Goal: Information Seeking & Learning: Understand process/instructions

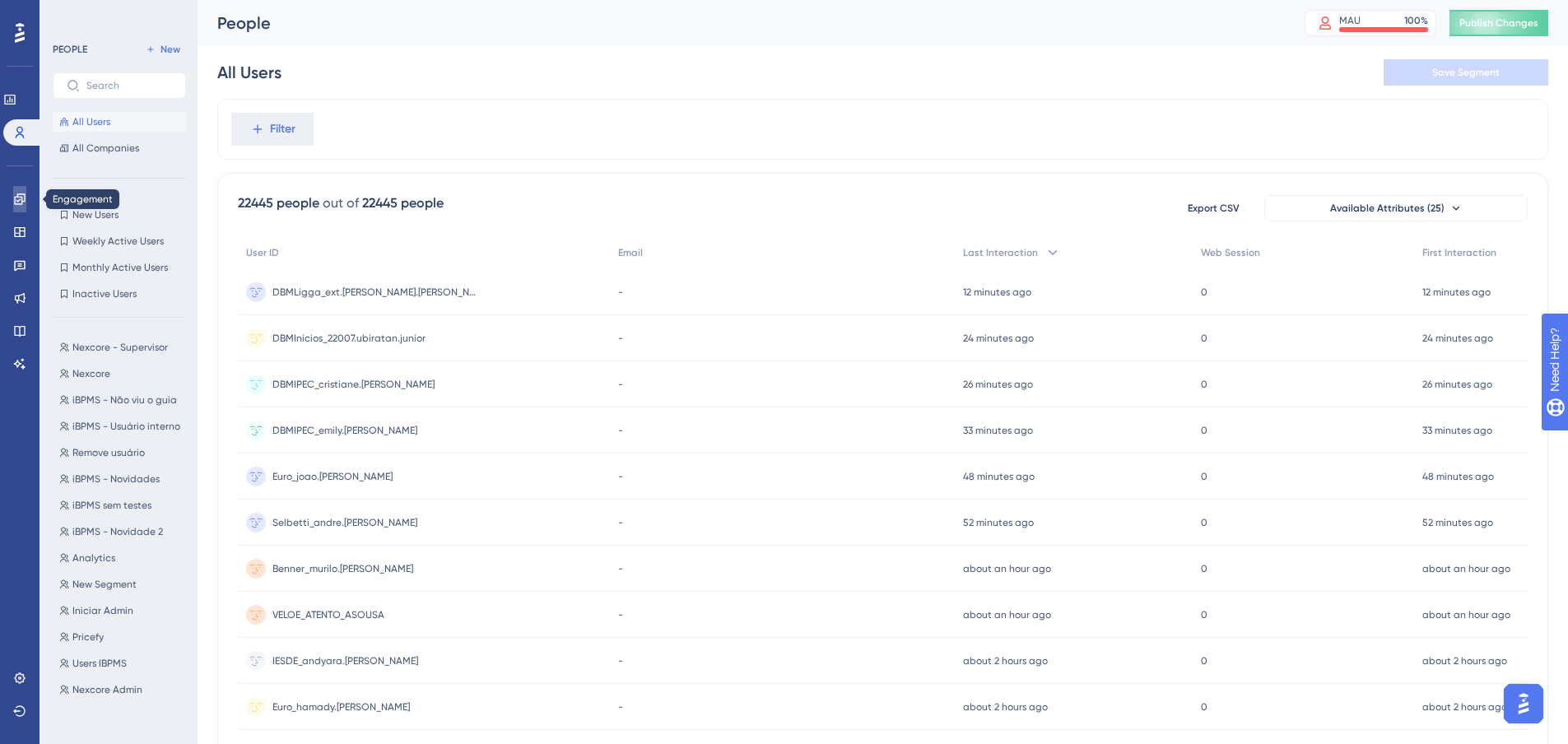
click at [17, 204] on icon at bounding box center [19, 199] width 11 height 11
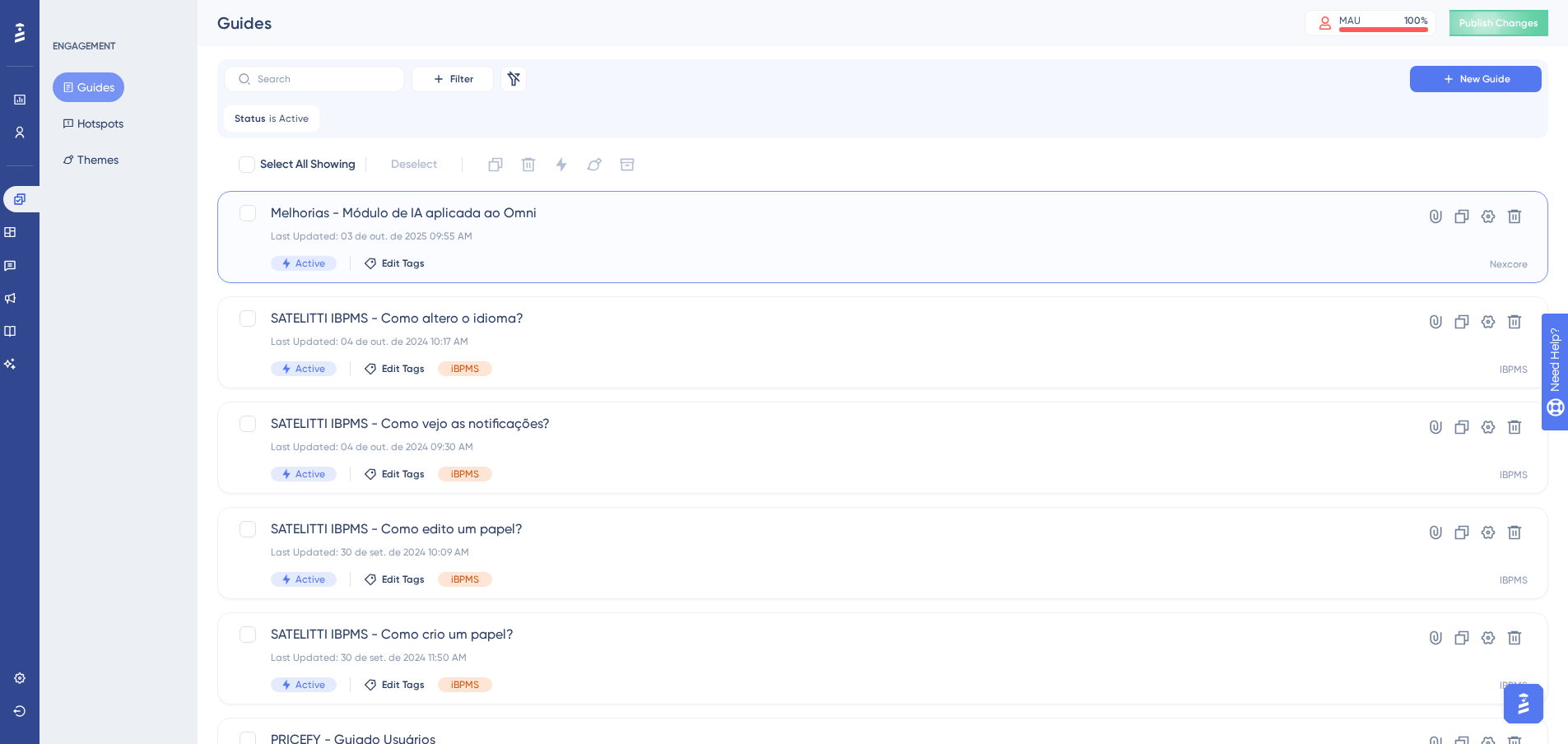
click at [594, 233] on div "Last Updated: 03 de out. de 2025 09:55 AM" at bounding box center [817, 236] width 1092 height 13
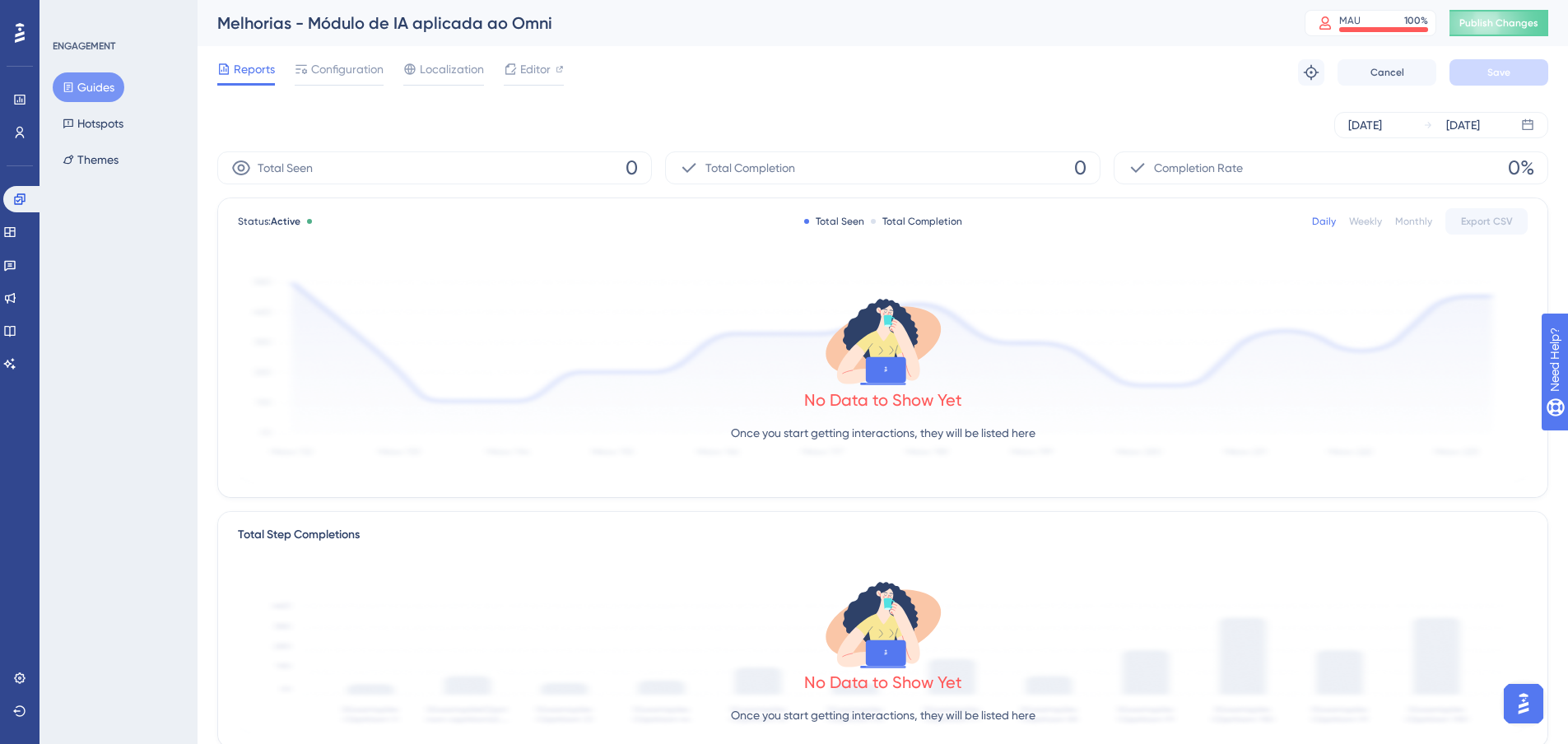
click at [84, 86] on button "Guides" at bounding box center [88, 87] width 72 height 29
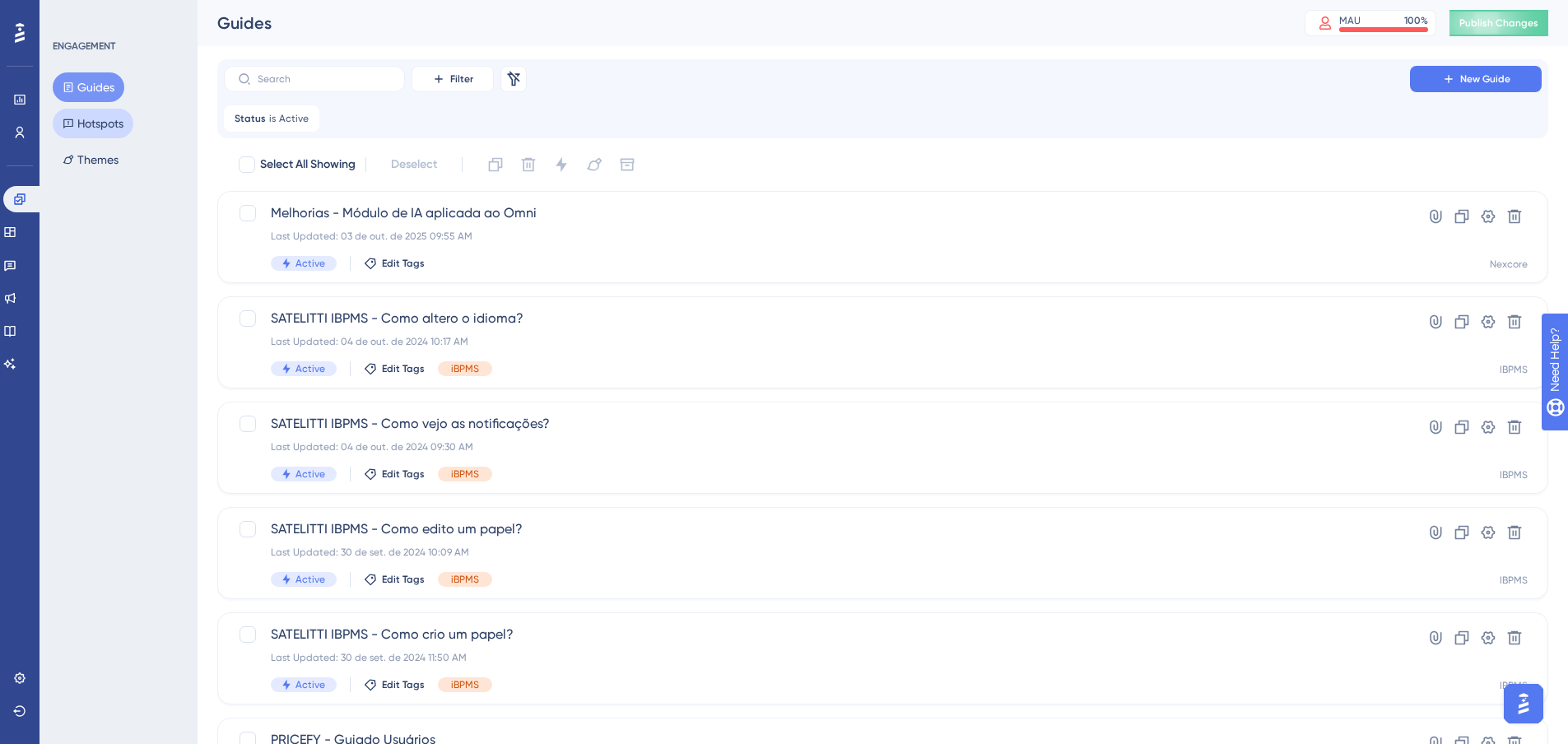
click at [106, 125] on button "Hotspots" at bounding box center [93, 123] width 81 height 29
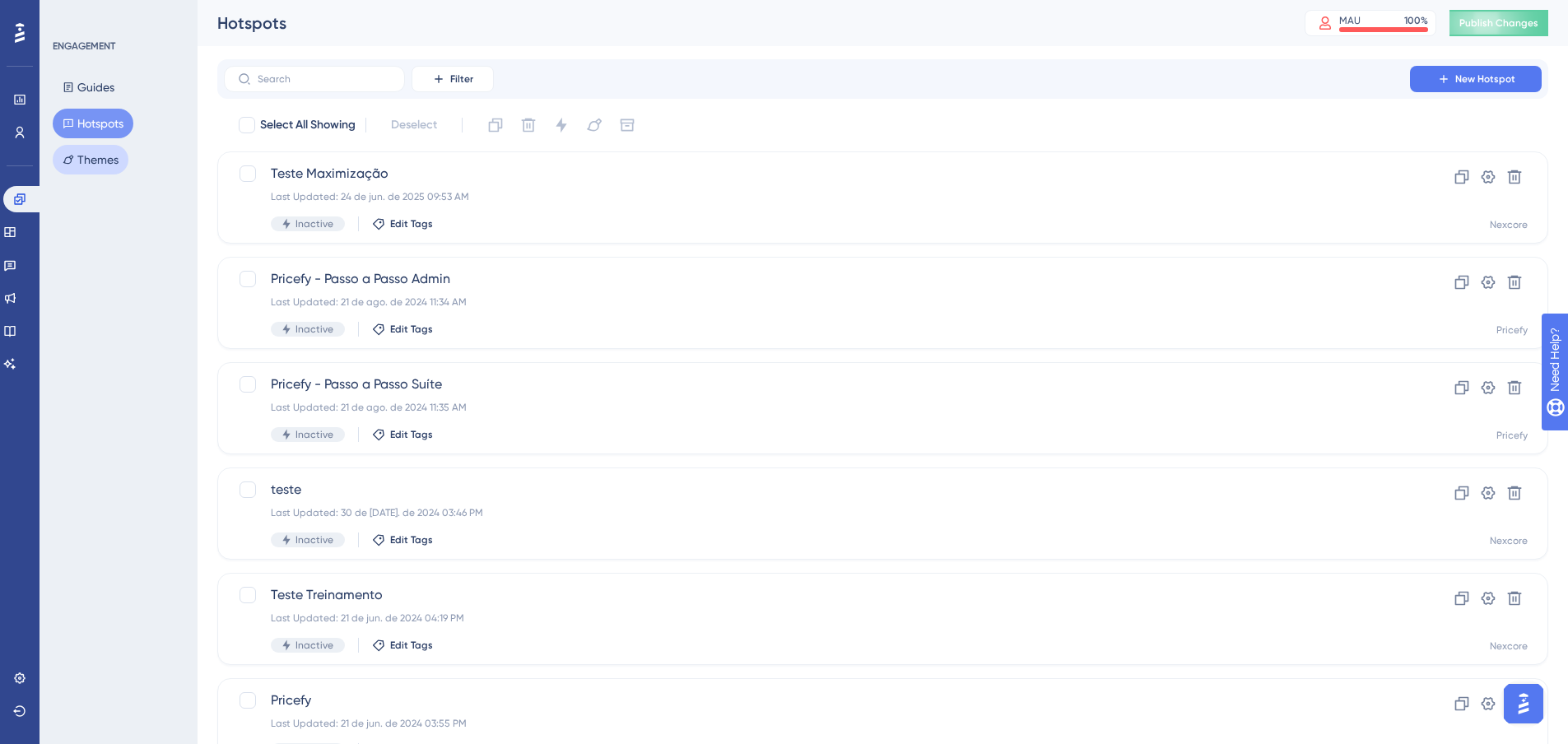
click at [98, 146] on button "Themes" at bounding box center [90, 160] width 75 height 29
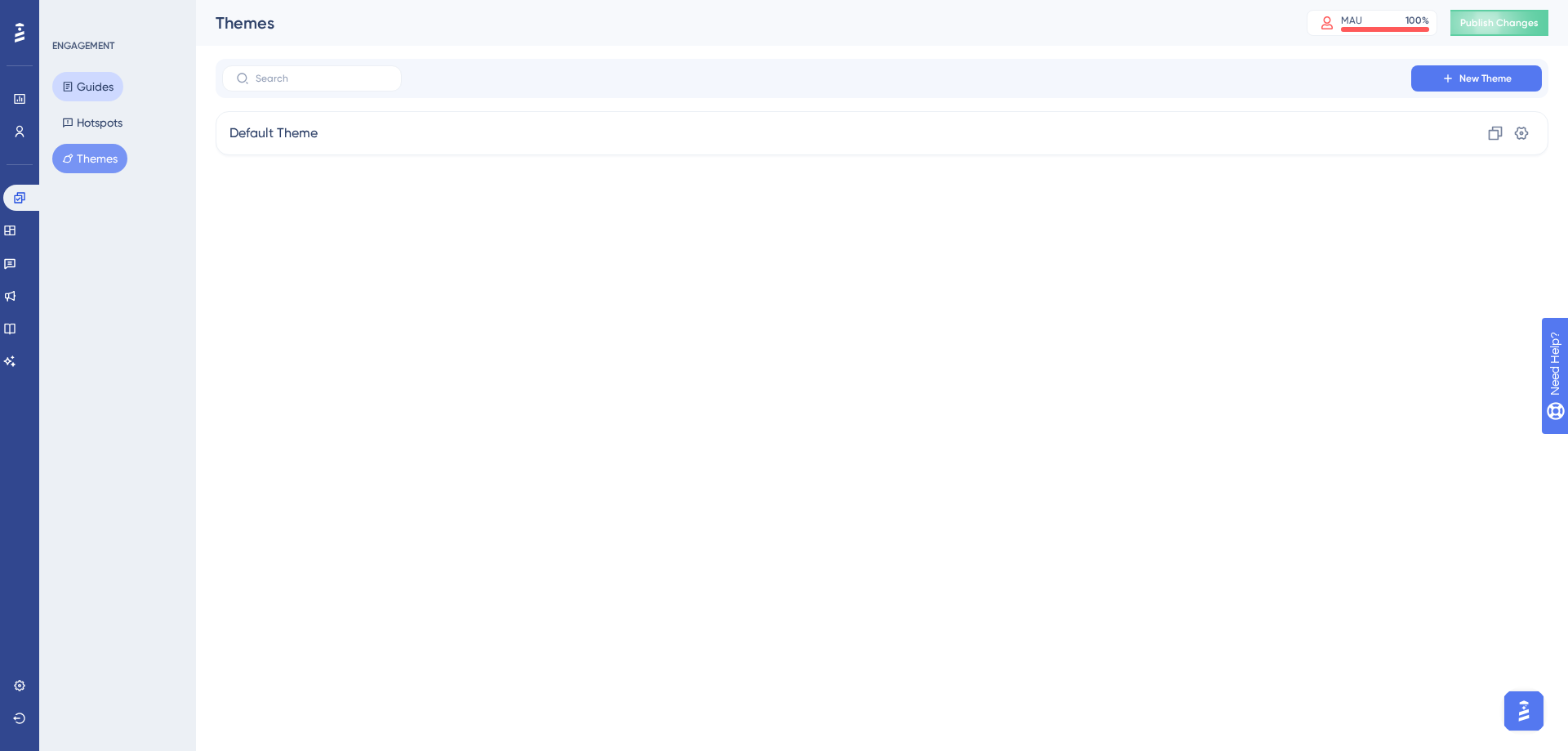
click at [101, 89] on button "Guides" at bounding box center [88, 87] width 71 height 29
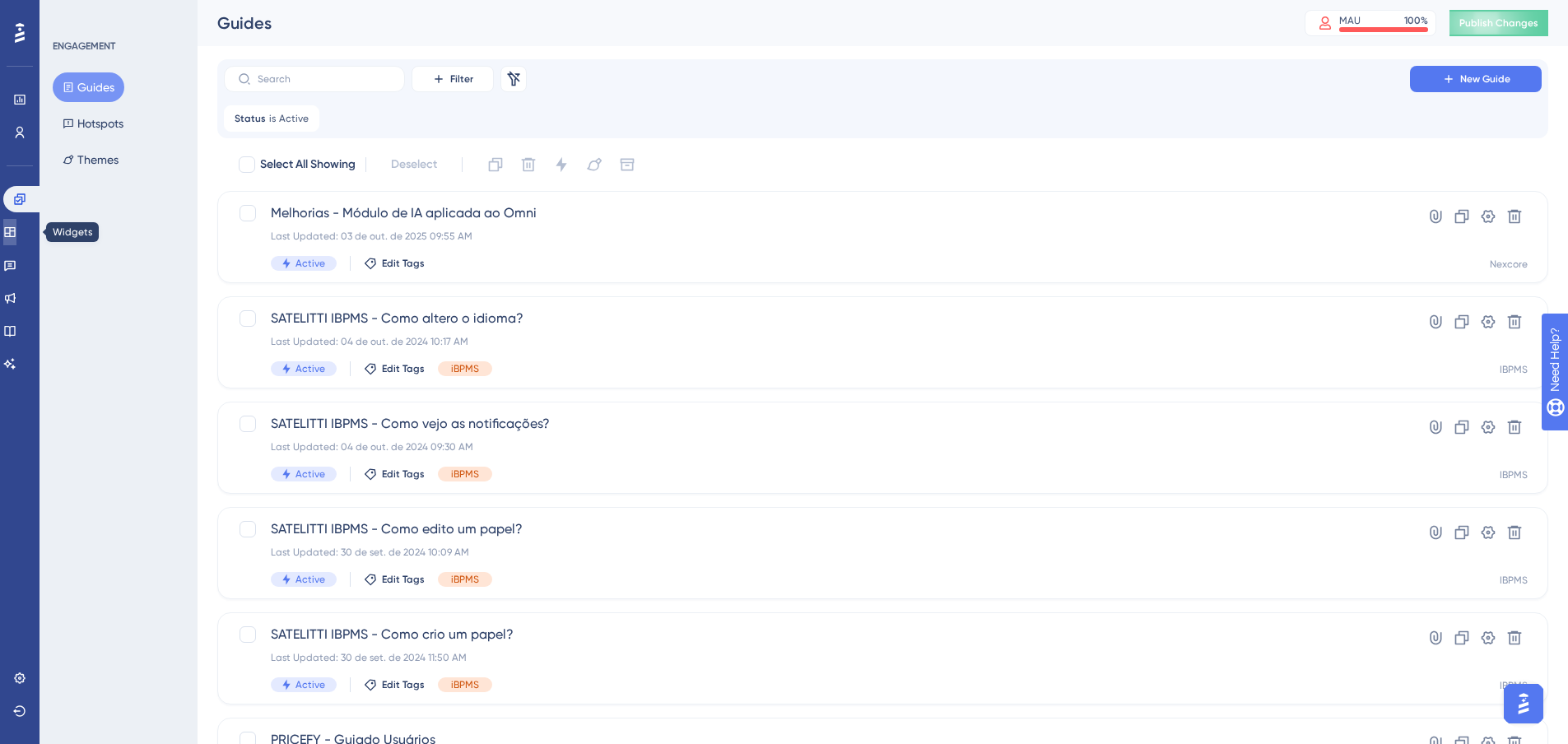
click at [17, 238] on icon at bounding box center [10, 232] width 13 height 13
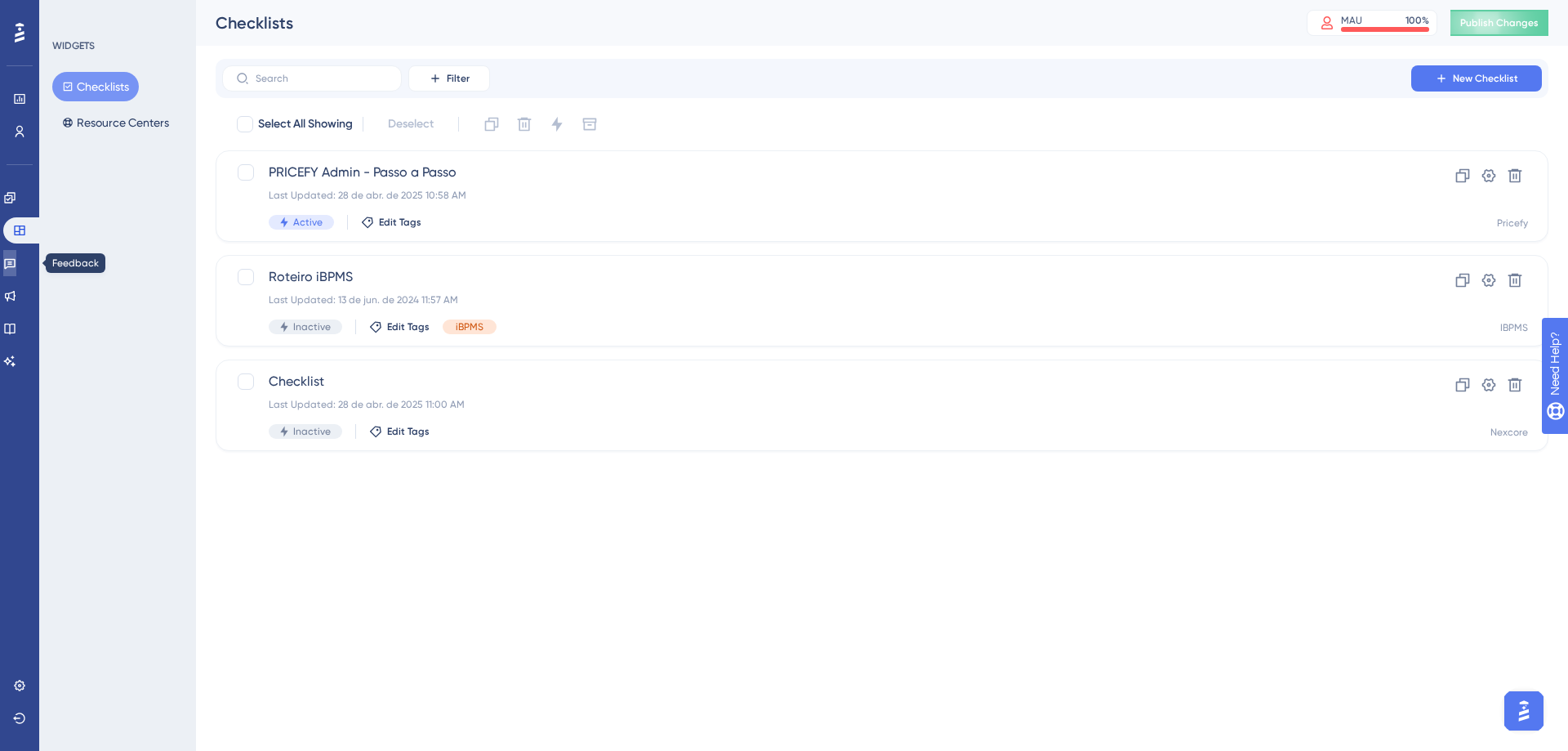
click at [16, 256] on icon at bounding box center [10, 263] width 13 height 13
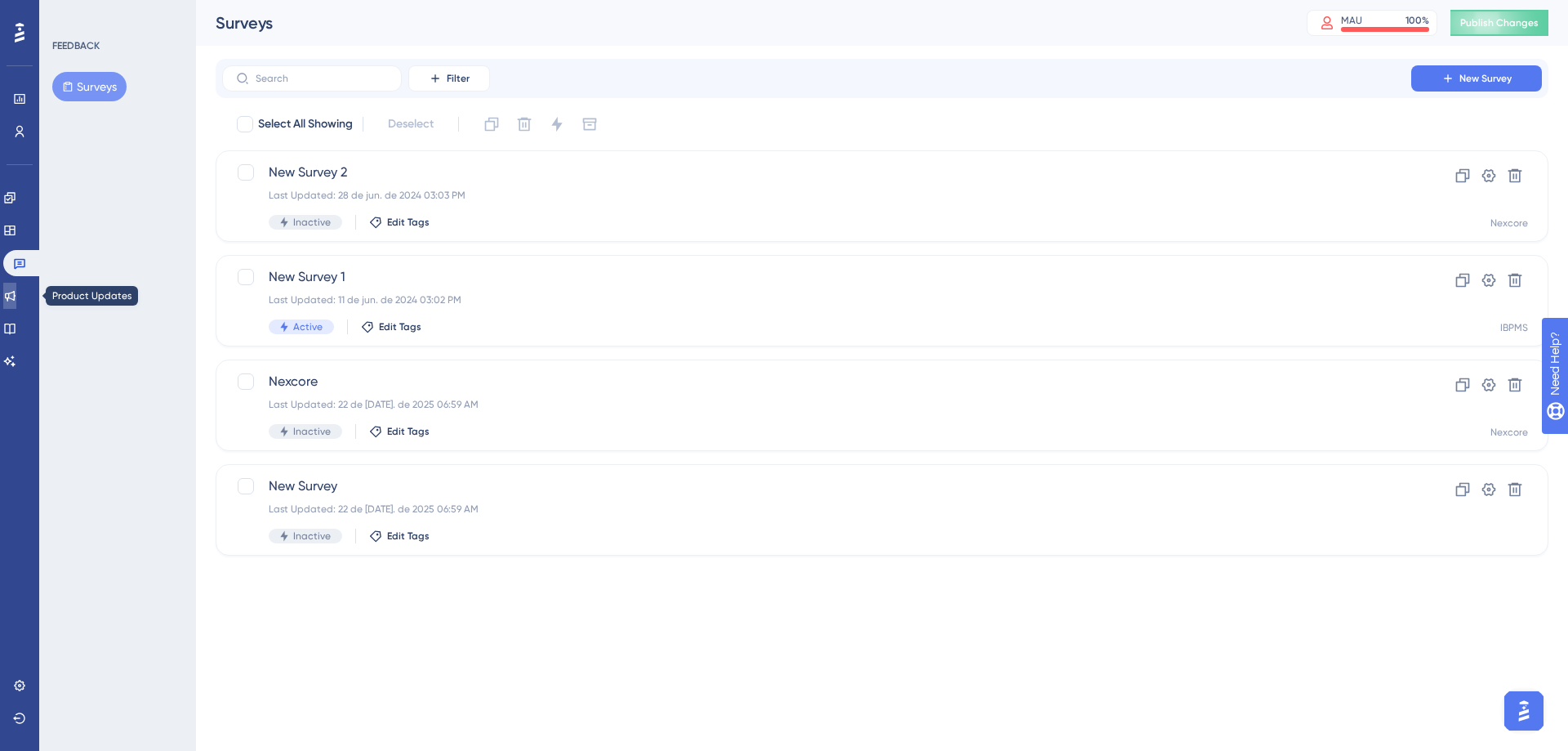
click at [16, 293] on icon at bounding box center [10, 297] width 11 height 11
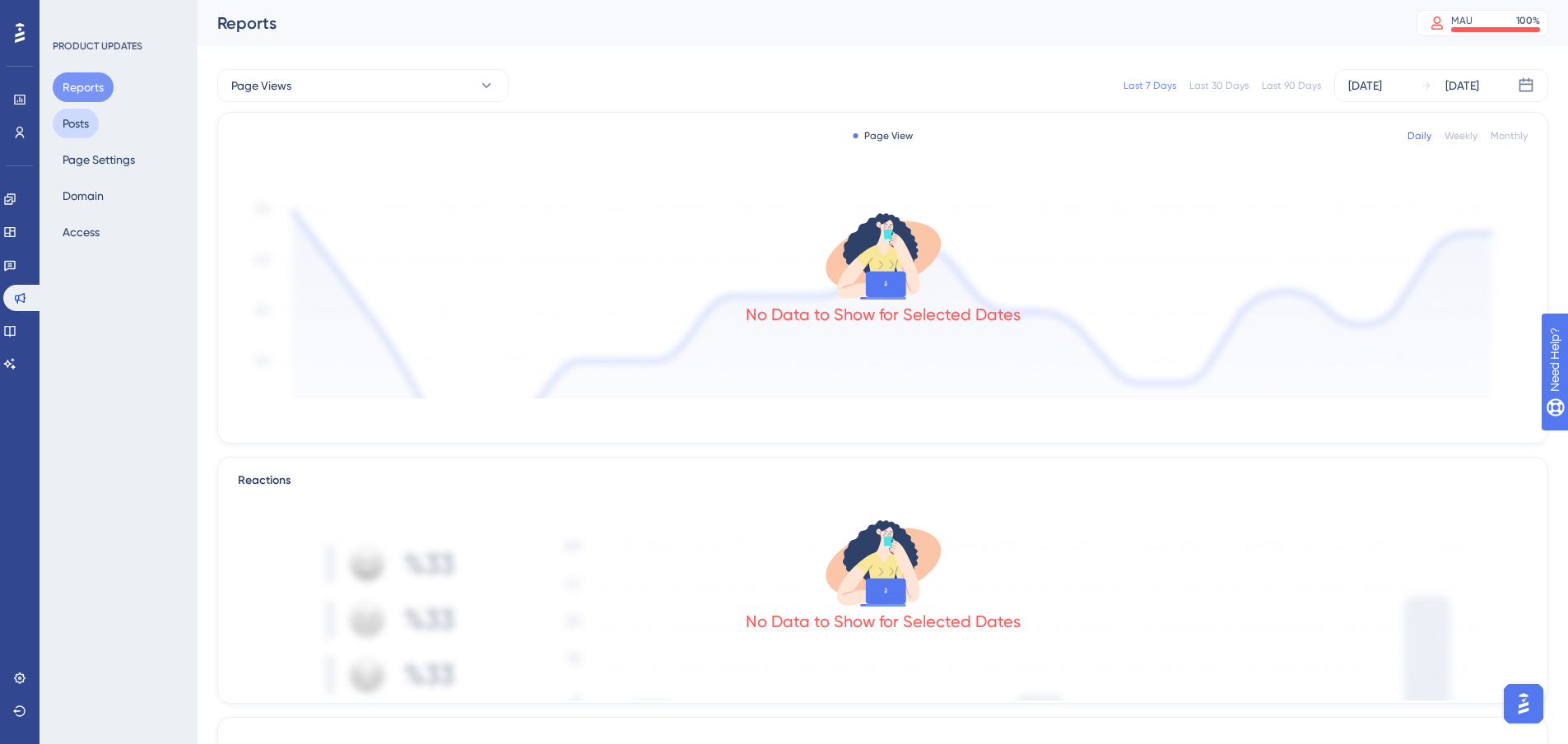
click at [83, 122] on button "Posts" at bounding box center [75, 123] width 46 height 29
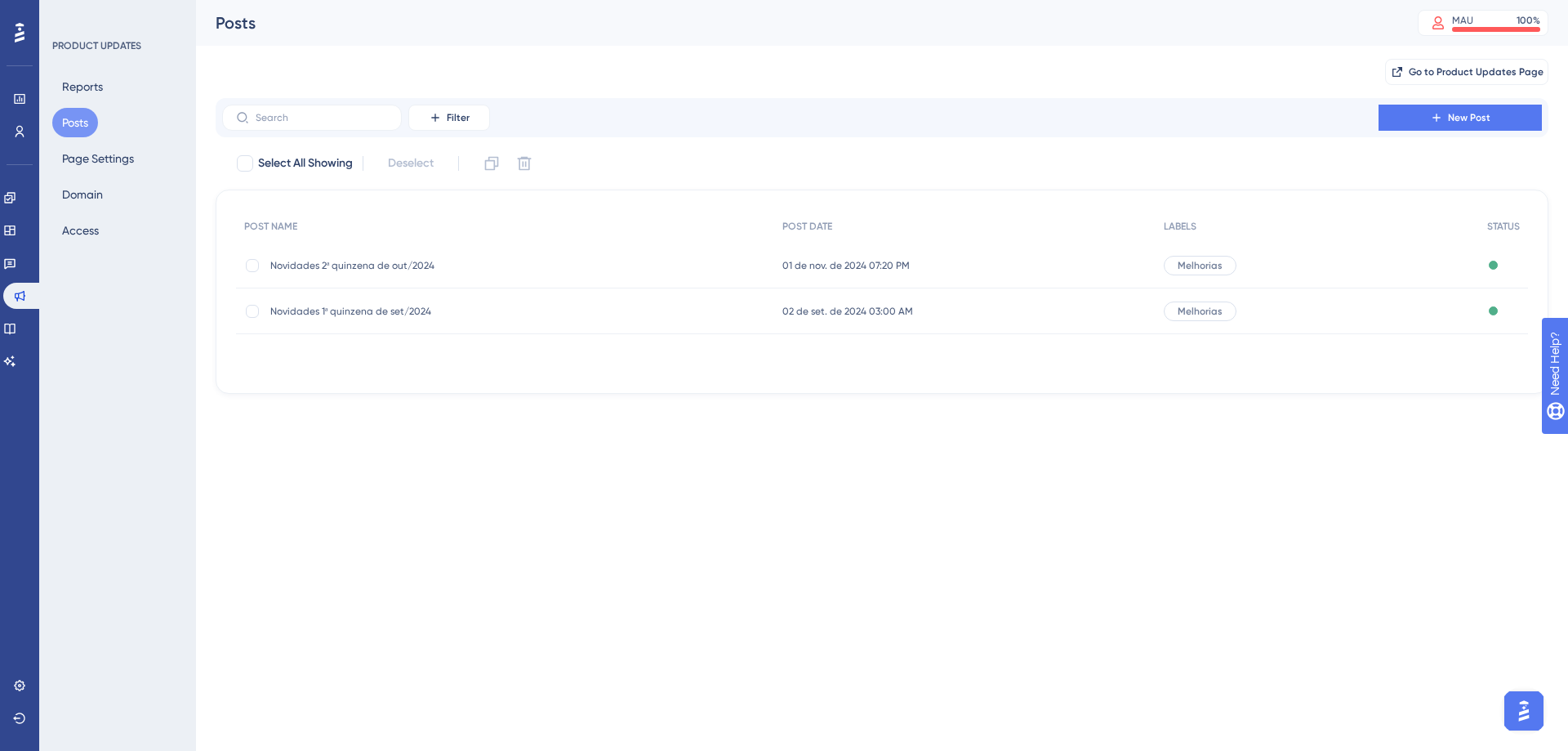
click at [419, 306] on span "Novidades 1ª quinzena de set/2024" at bounding box center [400, 311] width 262 height 13
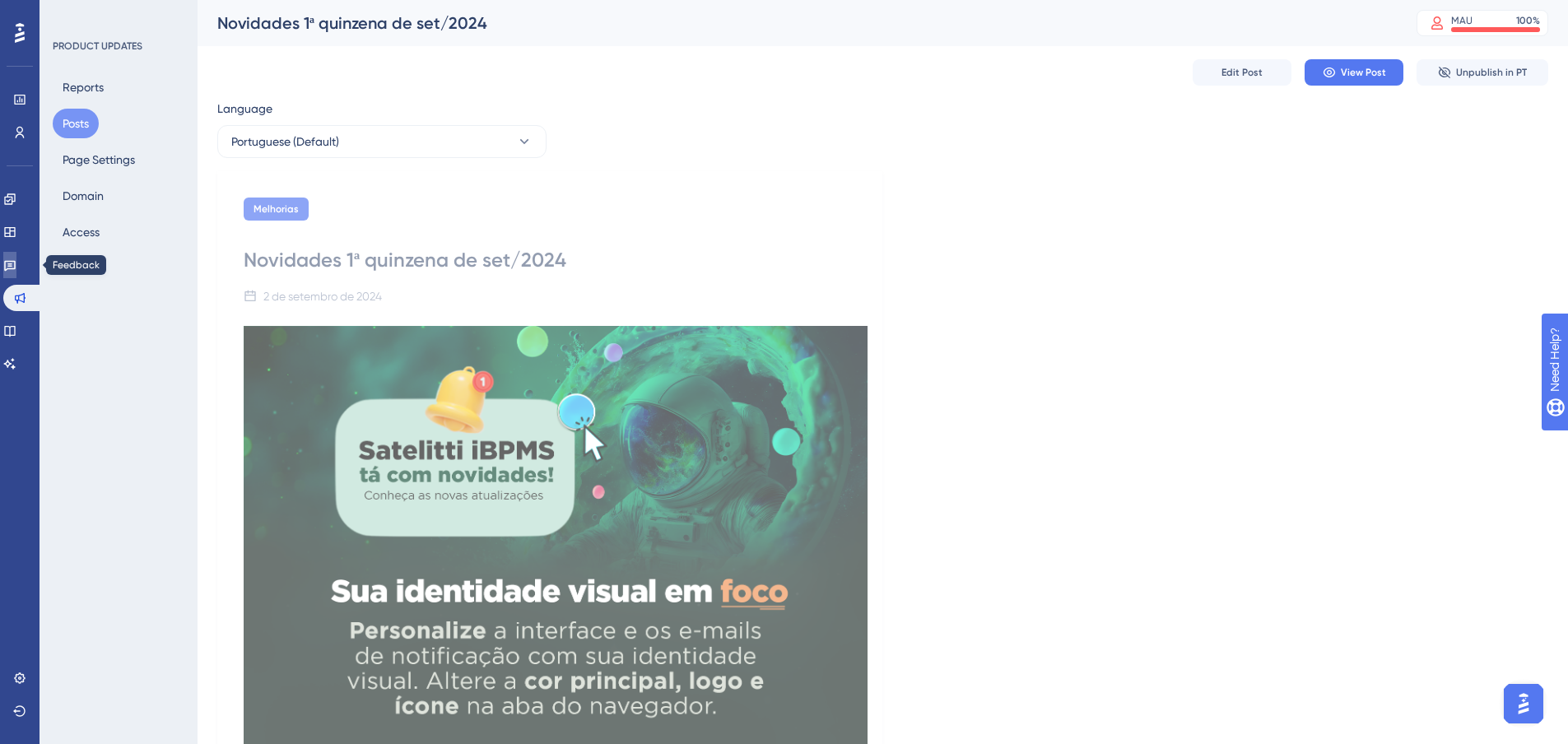
click at [8, 266] on link at bounding box center [10, 265] width 13 height 27
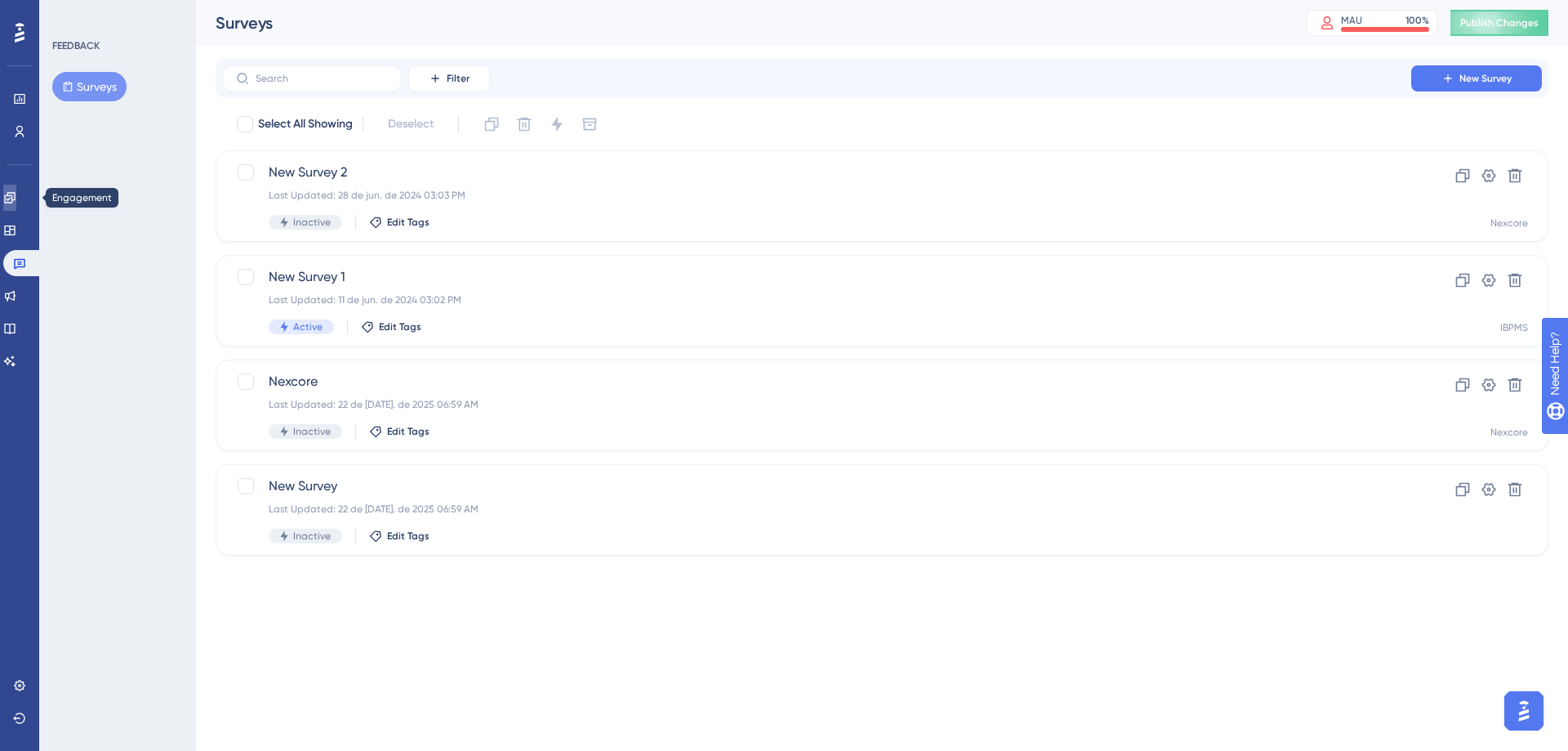
click at [16, 210] on link at bounding box center [10, 197] width 13 height 26
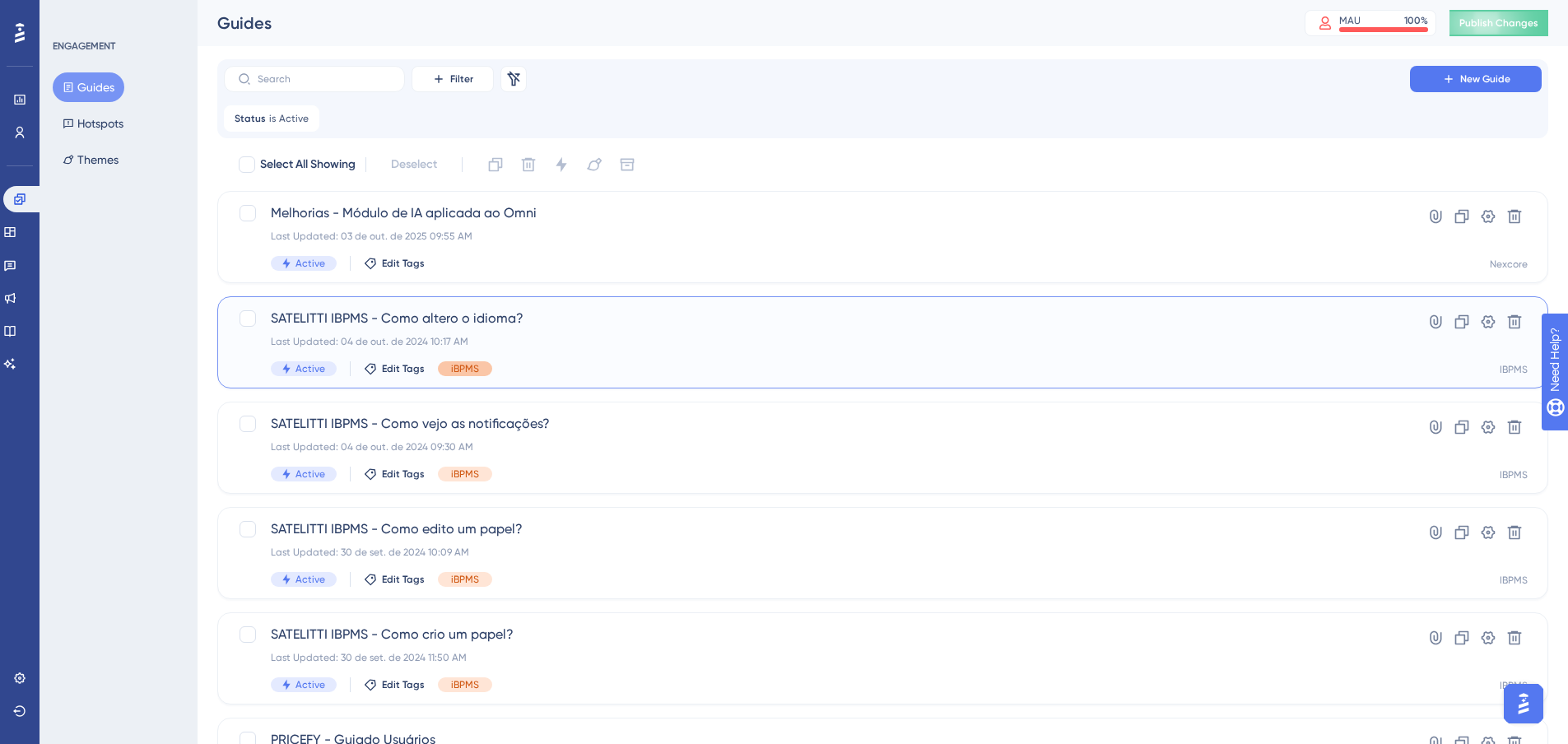
click at [454, 369] on span "iBPMS" at bounding box center [465, 369] width 28 height 13
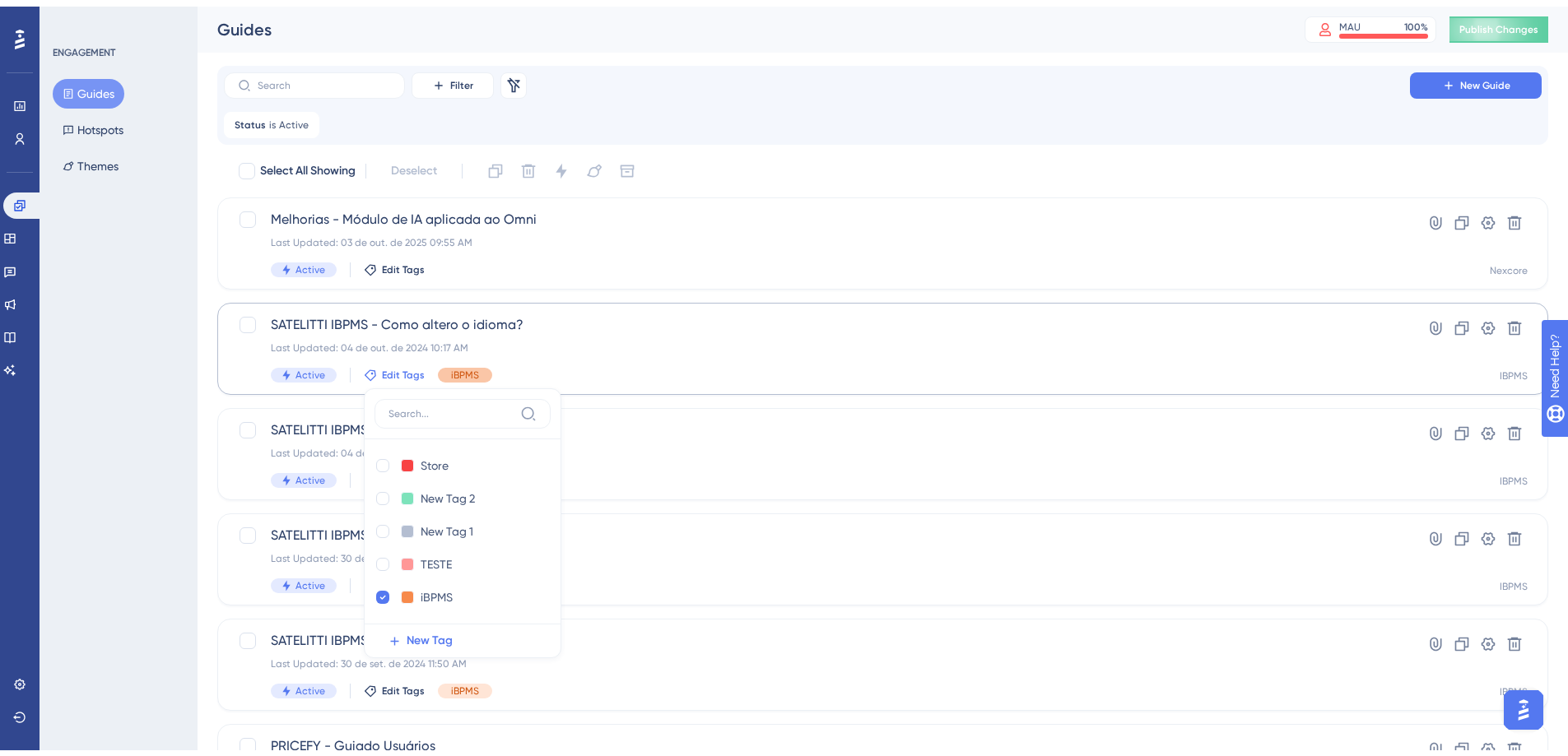
scroll to position [145, 0]
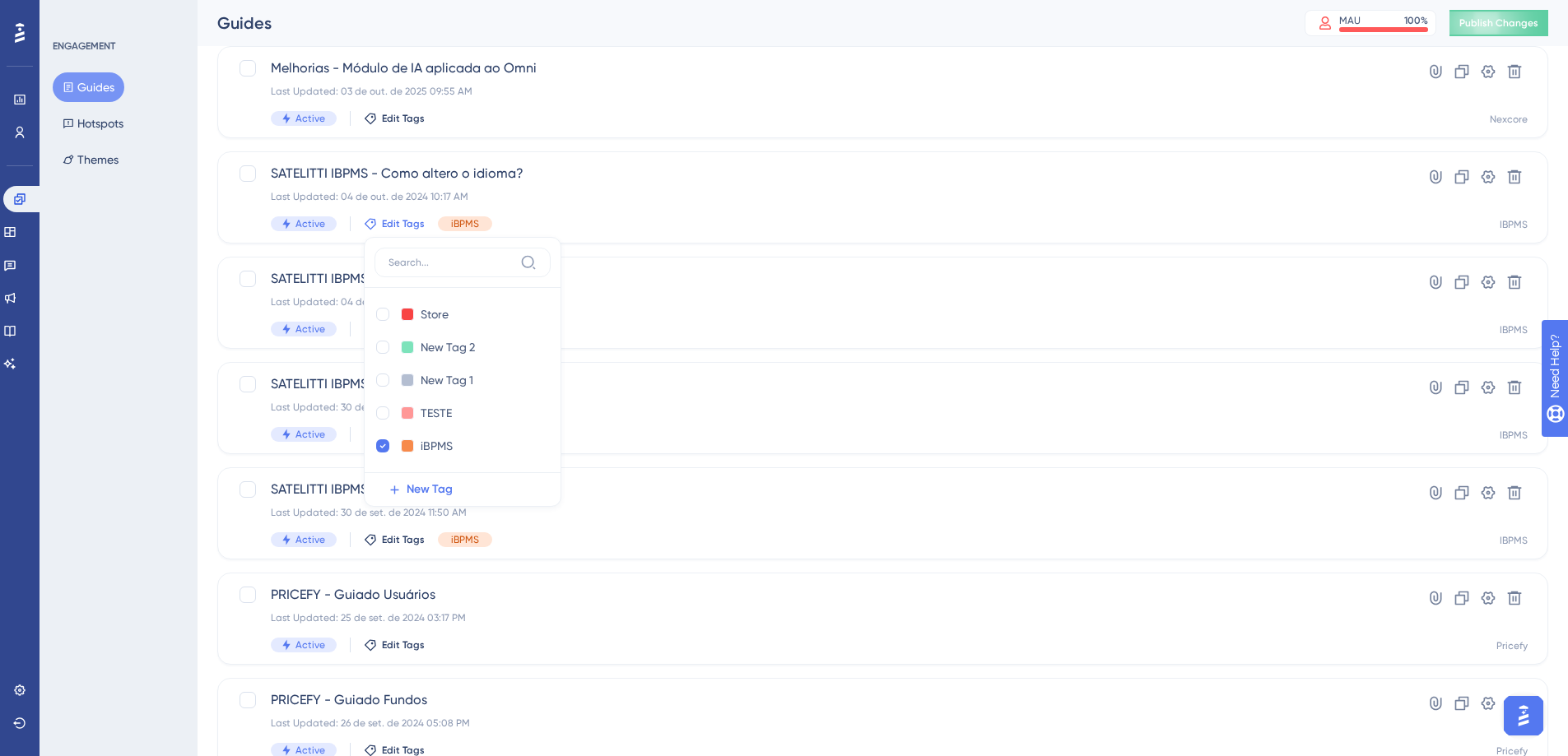
click at [123, 508] on div "ENGAGEMENT Guides Hotspots Themes" at bounding box center [119, 378] width 158 height 756
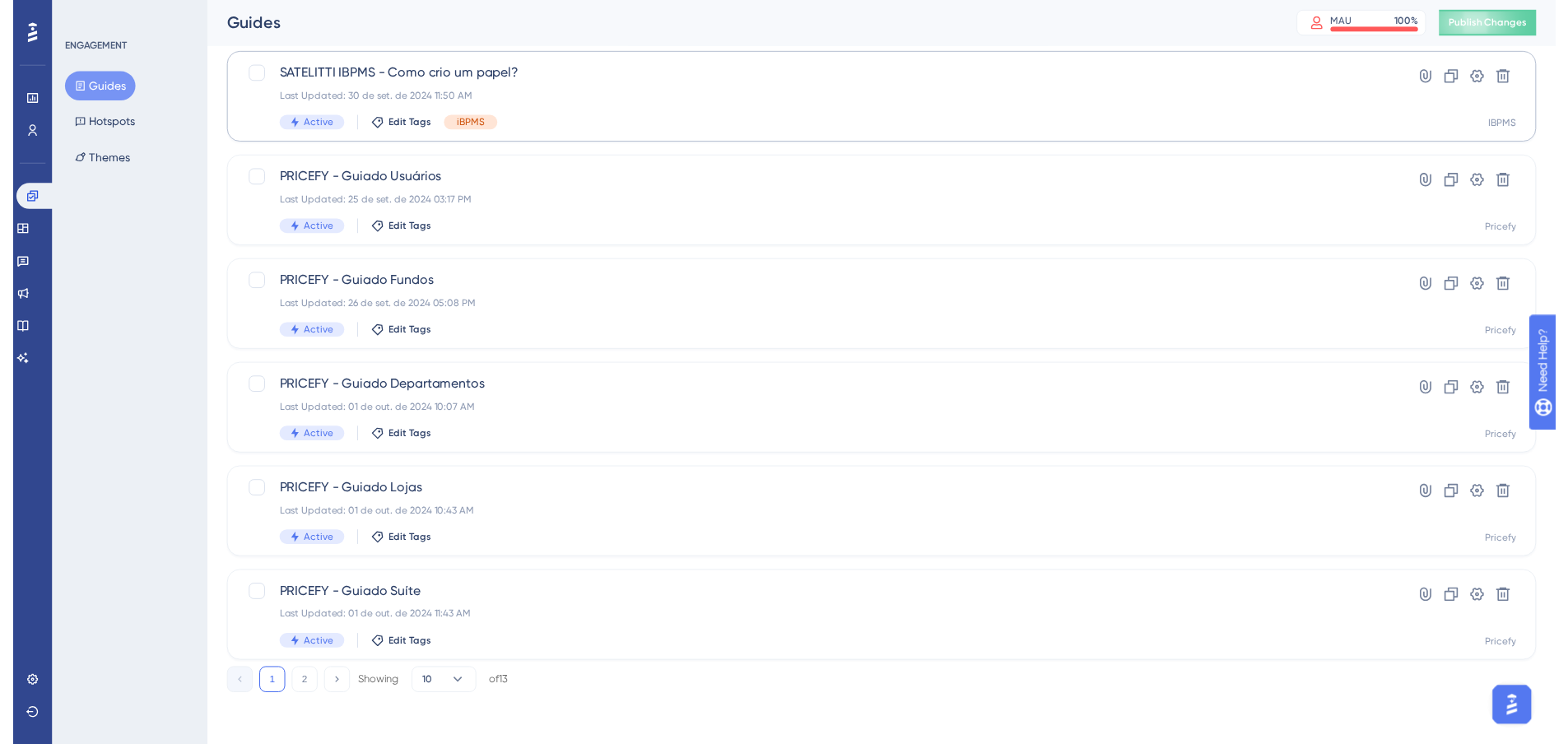
scroll to position [0, 0]
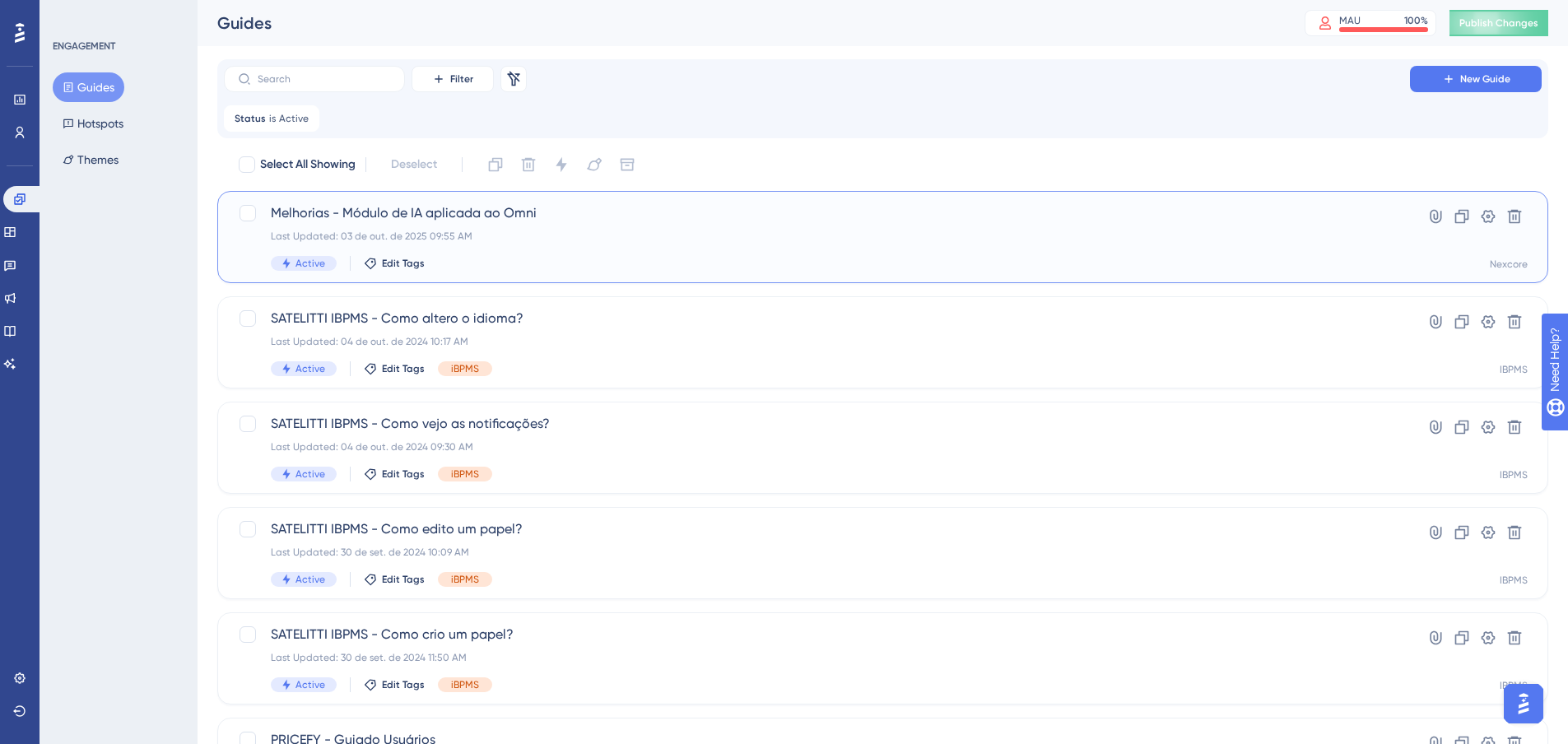
click at [585, 219] on span "Melhorias - Módulo de IA aplicada ao Omni" at bounding box center [817, 212] width 1092 height 19
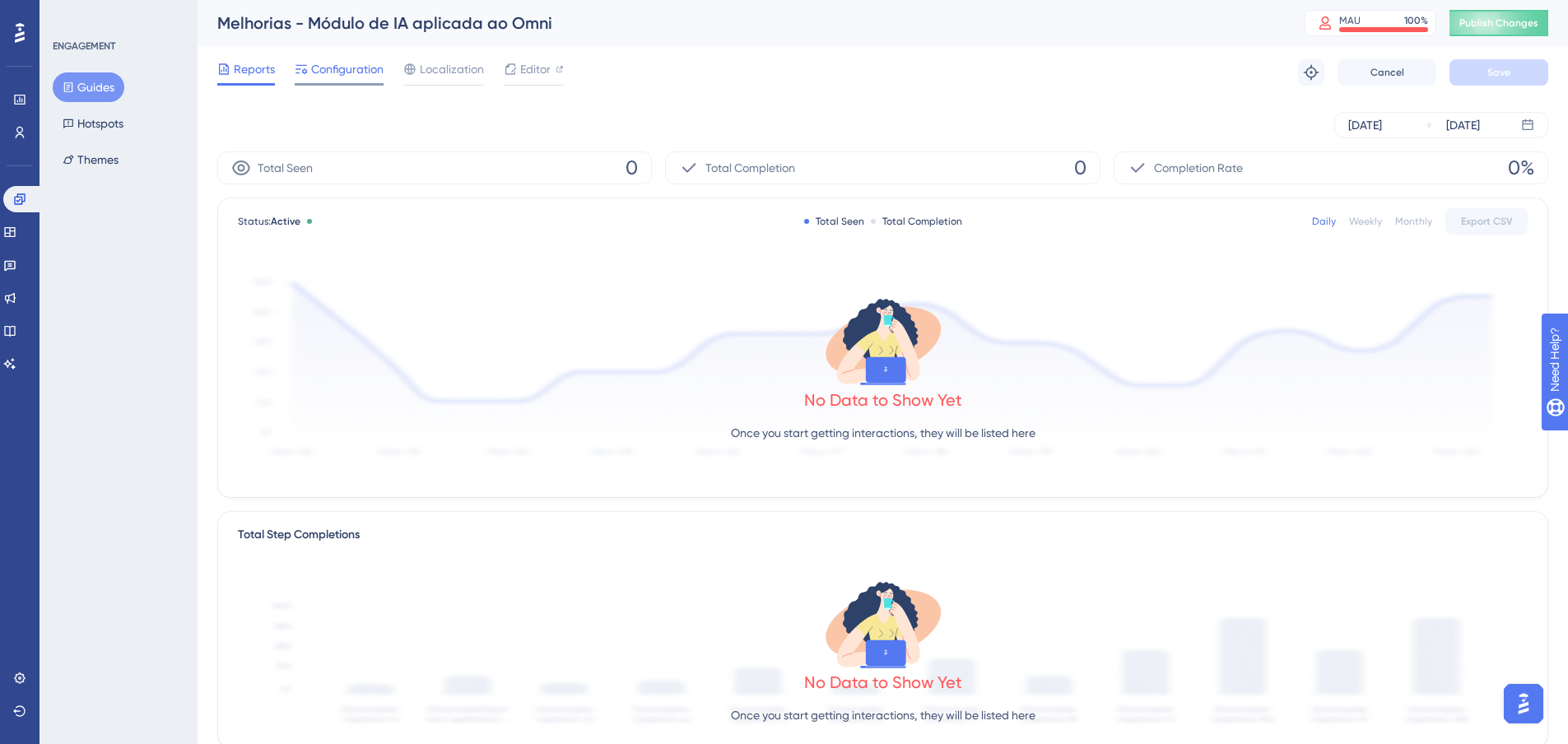
click at [358, 64] on span "Configuration" at bounding box center [347, 68] width 73 height 19
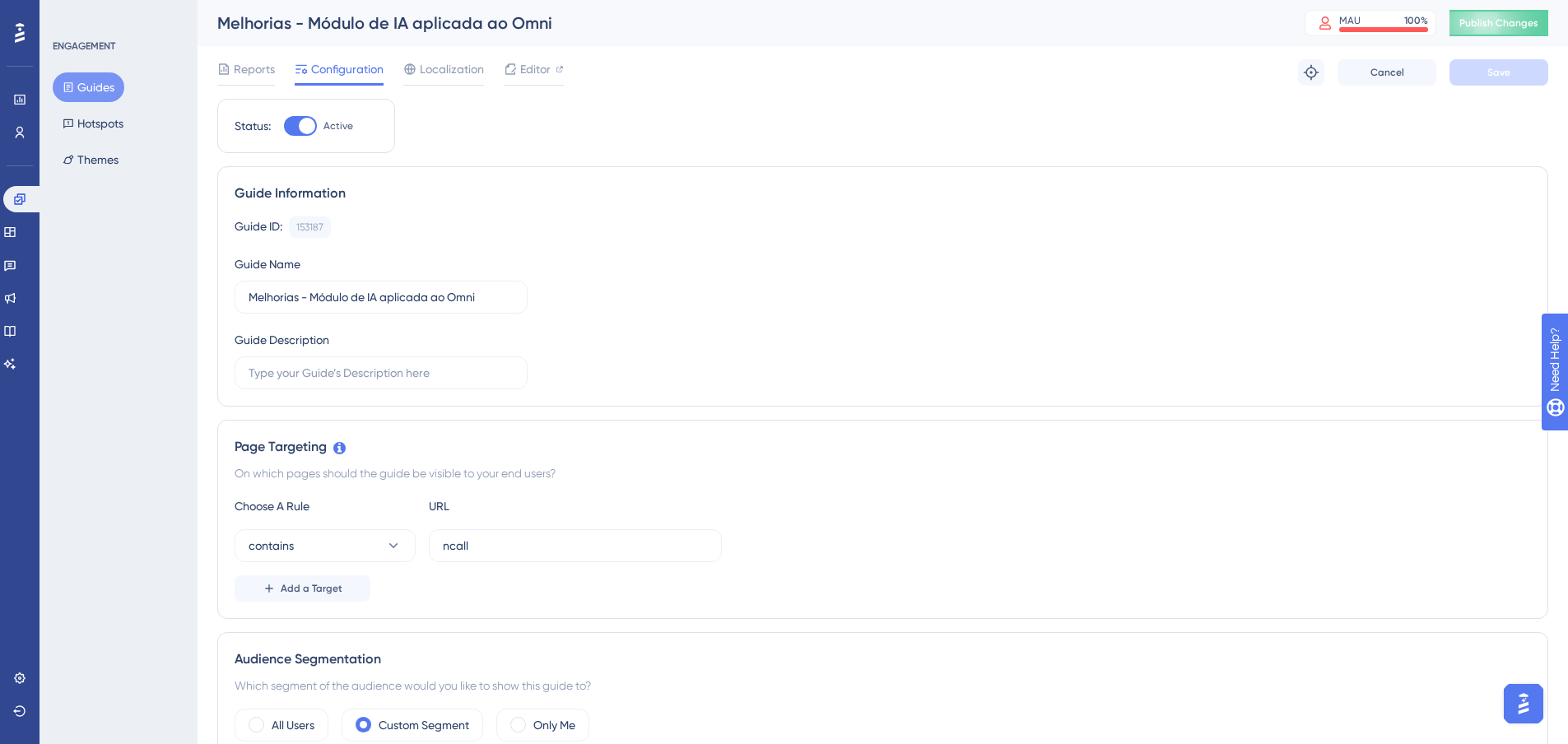
click at [699, 354] on div "Guide ID: 153187 Copy Guide Name Melhorias - Módulo de IA aplicada ao Omni Guid…" at bounding box center [882, 303] width 1296 height 173
click at [425, 71] on span "Localization" at bounding box center [452, 68] width 64 height 19
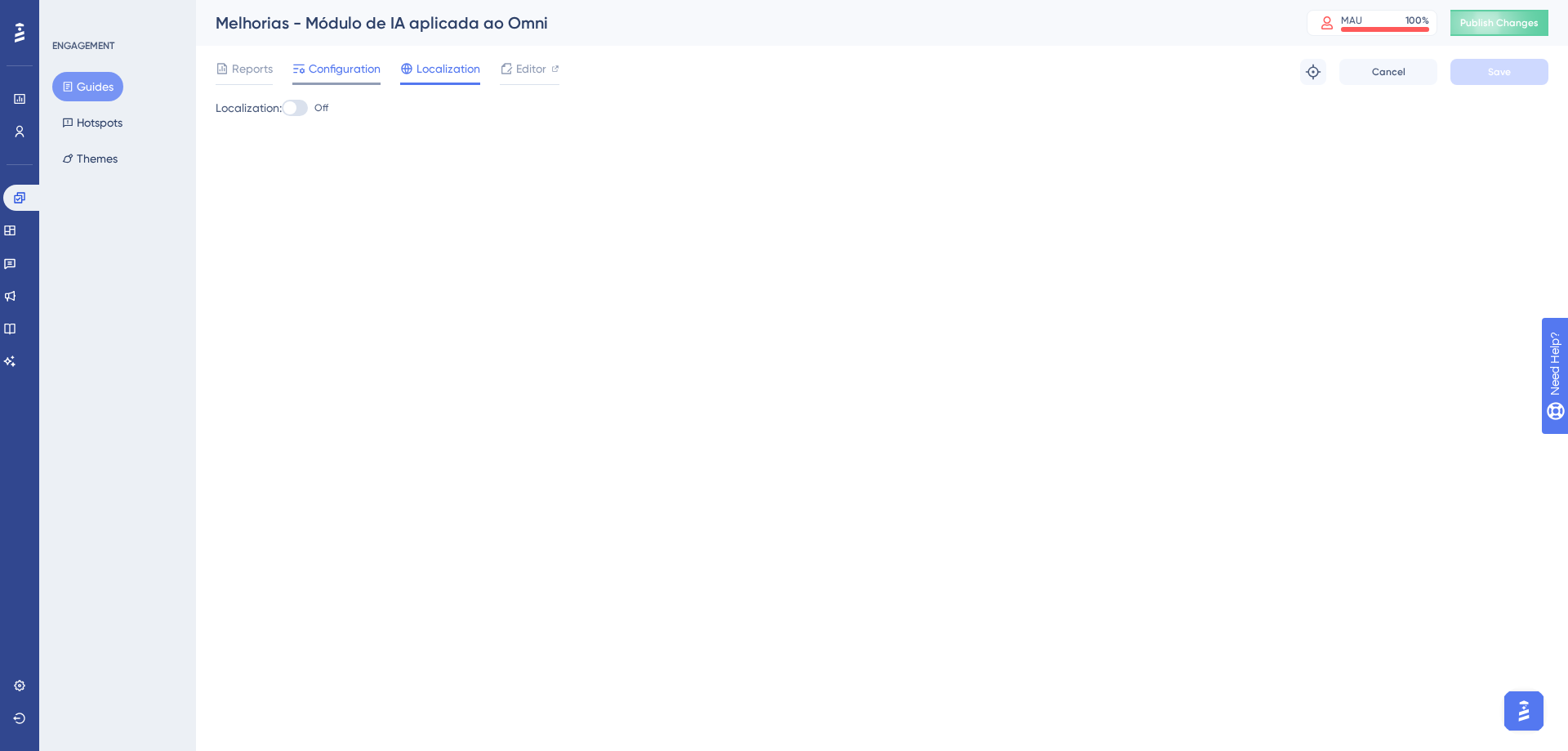
click at [364, 70] on span "Configuration" at bounding box center [344, 68] width 72 height 19
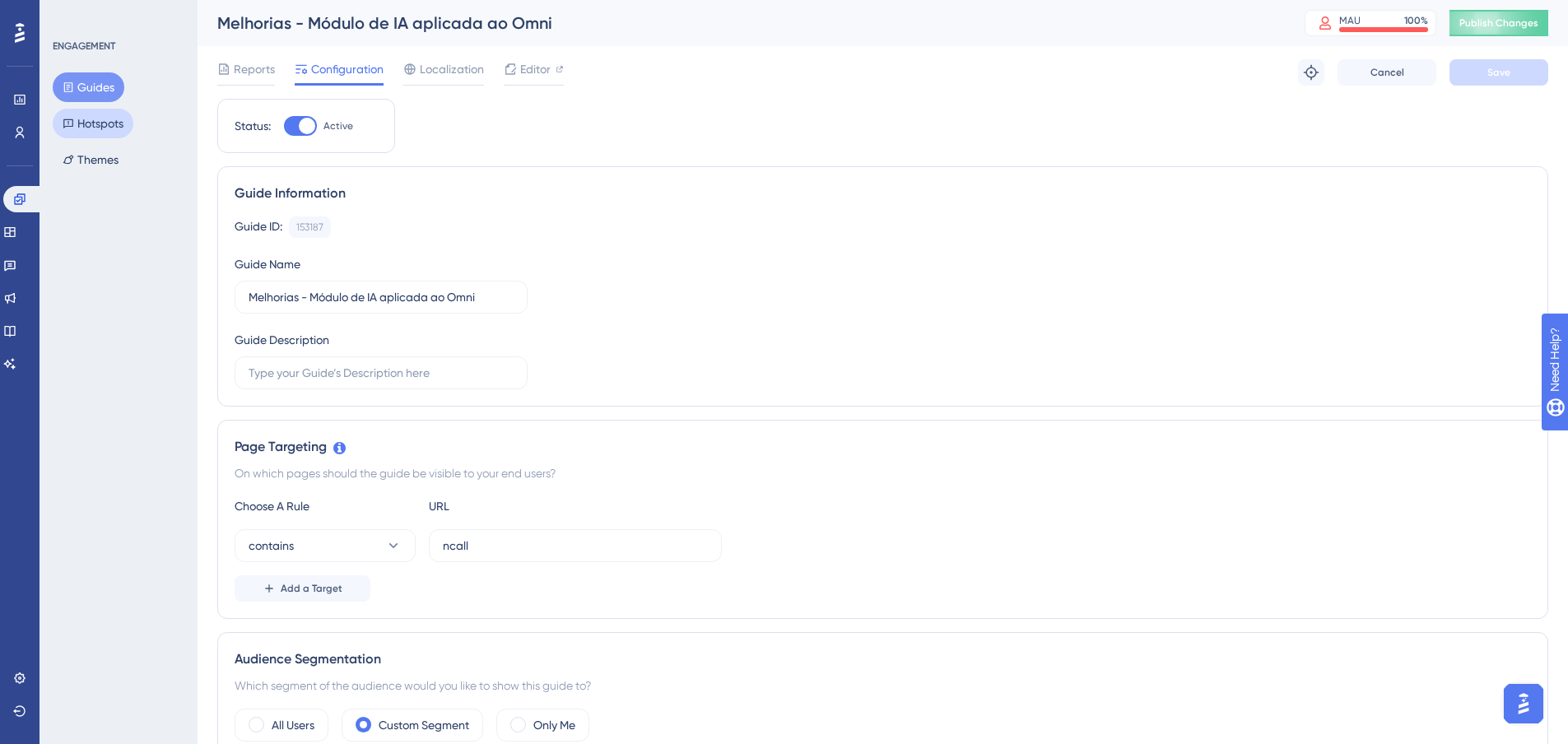
click at [105, 121] on button "Hotspots" at bounding box center [93, 123] width 81 height 29
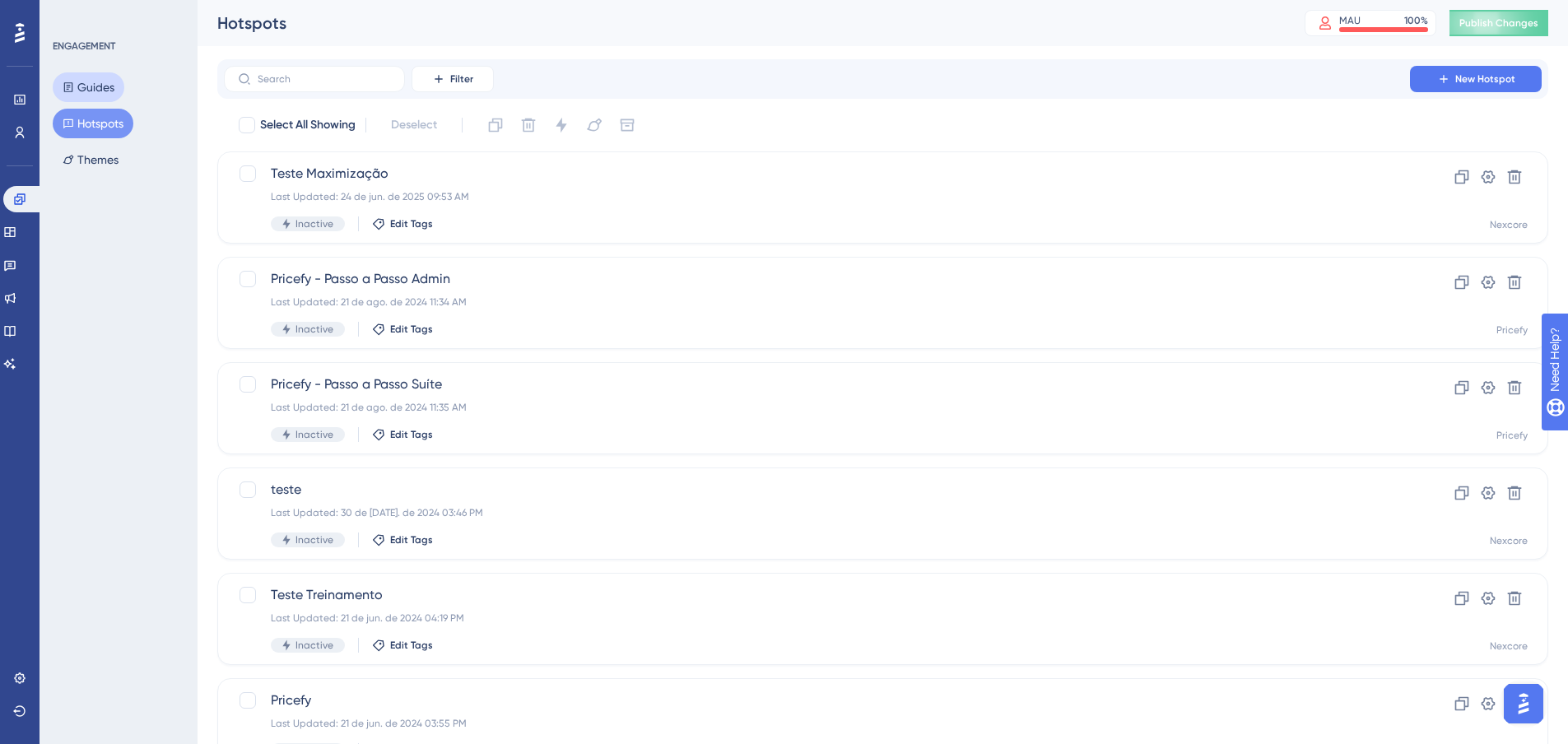
click at [100, 92] on button "Guides" at bounding box center [88, 87] width 72 height 29
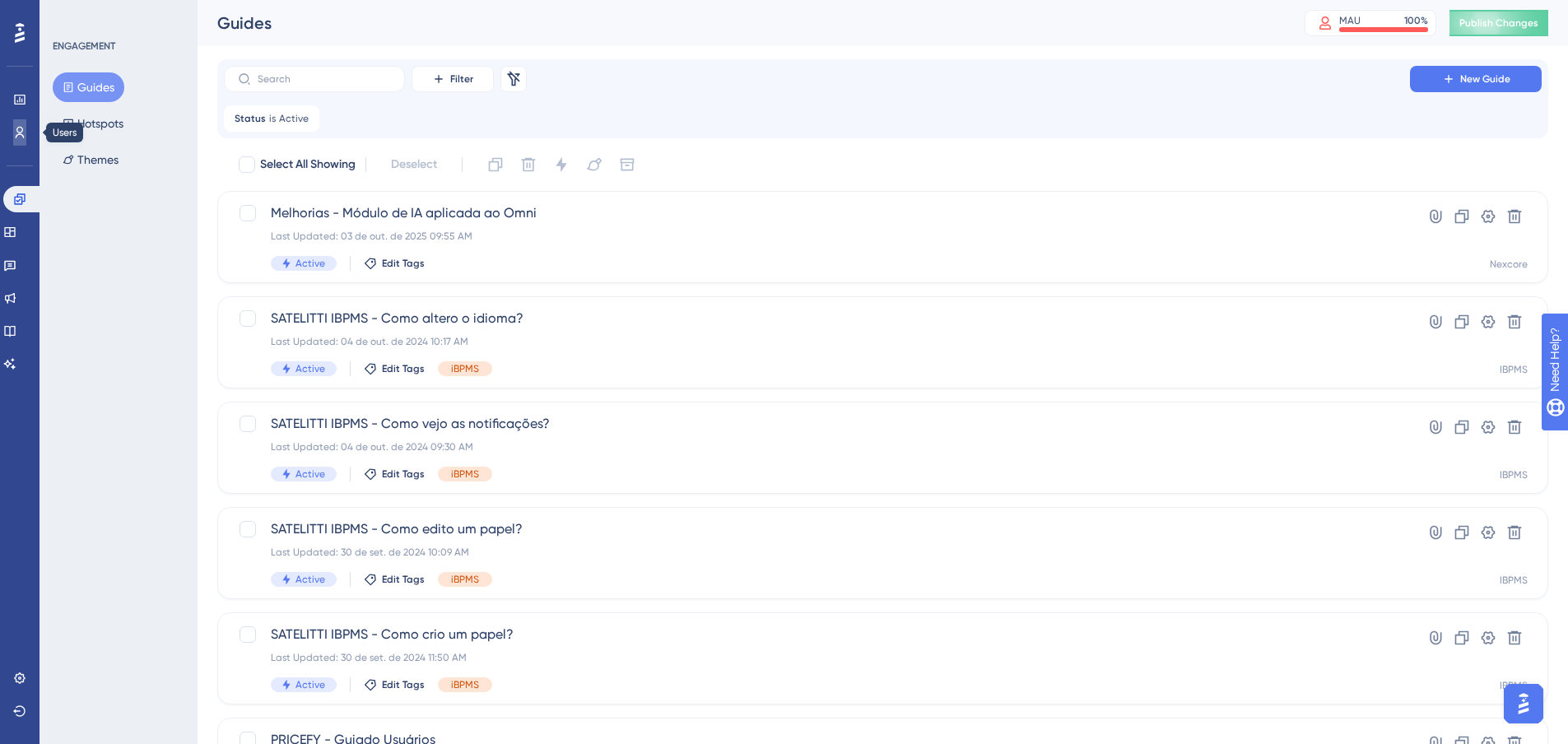
click at [23, 126] on icon at bounding box center [19, 132] width 13 height 13
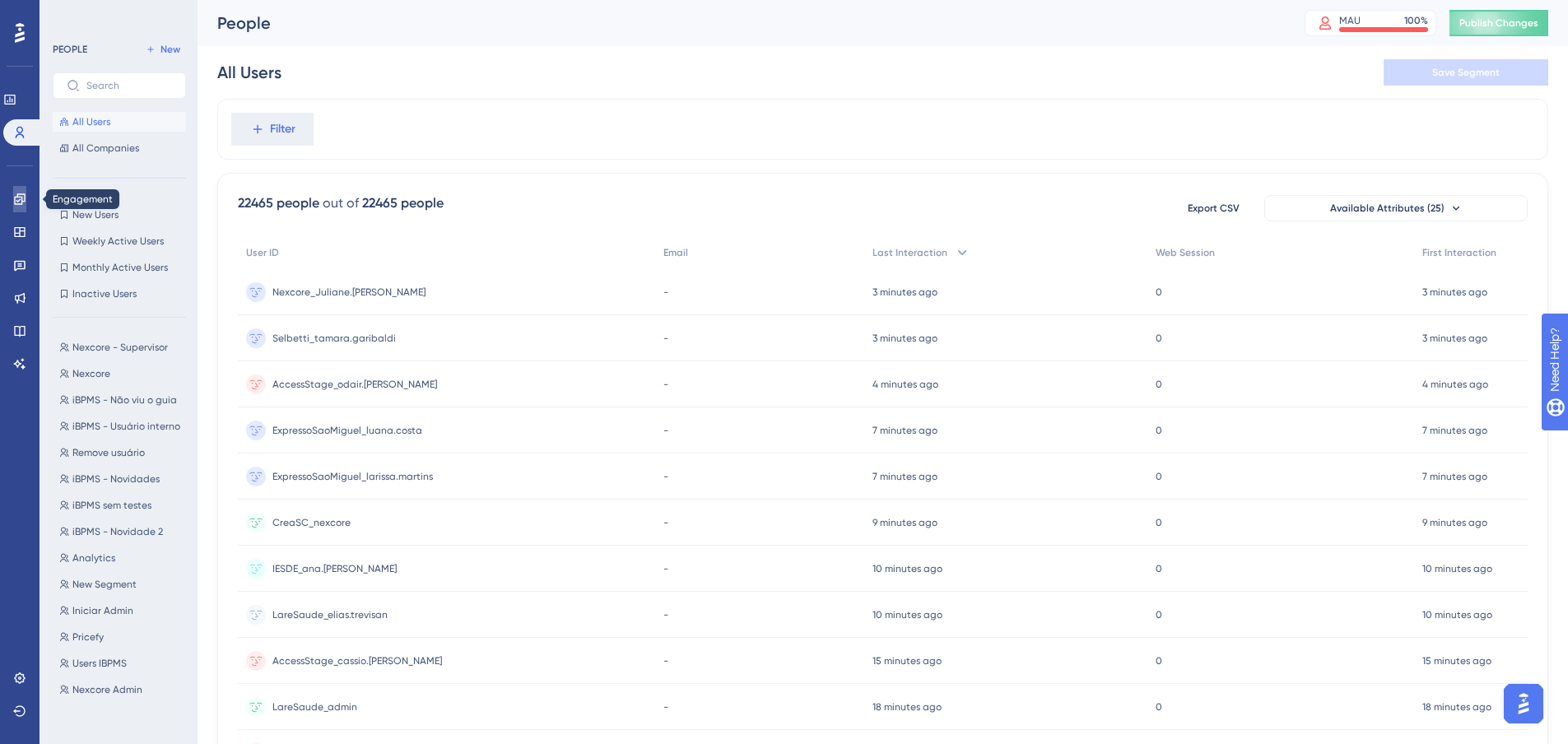
click at [16, 199] on icon at bounding box center [19, 200] width 13 height 13
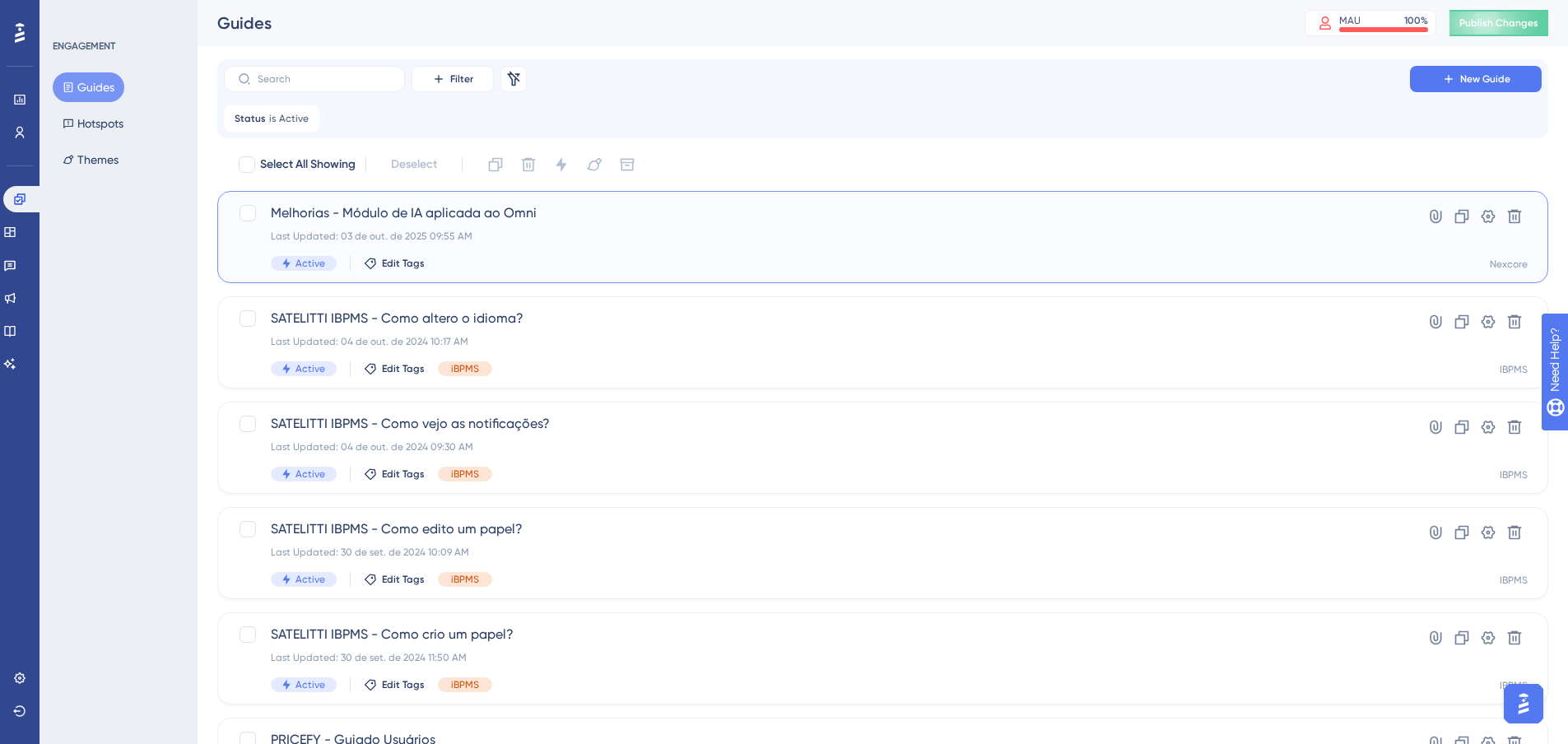
click at [687, 253] on div "Melhorias - Módulo de IA aplicada ao Omni Last Updated: 03 de out. de 2025 09:5…" at bounding box center [817, 236] width 1092 height 67
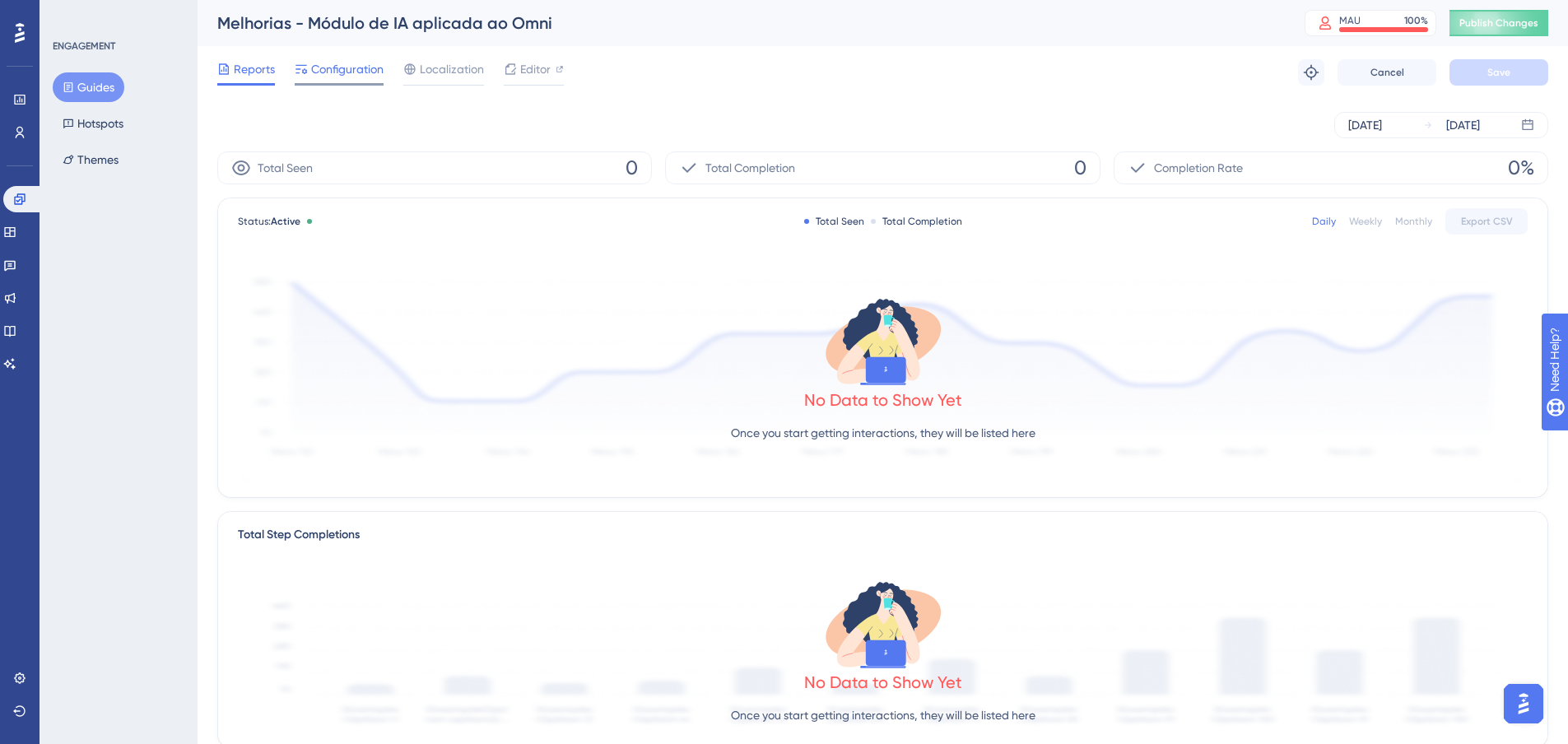
click at [325, 63] on span "Configuration" at bounding box center [347, 68] width 73 height 19
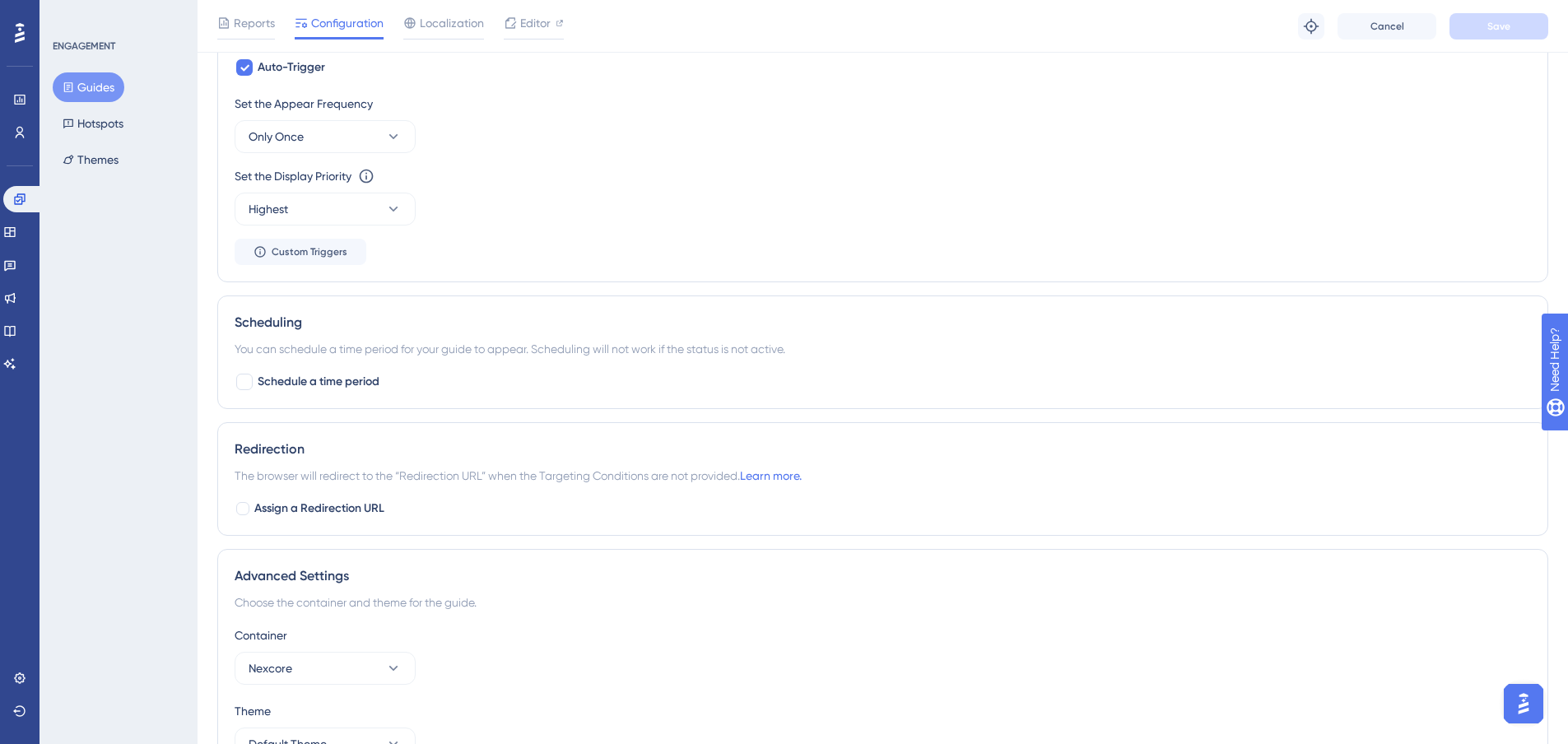
scroll to position [987, 0]
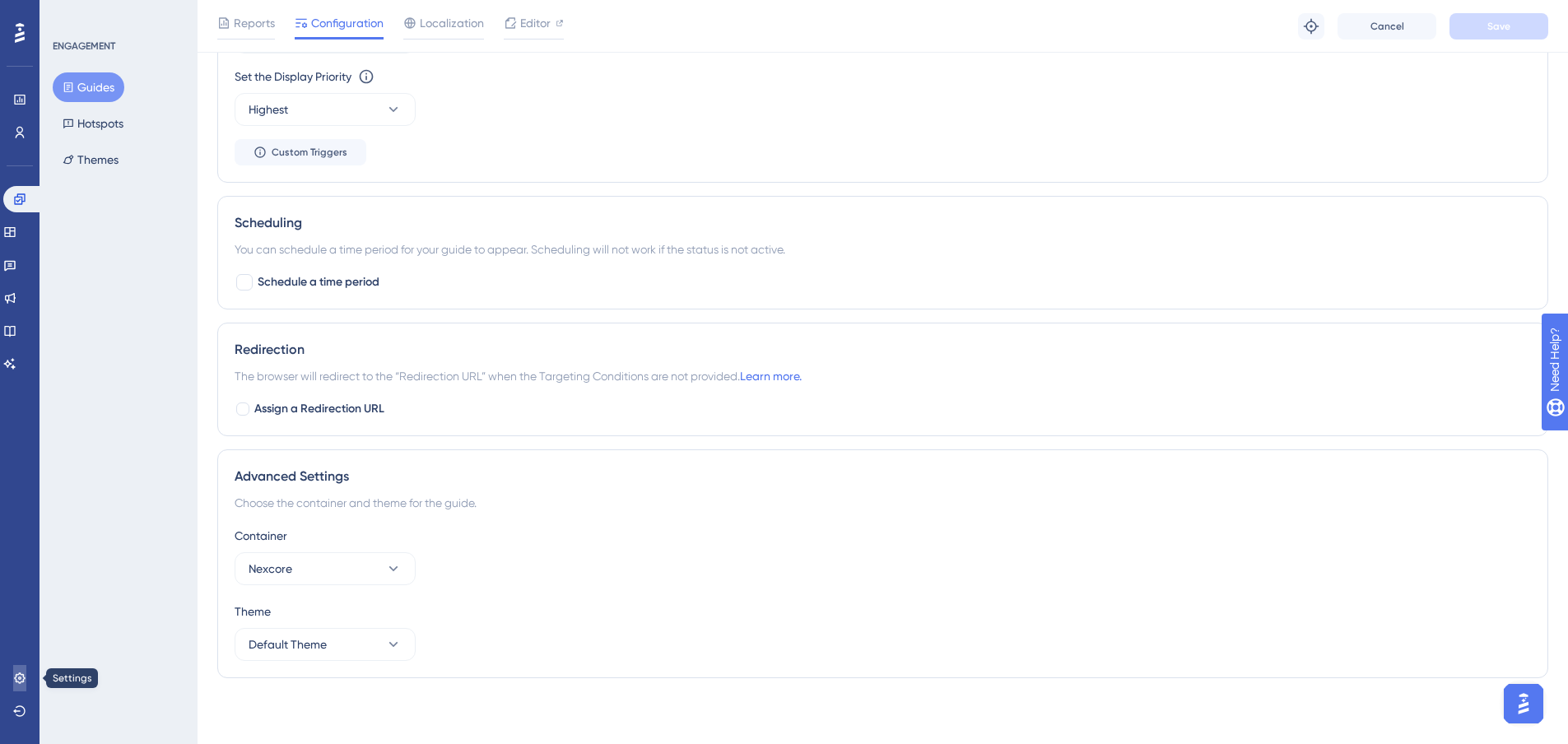
click at [14, 687] on link at bounding box center [19, 679] width 13 height 27
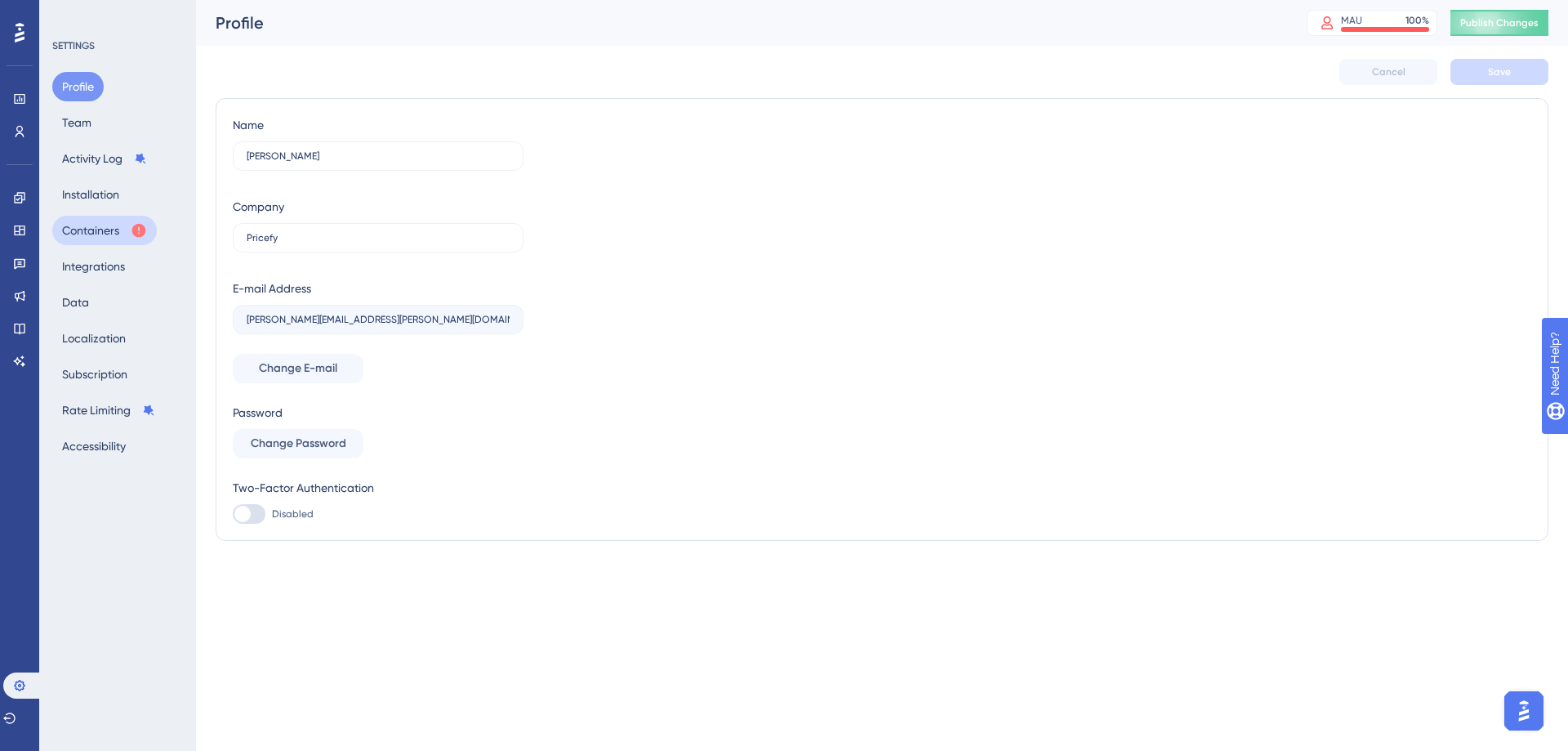
click at [140, 231] on icon at bounding box center [139, 231] width 16 height 16
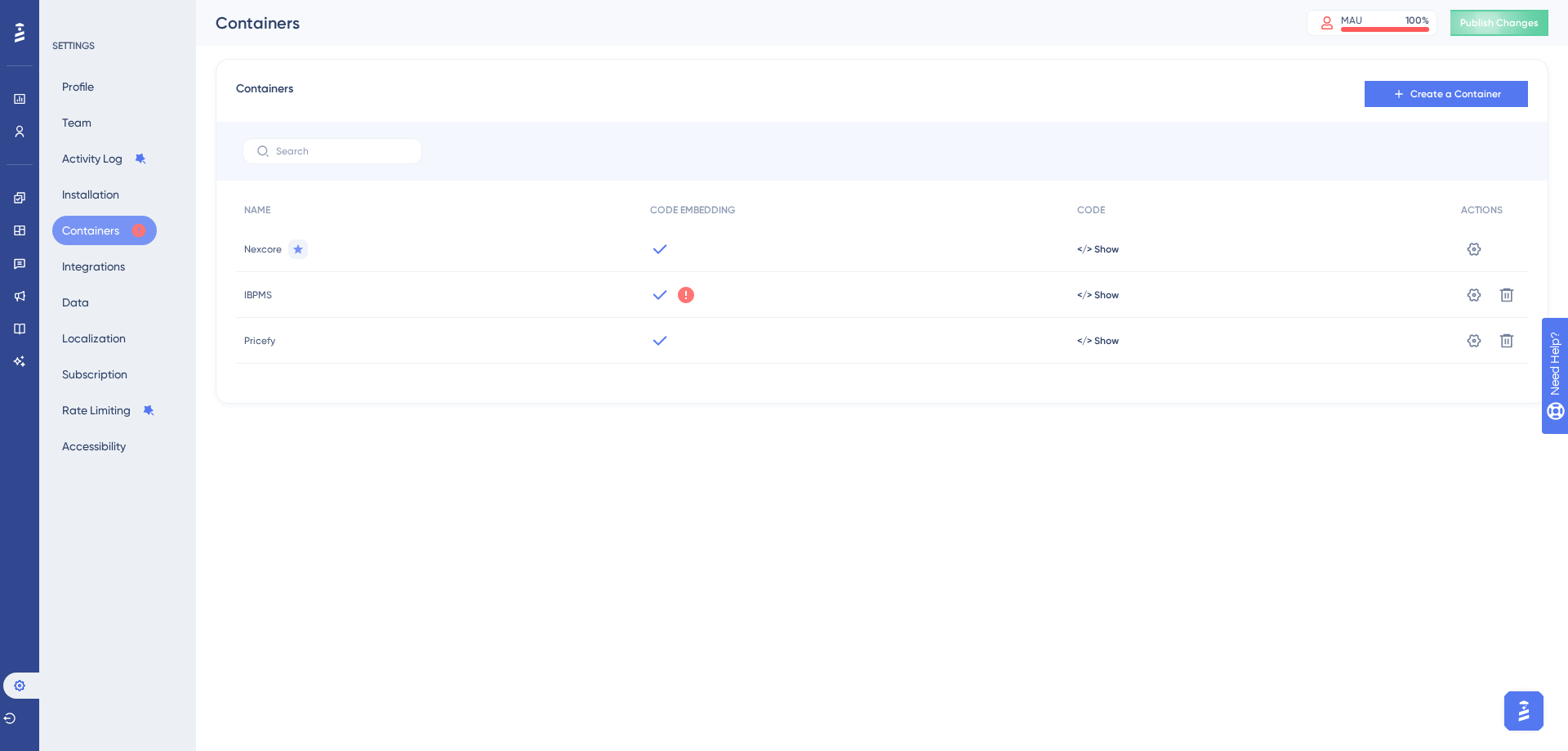
click at [651, 246] on icon at bounding box center [659, 248] width 19 height 19
click at [1471, 249] on icon at bounding box center [1474, 249] width 16 height 16
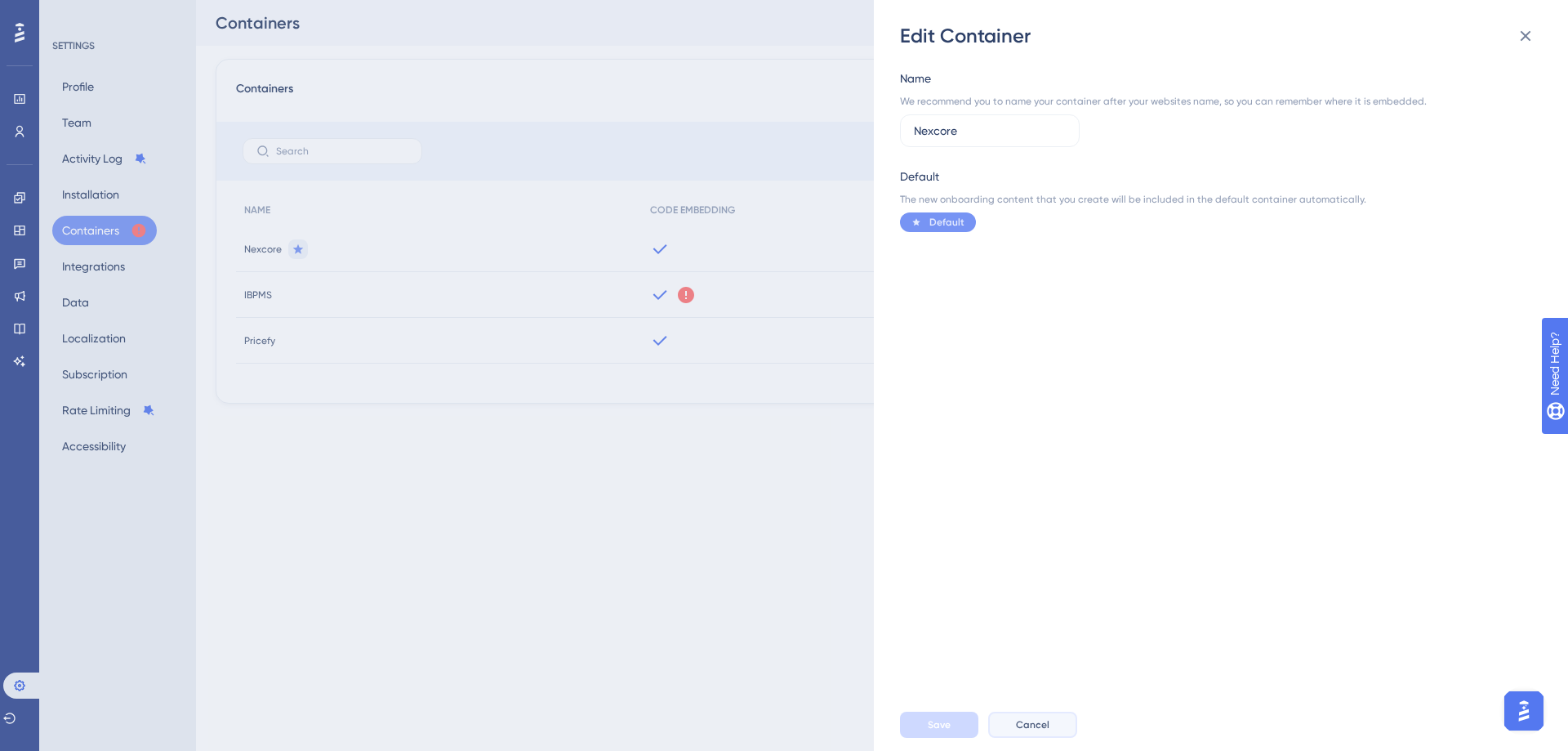
click at [1041, 716] on button "Cancel" at bounding box center [1033, 725] width 89 height 26
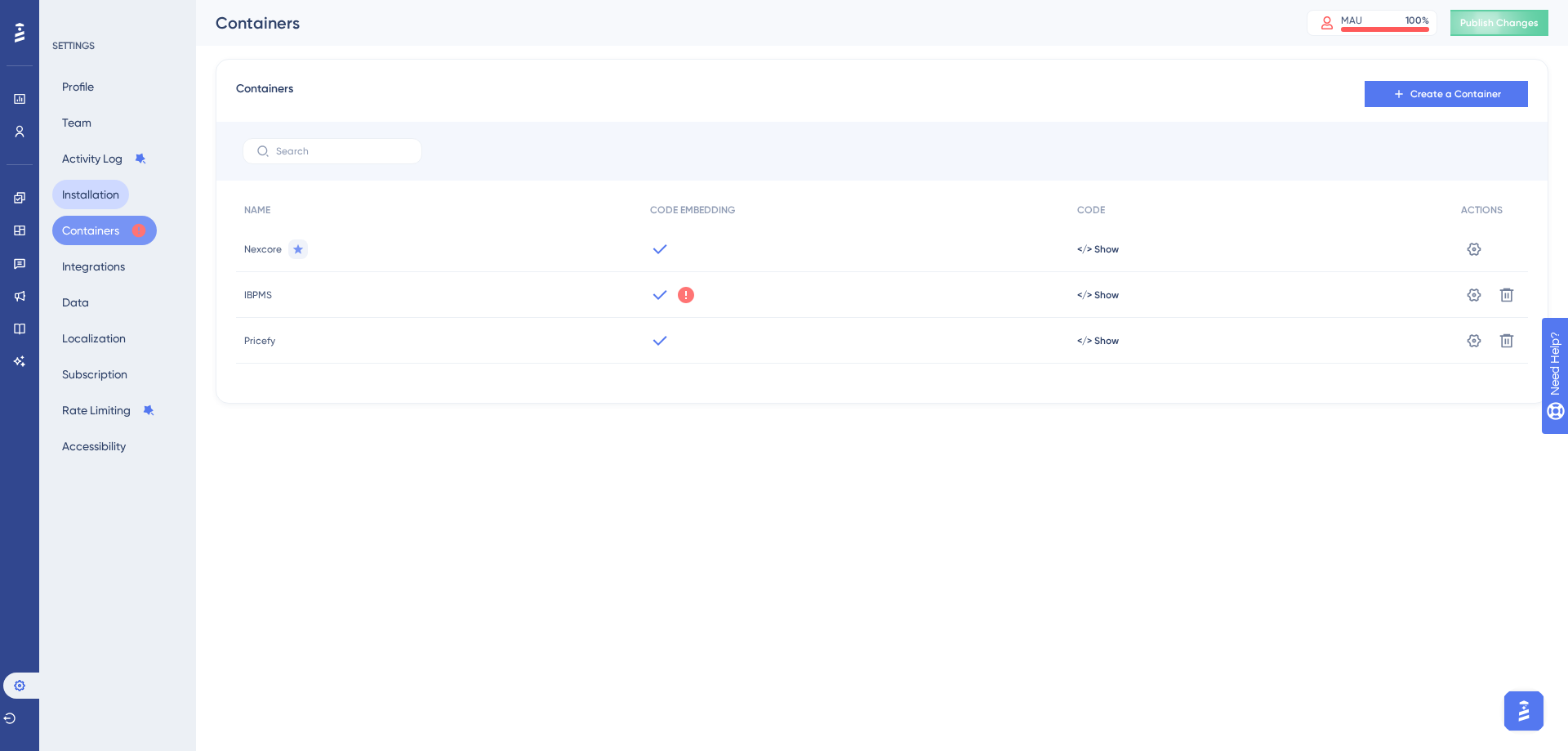
click at [103, 196] on button "Installation" at bounding box center [90, 194] width 77 height 29
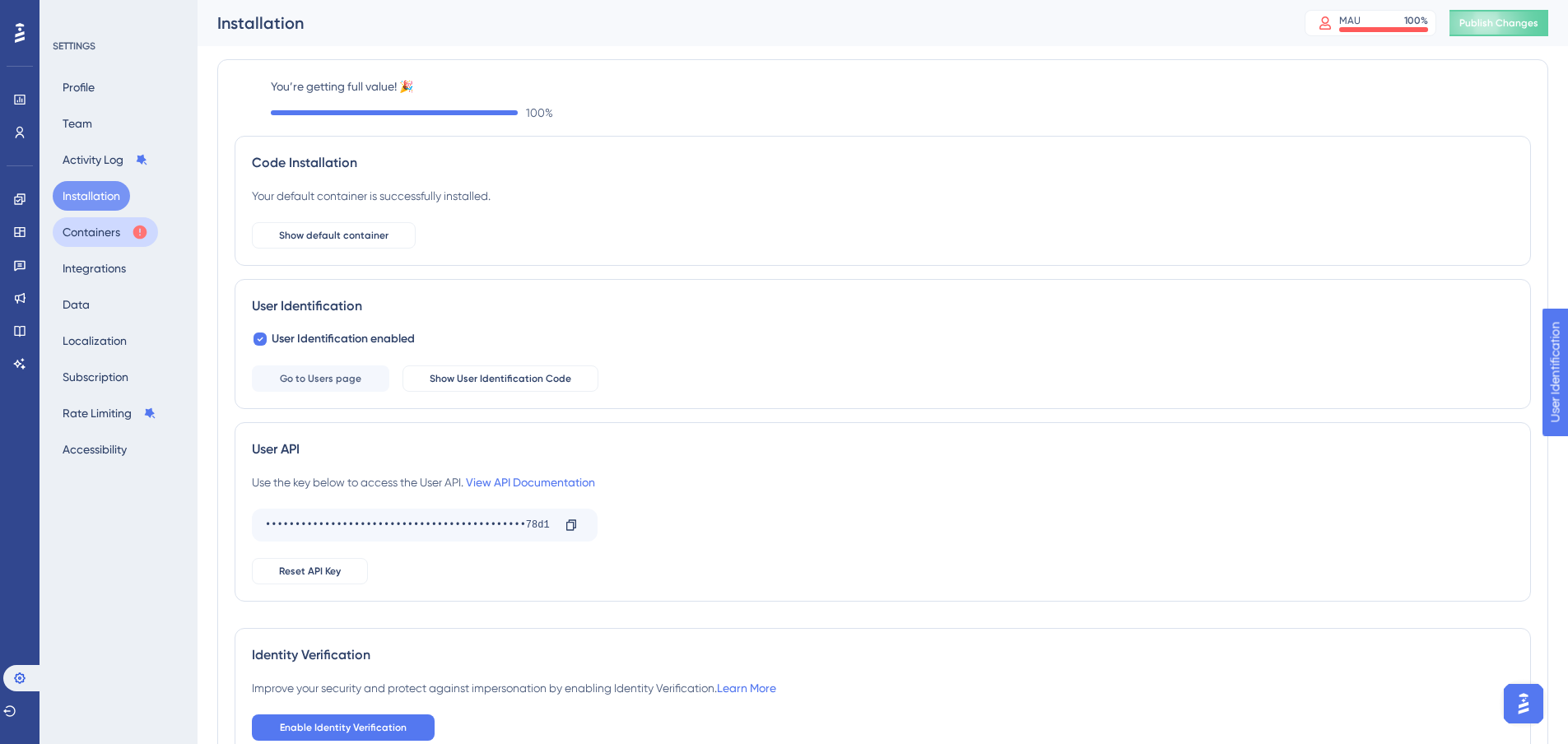
click at [102, 230] on button "Containers" at bounding box center [105, 232] width 106 height 29
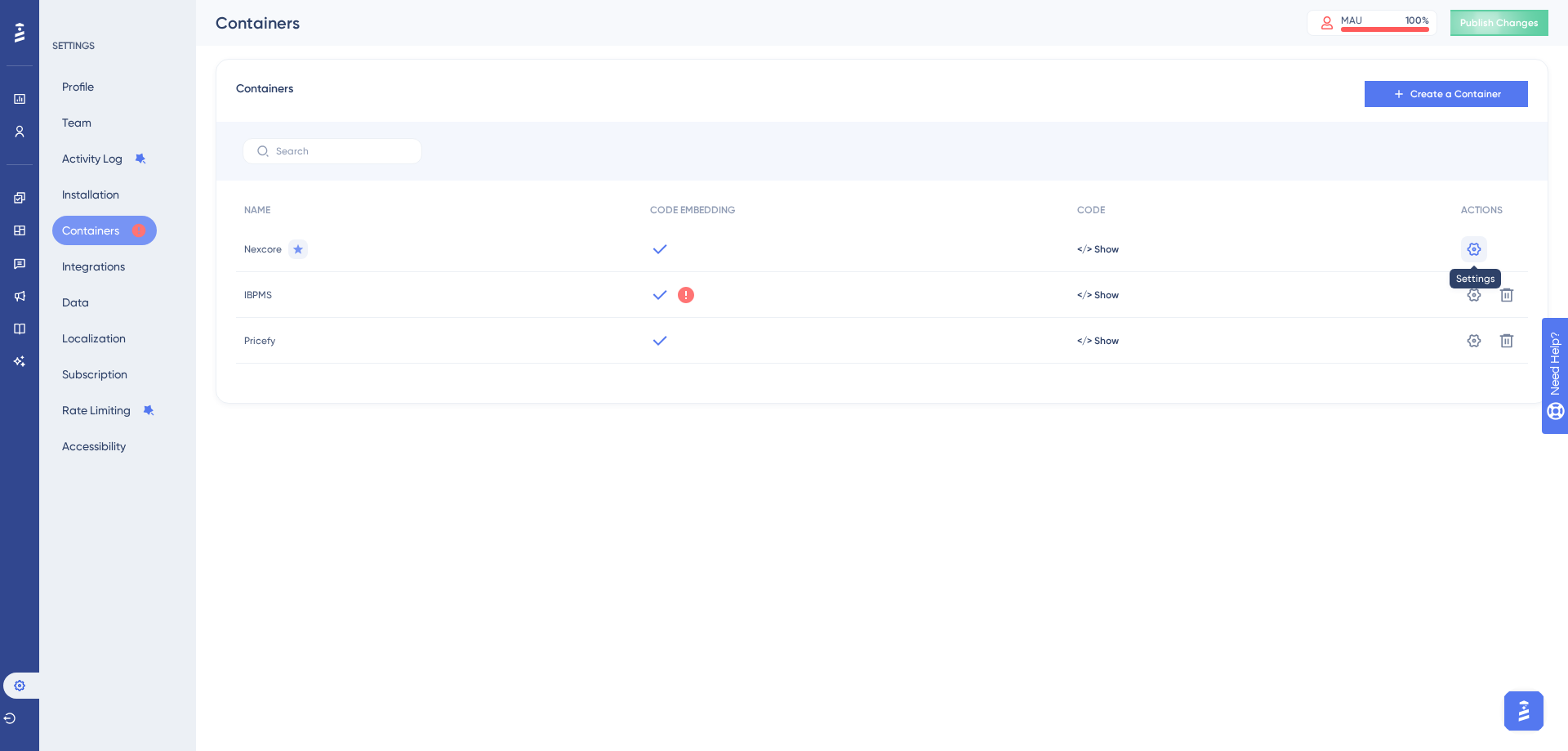
click at [1472, 252] on icon at bounding box center [1474, 249] width 16 height 16
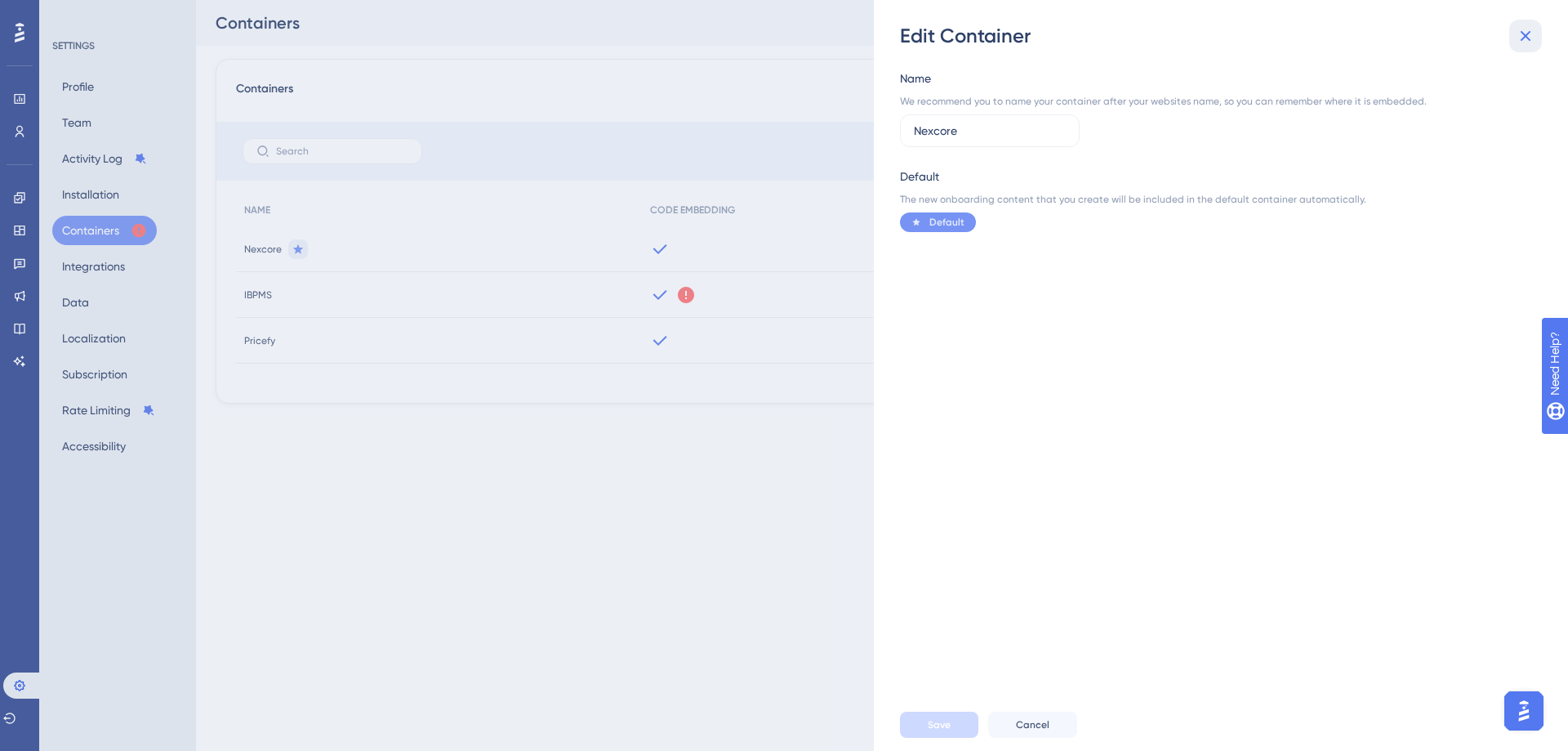
click at [1536, 36] on button at bounding box center [1526, 36] width 33 height 33
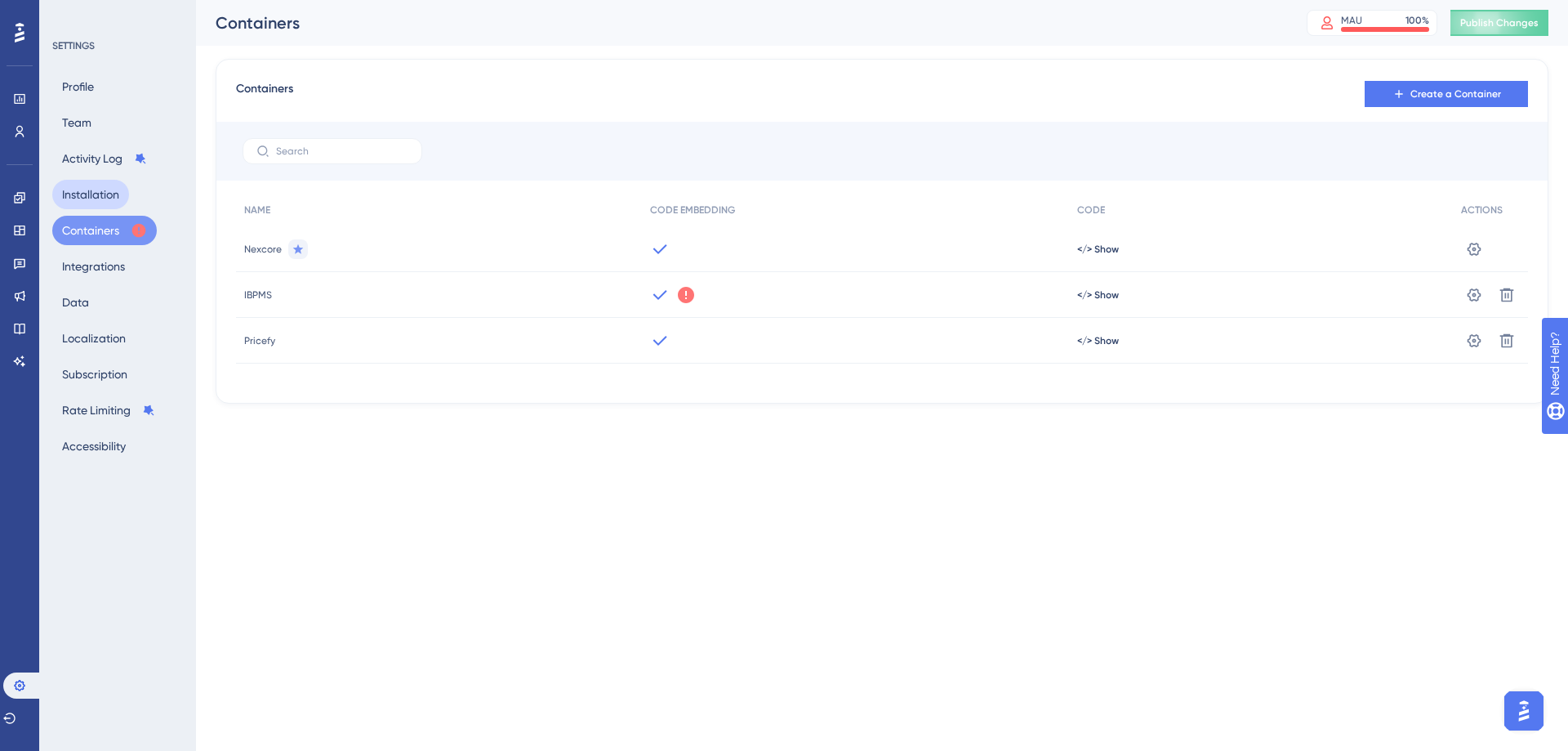
click at [111, 196] on button "Installation" at bounding box center [90, 194] width 77 height 29
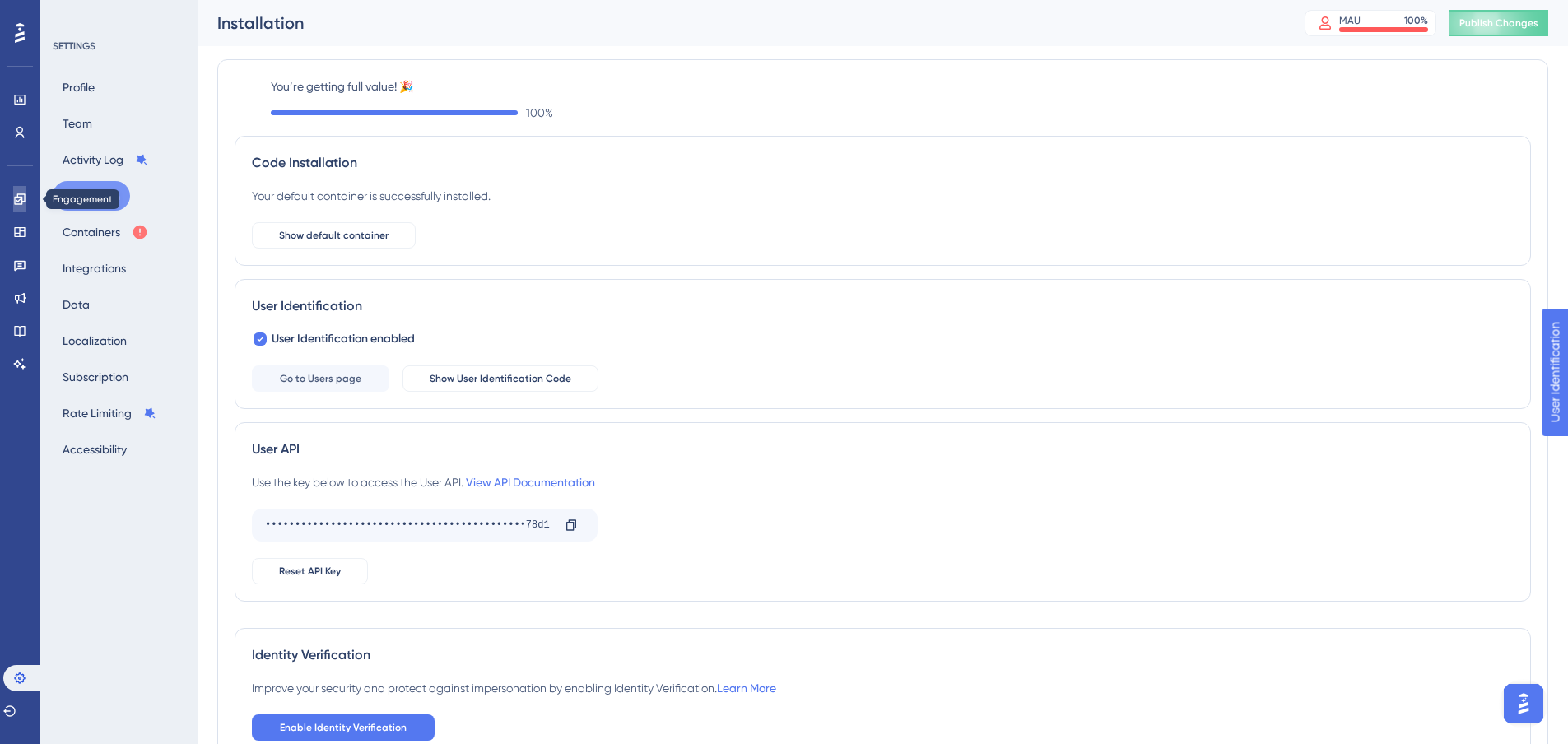
click at [19, 200] on icon at bounding box center [19, 199] width 11 height 11
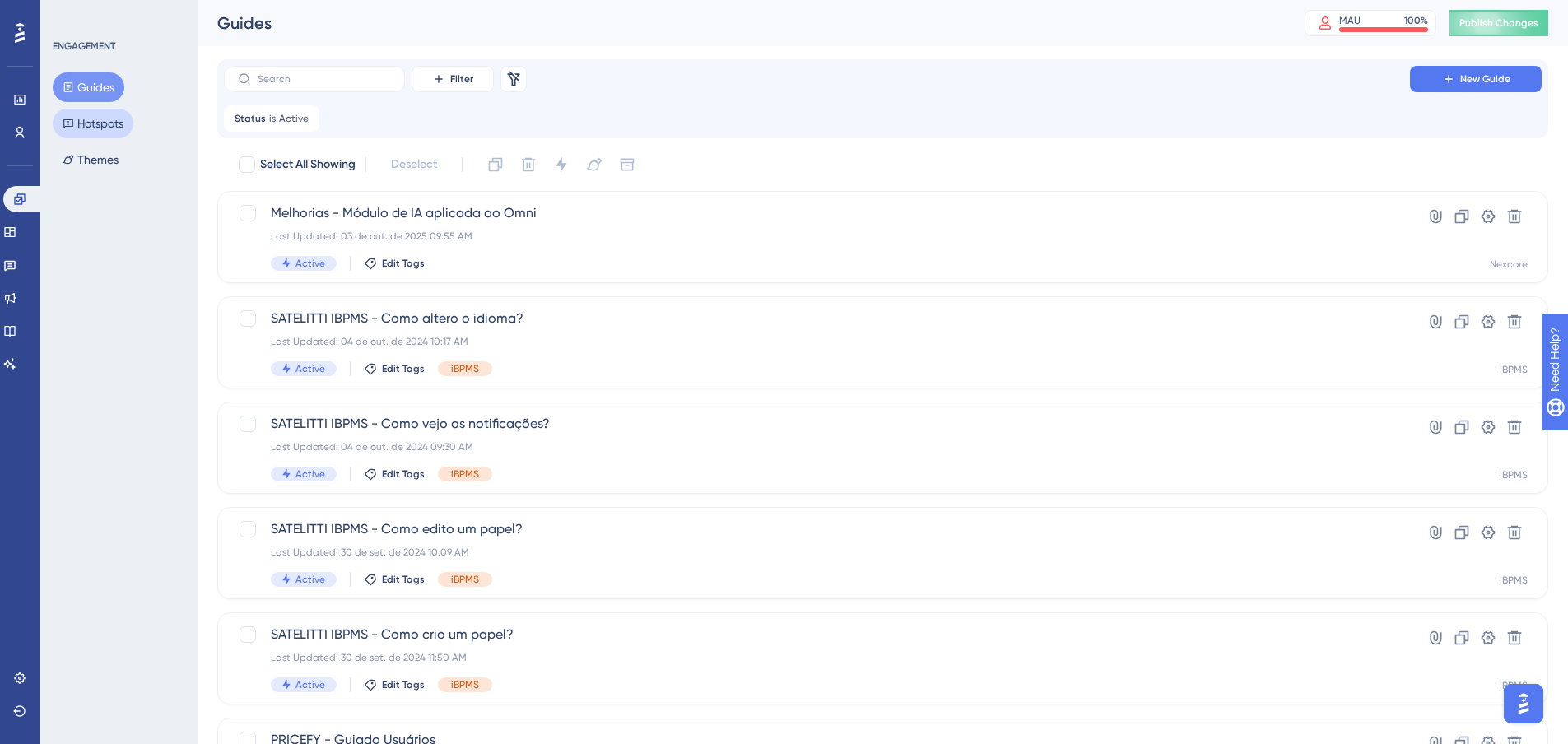
click at [105, 130] on button "Hotspots" at bounding box center [93, 123] width 81 height 29
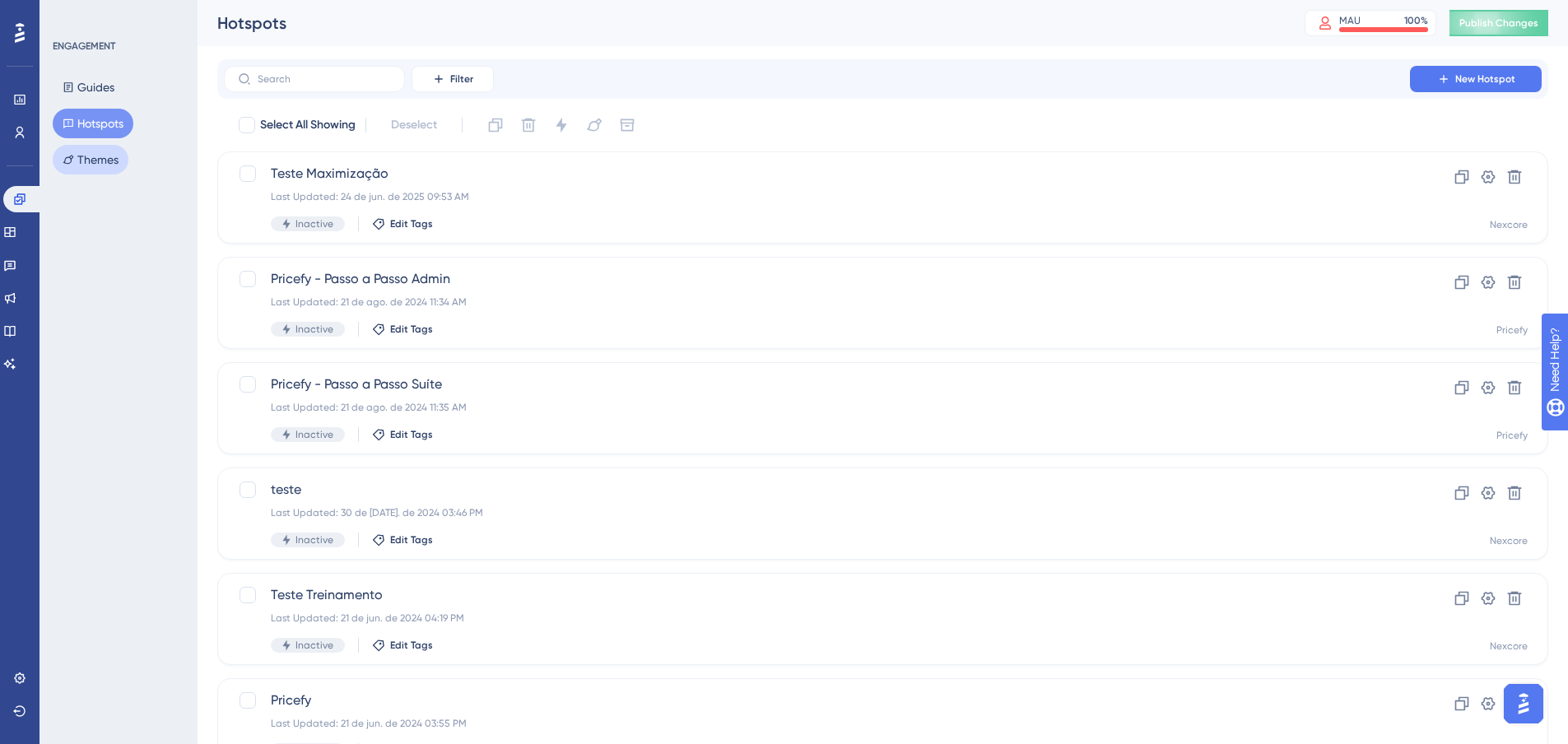
click at [96, 156] on button "Themes" at bounding box center [90, 160] width 75 height 29
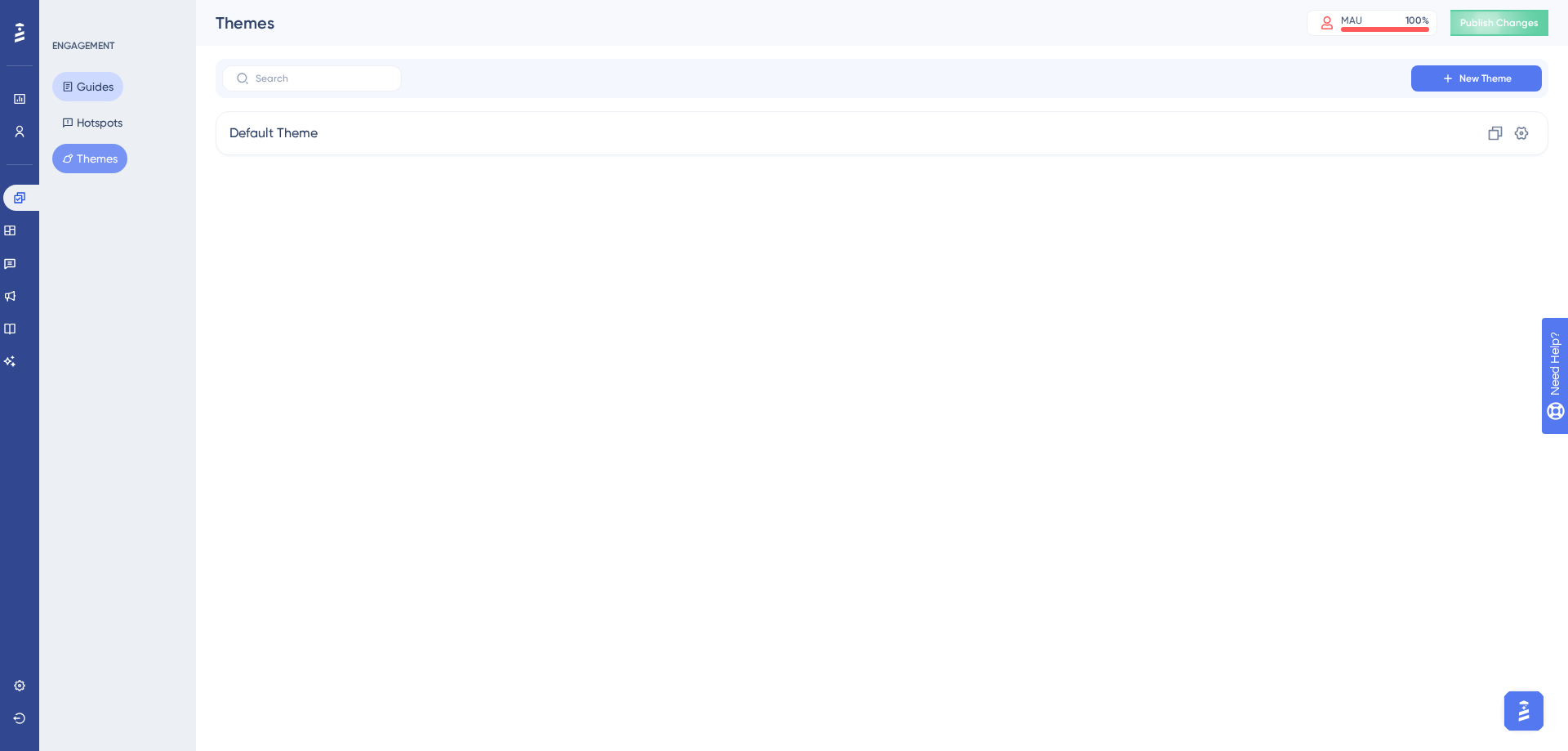
click at [93, 91] on button "Guides" at bounding box center [88, 87] width 71 height 29
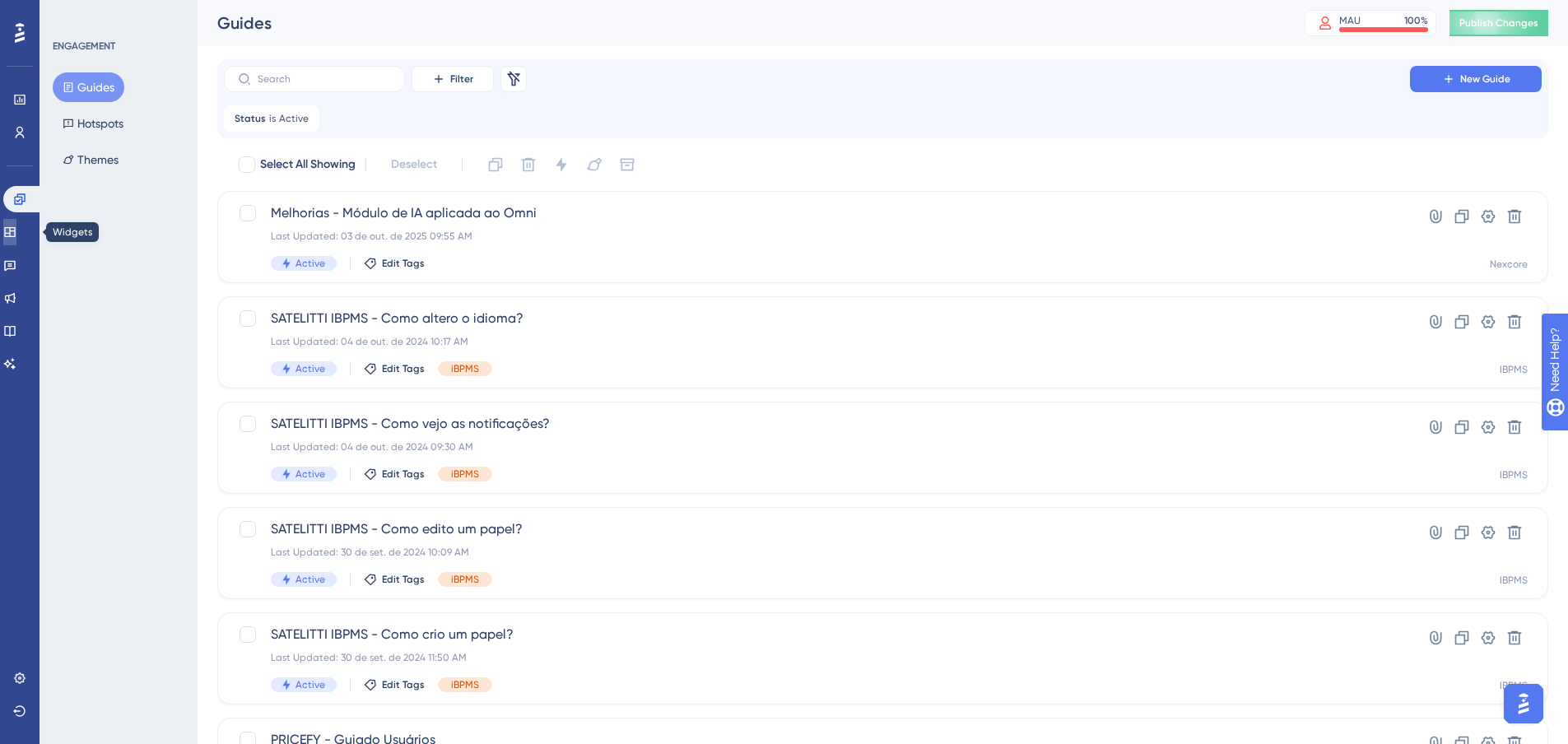
click at [15, 233] on icon at bounding box center [9, 232] width 11 height 10
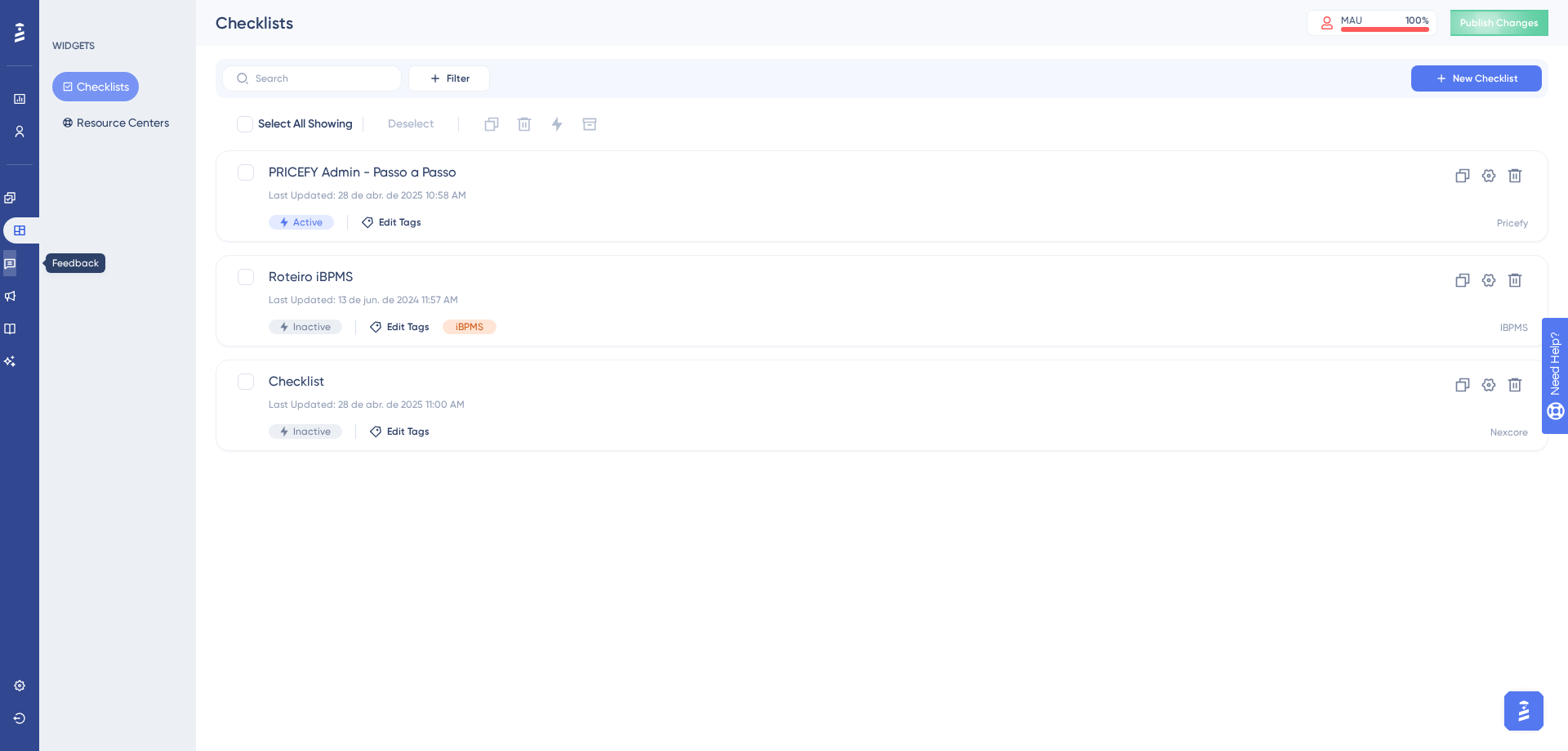
click at [16, 263] on icon at bounding box center [10, 263] width 13 height 13
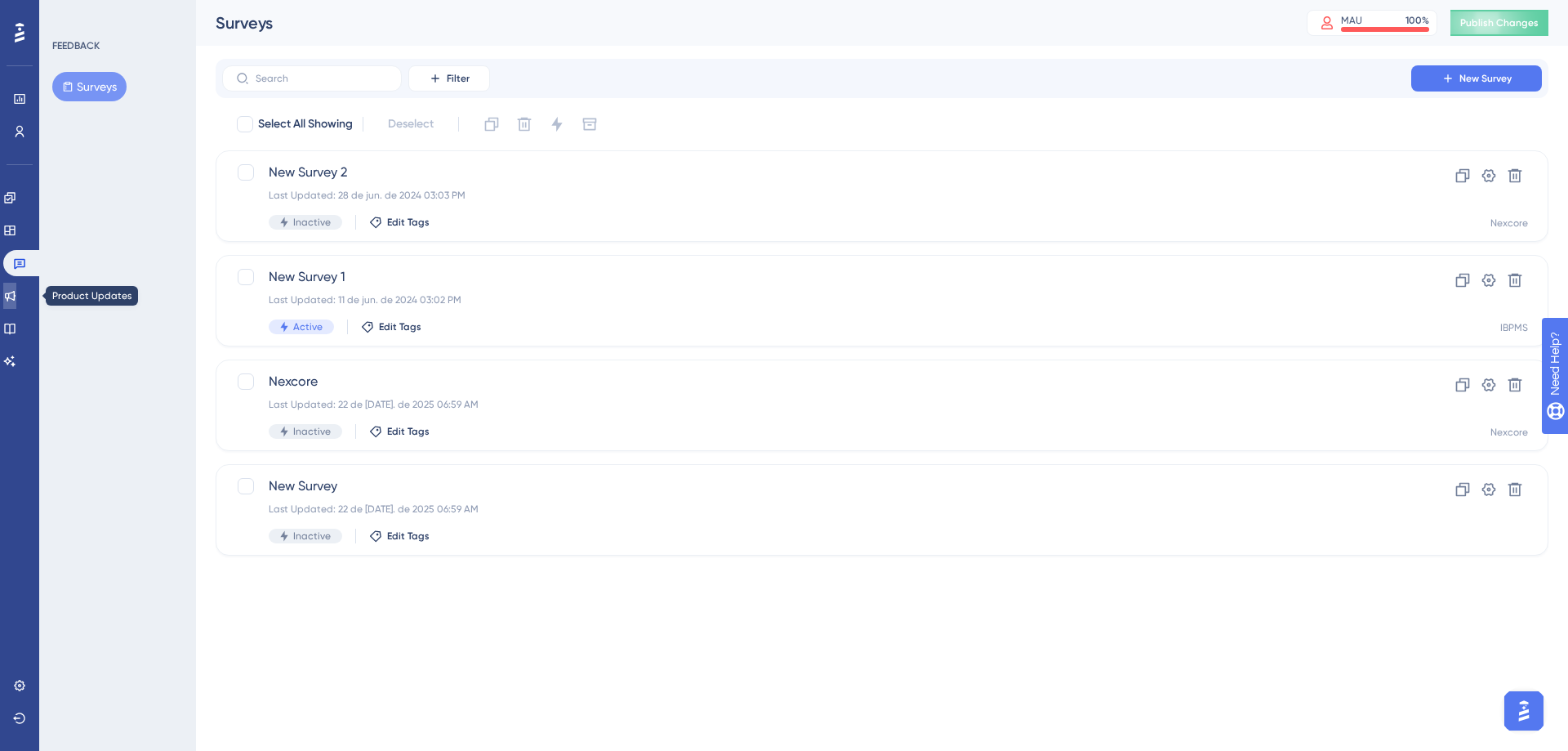
click at [16, 294] on icon at bounding box center [10, 296] width 13 height 13
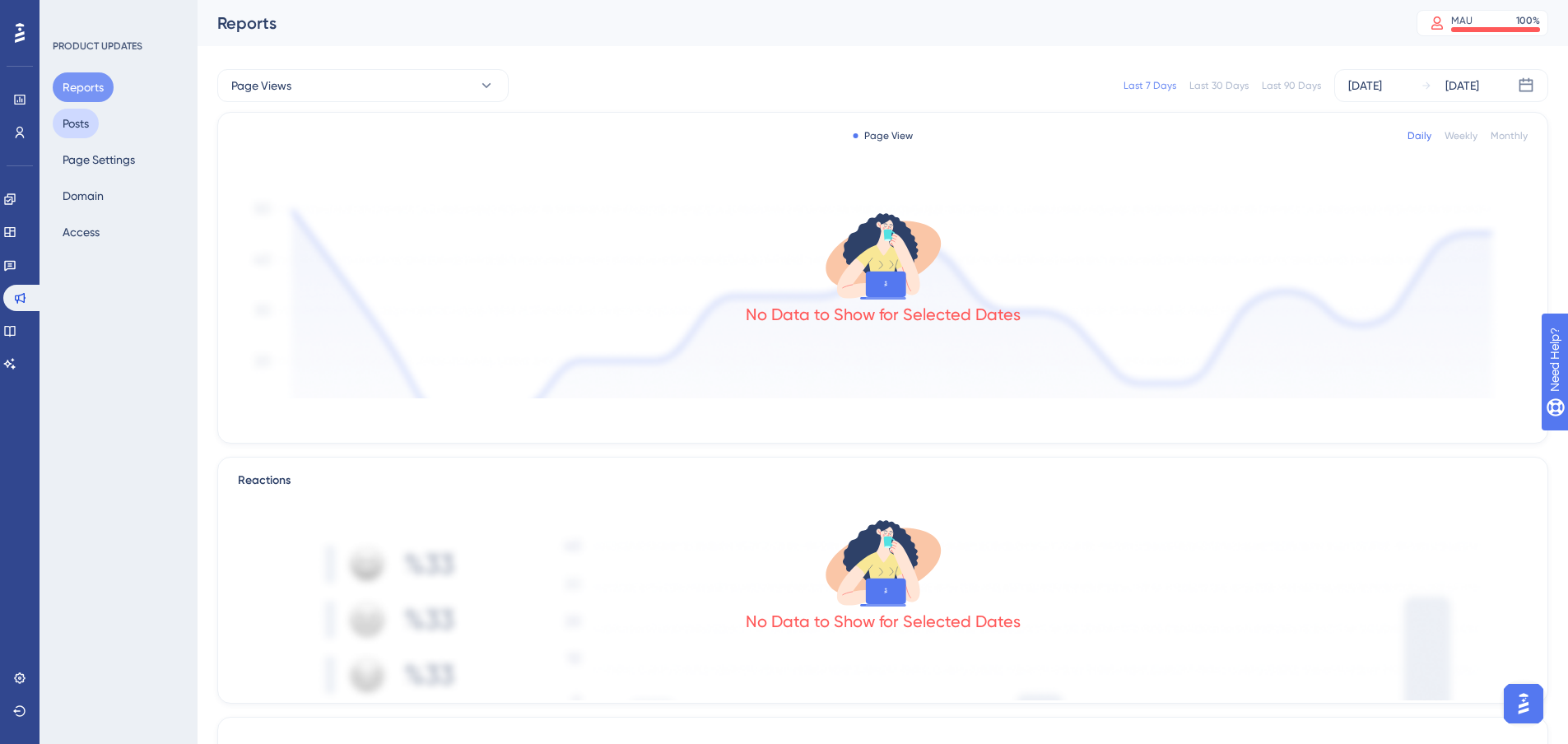
click at [97, 132] on button "Posts" at bounding box center [75, 123] width 46 height 29
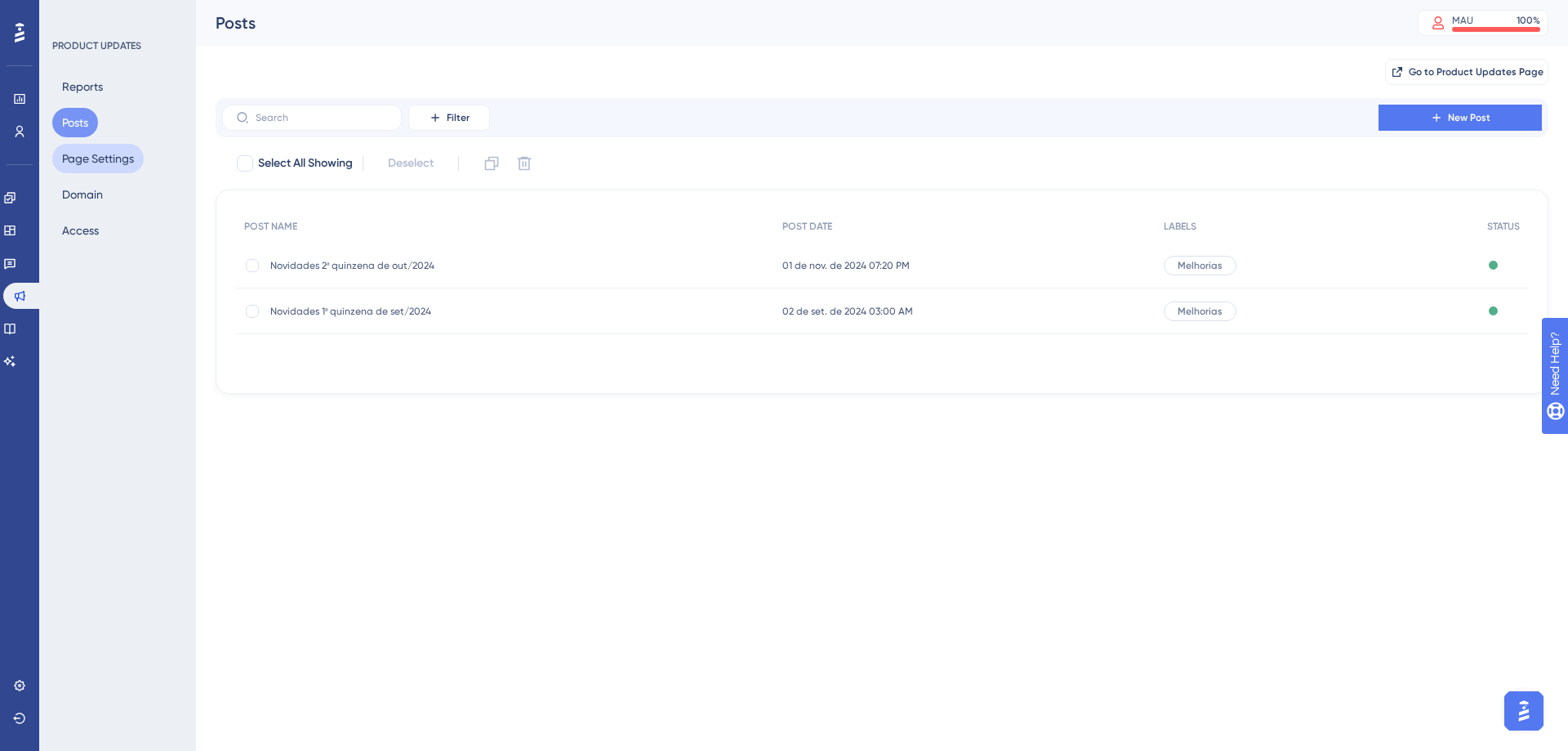
click at [93, 166] on button "Page Settings" at bounding box center [98, 159] width 91 height 29
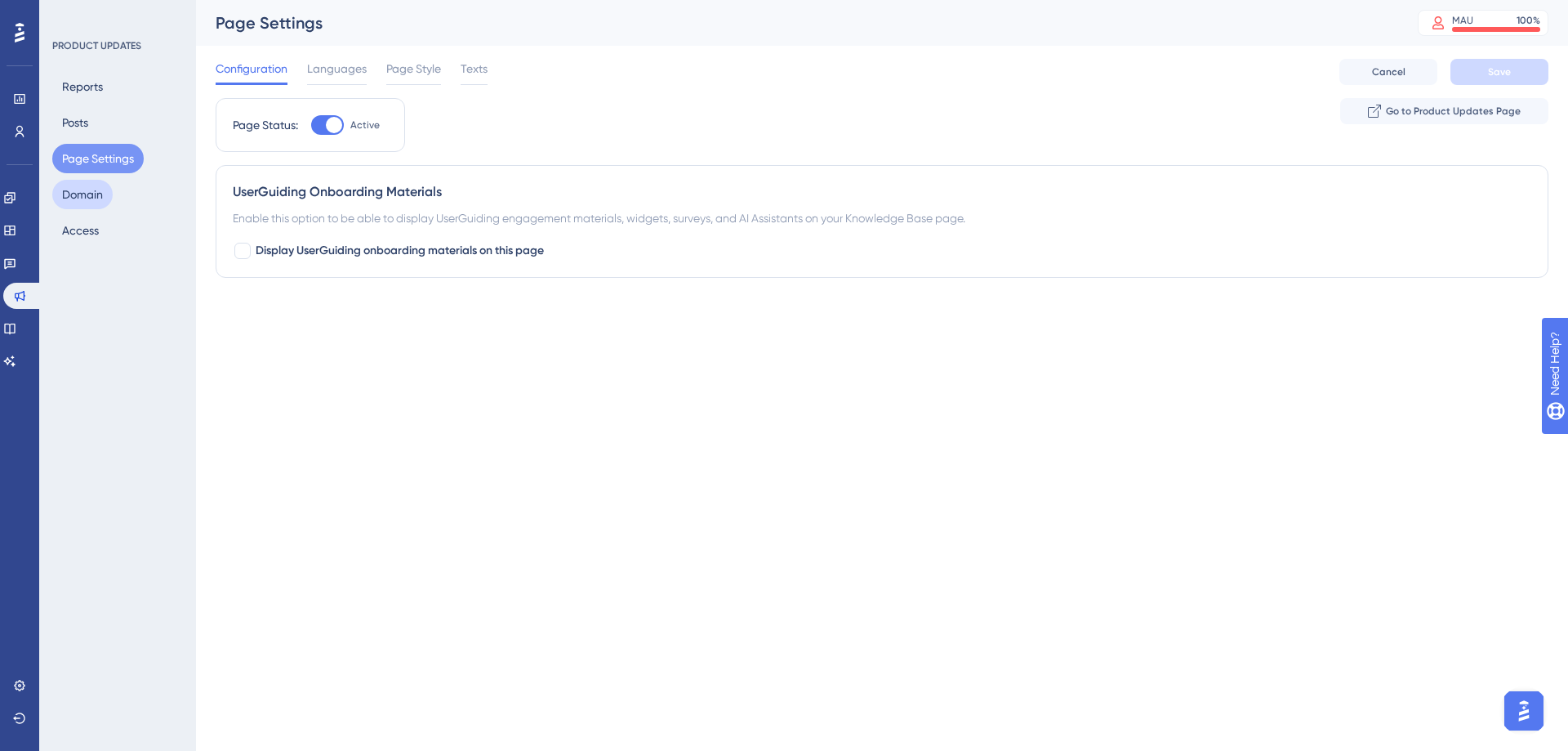
click at [89, 202] on button "Domain" at bounding box center [82, 194] width 60 height 29
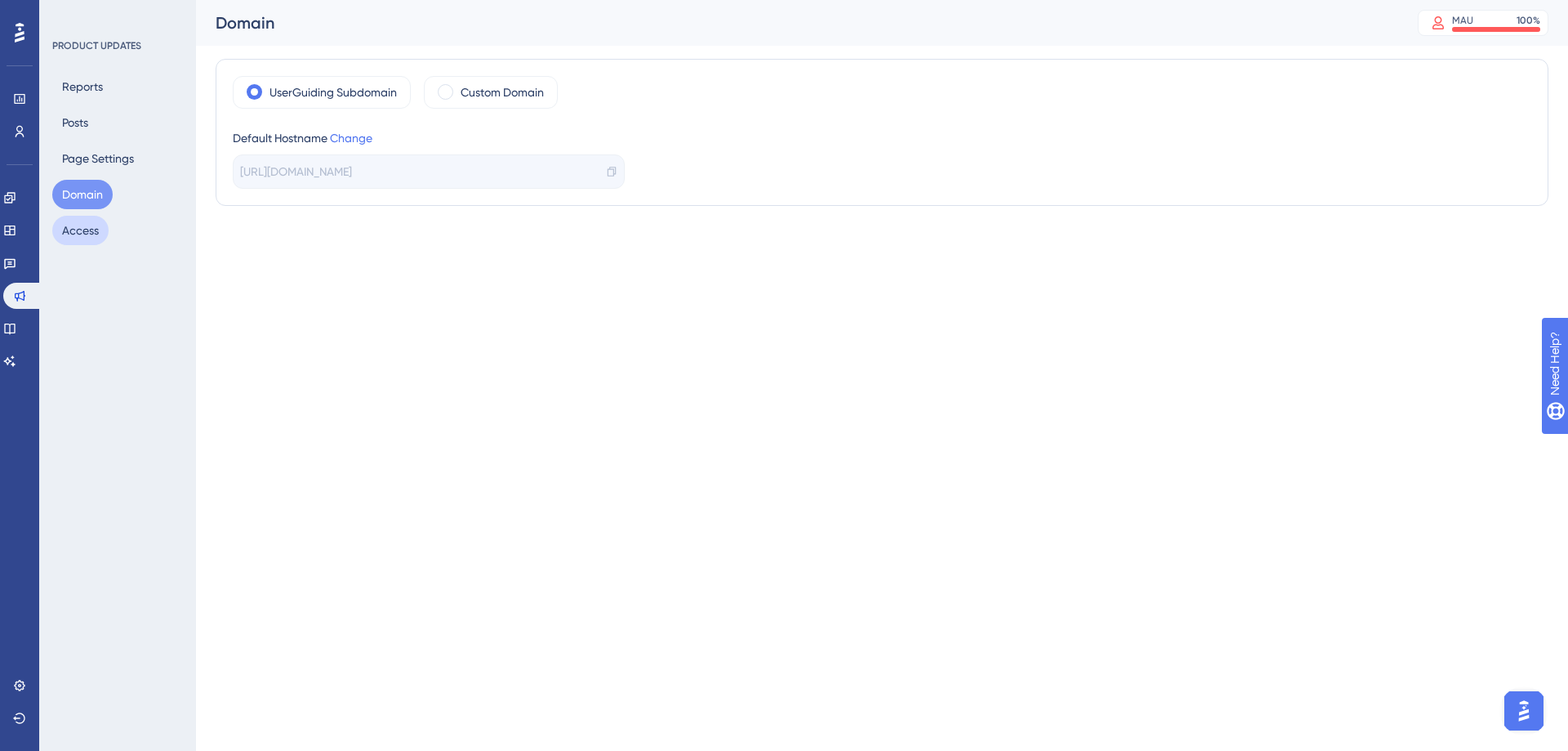
click at [82, 223] on button "Access" at bounding box center [80, 230] width 57 height 29
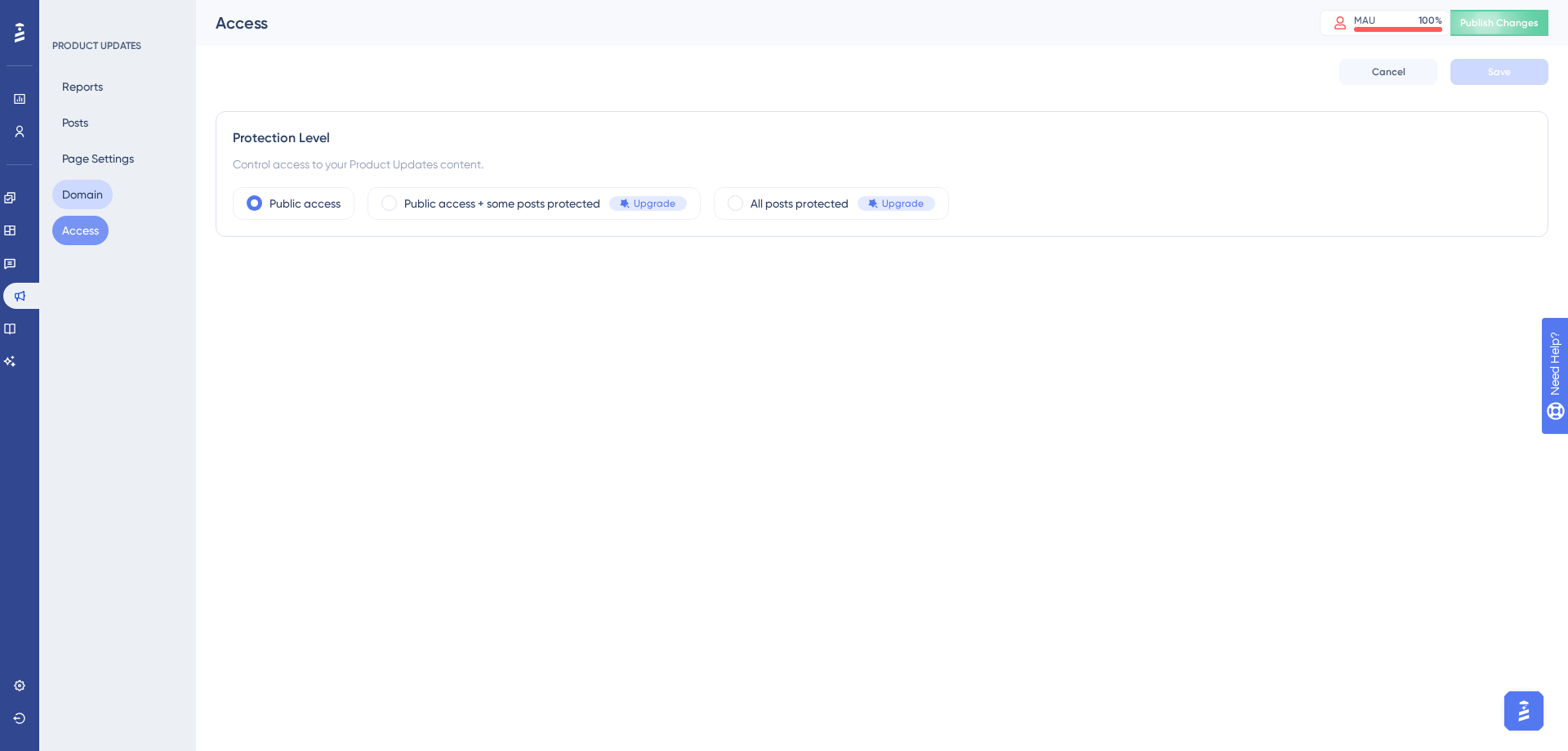
click at [88, 192] on button "Domain" at bounding box center [82, 194] width 60 height 29
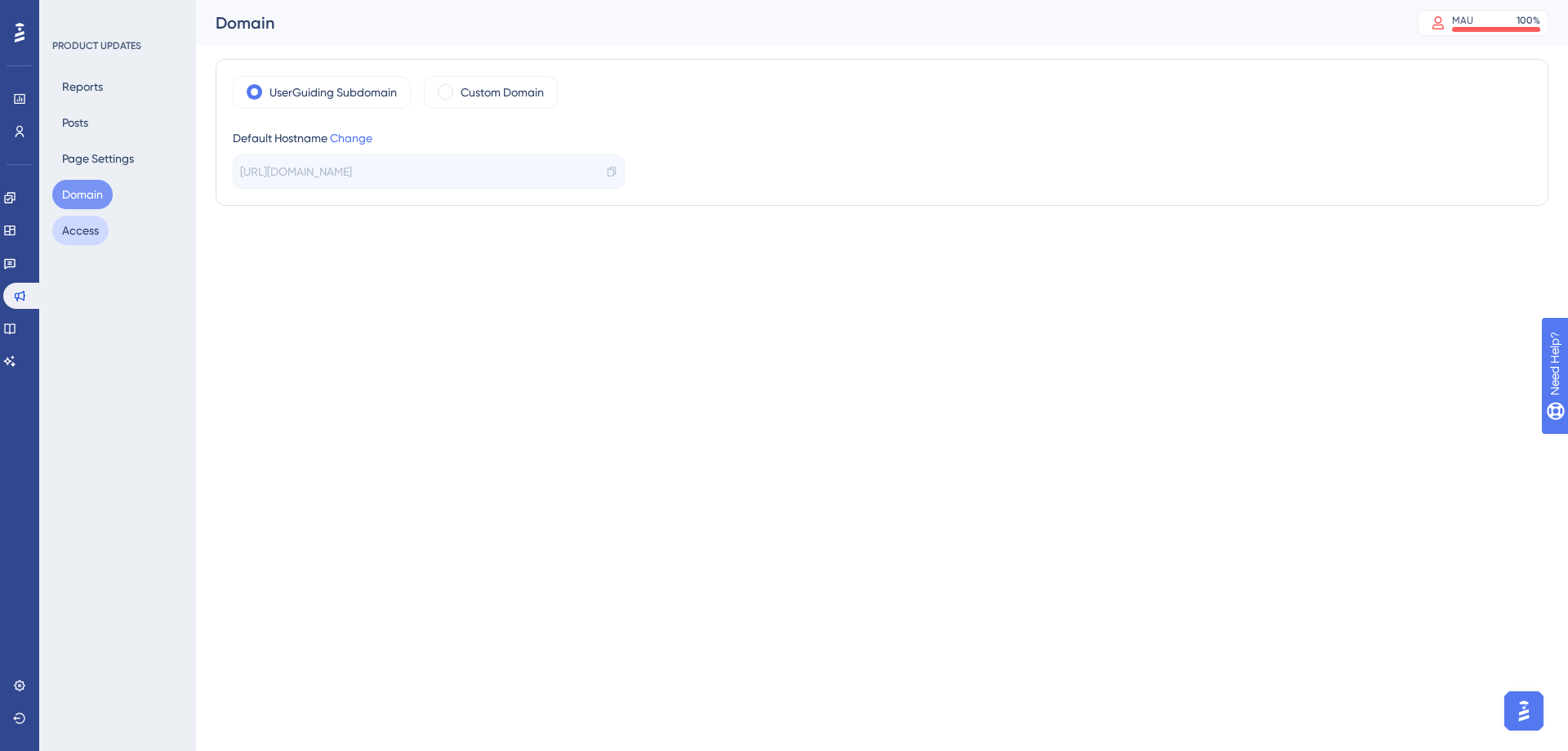
click at [95, 235] on button "Access" at bounding box center [80, 230] width 57 height 29
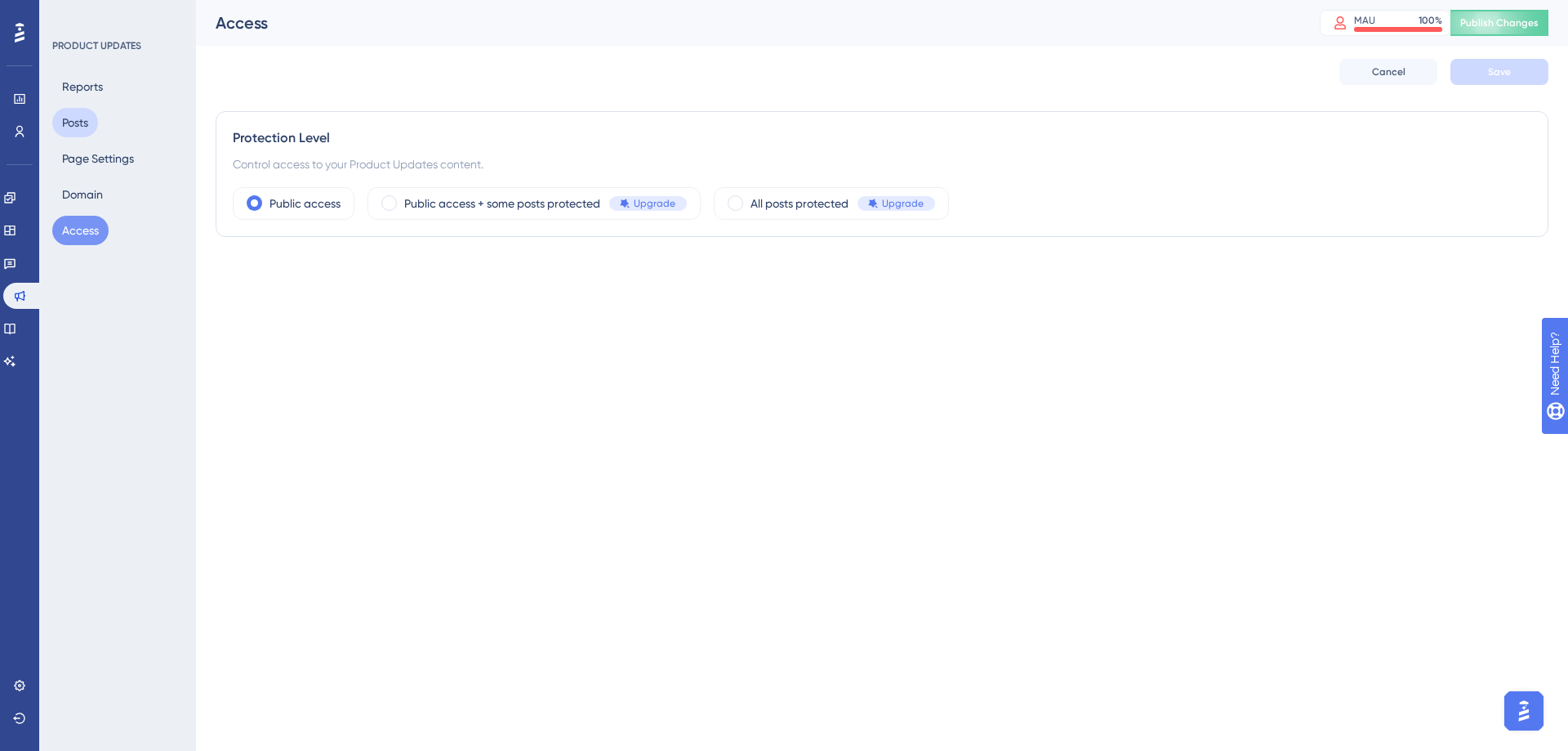
click at [85, 120] on button "Posts" at bounding box center [75, 122] width 46 height 29
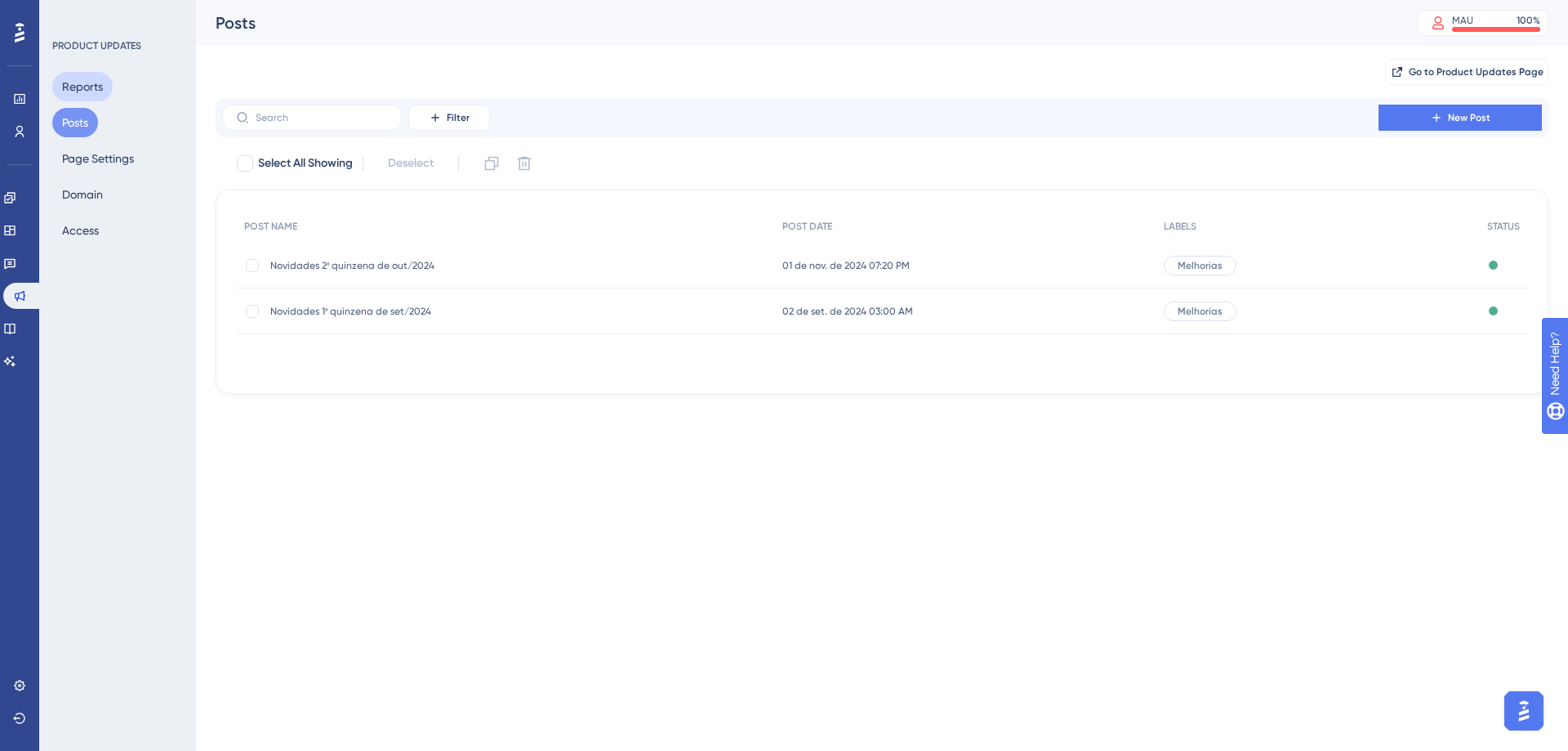
click at [82, 80] on button "Reports" at bounding box center [82, 87] width 60 height 29
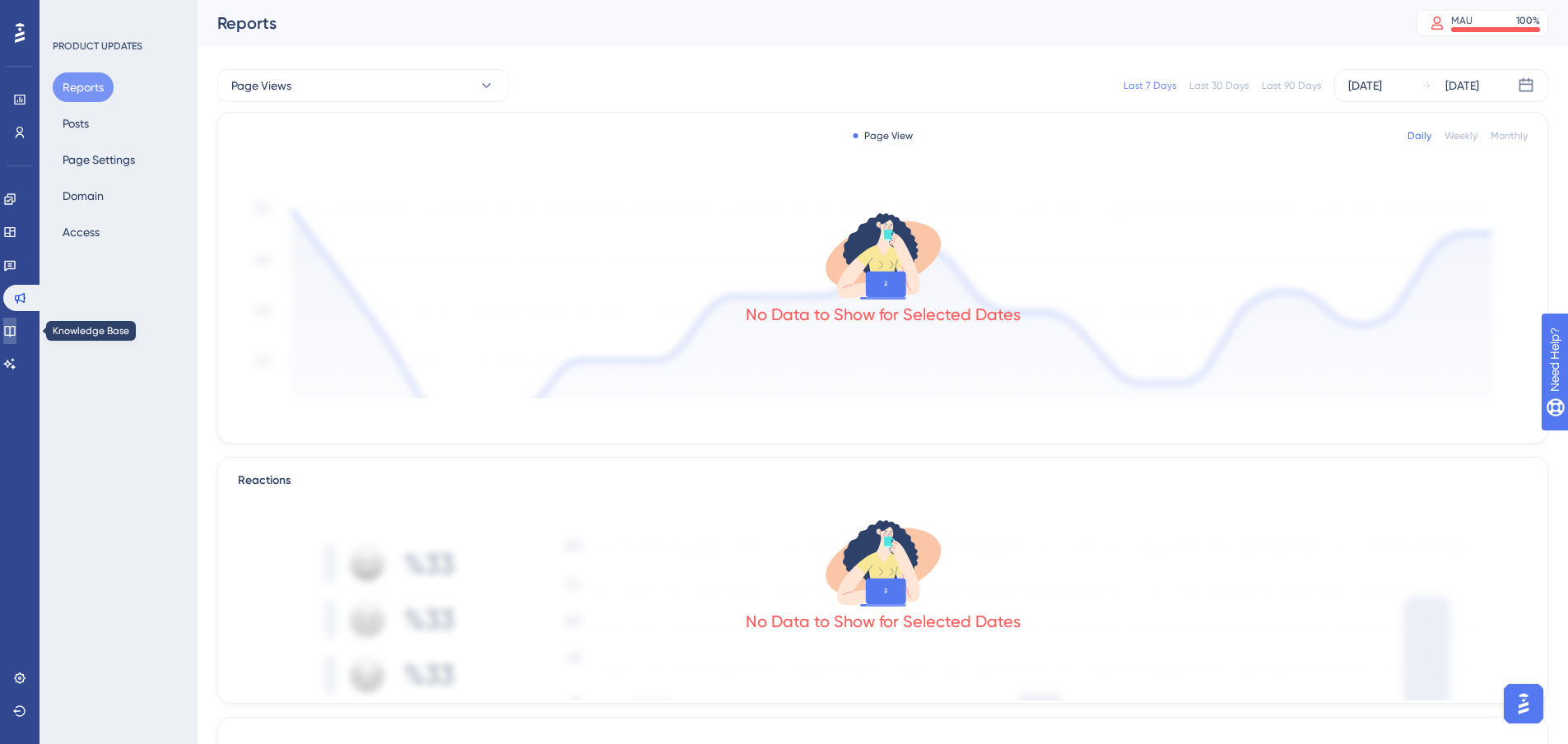
click at [17, 323] on link at bounding box center [10, 331] width 13 height 27
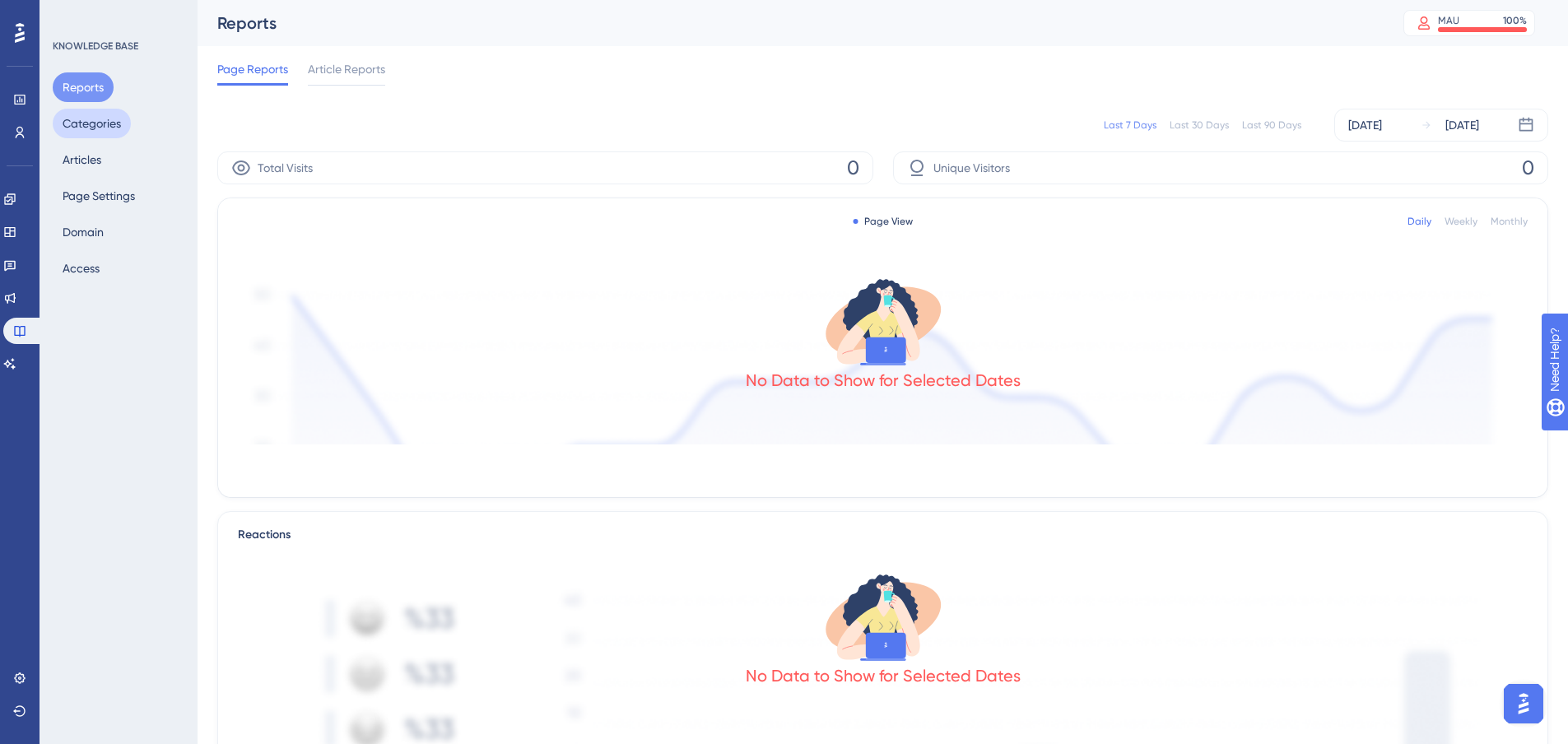
click at [93, 130] on button "Categories" at bounding box center [91, 123] width 78 height 29
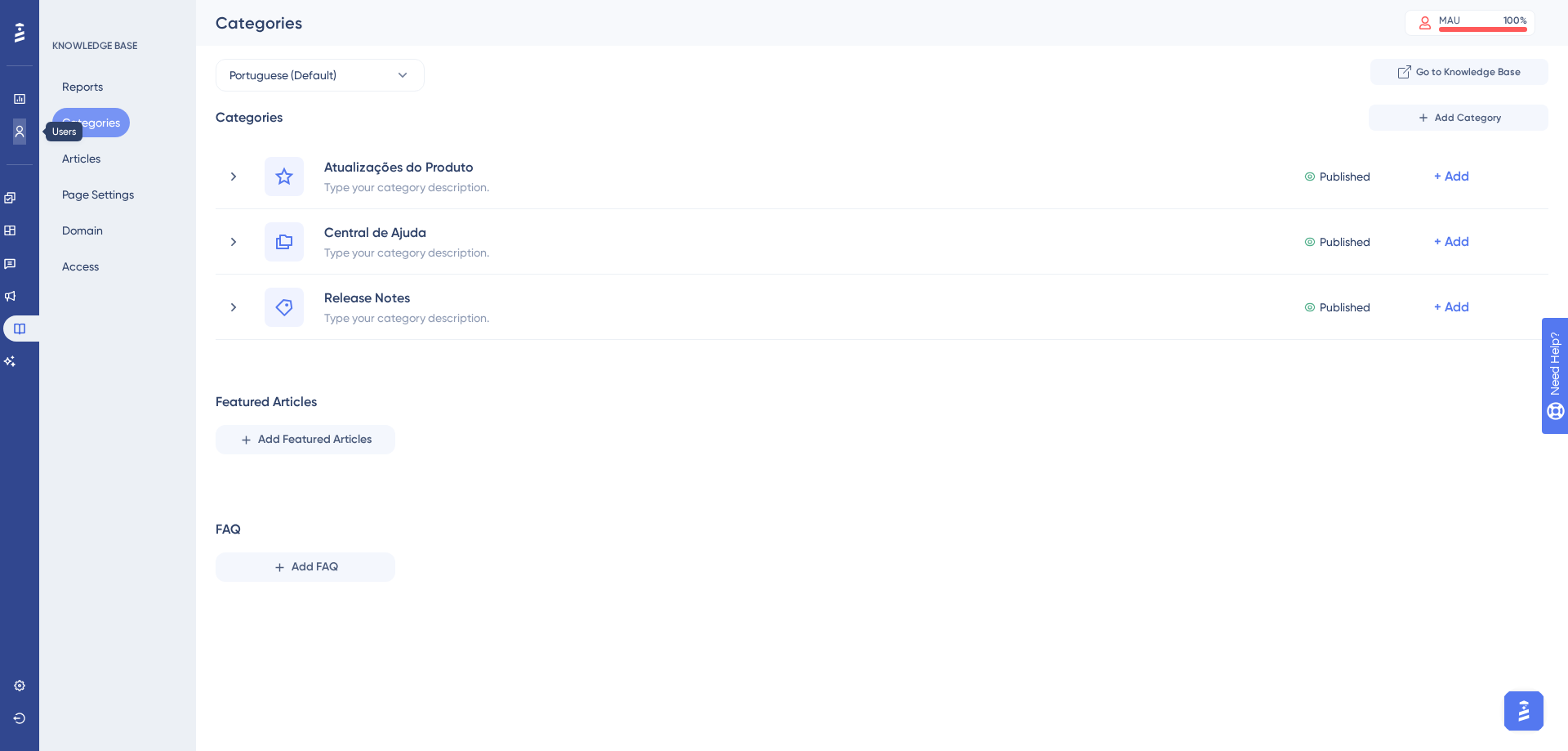
click at [26, 122] on link at bounding box center [19, 131] width 13 height 26
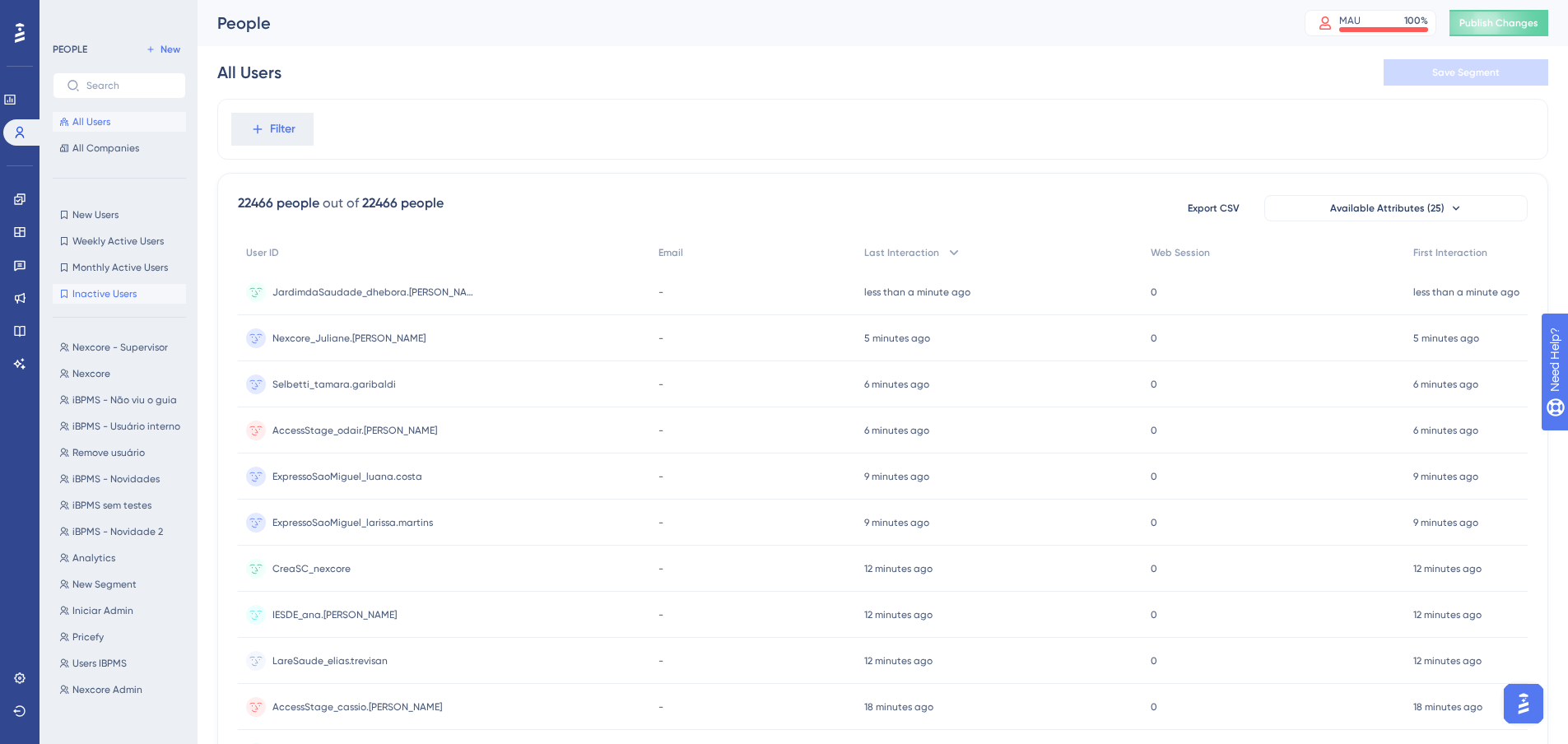
click at [101, 290] on span "Inactive Users" at bounding box center [105, 294] width 64 height 13
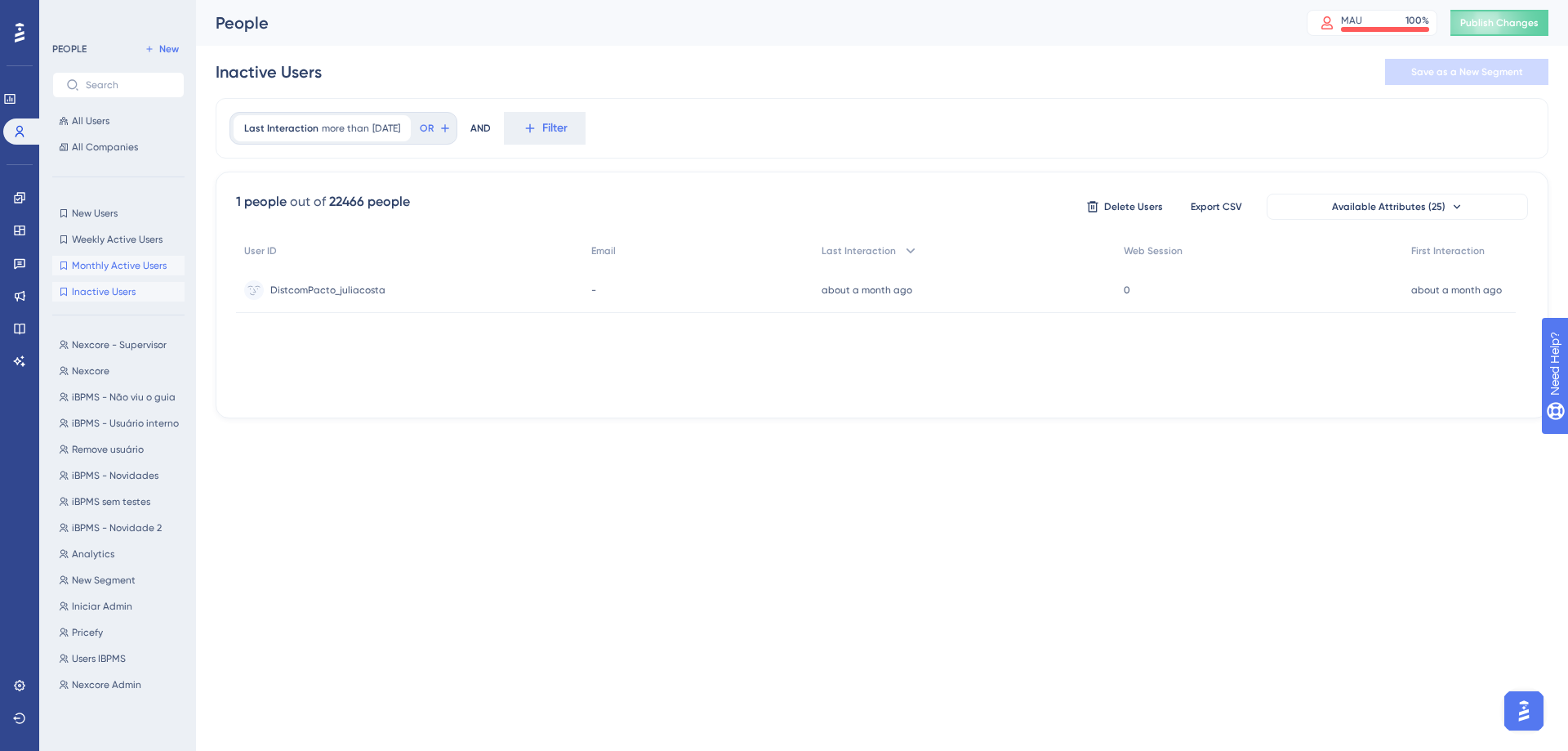
click at [98, 263] on span "Monthly Active Users" at bounding box center [119, 266] width 95 height 13
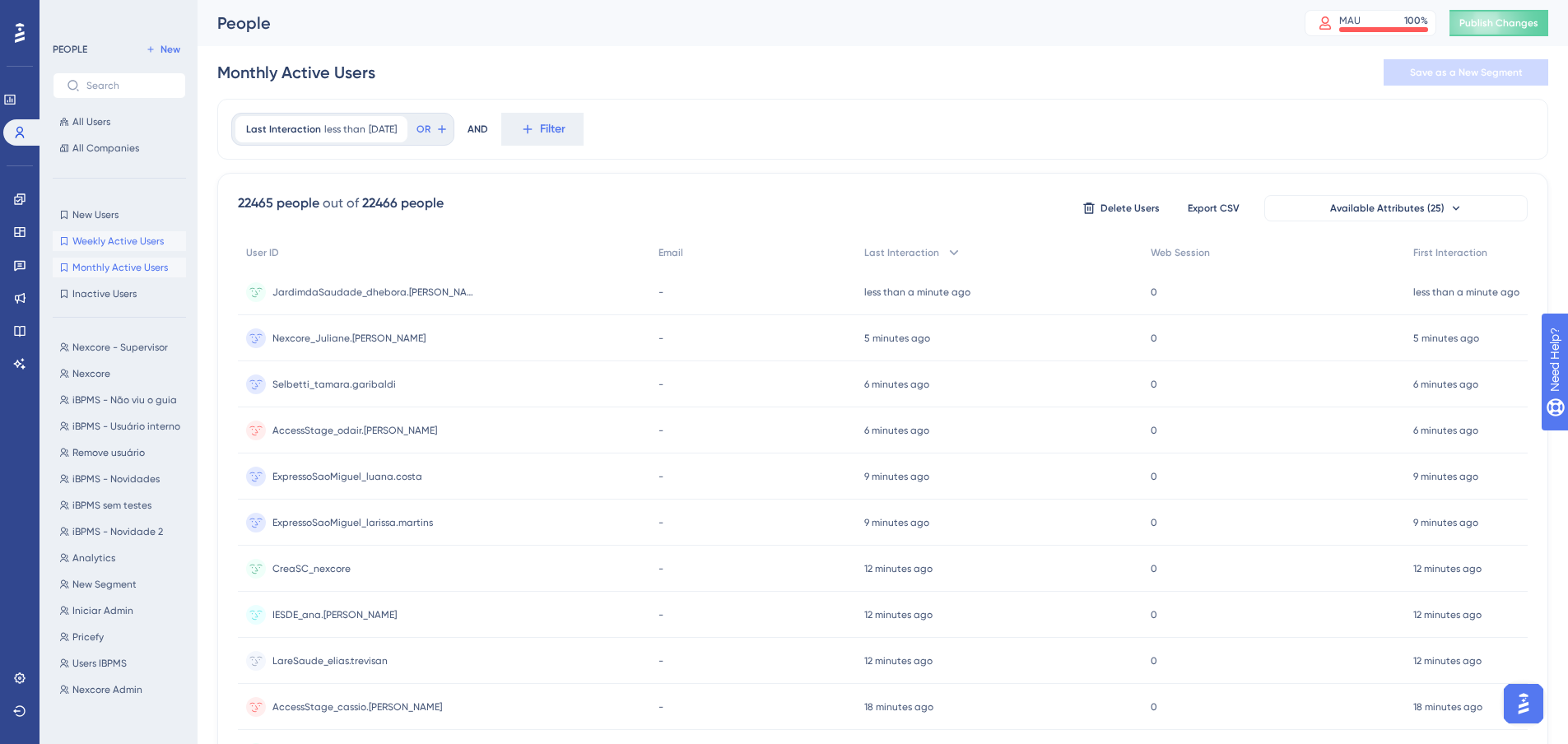
click at [114, 235] on span "Weekly Active Users" at bounding box center [118, 241] width 91 height 13
click at [96, 216] on span "New Users" at bounding box center [96, 215] width 46 height 13
click at [114, 233] on button "Weekly Active Users Weekly Active Users" at bounding box center [119, 241] width 133 height 19
click at [102, 349] on span "Nexcore - Supervisor" at bounding box center [120, 348] width 96 height 13
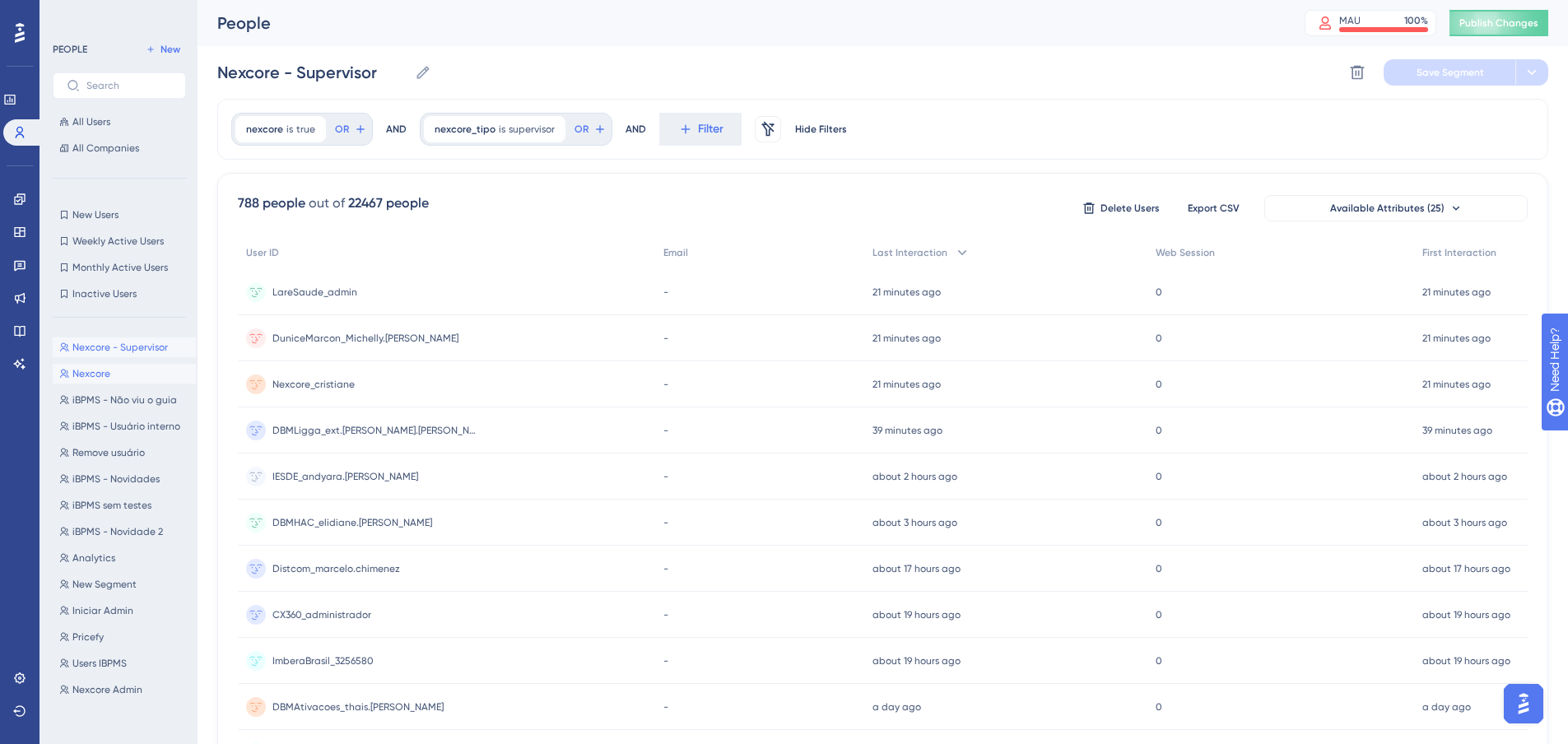
click at [101, 369] on span "Nexcore" at bounding box center [91, 373] width 38 height 13
type input "Nexcore"
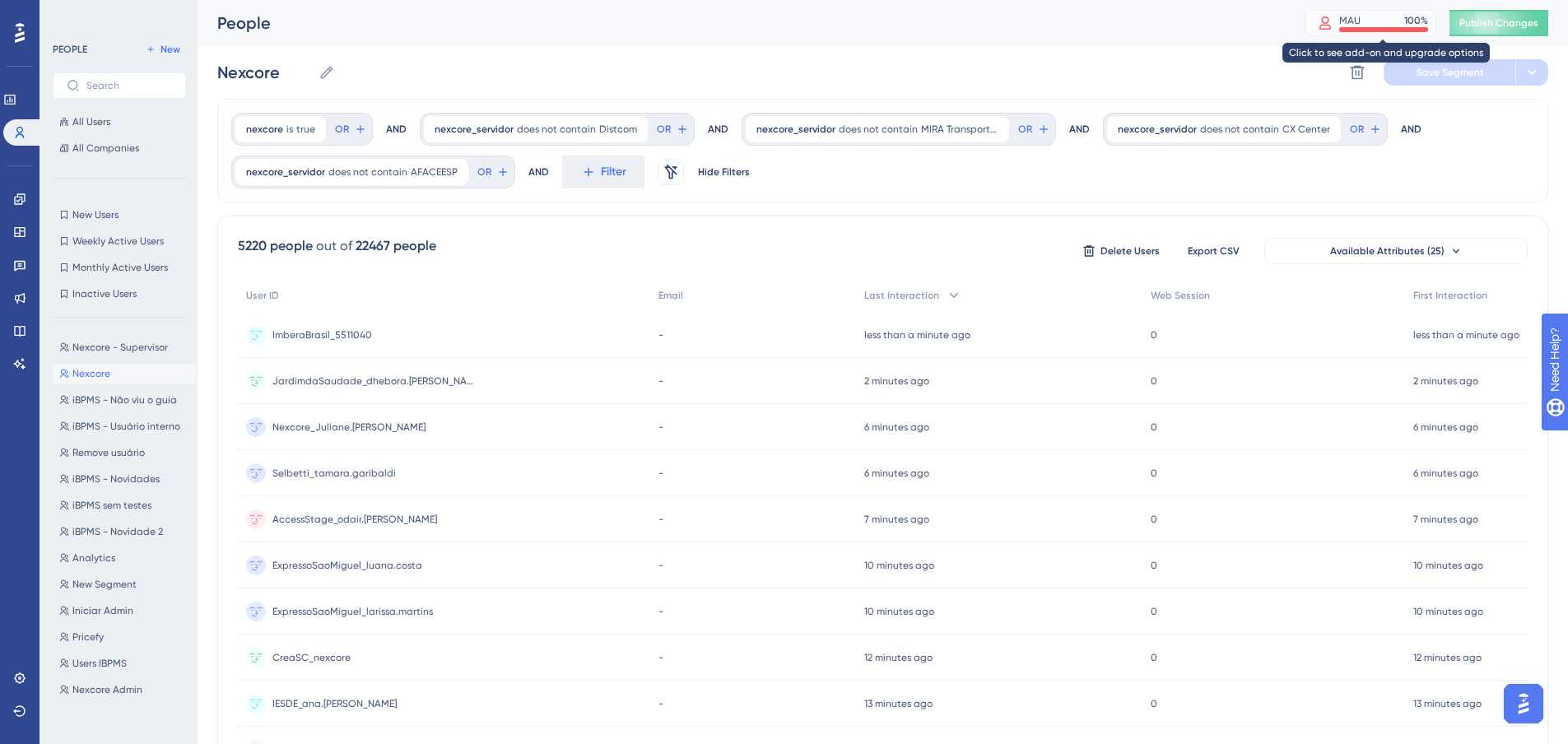
click at [1387, 23] on div "MAU 100 %" at bounding box center [1383, 20] width 89 height 13
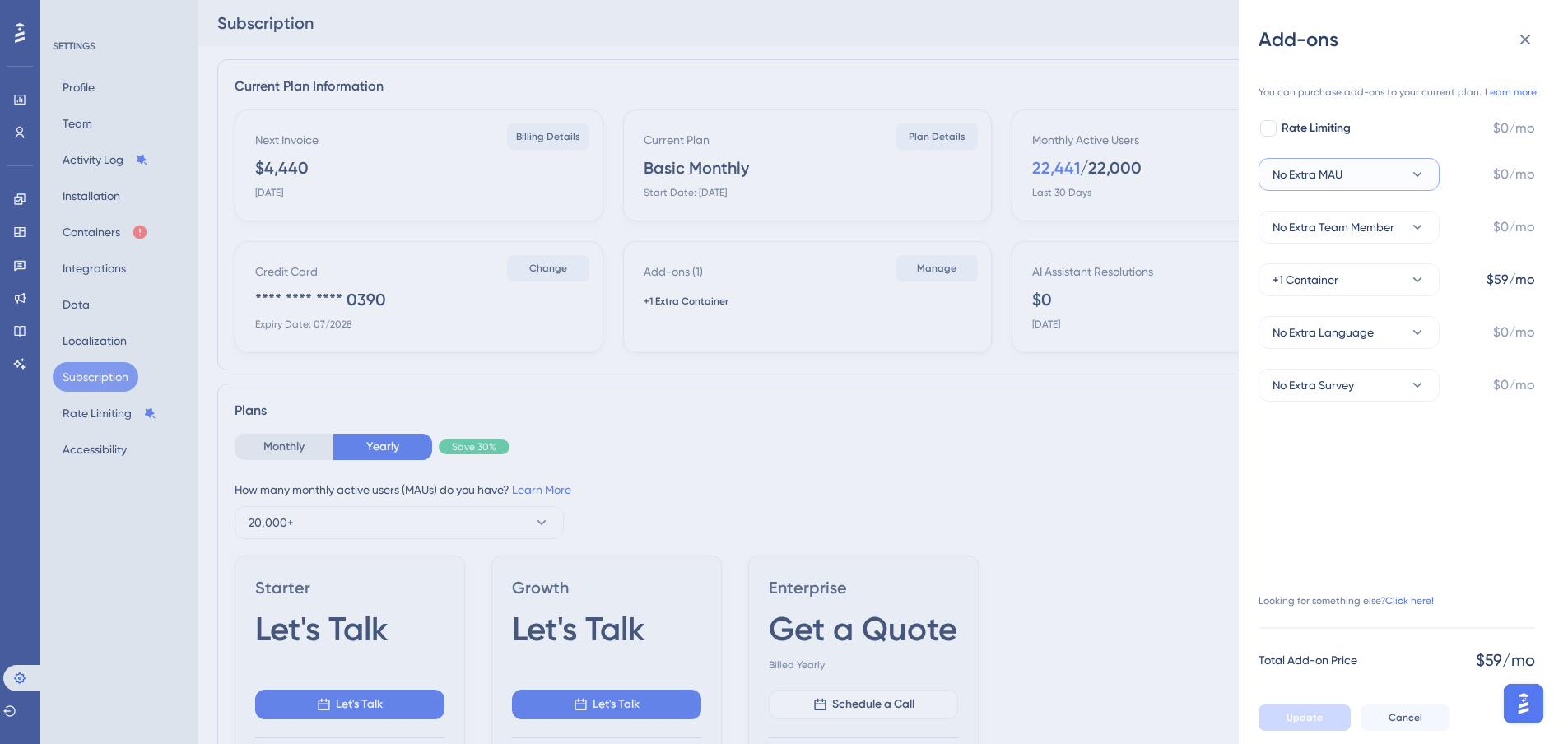
click at [1388, 169] on button "No Extra MAU" at bounding box center [1348, 175] width 181 height 33
click at [1337, 416] on span "+50,000 MAU" at bounding box center [1318, 422] width 73 height 19
click at [1414, 171] on icon at bounding box center [1417, 175] width 17 height 17
click at [1519, 36] on icon at bounding box center [1525, 39] width 19 height 19
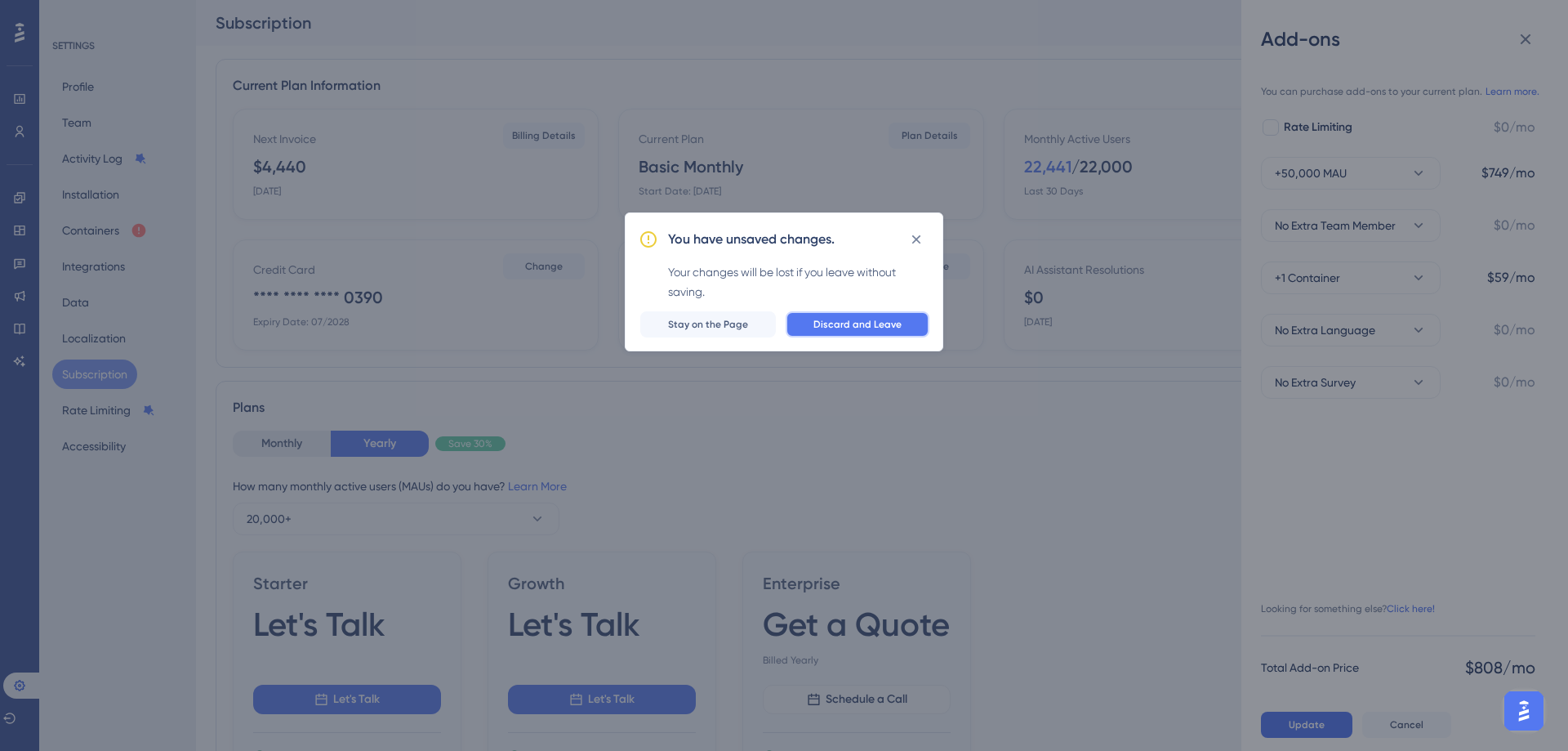
click at [838, 323] on span "Discard and Leave" at bounding box center [857, 324] width 88 height 13
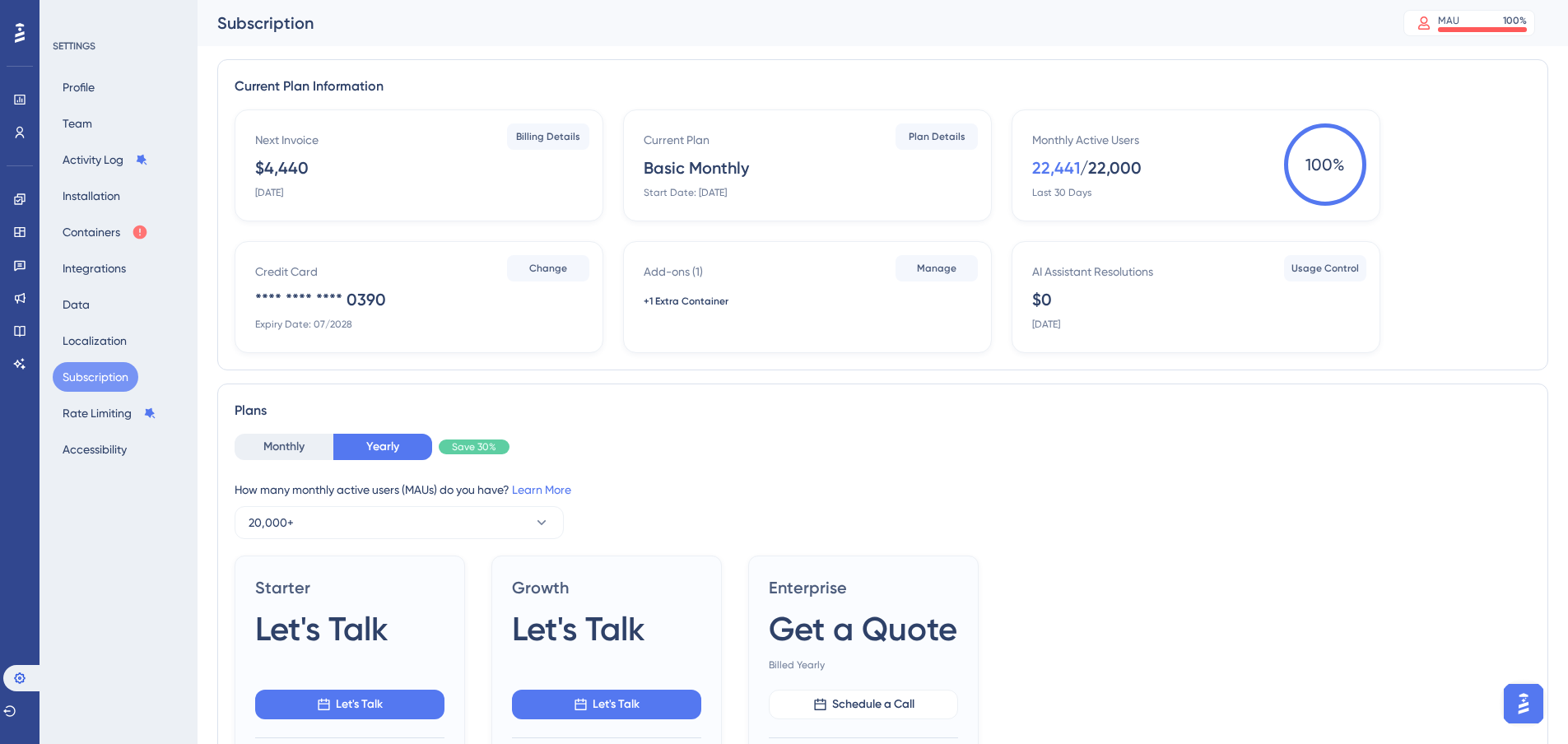
click at [1090, 532] on div "How many monthly active users ([PERSON_NAME]) do you have? Learn More 20,000+" at bounding box center [882, 509] width 1296 height 59
click at [1056, 177] on div "22,441" at bounding box center [1056, 167] width 48 height 23
click at [1295, 159] on span "100 %" at bounding box center [1325, 165] width 83 height 83
click at [1068, 145] on div "Monthly Active Users" at bounding box center [1085, 139] width 107 height 19
click at [27, 125] on link at bounding box center [19, 132] width 13 height 27
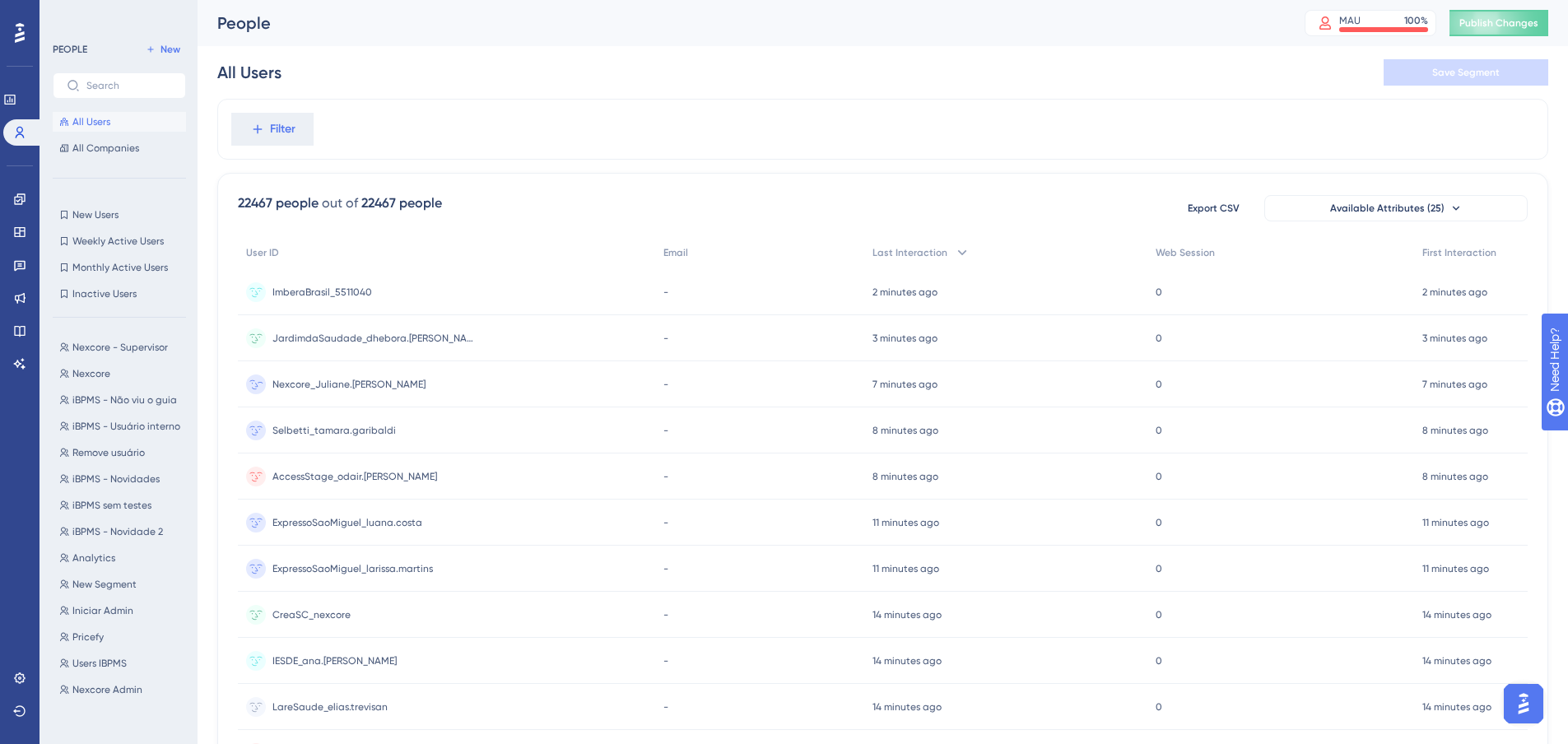
click at [356, 378] on span "Nexcore_Juliane.[PERSON_NAME]" at bounding box center [348, 384] width 153 height 13
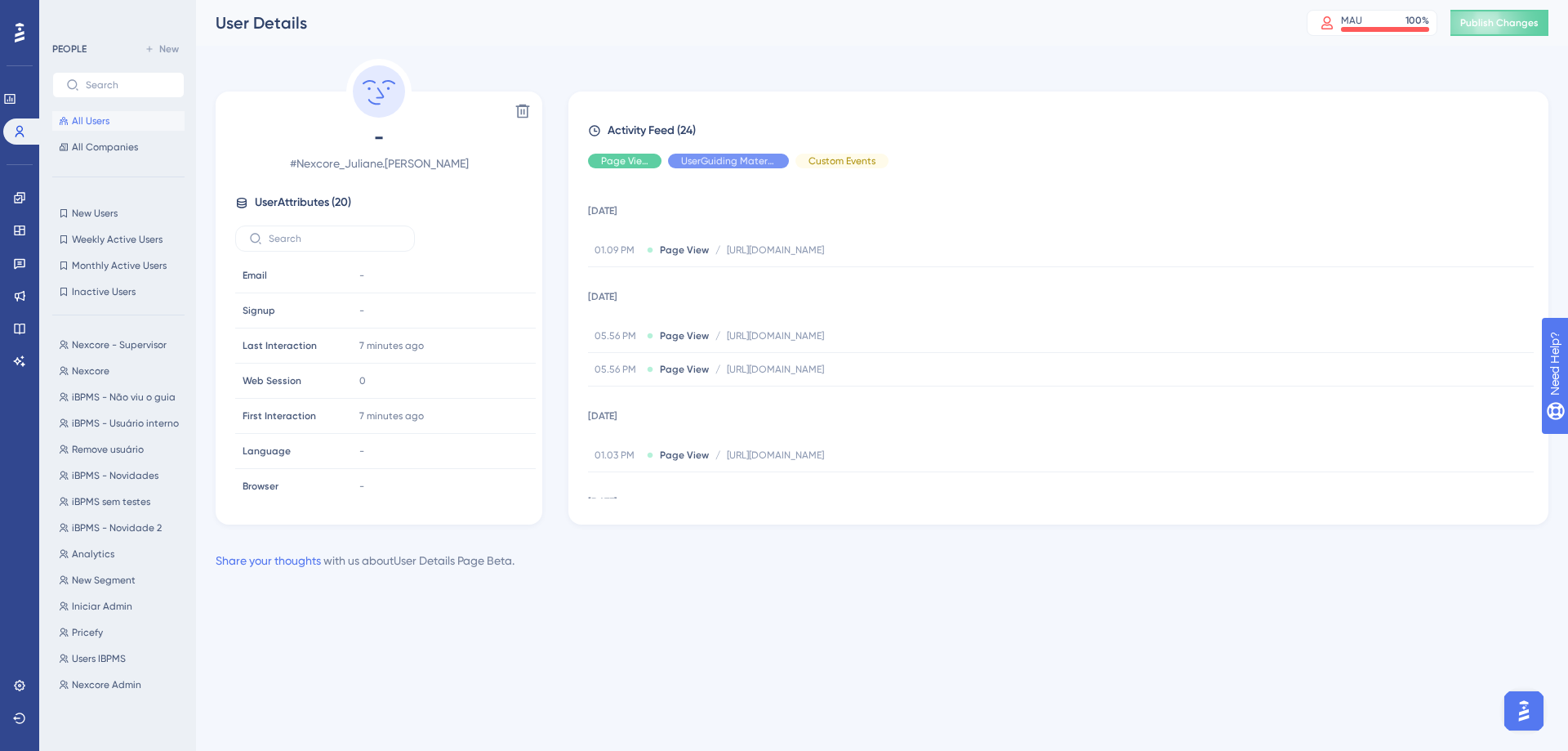
click at [841, 547] on div "Delete - # Nexcore_Juliane.[PERSON_NAME] User Attributes ( 20 ) Email Email - S…" at bounding box center [881, 314] width 1333 height 512
click at [99, 118] on span "All Users" at bounding box center [90, 120] width 37 height 13
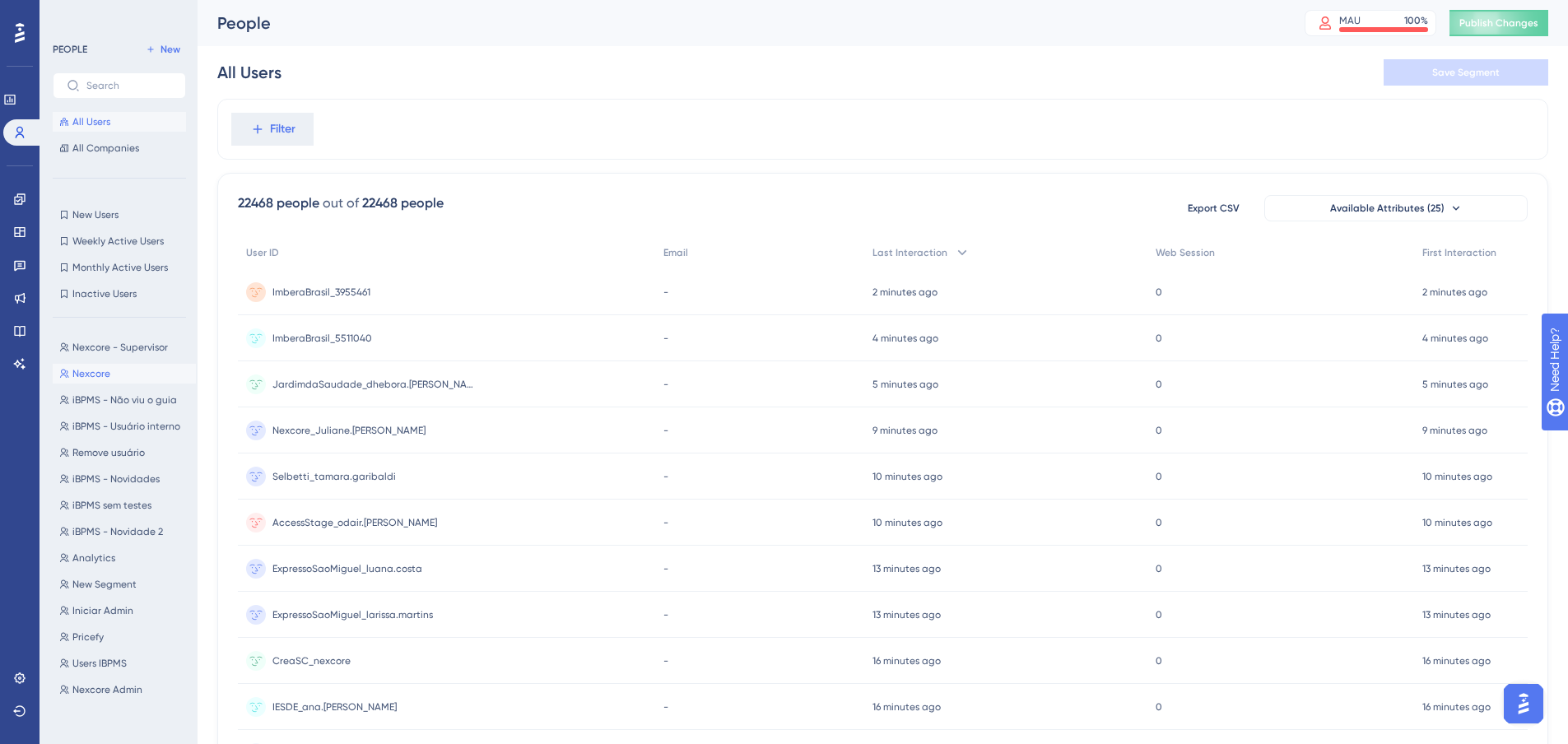
click at [100, 372] on span "Nexcore" at bounding box center [91, 373] width 38 height 13
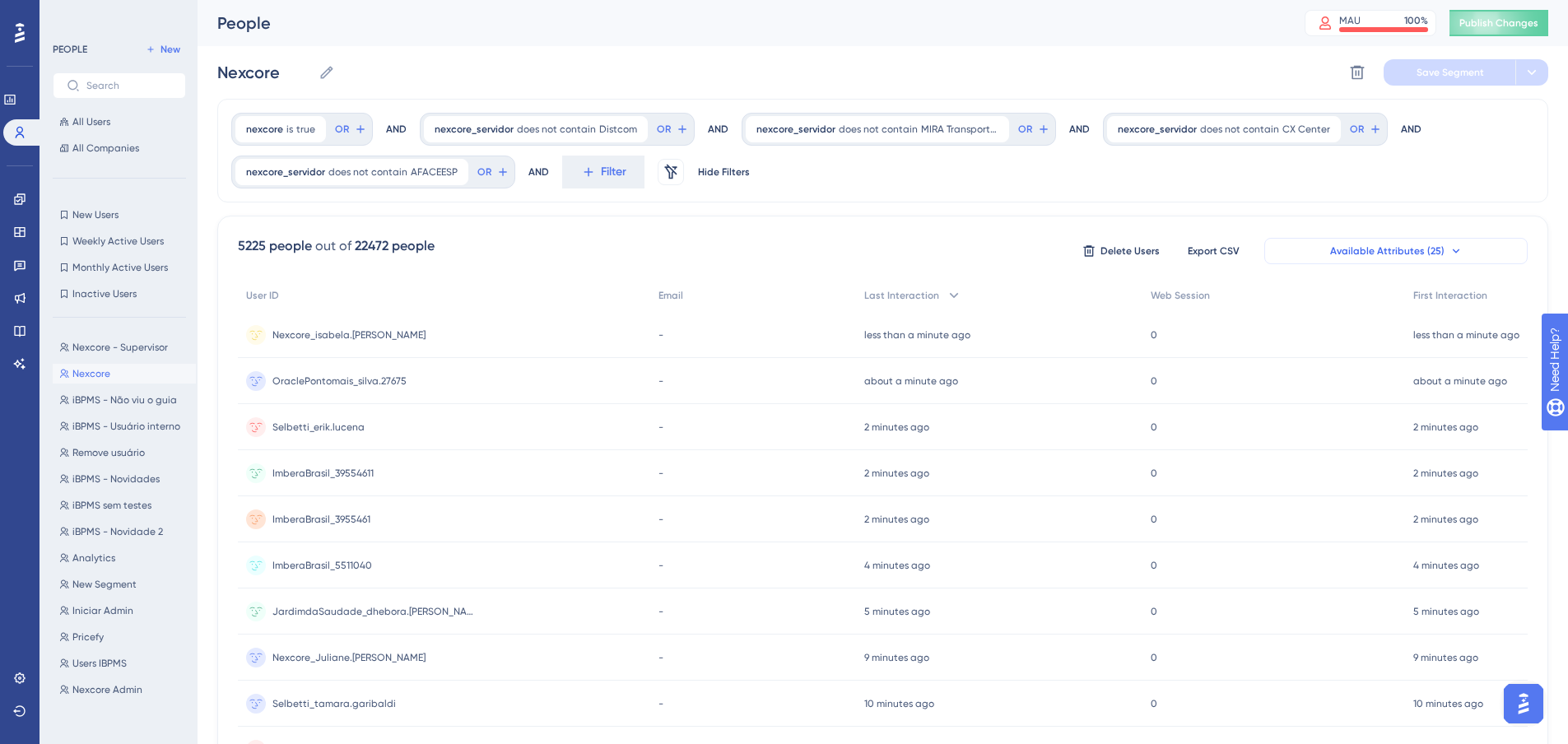
click at [1410, 248] on span "Available Attributes (25)" at bounding box center [1387, 251] width 114 height 13
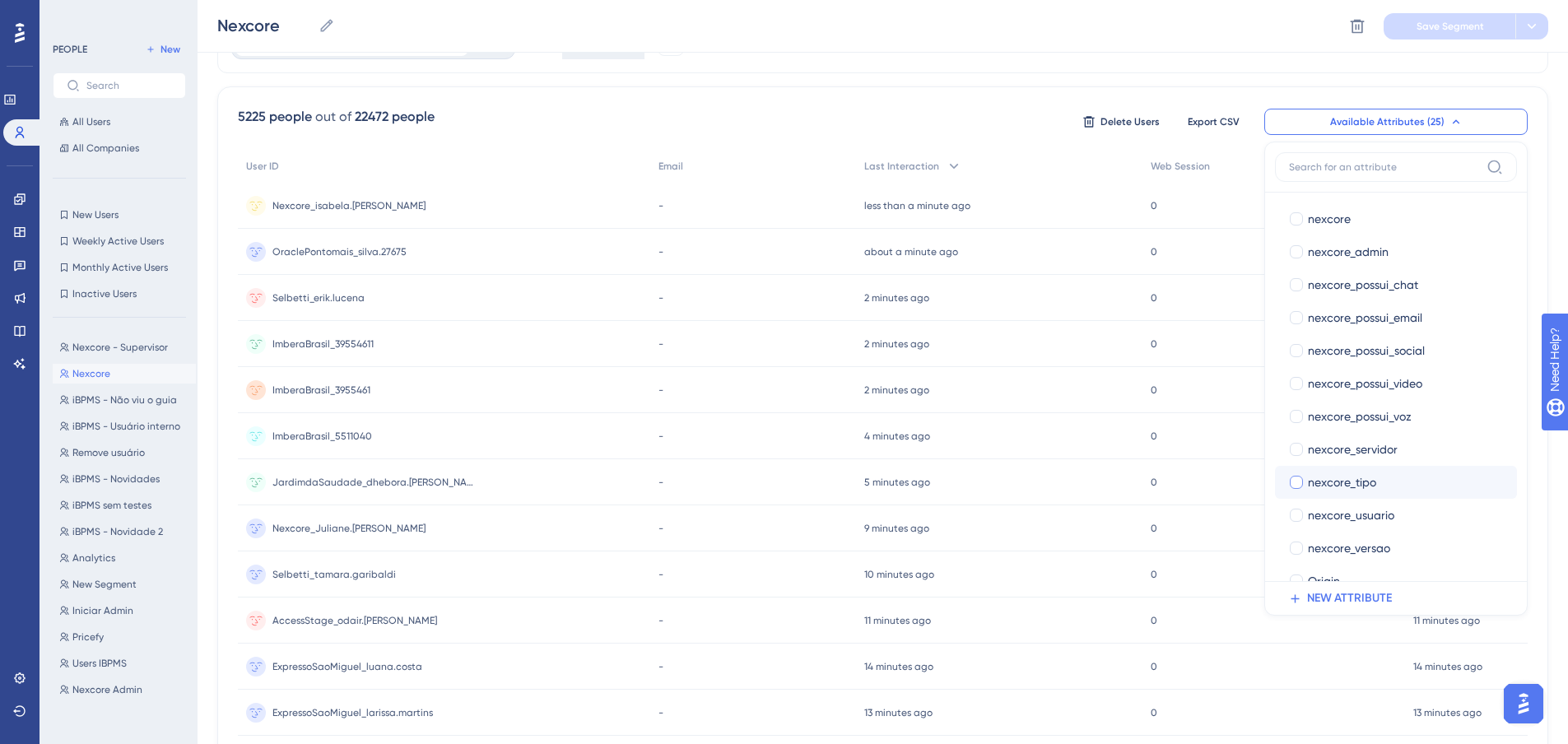
scroll to position [454, 0]
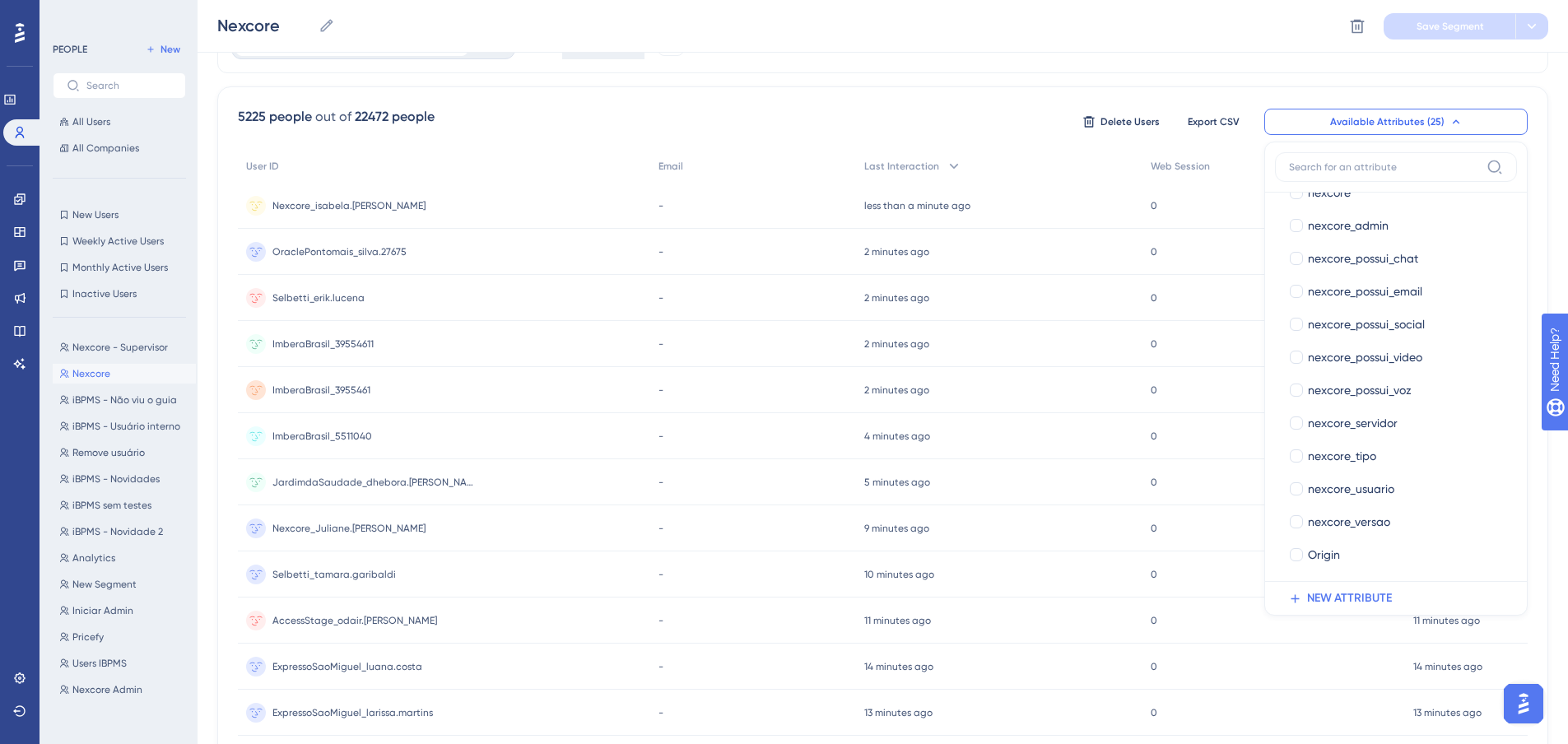
click at [858, 11] on div "Nexcore Nexcore Delete Segment Save Segment" at bounding box center [882, 26] width 1370 height 52
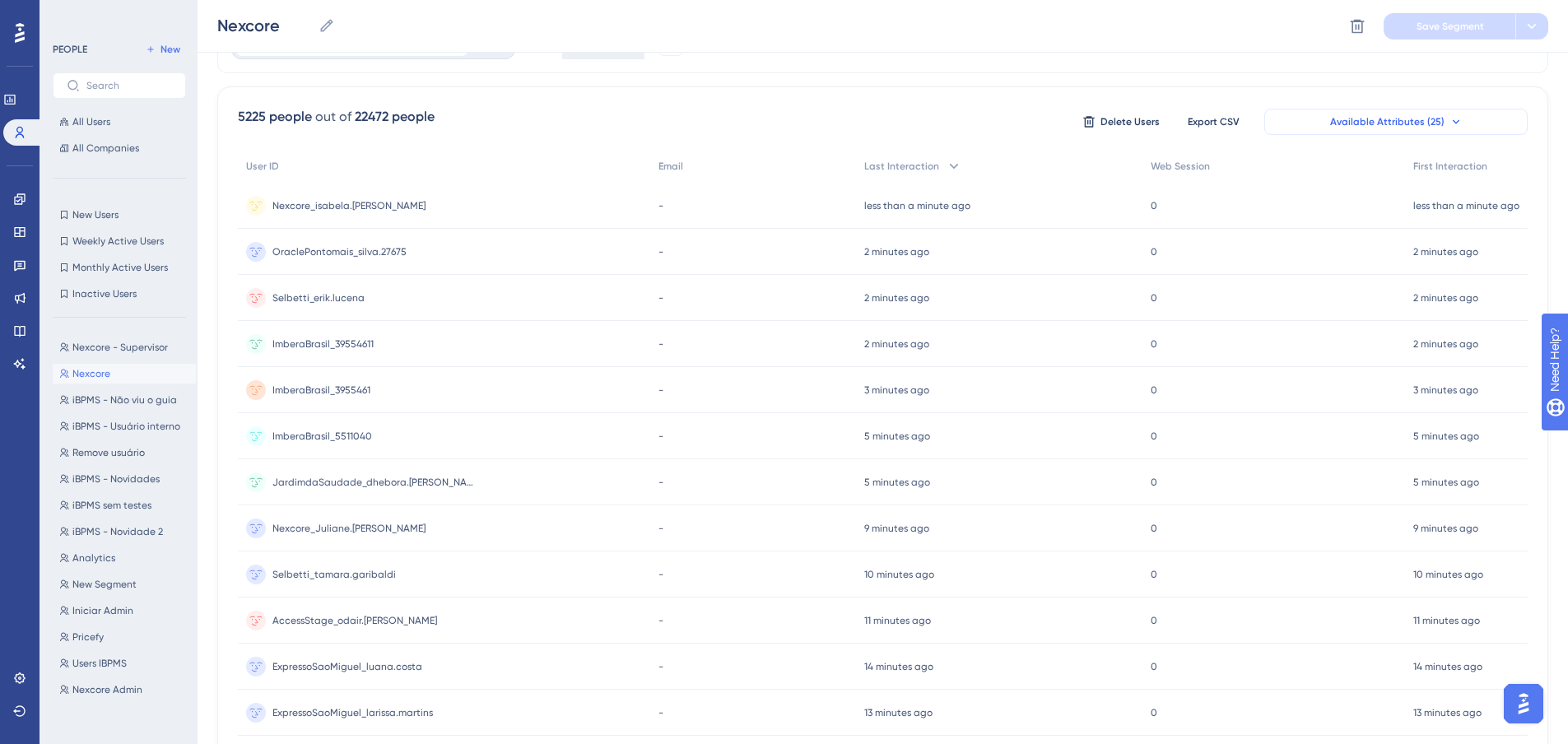
click at [1405, 111] on button "Available Attributes (25)" at bounding box center [1395, 121] width 264 height 27
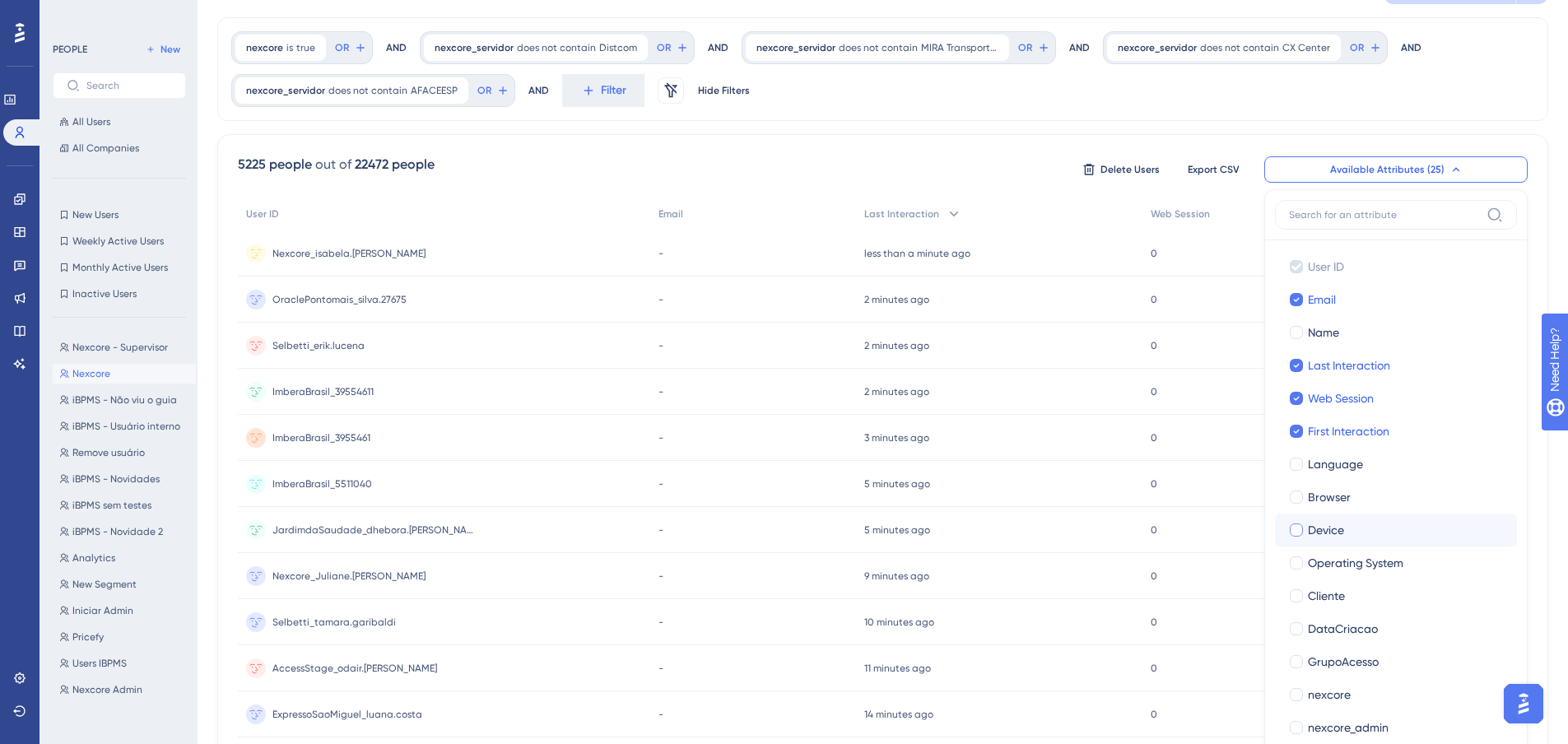
scroll to position [4, 0]
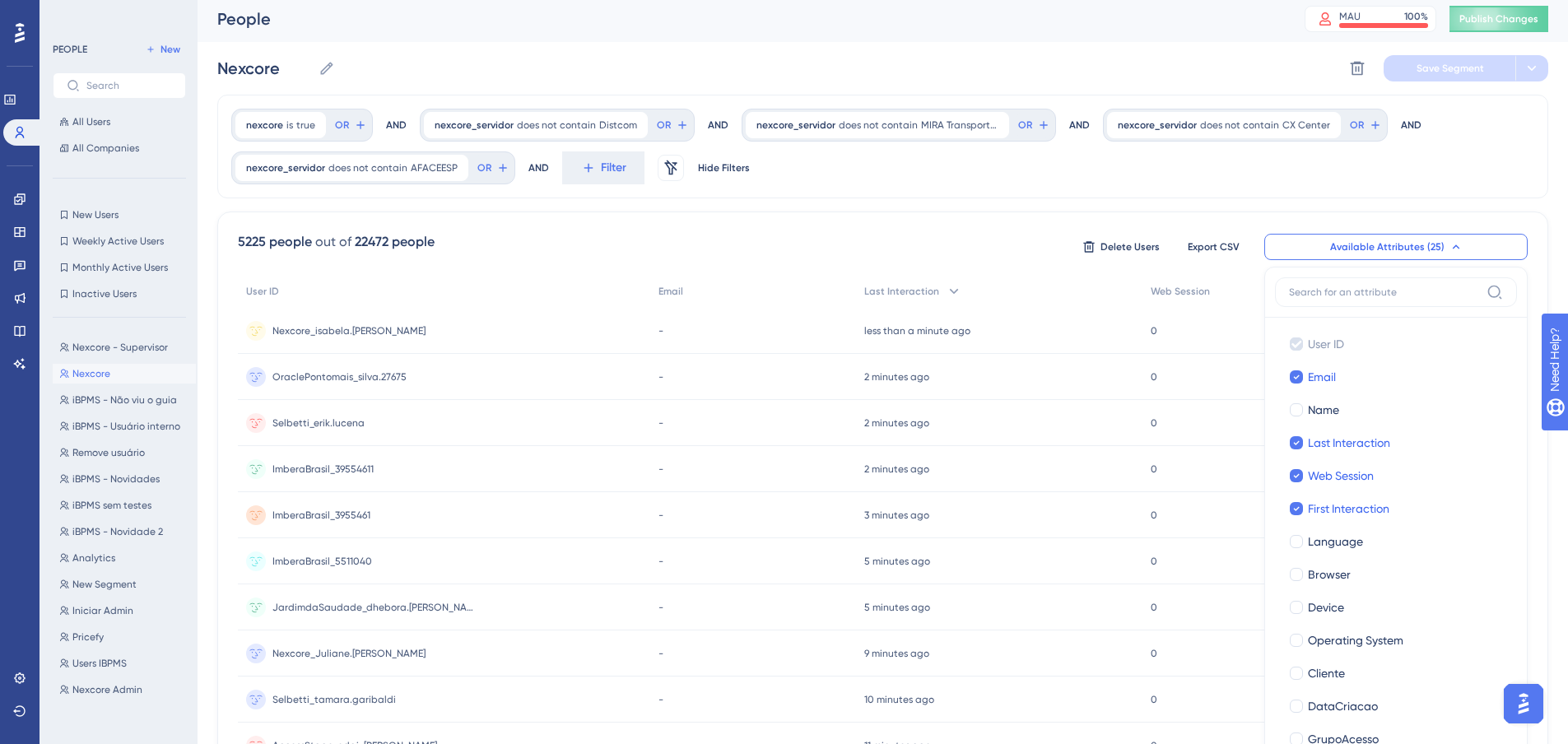
click at [1244, 175] on div "nexcore is true true Remove OR AND nexcore_servidor does not contain Distcom Di…" at bounding box center [882, 146] width 1331 height 104
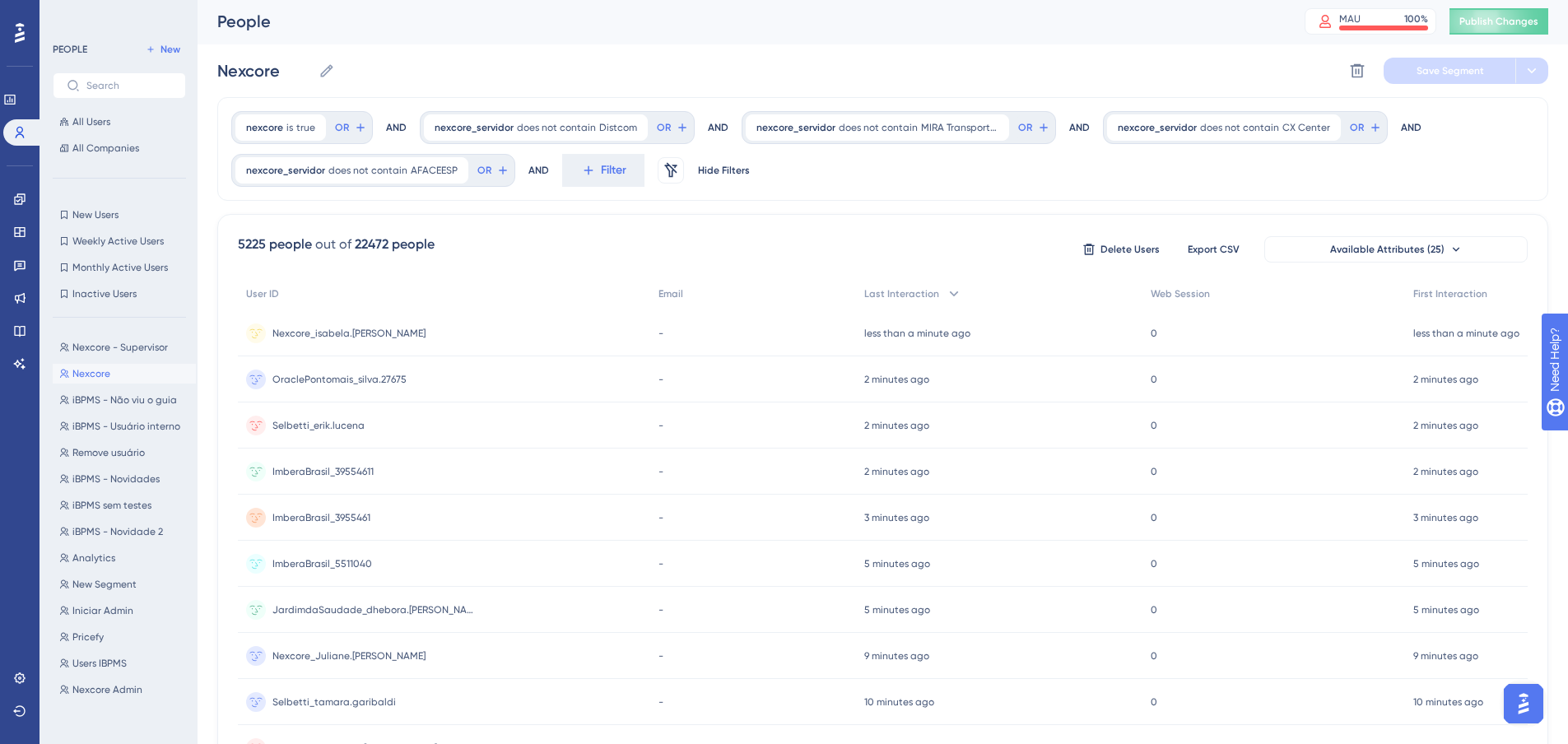
scroll to position [0, 0]
click at [118, 342] on span "Nexcore - Supervisor" at bounding box center [120, 348] width 96 height 13
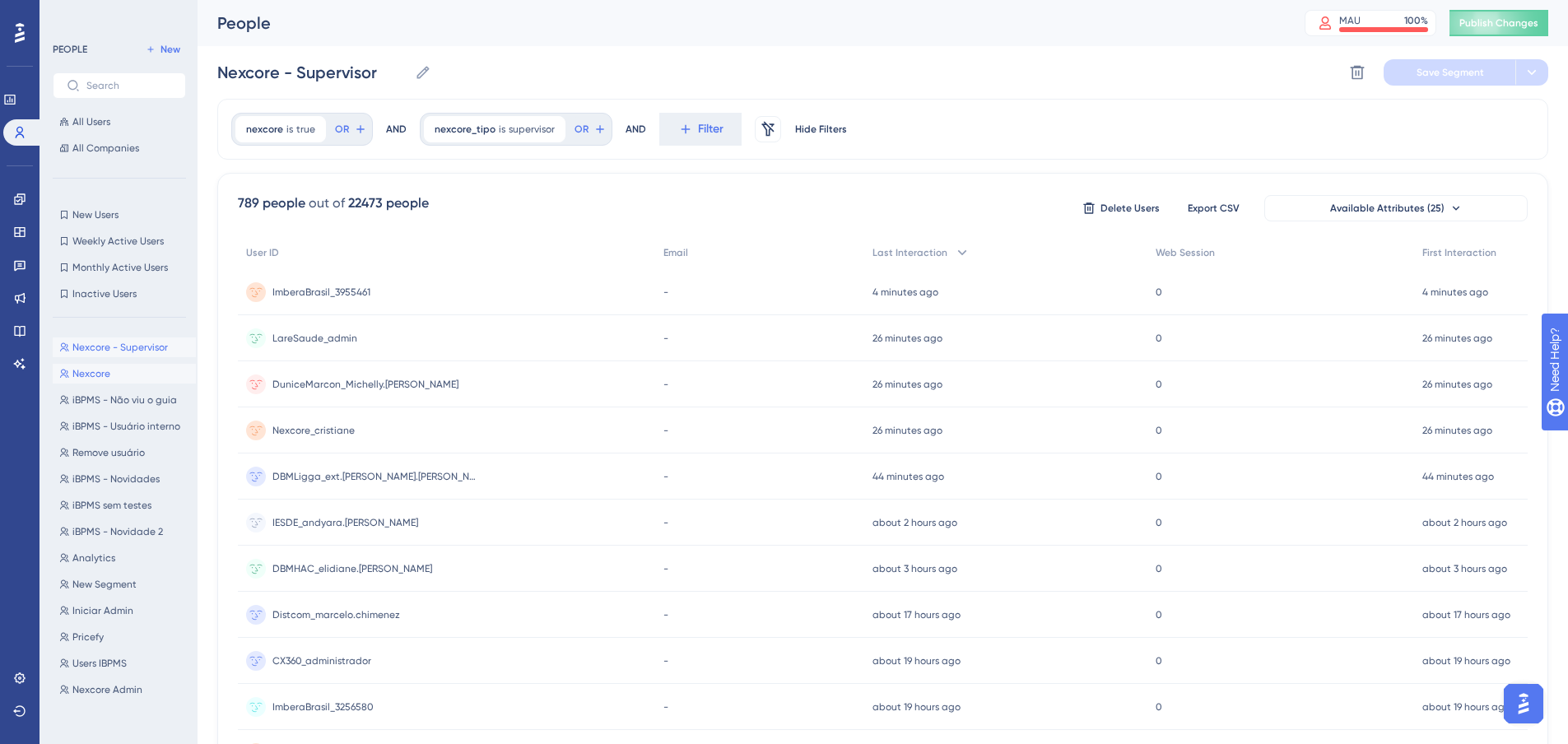
click at [112, 366] on button "Nexcore Nexcore" at bounding box center [124, 373] width 143 height 19
type input "Nexcore"
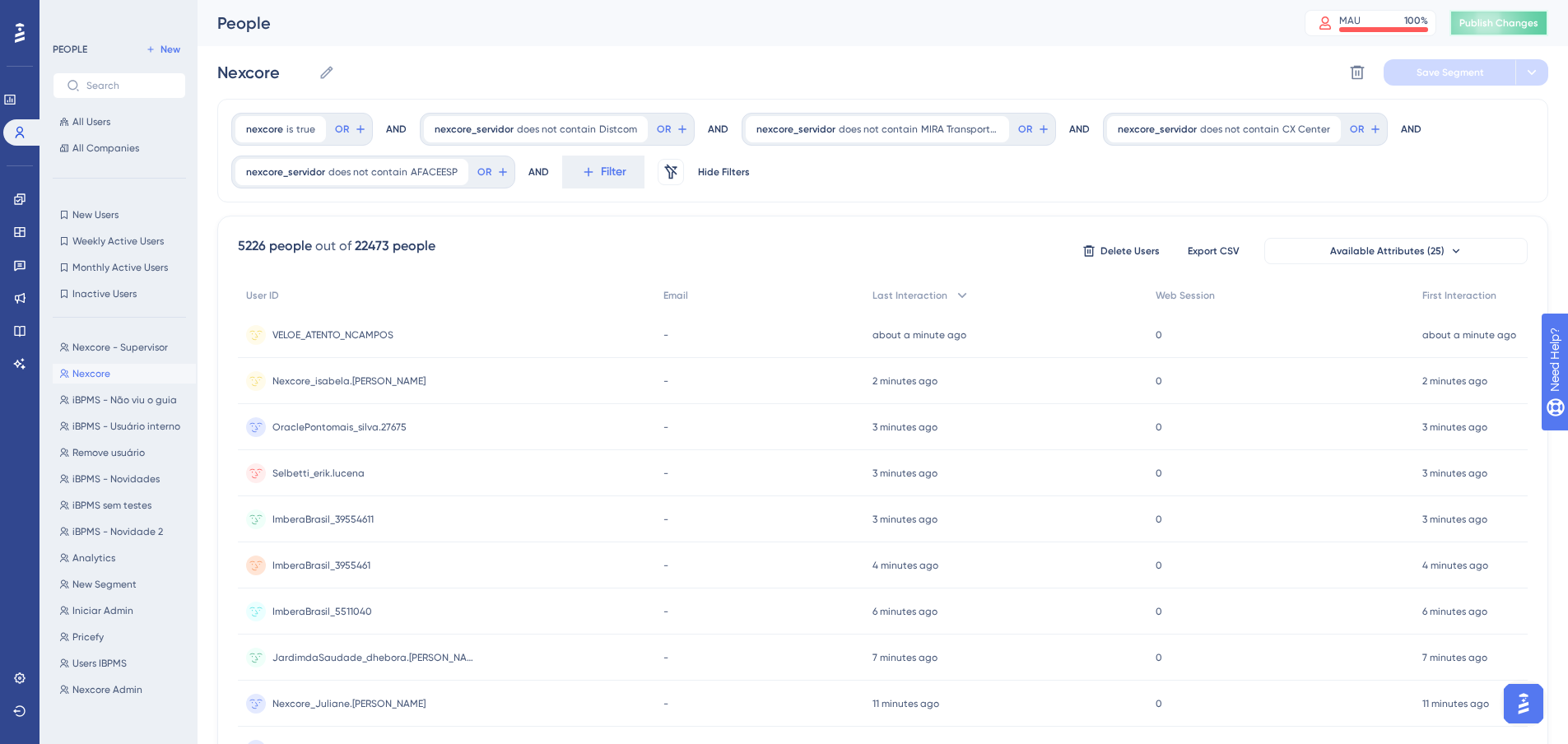
click at [1494, 17] on button "Publish Changes" at bounding box center [1498, 23] width 98 height 27
click at [27, 200] on link at bounding box center [19, 199] width 13 height 27
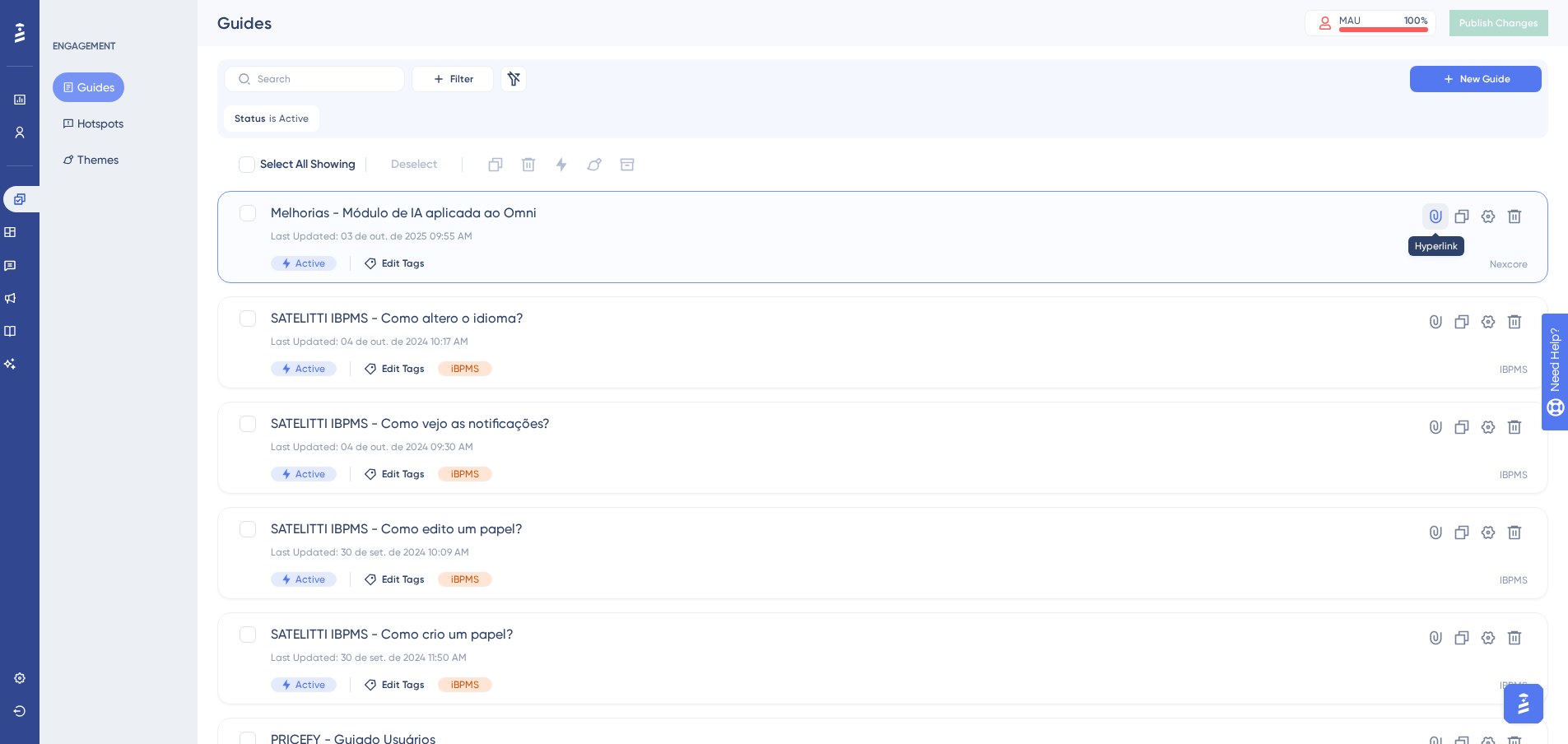
click at [1436, 210] on icon at bounding box center [1435, 216] width 12 height 14
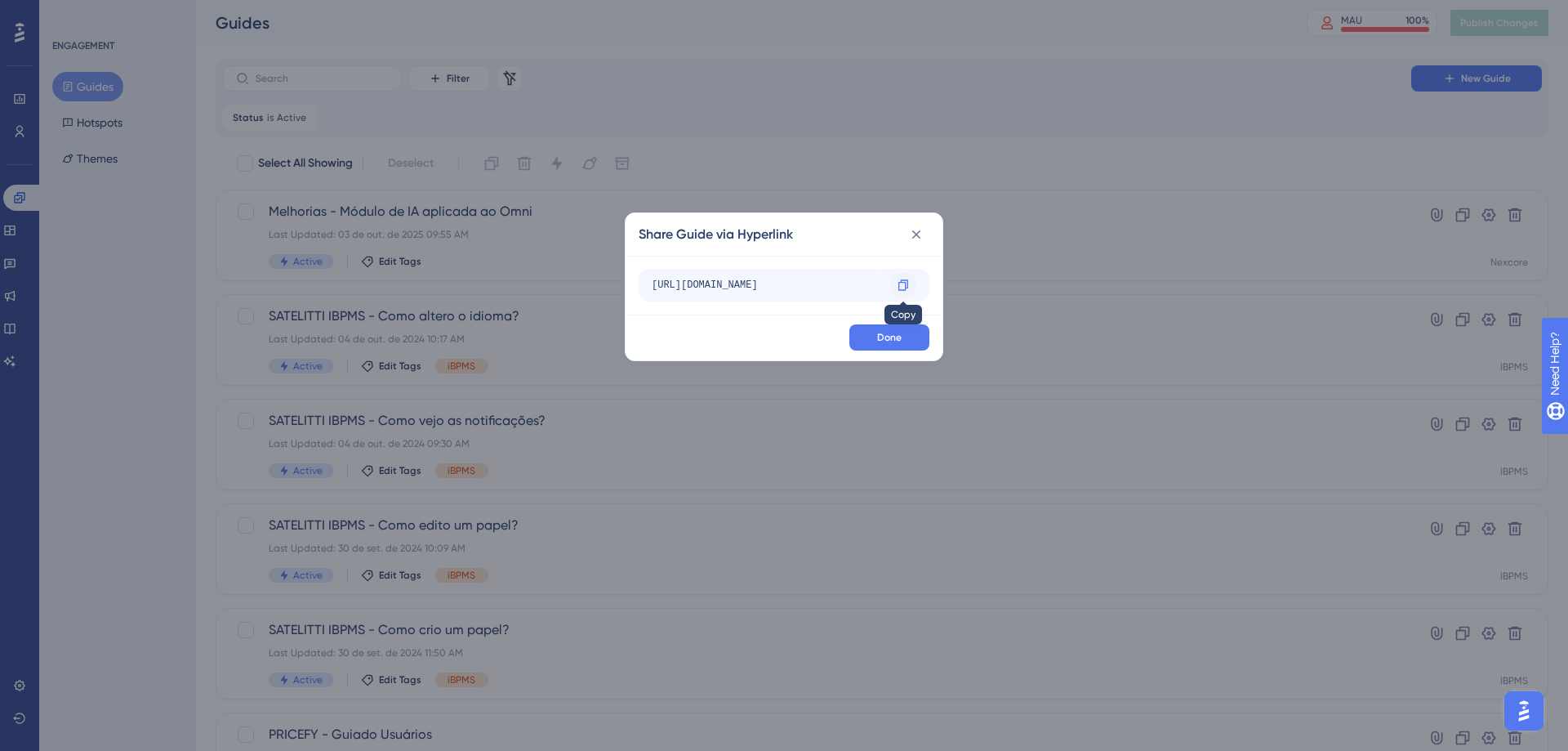
click at [904, 283] on icon at bounding box center [903, 285] width 13 height 13
click at [890, 346] on button "Done" at bounding box center [889, 337] width 80 height 26
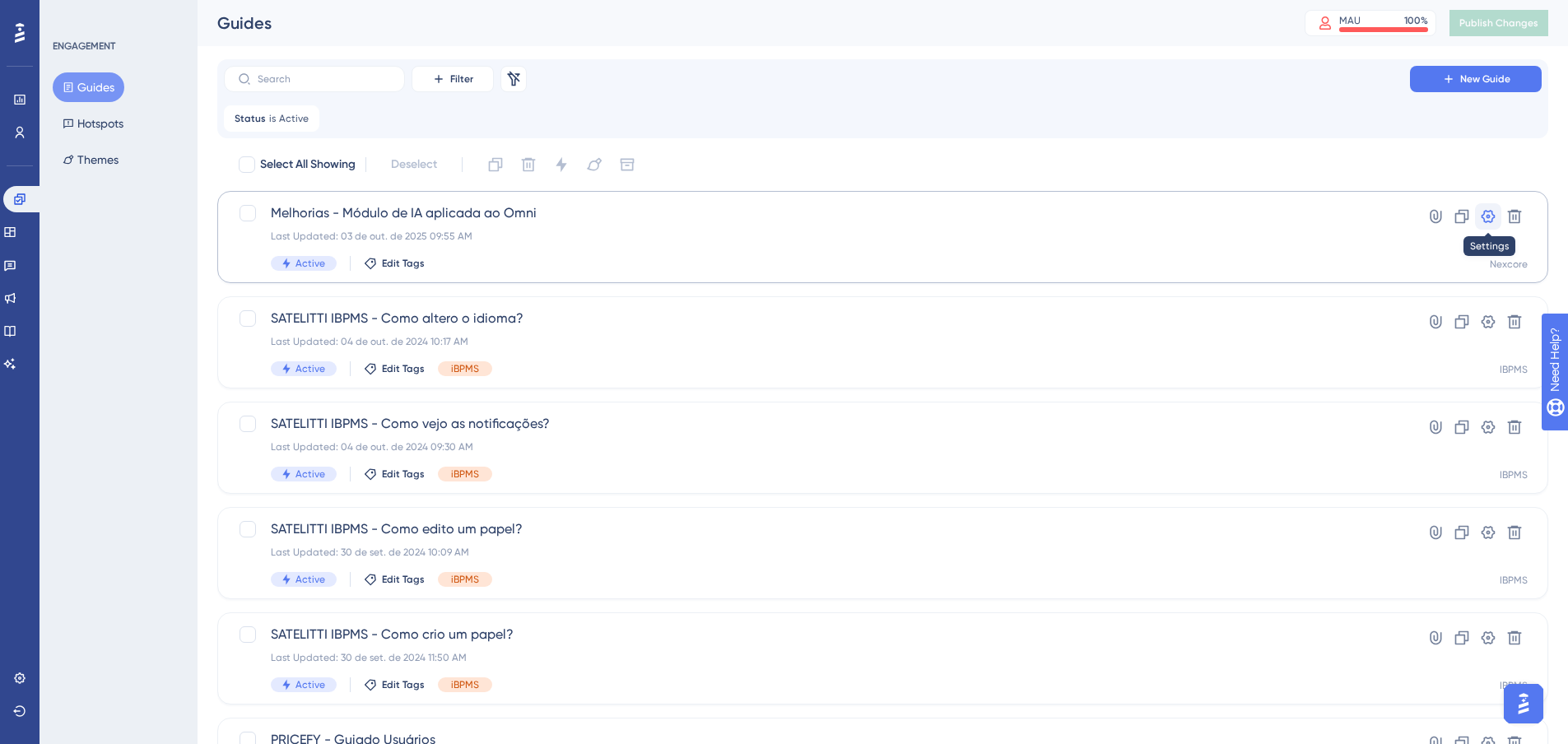
click at [1486, 217] on icon at bounding box center [1488, 216] width 14 height 13
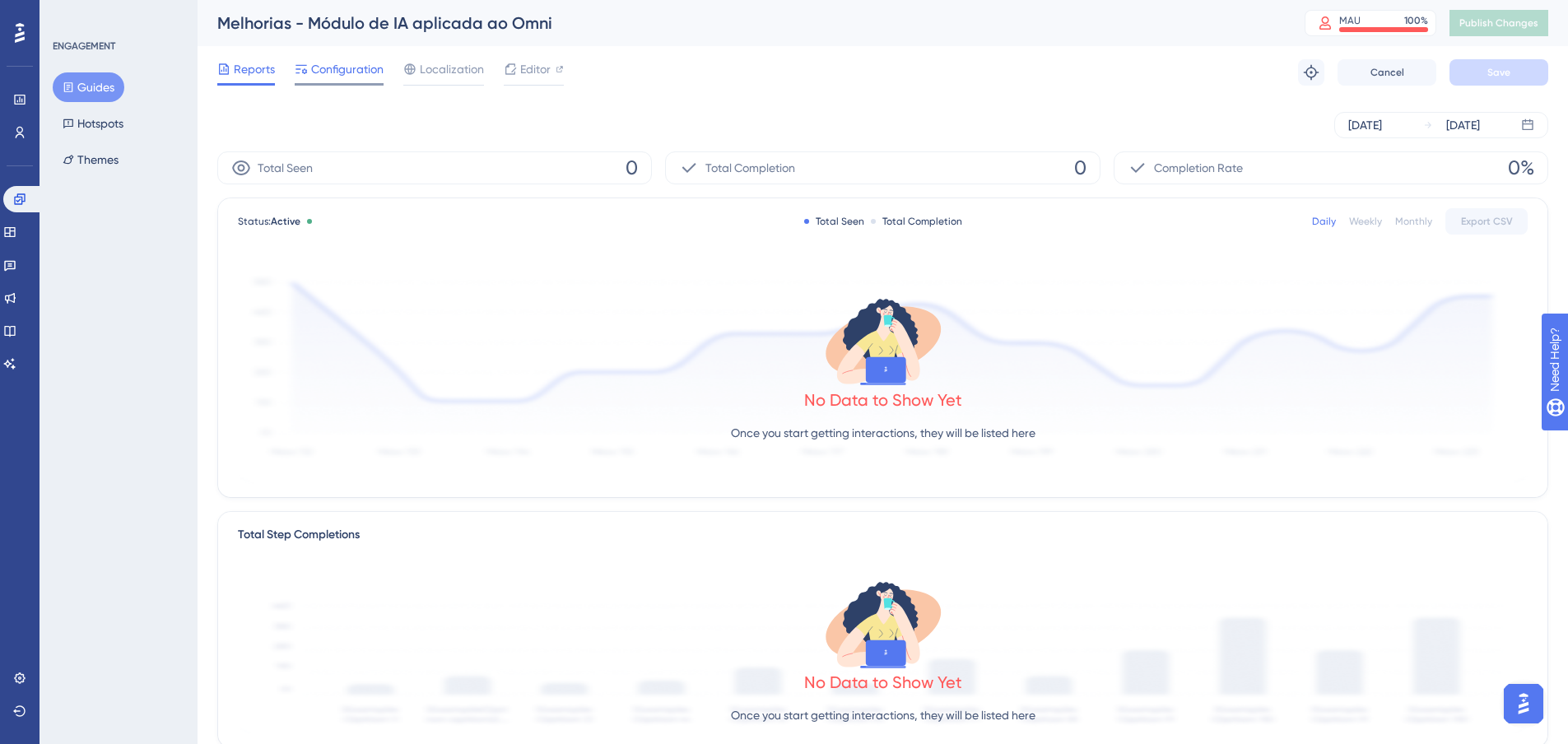
click at [355, 72] on span "Configuration" at bounding box center [347, 68] width 73 height 19
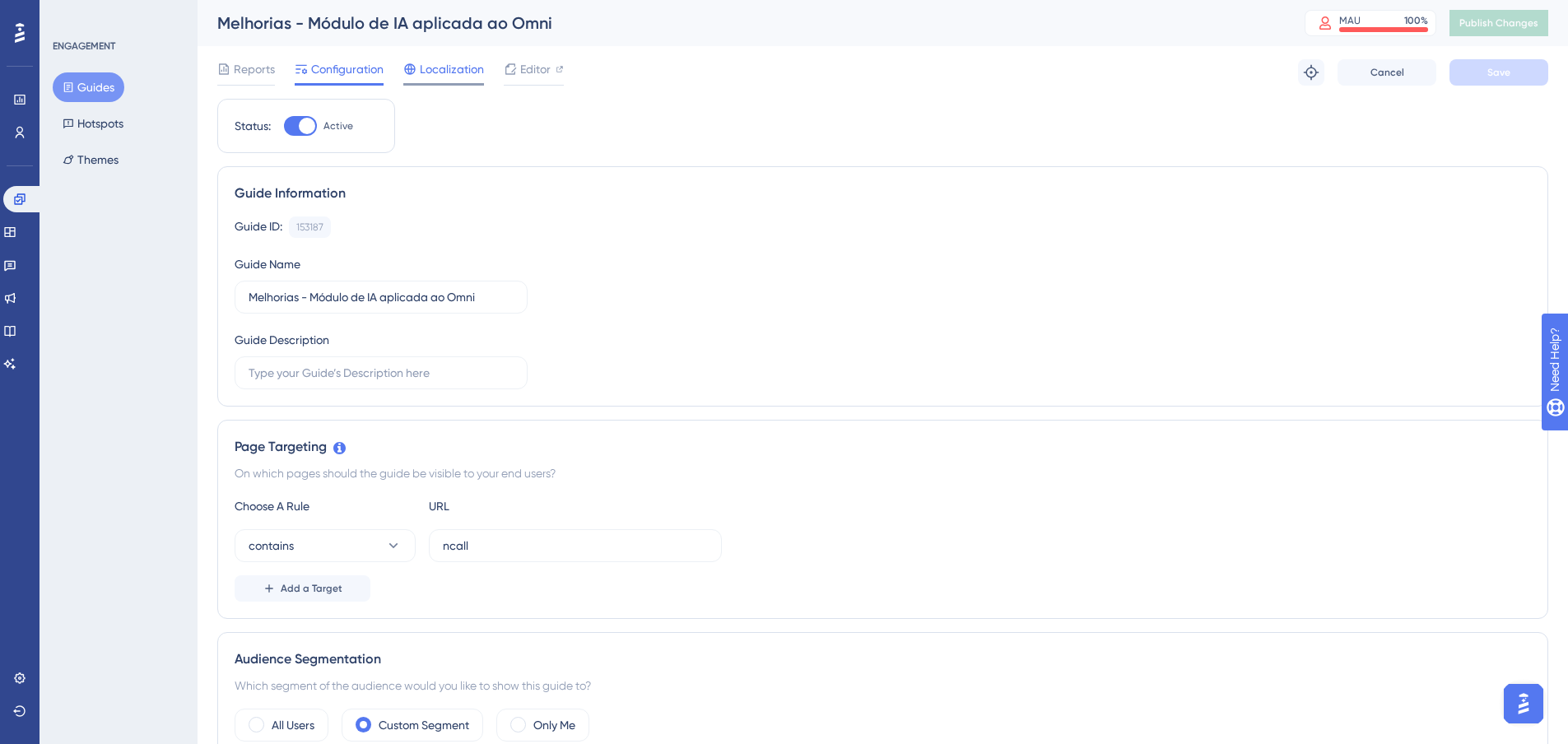
click at [468, 71] on span "Localization" at bounding box center [452, 68] width 64 height 19
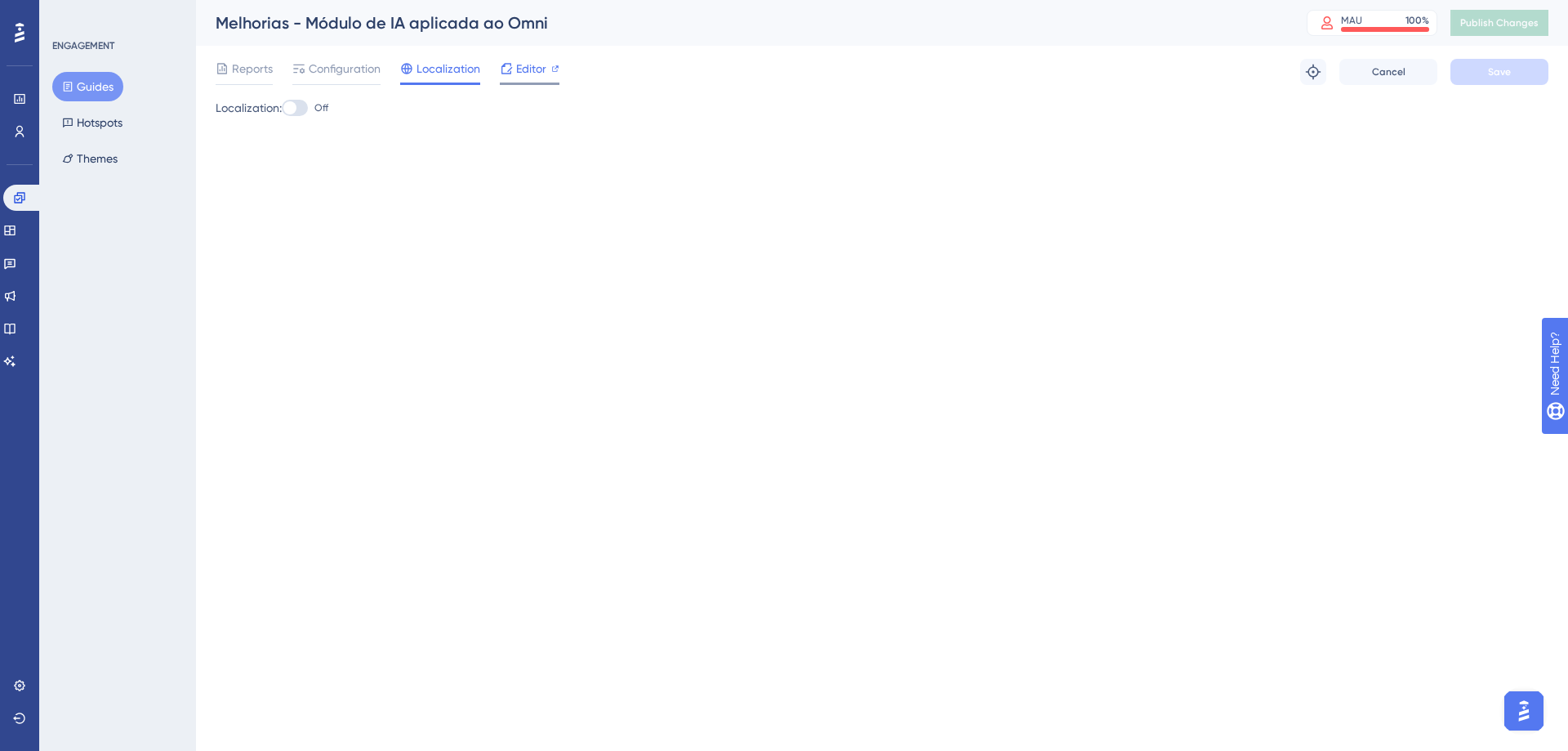
click at [510, 71] on icon at bounding box center [506, 68] width 13 height 13
click at [322, 77] on span "Configuration" at bounding box center [344, 68] width 72 height 19
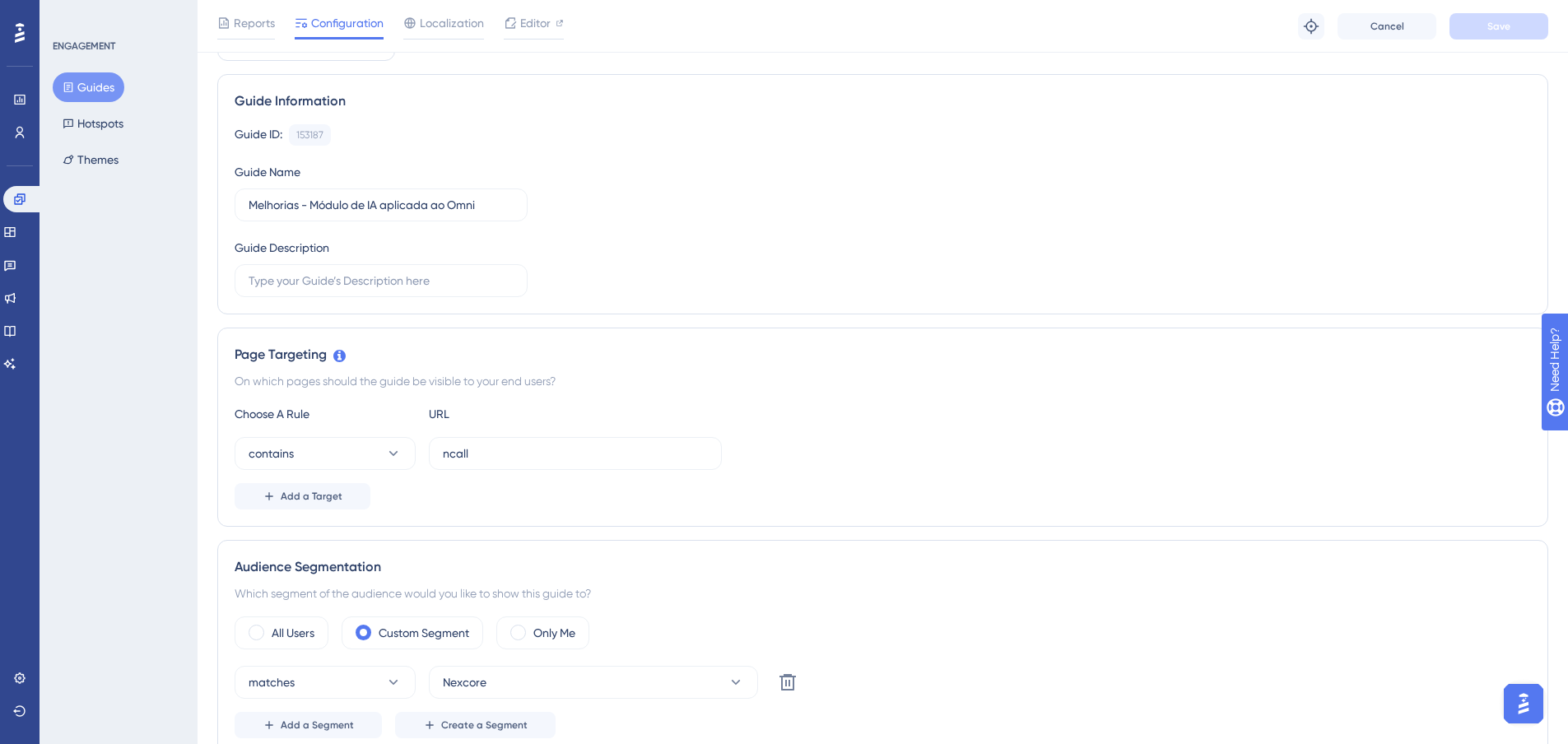
scroll to position [296, 0]
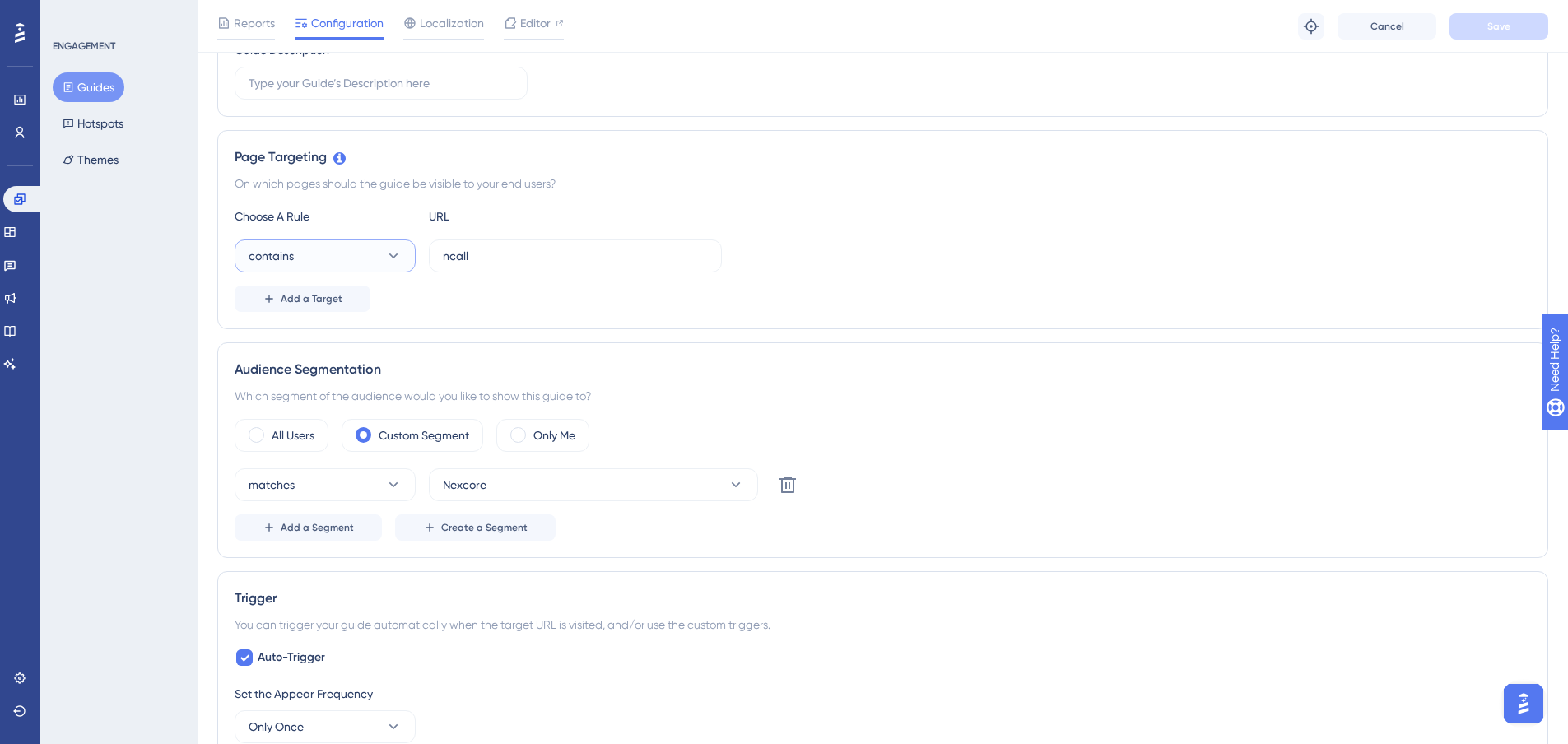
click at [385, 249] on icon at bounding box center [393, 257] width 17 height 17
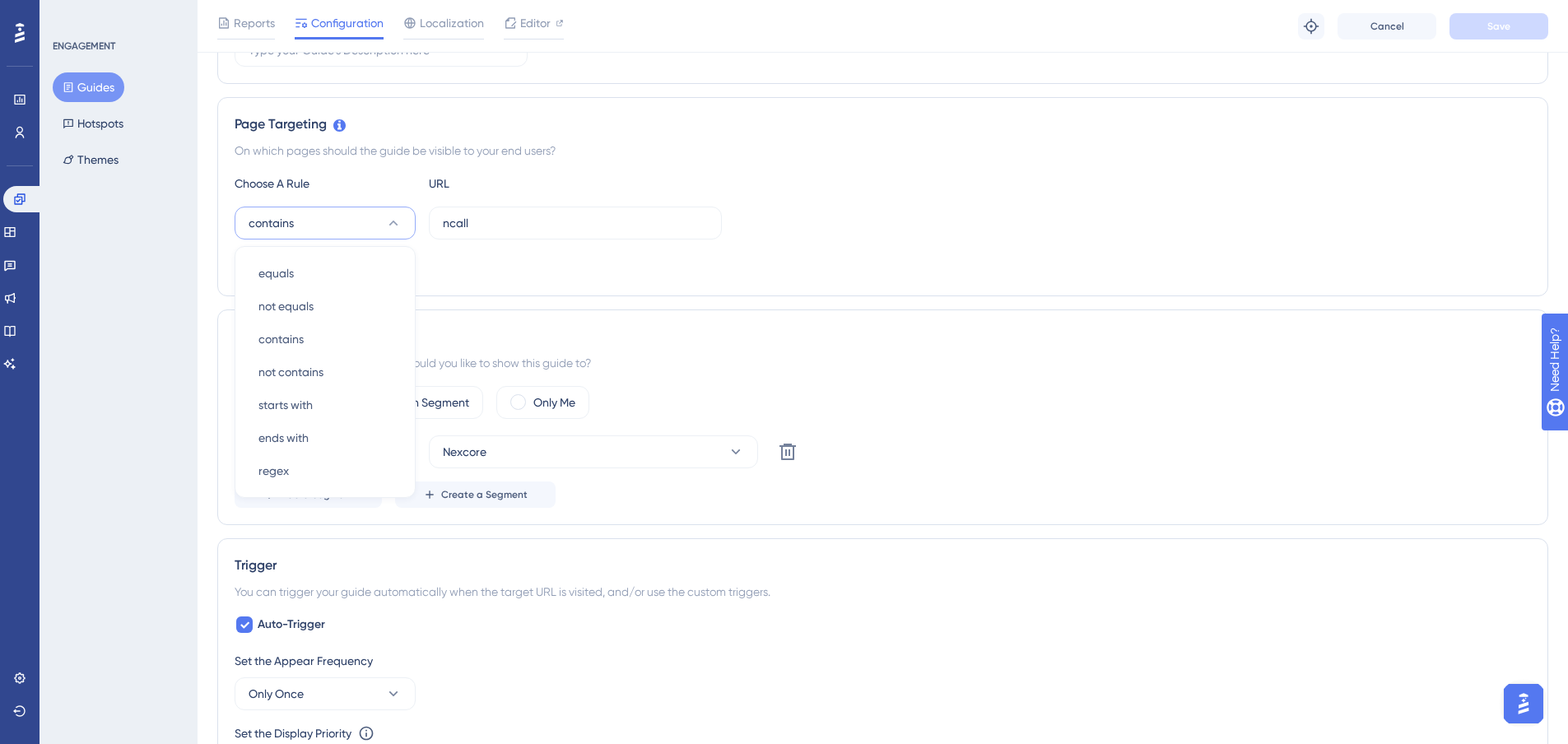
click at [517, 263] on div "Add a Target" at bounding box center [882, 266] width 1296 height 27
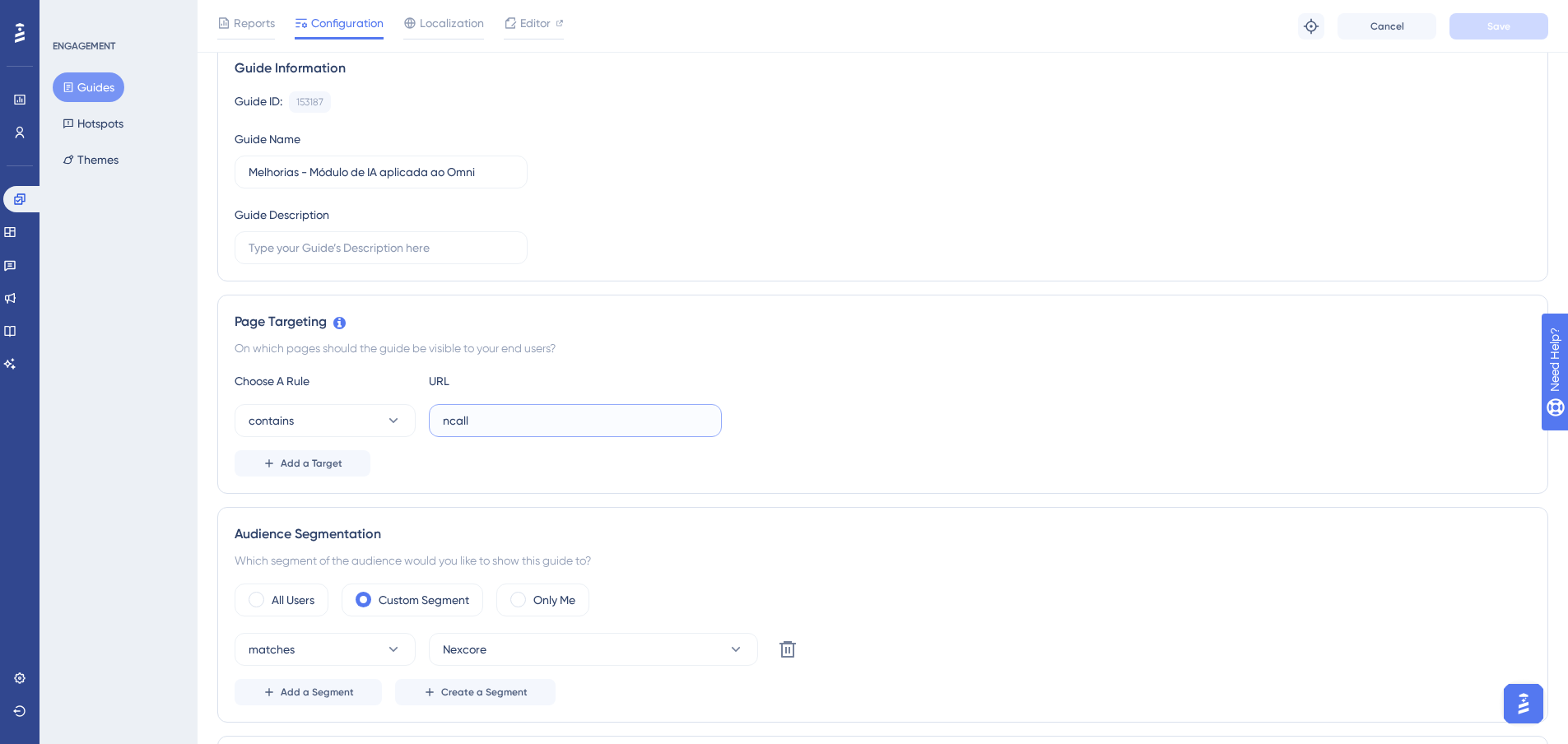
click at [506, 429] on input "ncall" at bounding box center [575, 421] width 265 height 18
click at [486, 465] on div "Add a Target" at bounding box center [882, 464] width 1296 height 27
click at [319, 463] on span "Add a Target" at bounding box center [311, 464] width 62 height 13
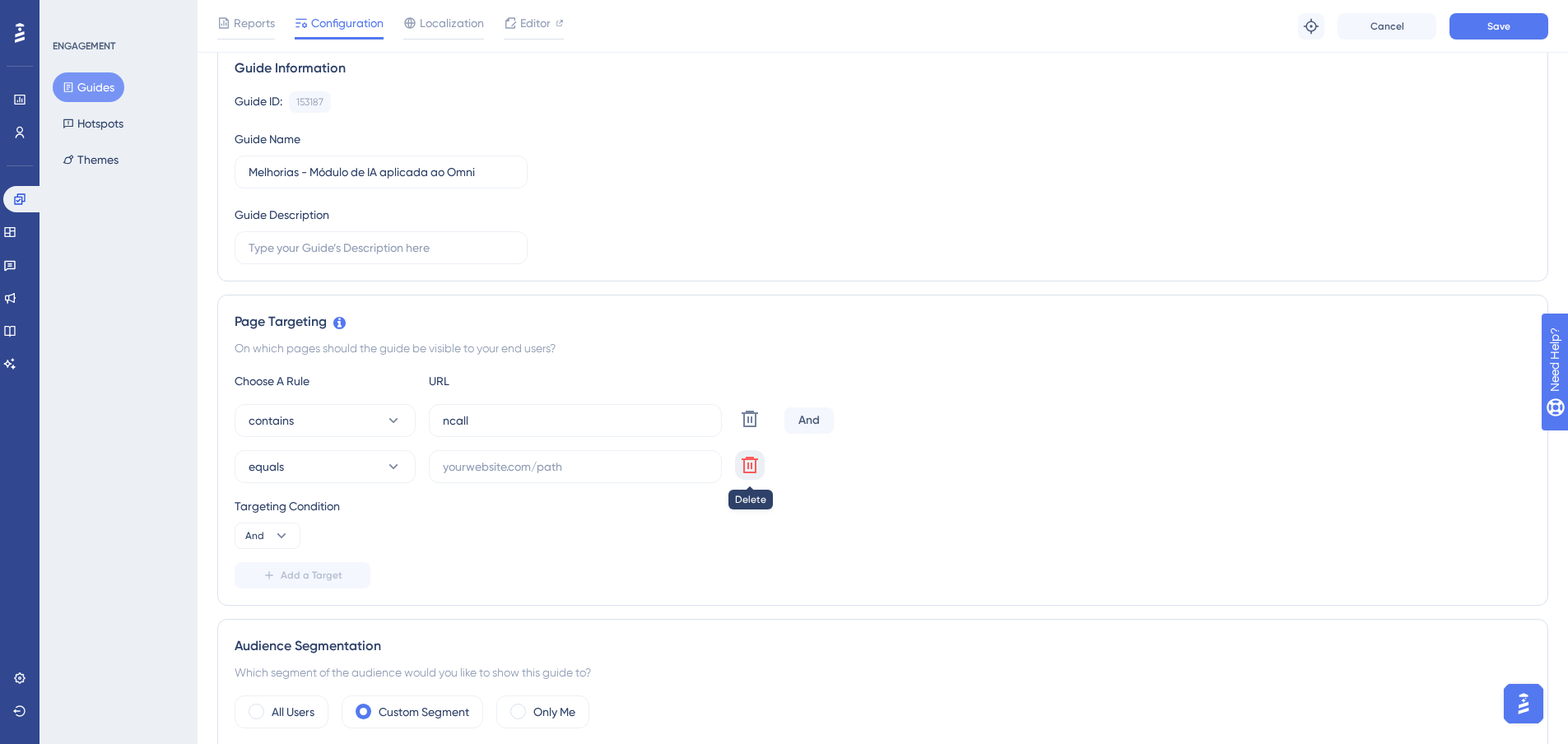
click at [751, 464] on icon at bounding box center [750, 465] width 17 height 17
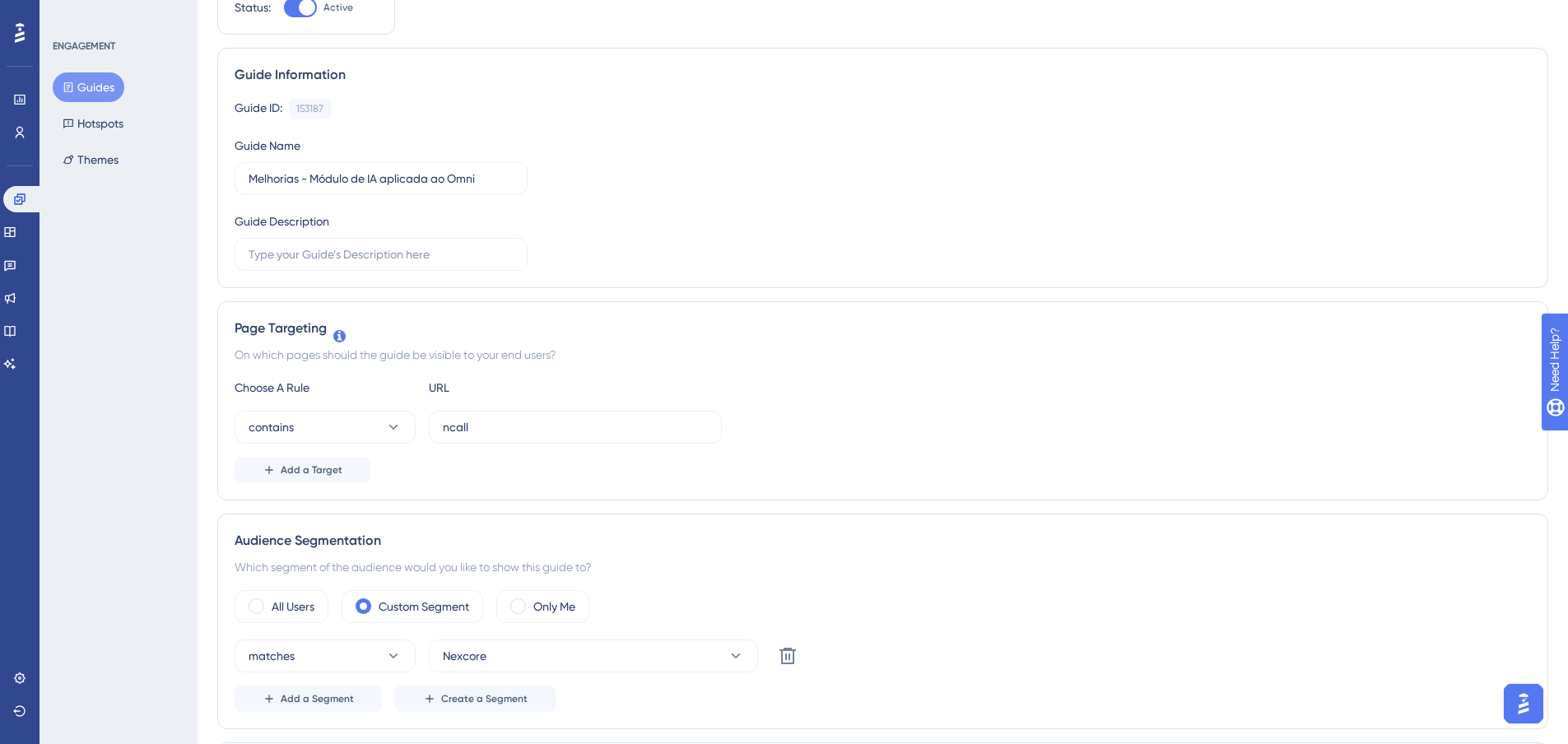
scroll to position [0, 0]
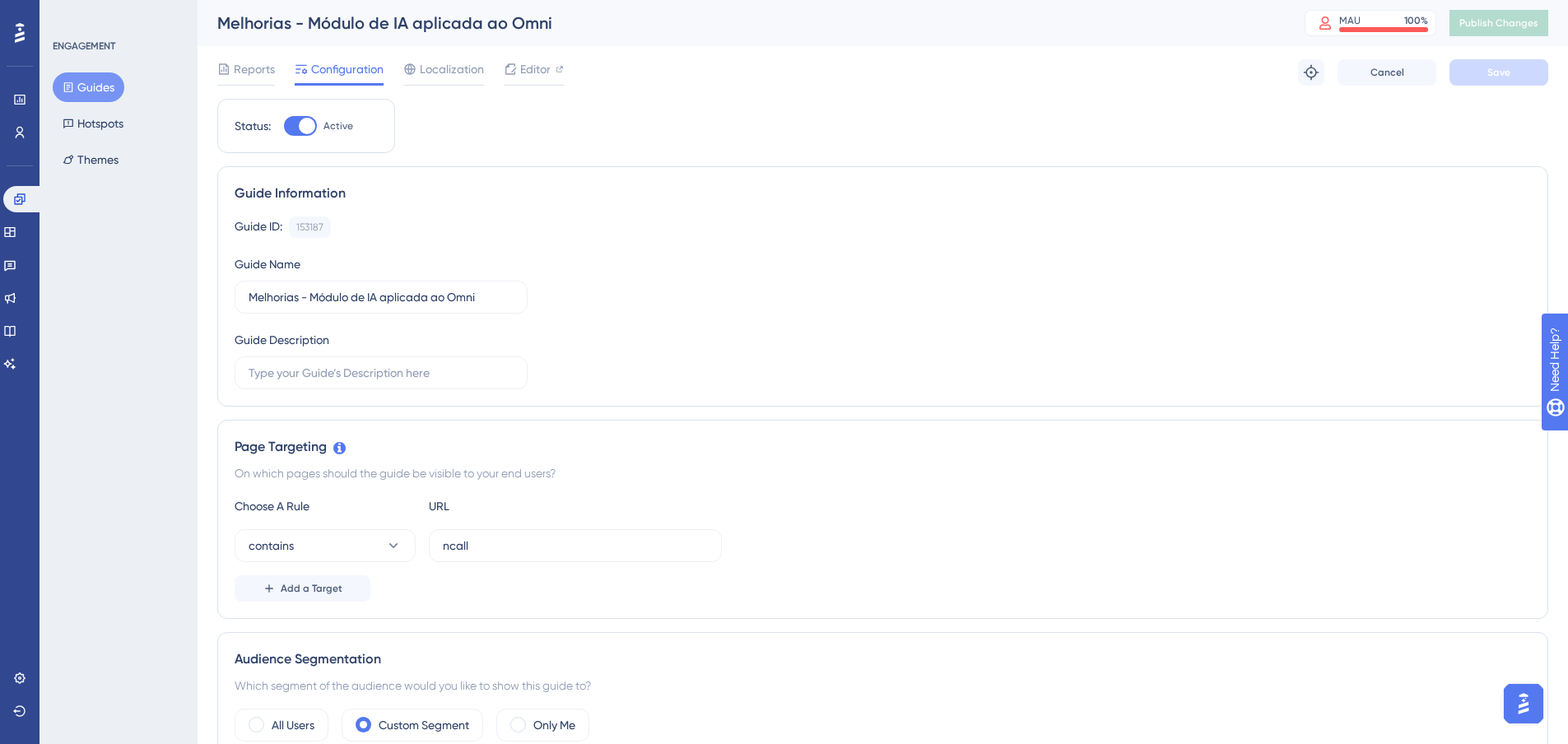
click at [1006, 303] on div "Guide ID: 153187 Copy Guide Name Melhorias - Módulo de IA aplicada ao Omni Guid…" at bounding box center [882, 303] width 1296 height 173
click at [264, 69] on span "Reports" at bounding box center [254, 68] width 41 height 19
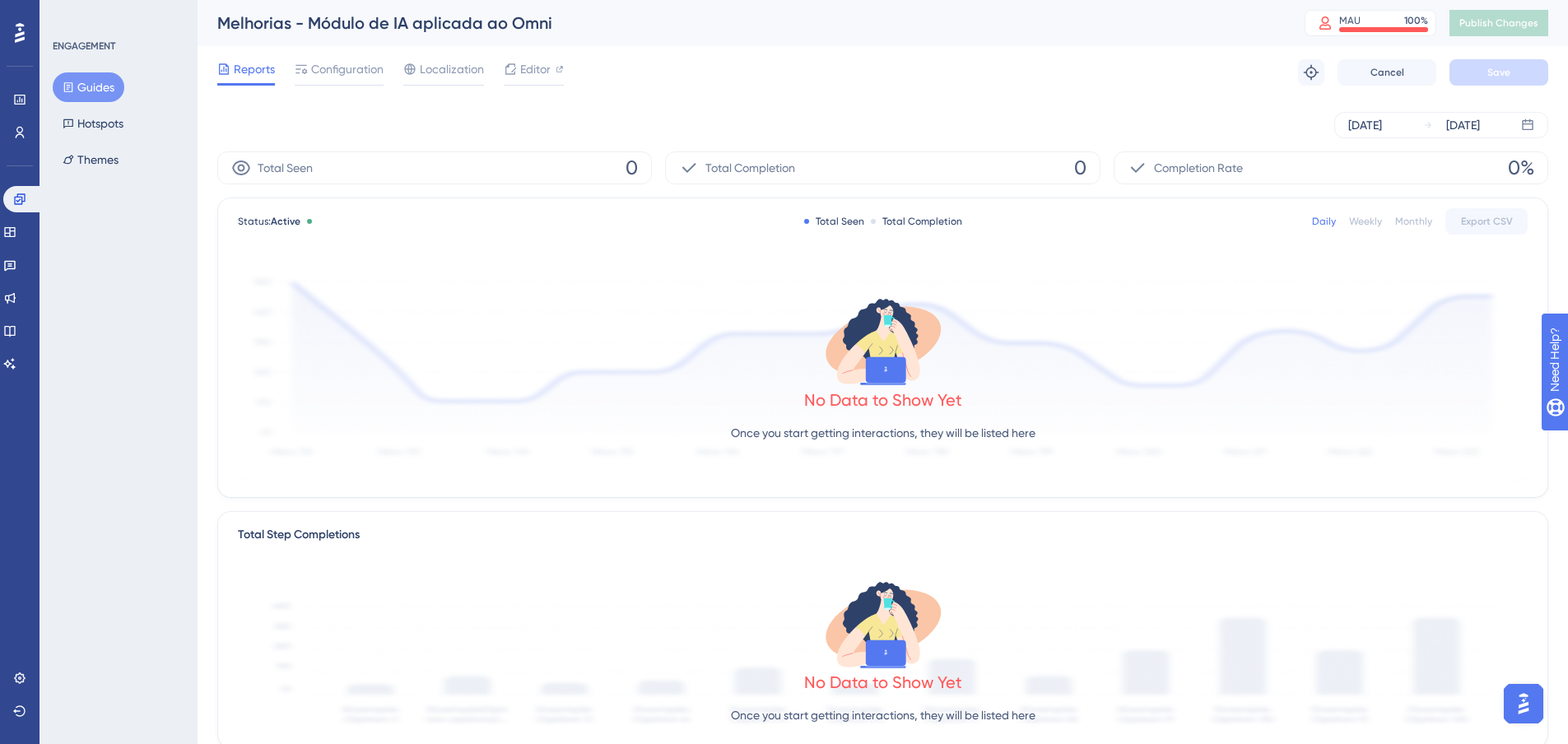
click at [98, 90] on button "Guides" at bounding box center [88, 87] width 72 height 29
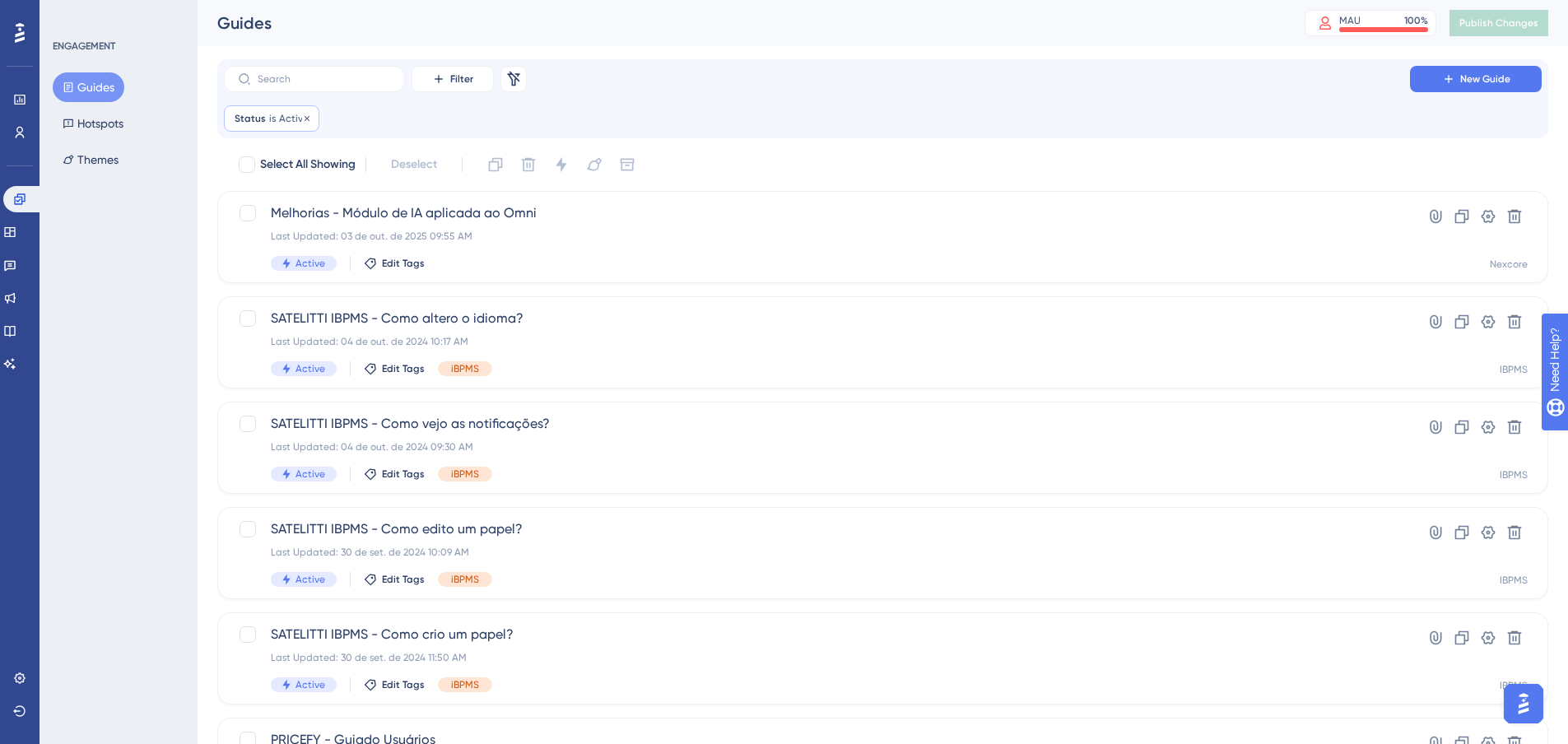
click at [269, 117] on span "is" at bounding box center [272, 119] width 6 height 13
click at [294, 200] on button "Active" at bounding box center [328, 199] width 181 height 33
click at [296, 273] on span "Inactive" at bounding box center [283, 281] width 42 height 19
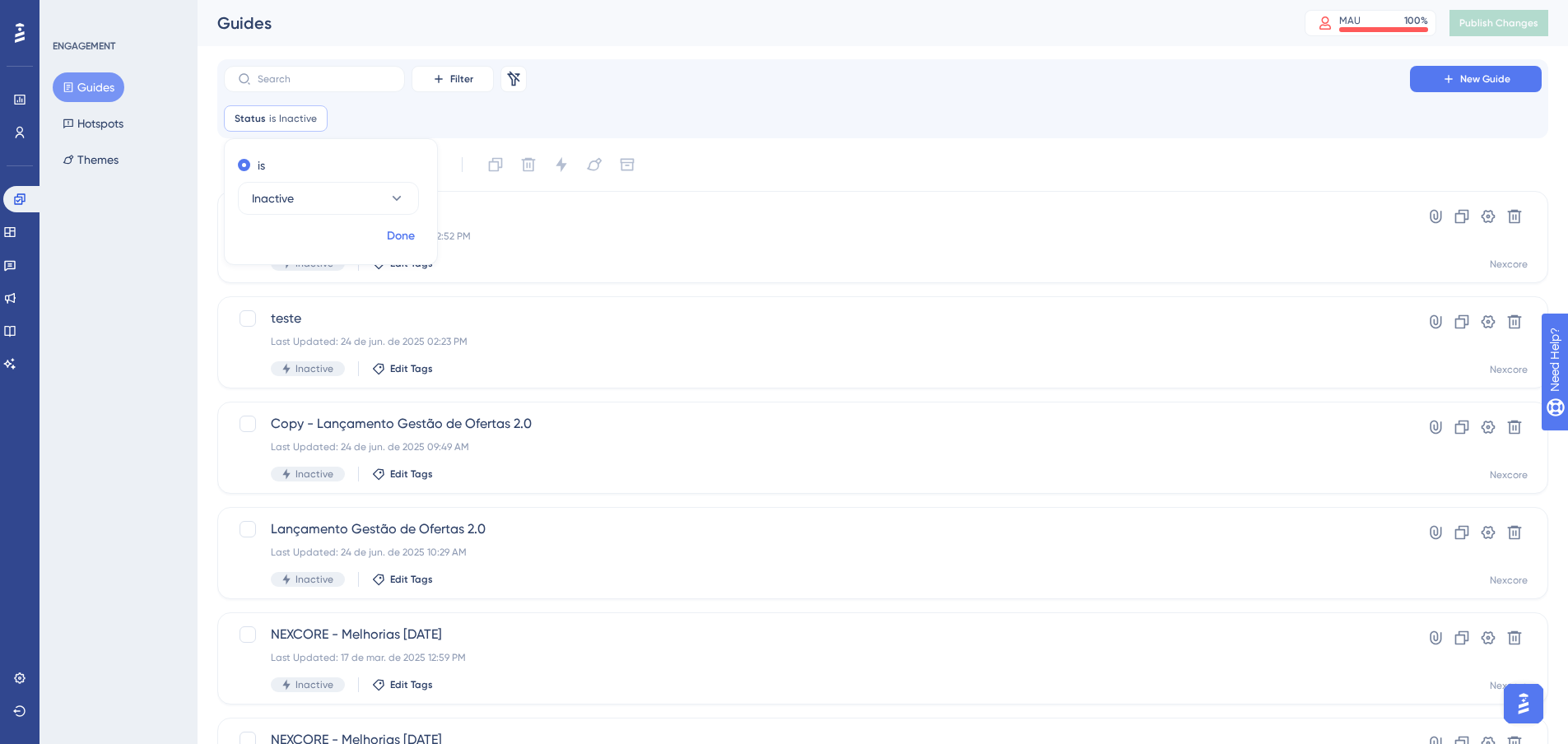
click at [390, 232] on span "Done" at bounding box center [401, 235] width 28 height 19
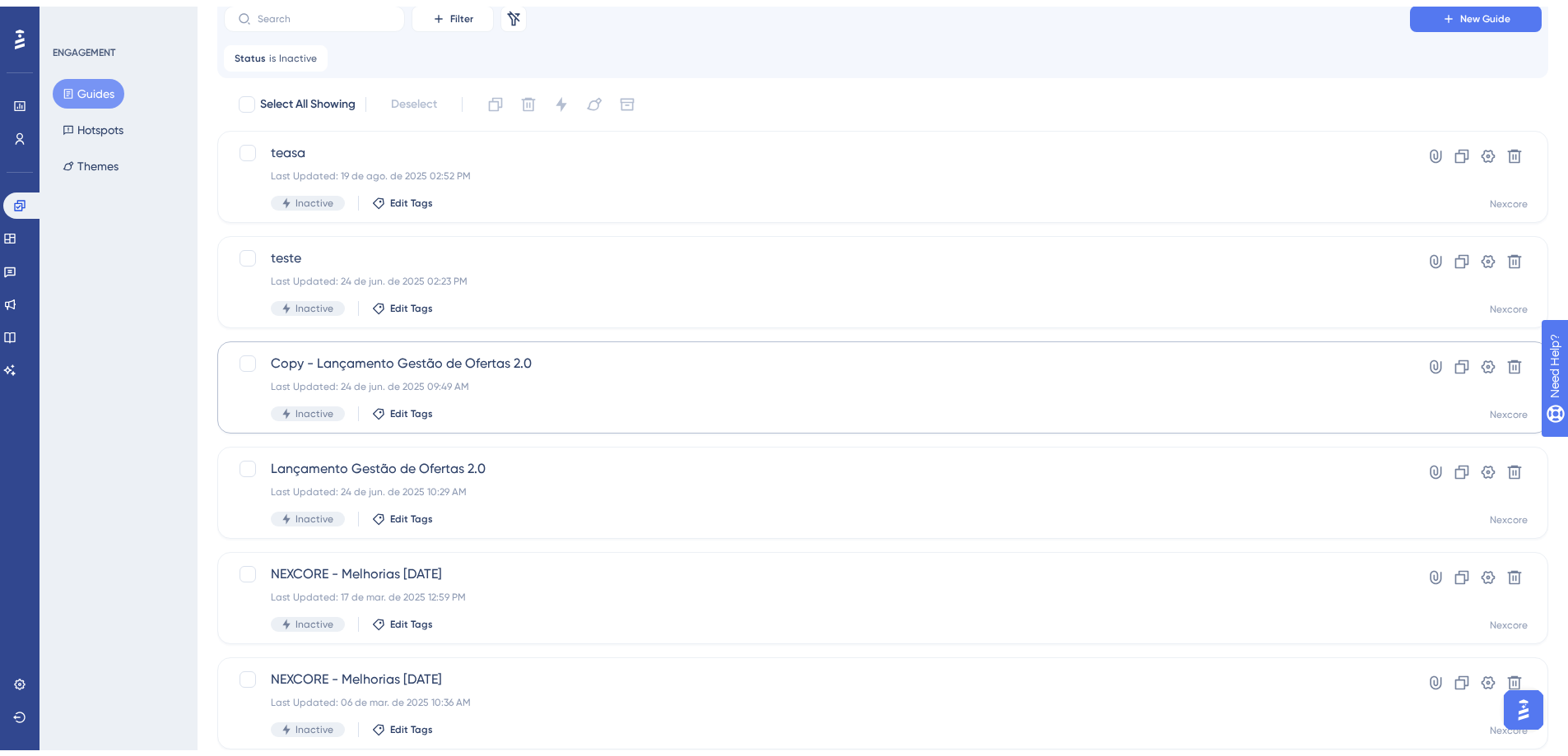
scroll to position [98, 0]
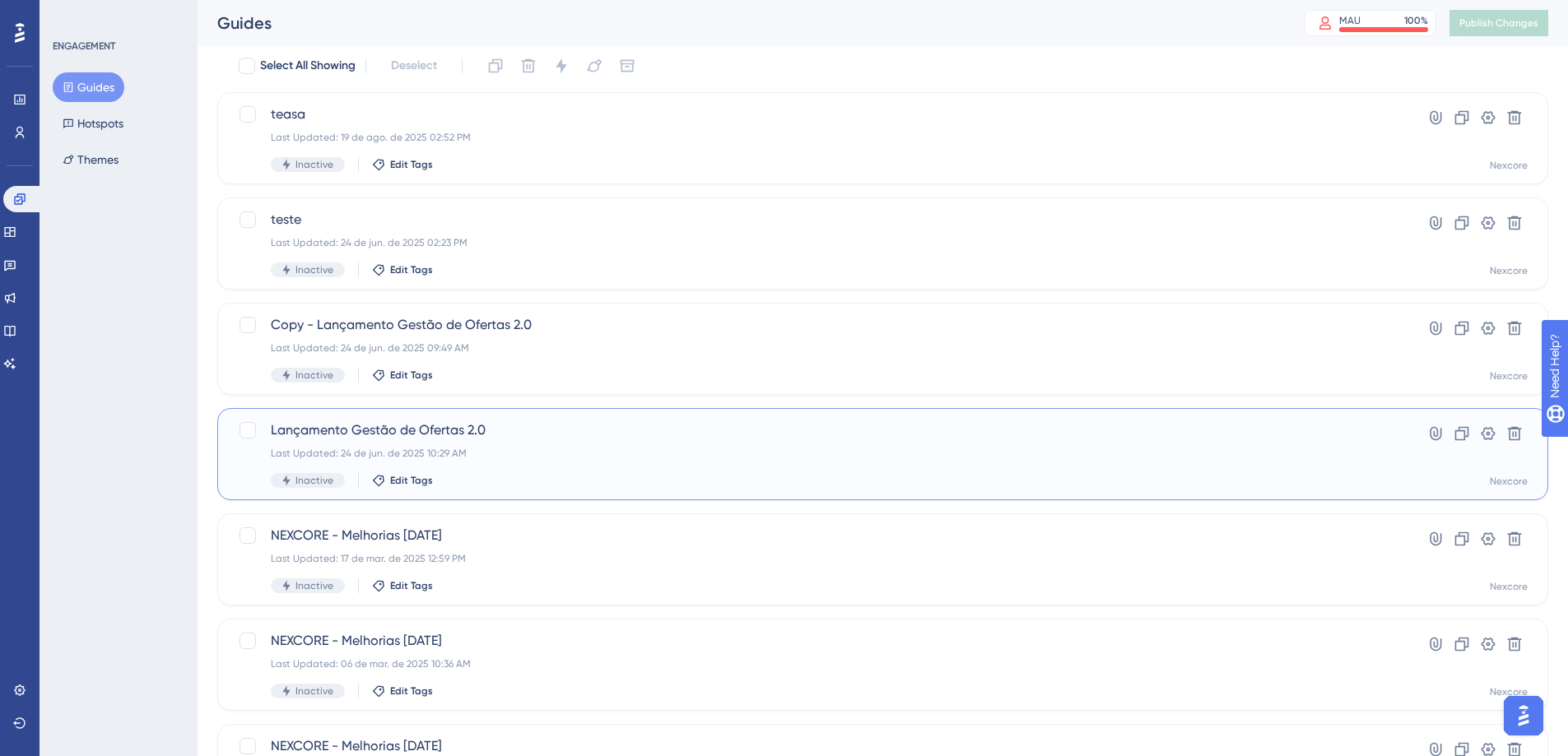
click at [521, 441] on div "Lançamento Gestão de Ofertas 2.0 Last Updated: 24 de jun. de 2025 10:29 AM Inac…" at bounding box center [817, 454] width 1092 height 67
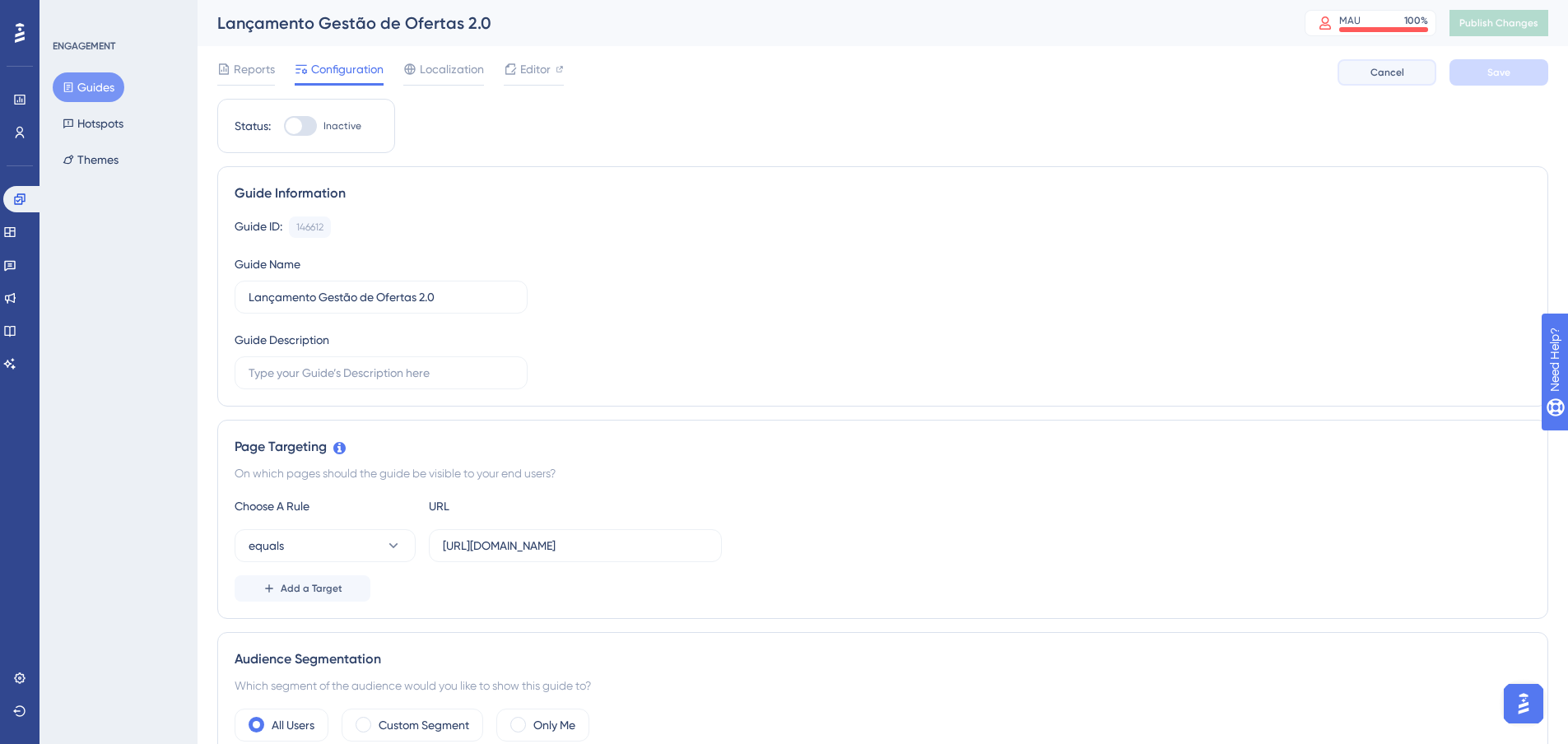
click at [1382, 72] on span "Cancel" at bounding box center [1387, 73] width 34 height 13
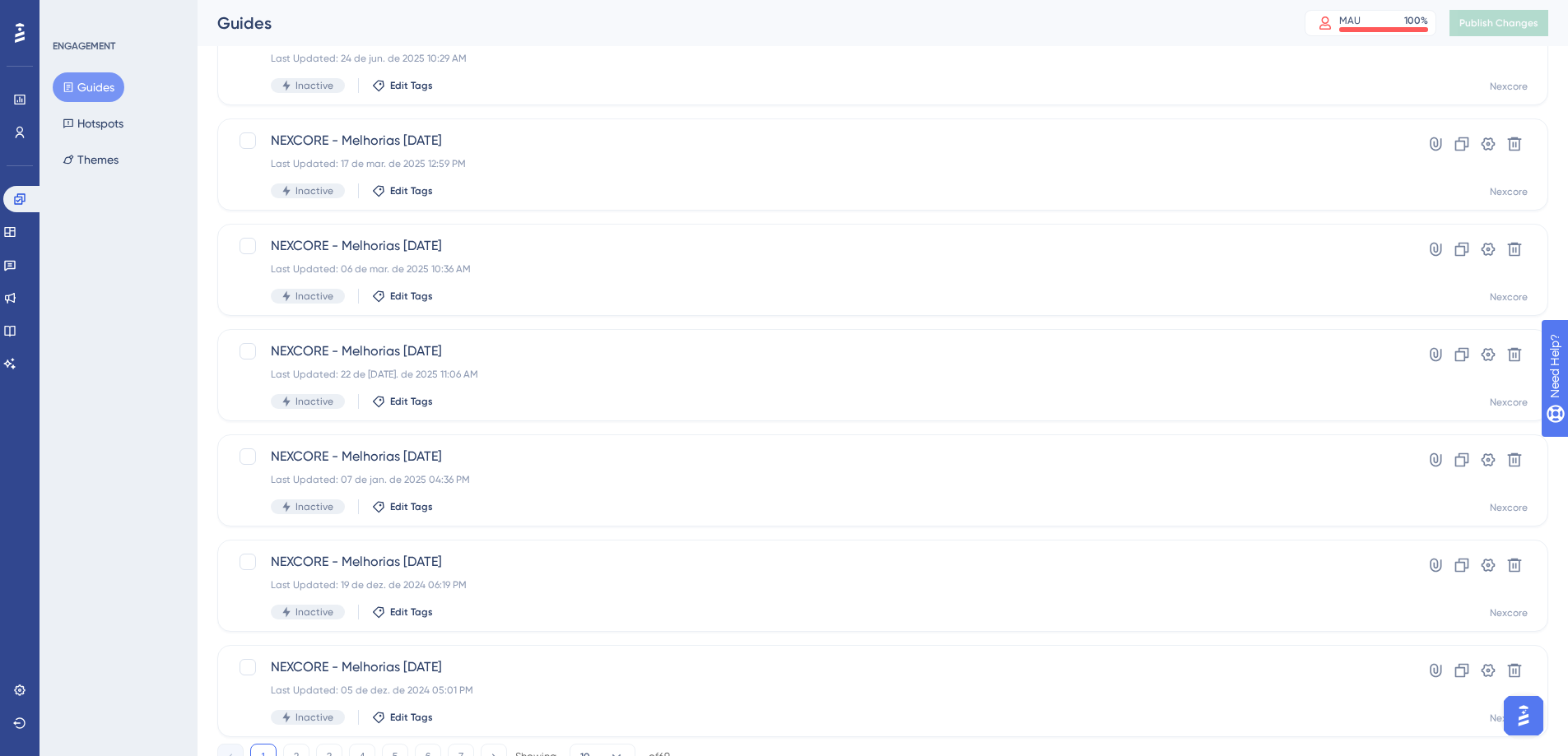
scroll to position [560, 0]
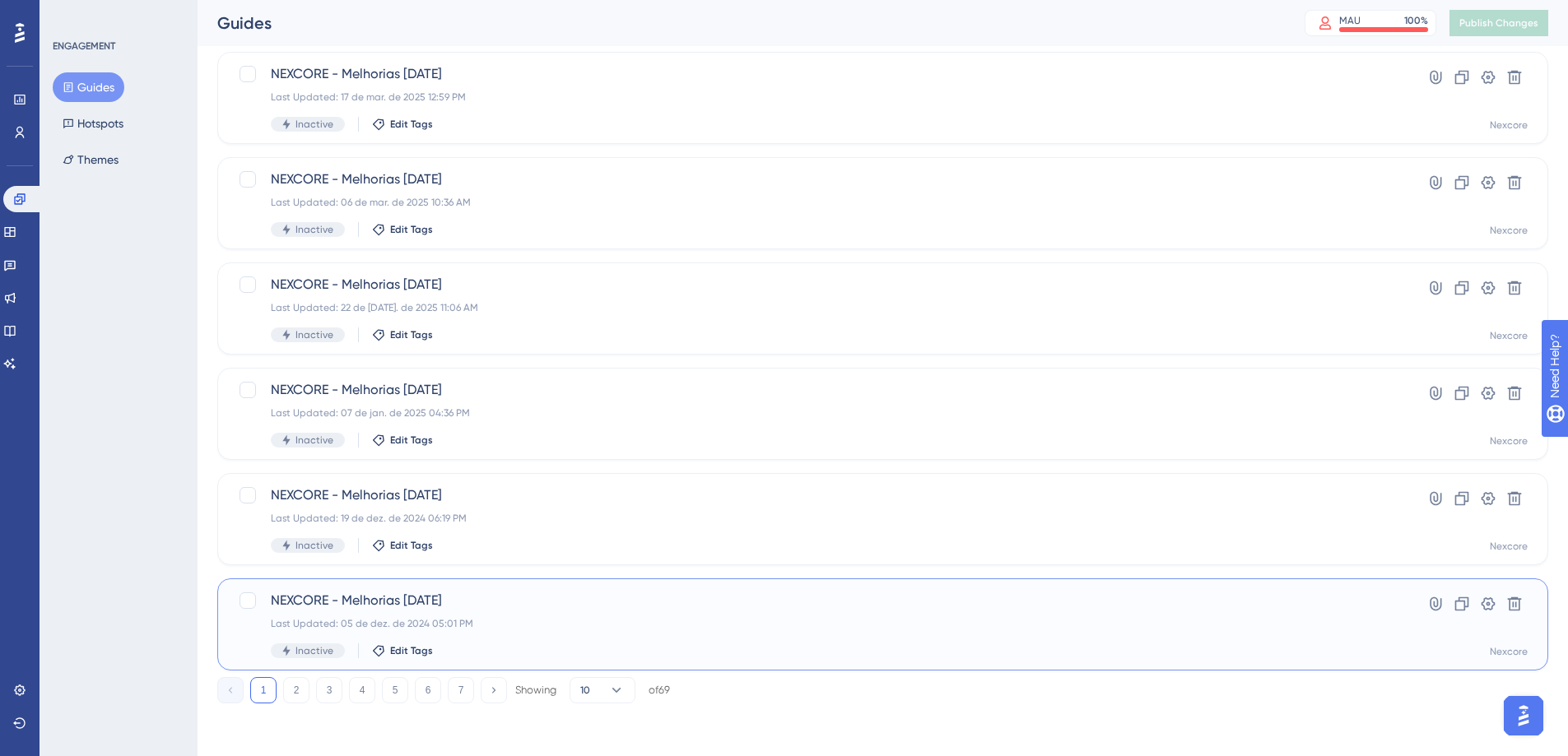
click at [528, 607] on span "NEXCORE - Melhorias [DATE]" at bounding box center [817, 600] width 1092 height 19
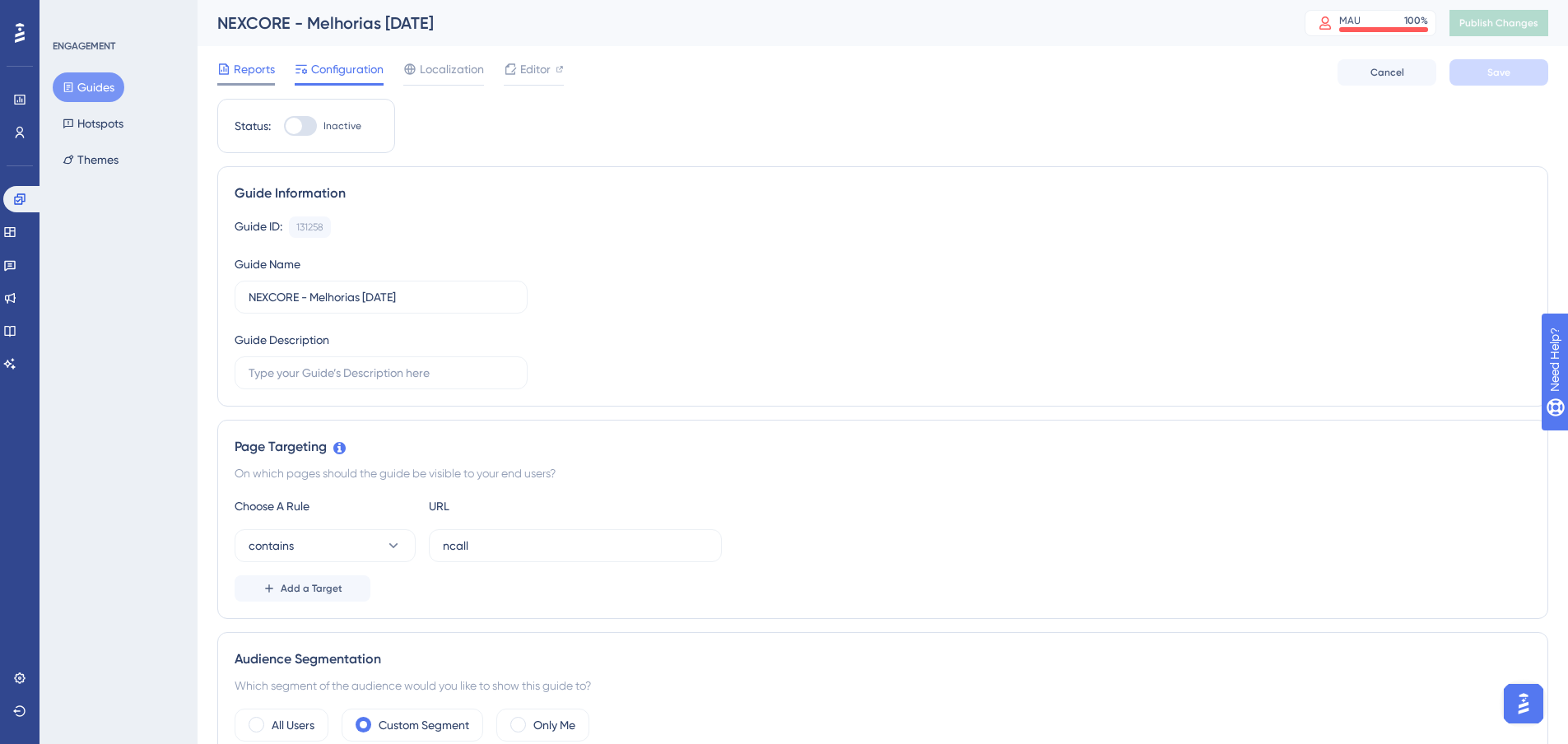
click at [242, 80] on div "Reports" at bounding box center [245, 72] width 58 height 27
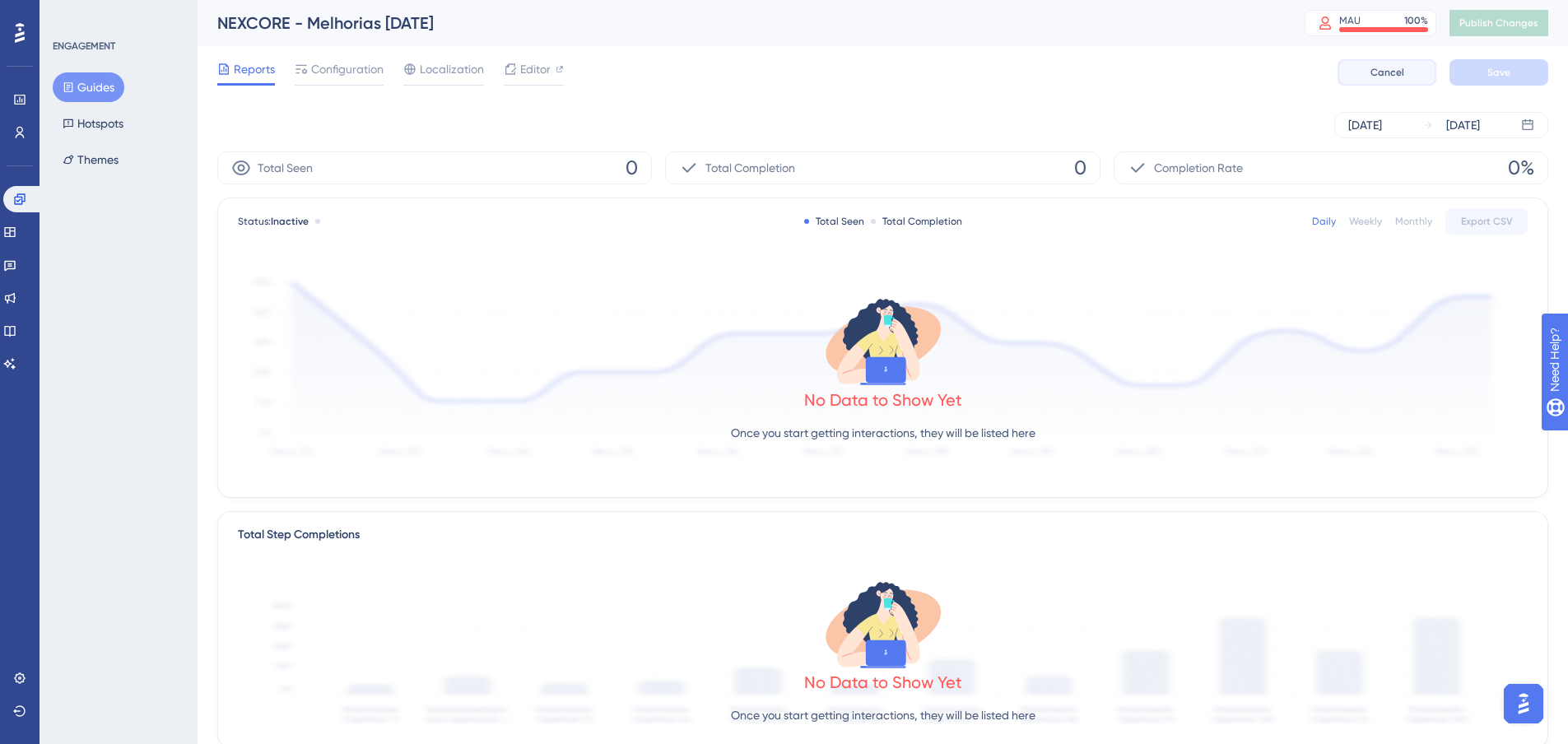
click at [1415, 73] on button "Cancel" at bounding box center [1386, 72] width 98 height 27
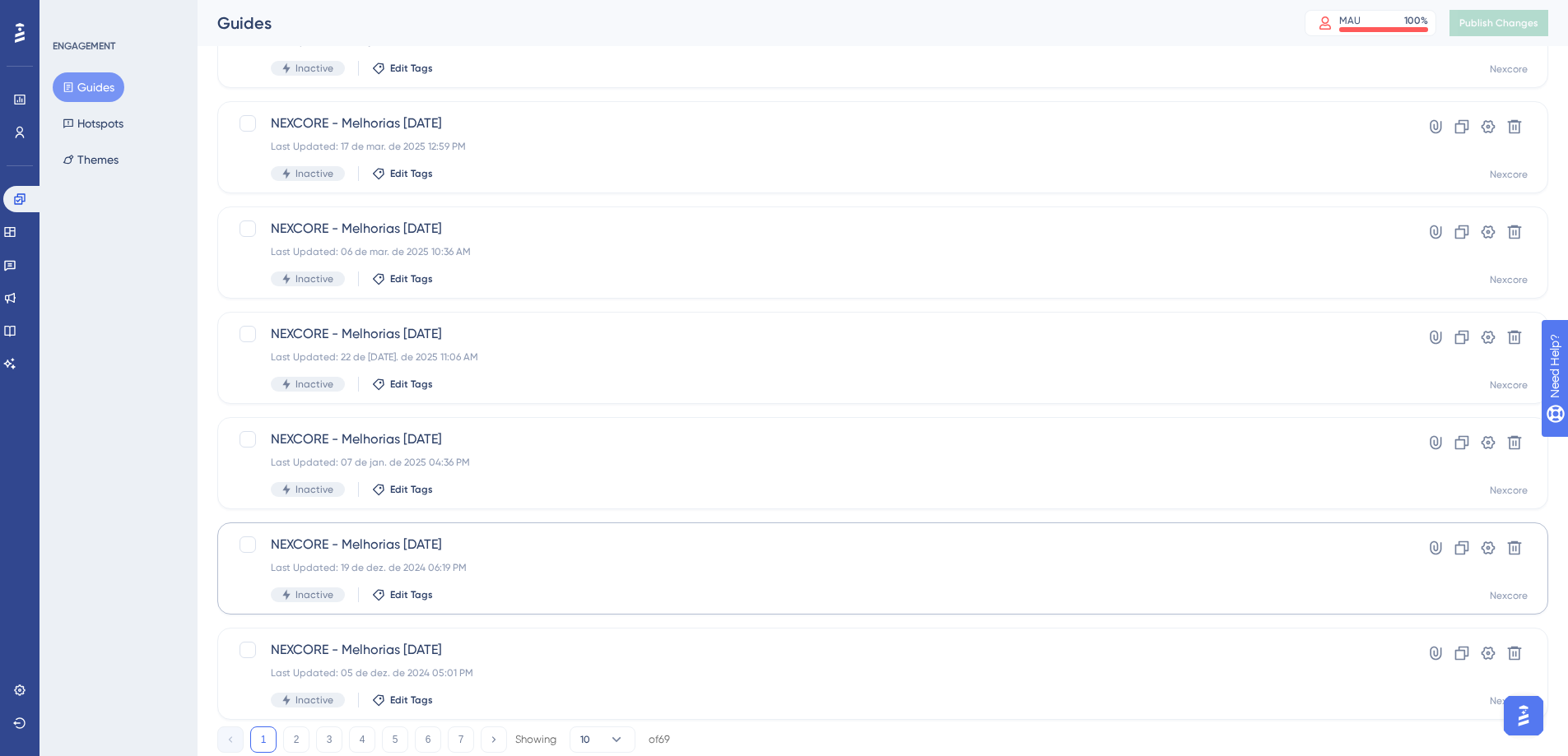
scroll to position [560, 0]
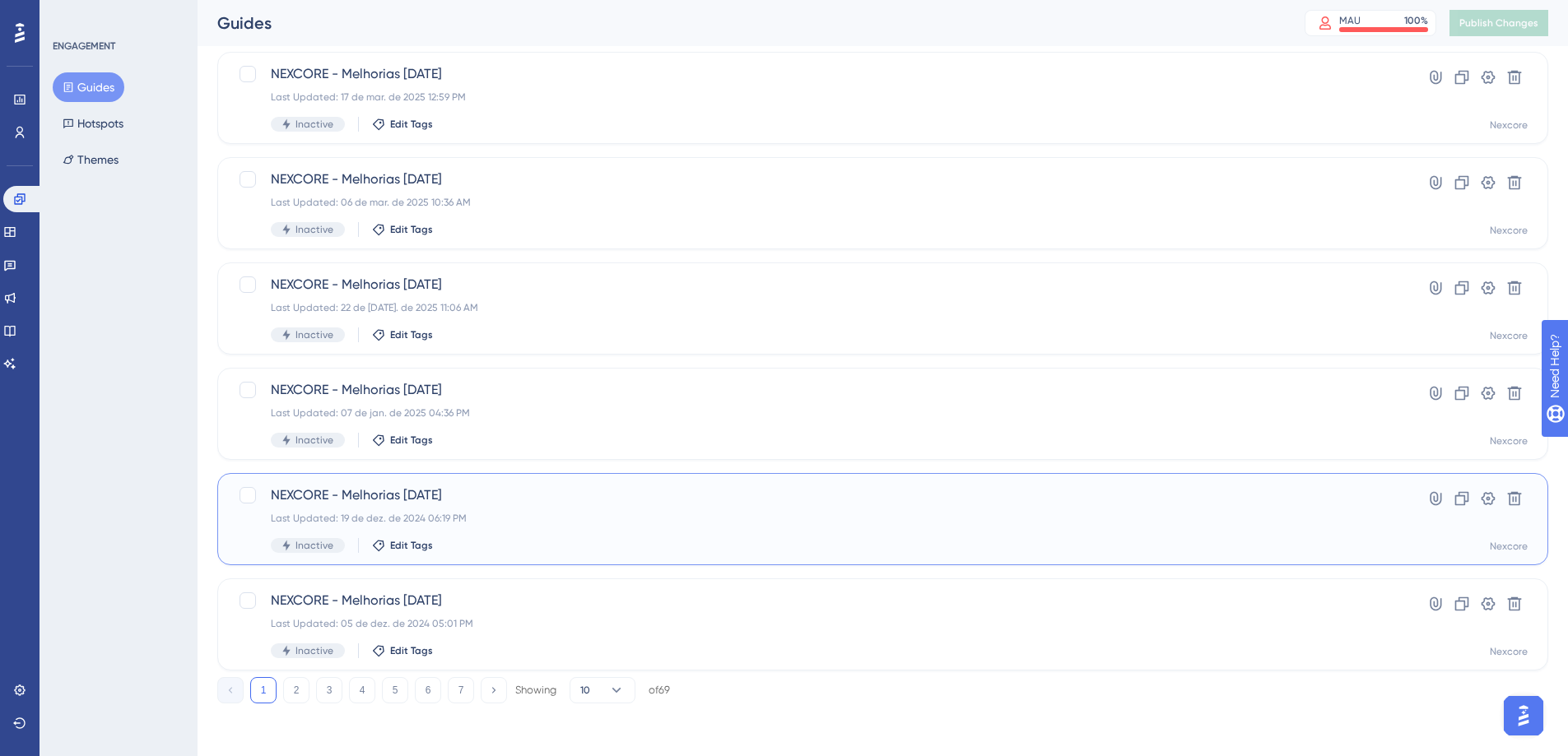
click at [526, 511] on div "NEXCORE - Melhorias [DATE] Last Updated: 19 de dez. de 2024 06:19 PM Inactive E…" at bounding box center [817, 518] width 1092 height 67
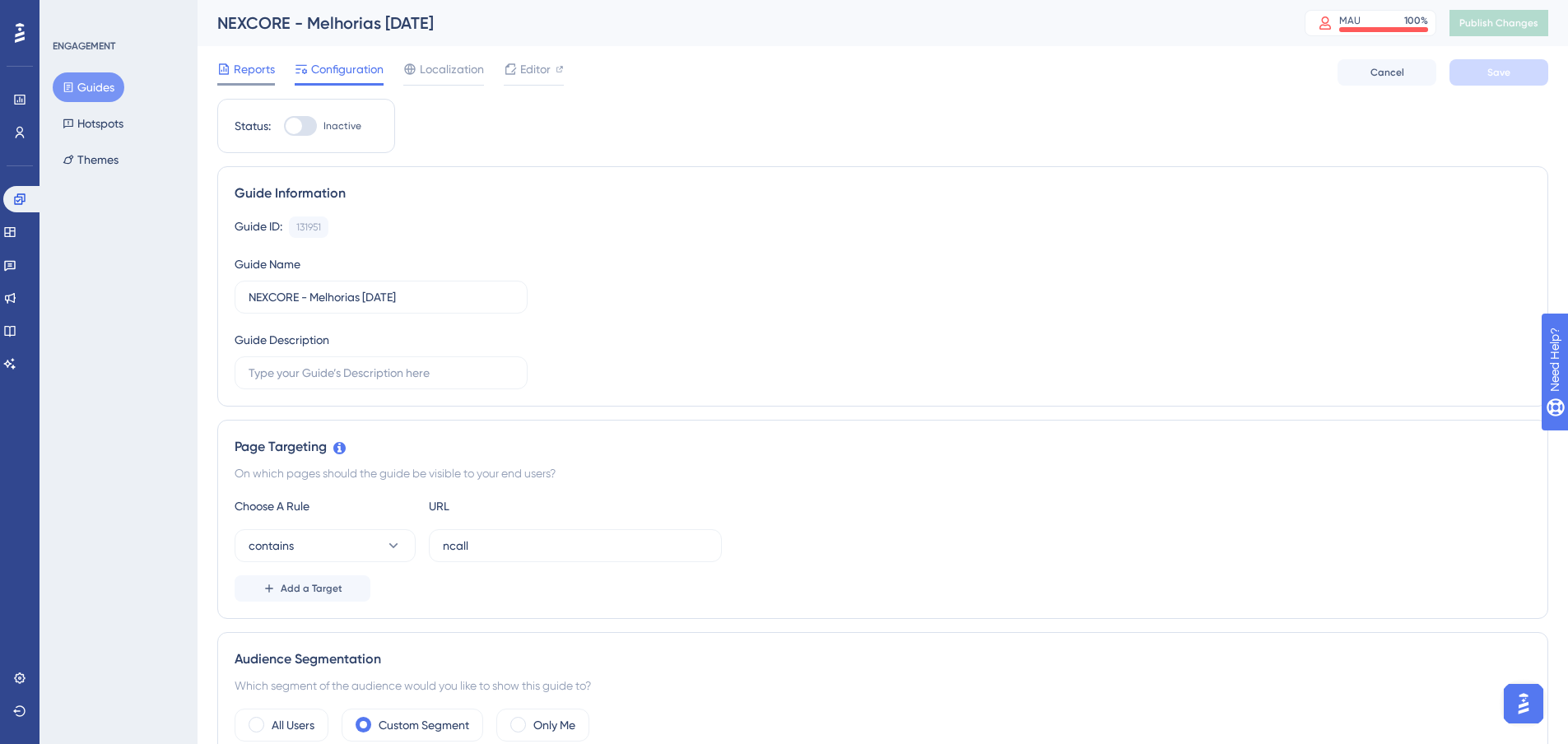
click at [251, 71] on span "Reports" at bounding box center [254, 68] width 41 height 19
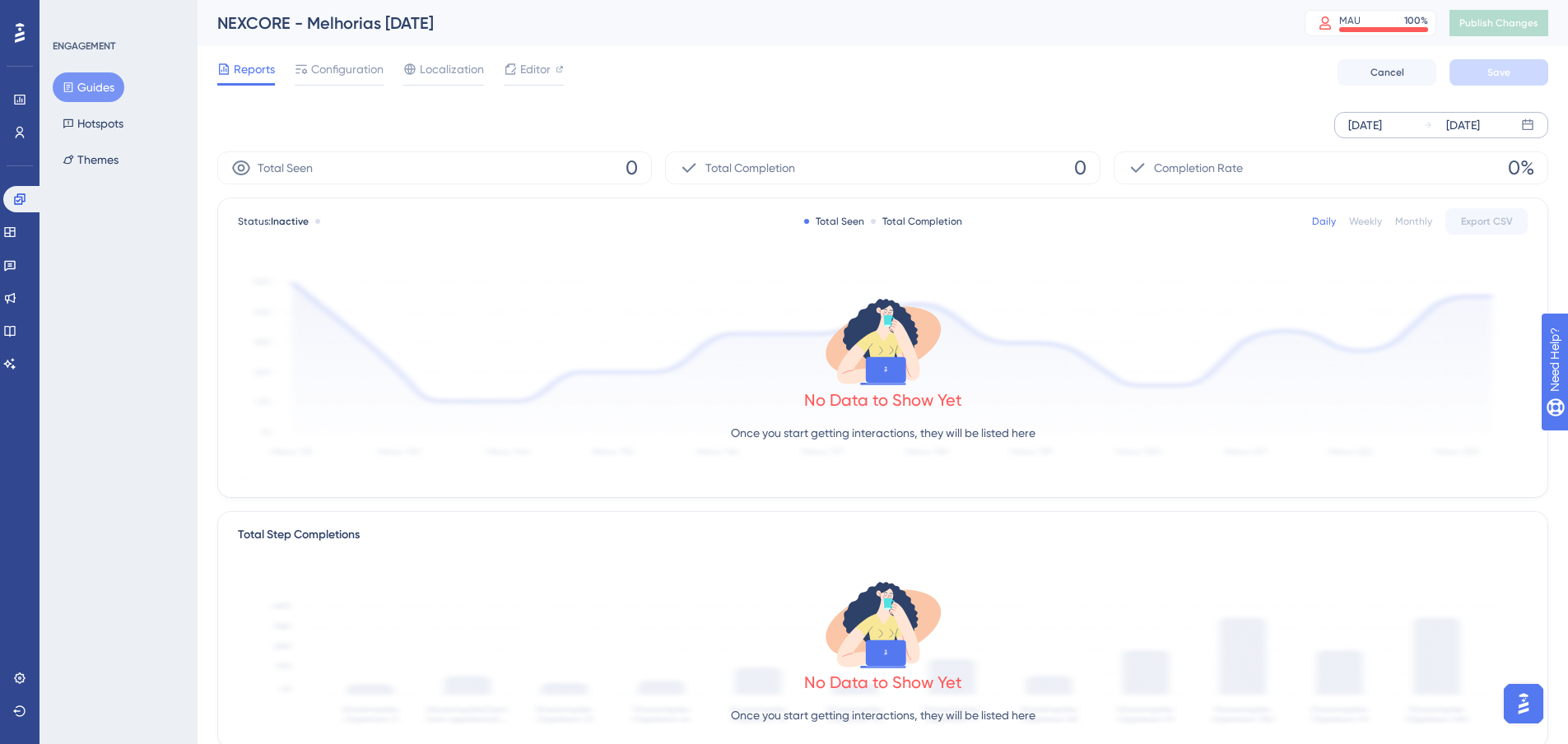
click at [1434, 122] on div "[DATE]" at bounding box center [1451, 124] width 57 height 19
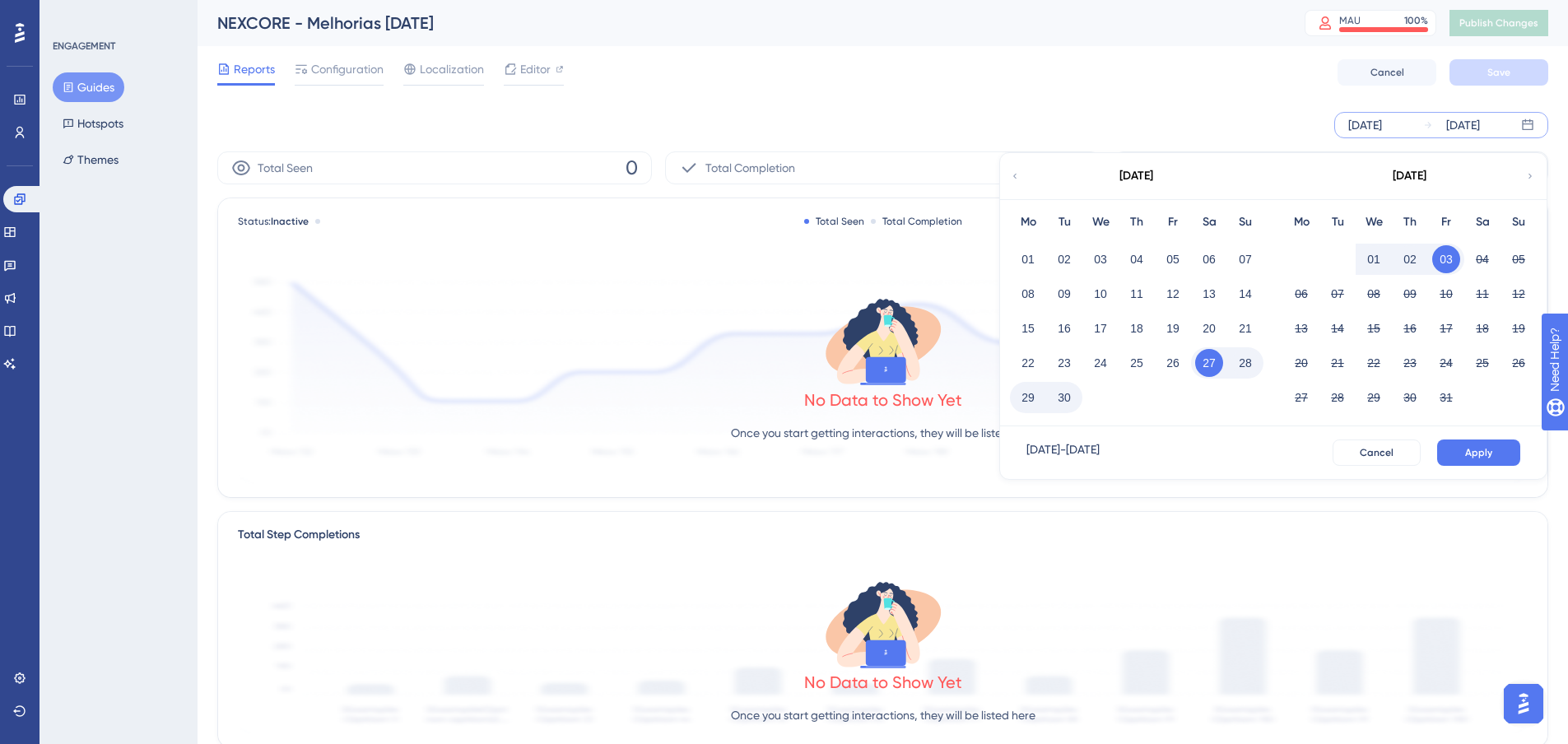
click at [1017, 169] on icon at bounding box center [1015, 177] width 10 height 15
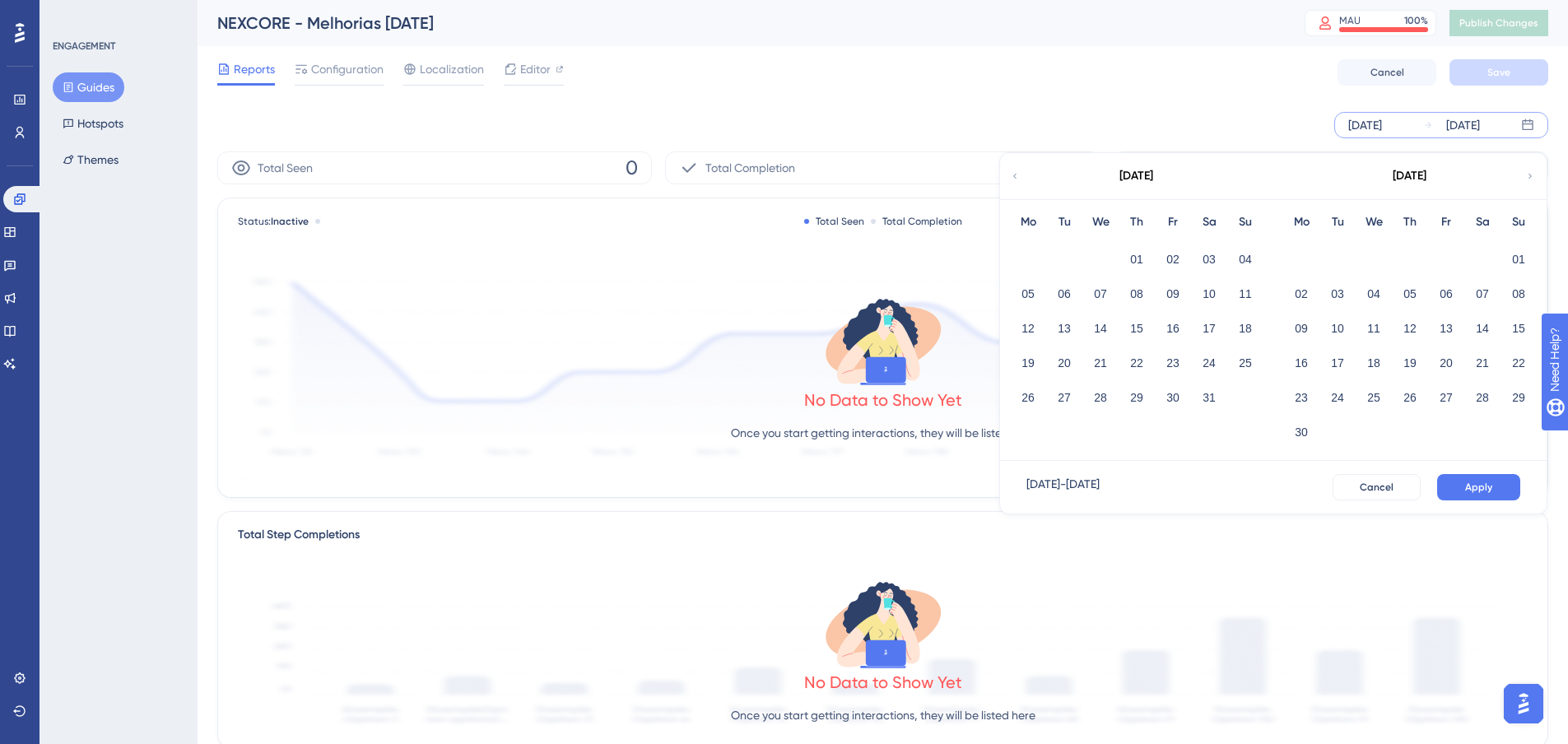
click at [1017, 169] on icon at bounding box center [1015, 177] width 10 height 15
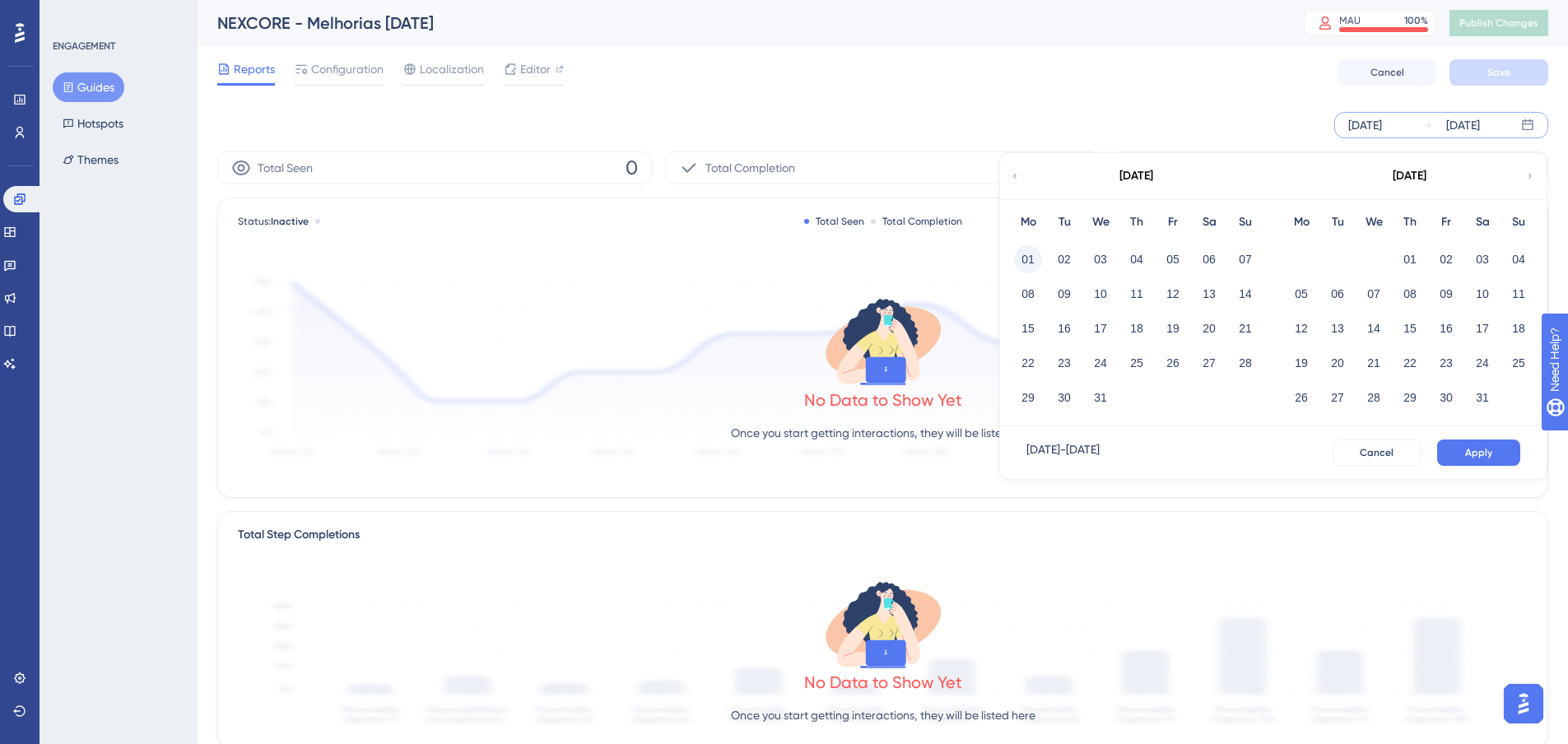
click at [1037, 250] on button "01" at bounding box center [1028, 259] width 28 height 28
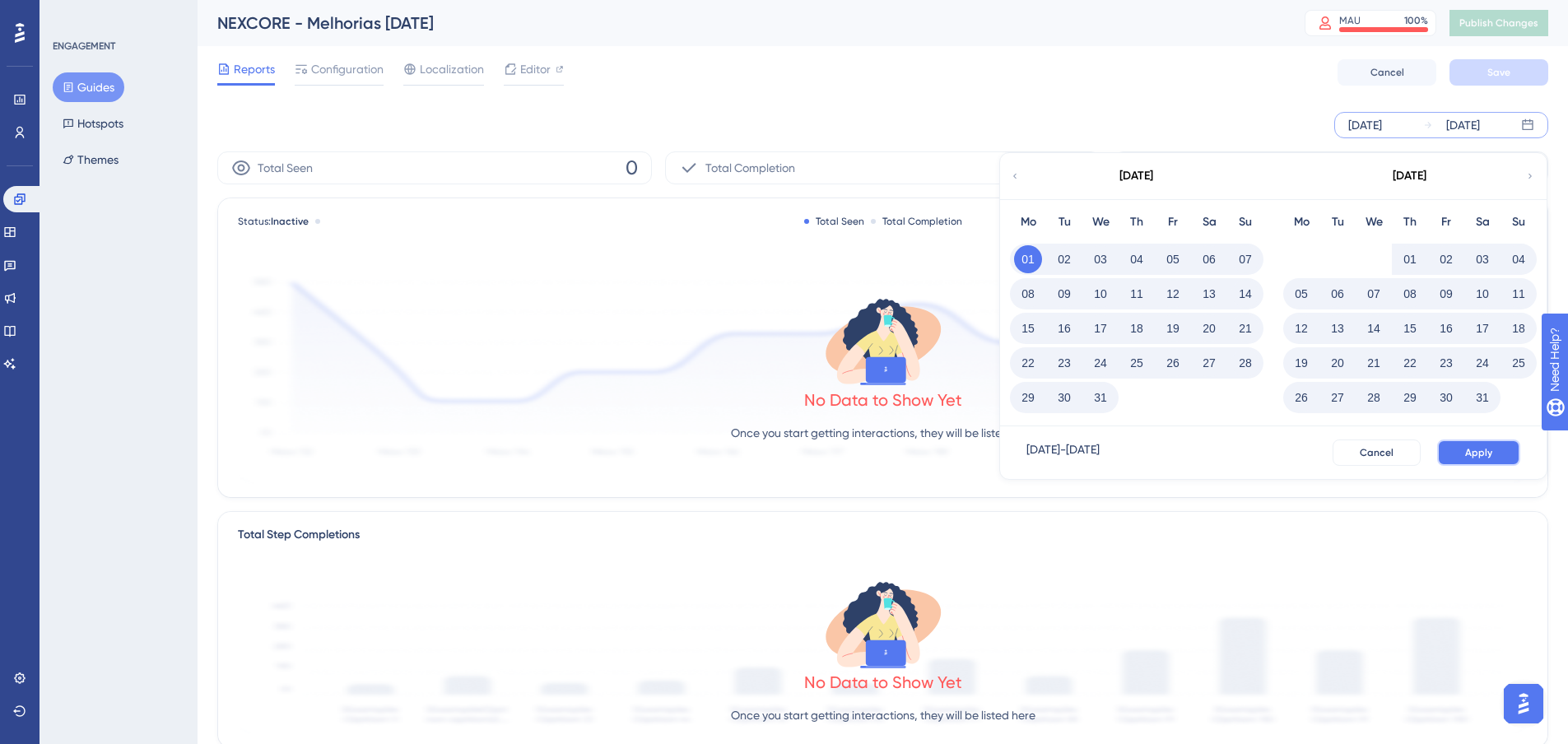
click at [1491, 449] on span "Apply" at bounding box center [1479, 452] width 28 height 13
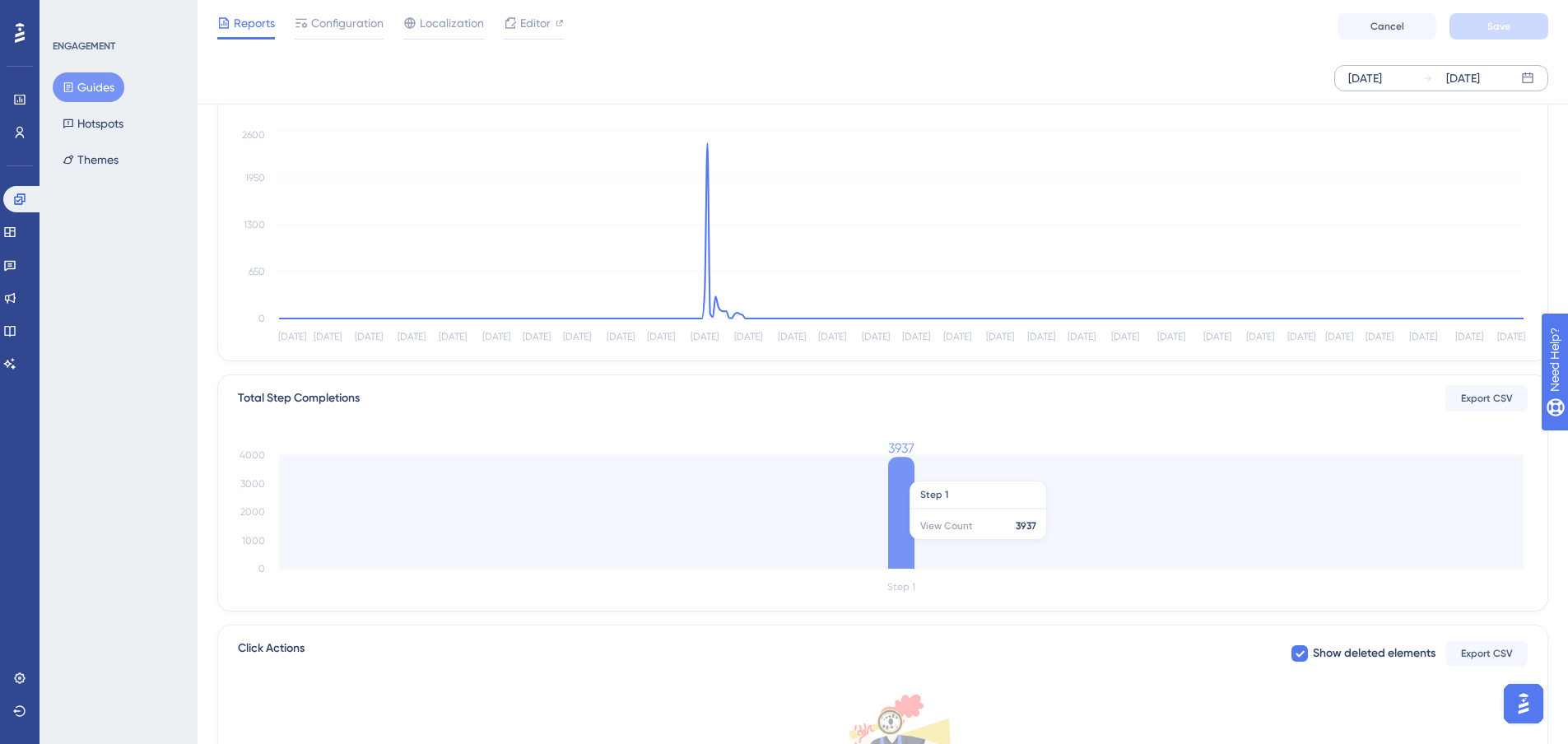
scroll to position [296, 0]
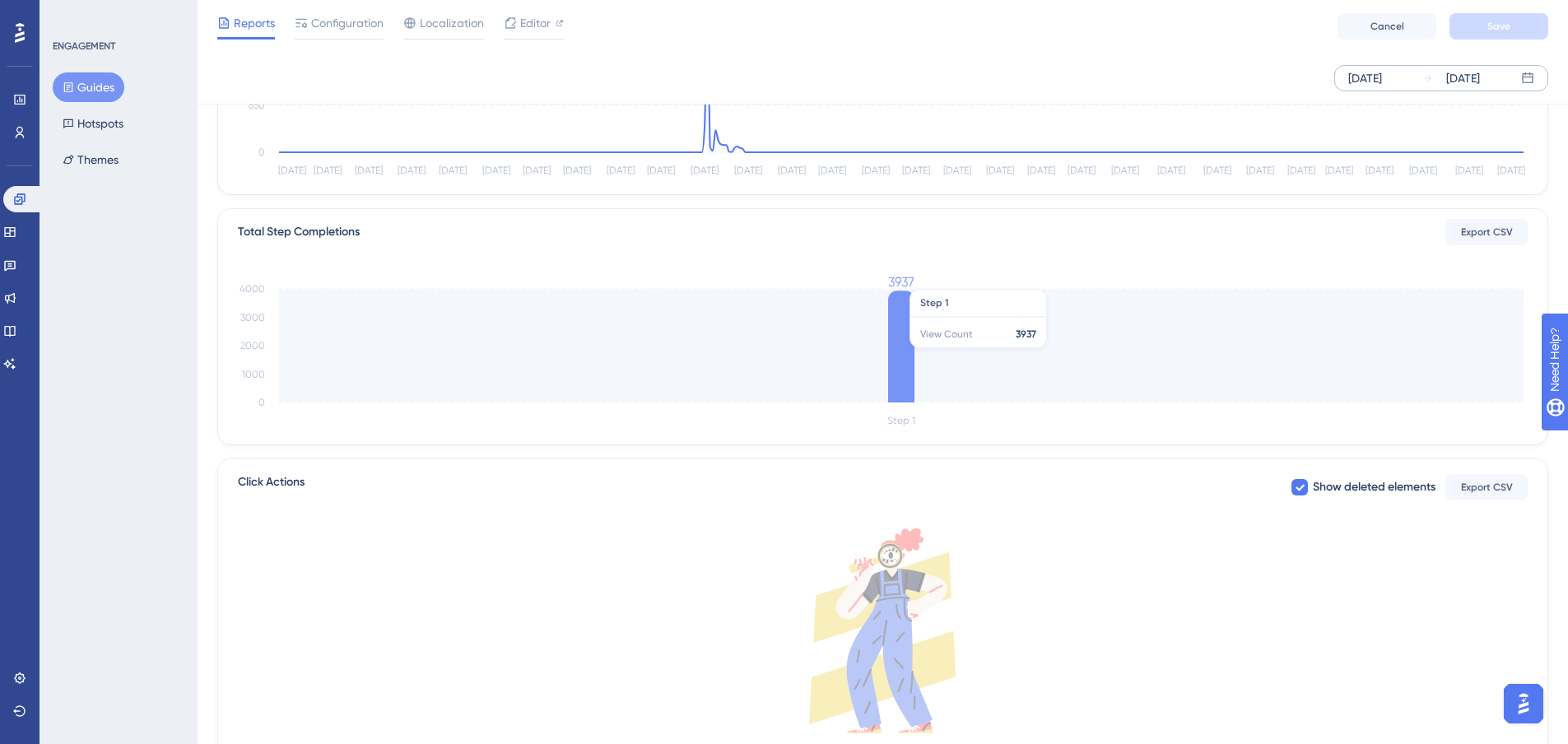
click at [901, 341] on icon at bounding box center [901, 347] width 27 height 112
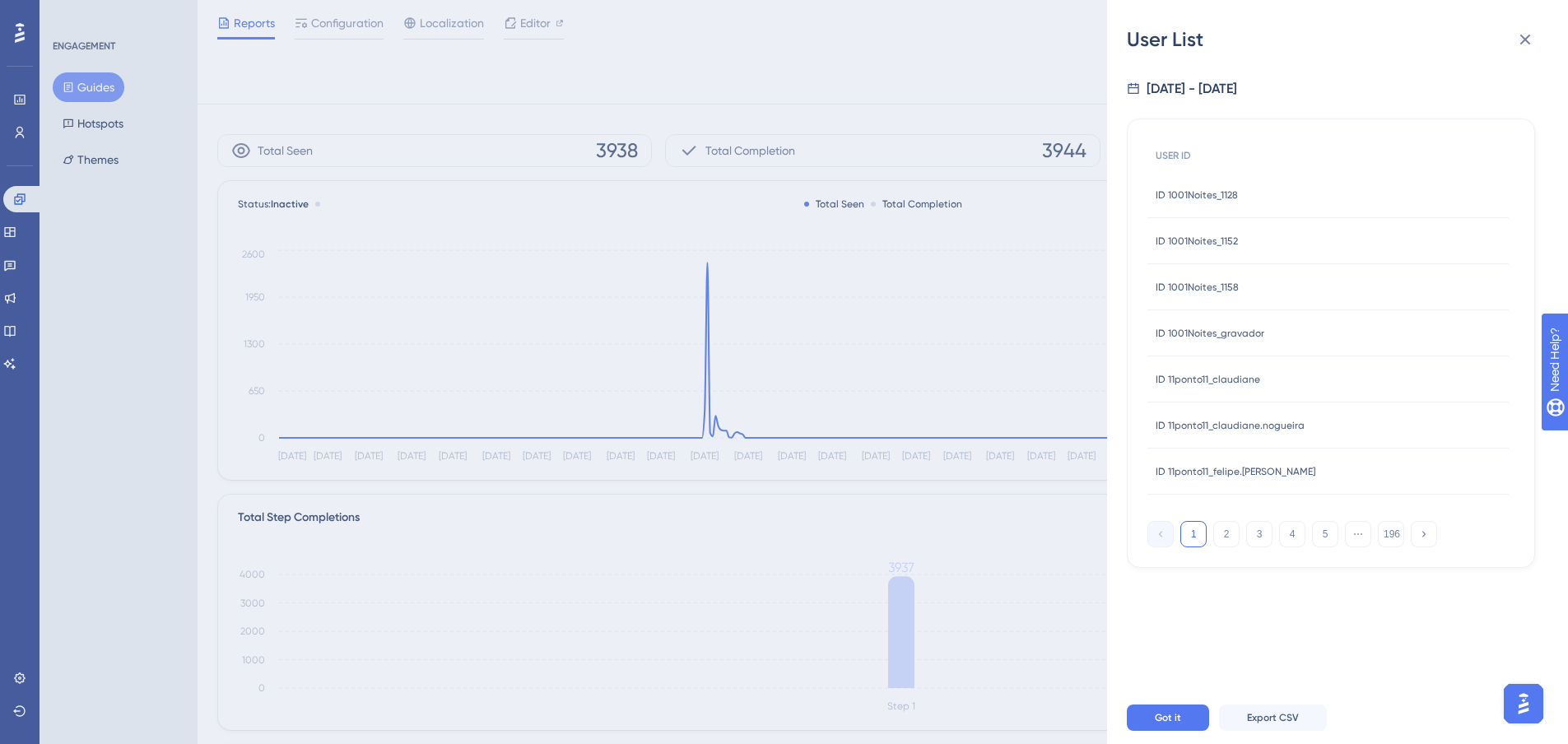
scroll to position [10, 0]
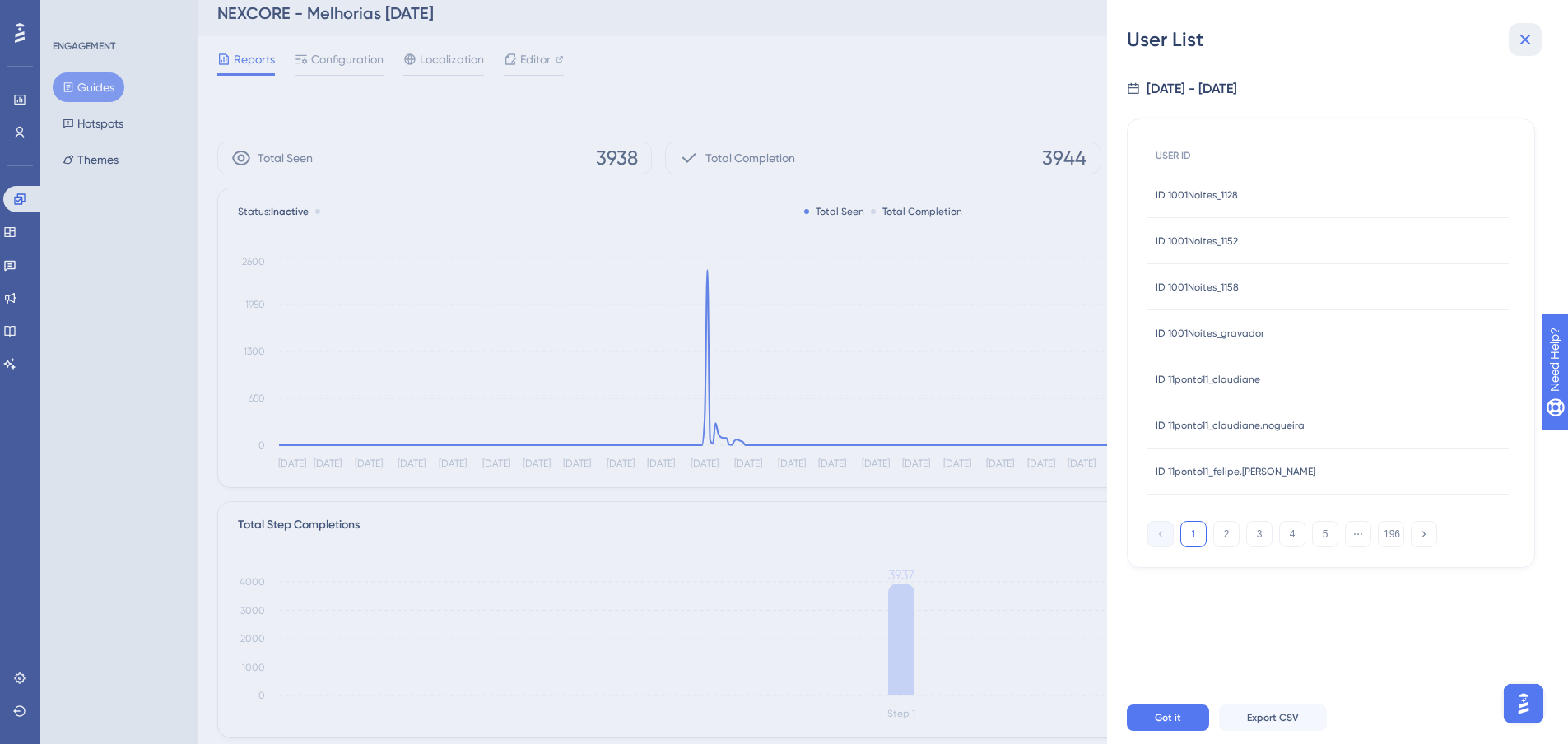
click at [1528, 45] on icon at bounding box center [1525, 39] width 19 height 19
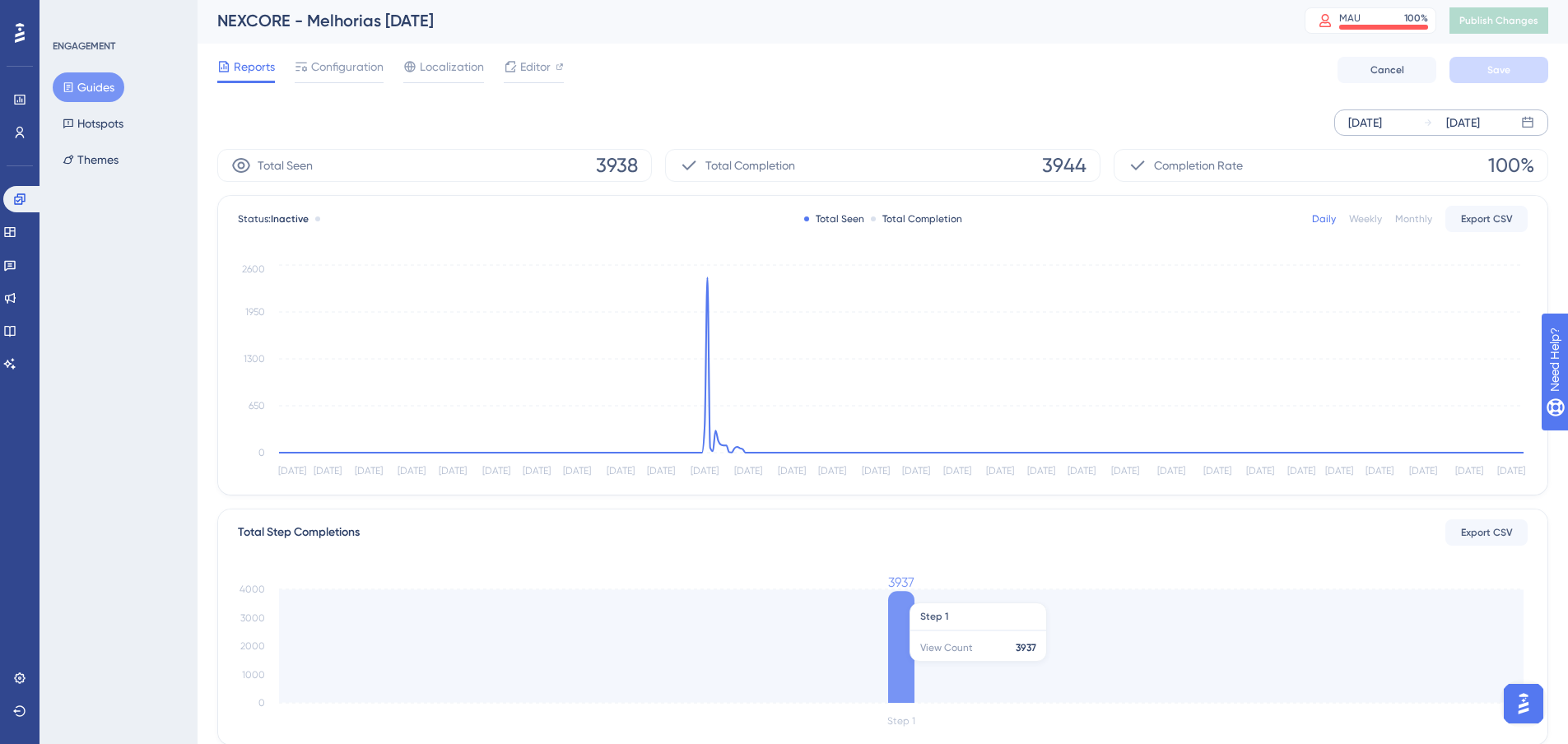
scroll to position [0, 0]
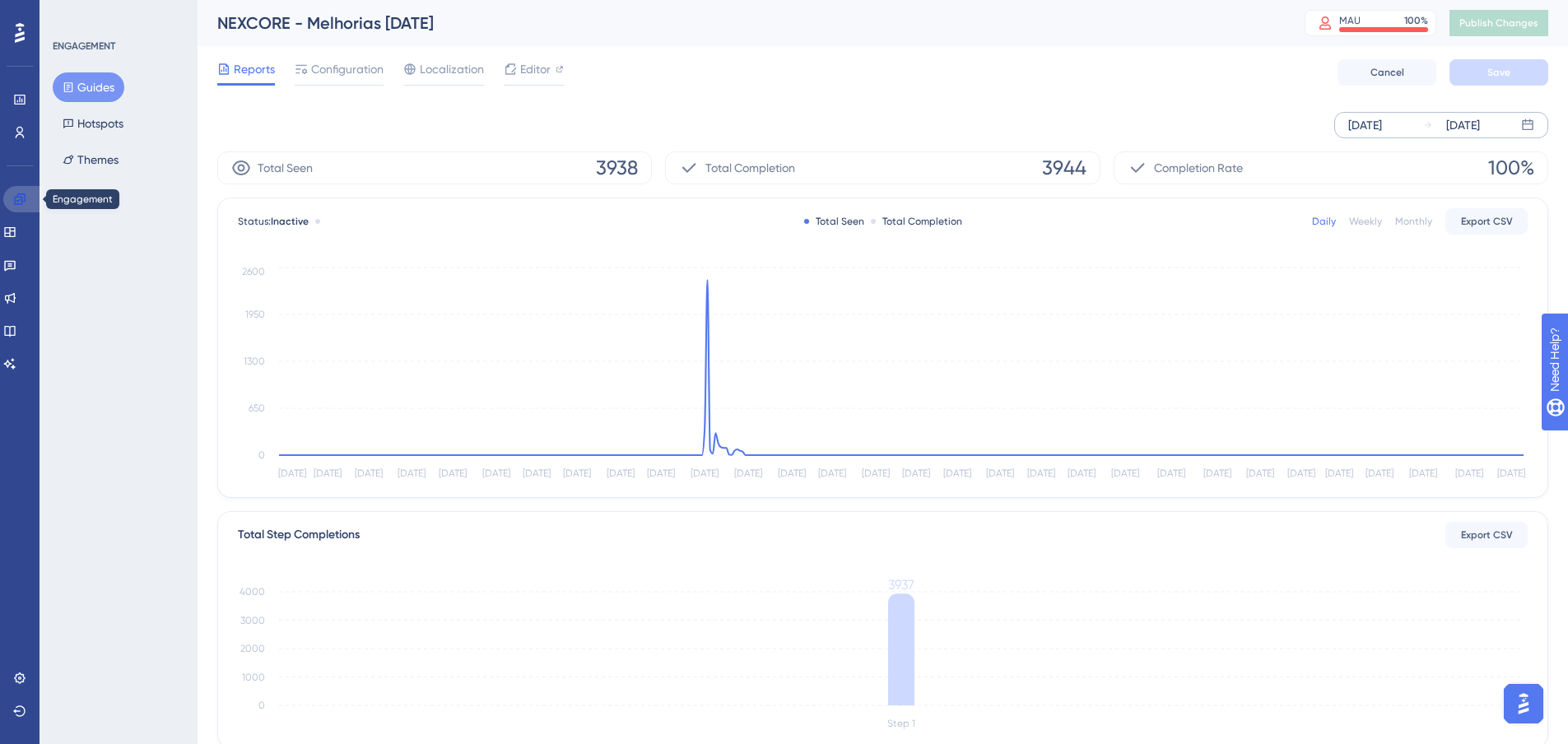
click at [22, 192] on link at bounding box center [23, 199] width 40 height 27
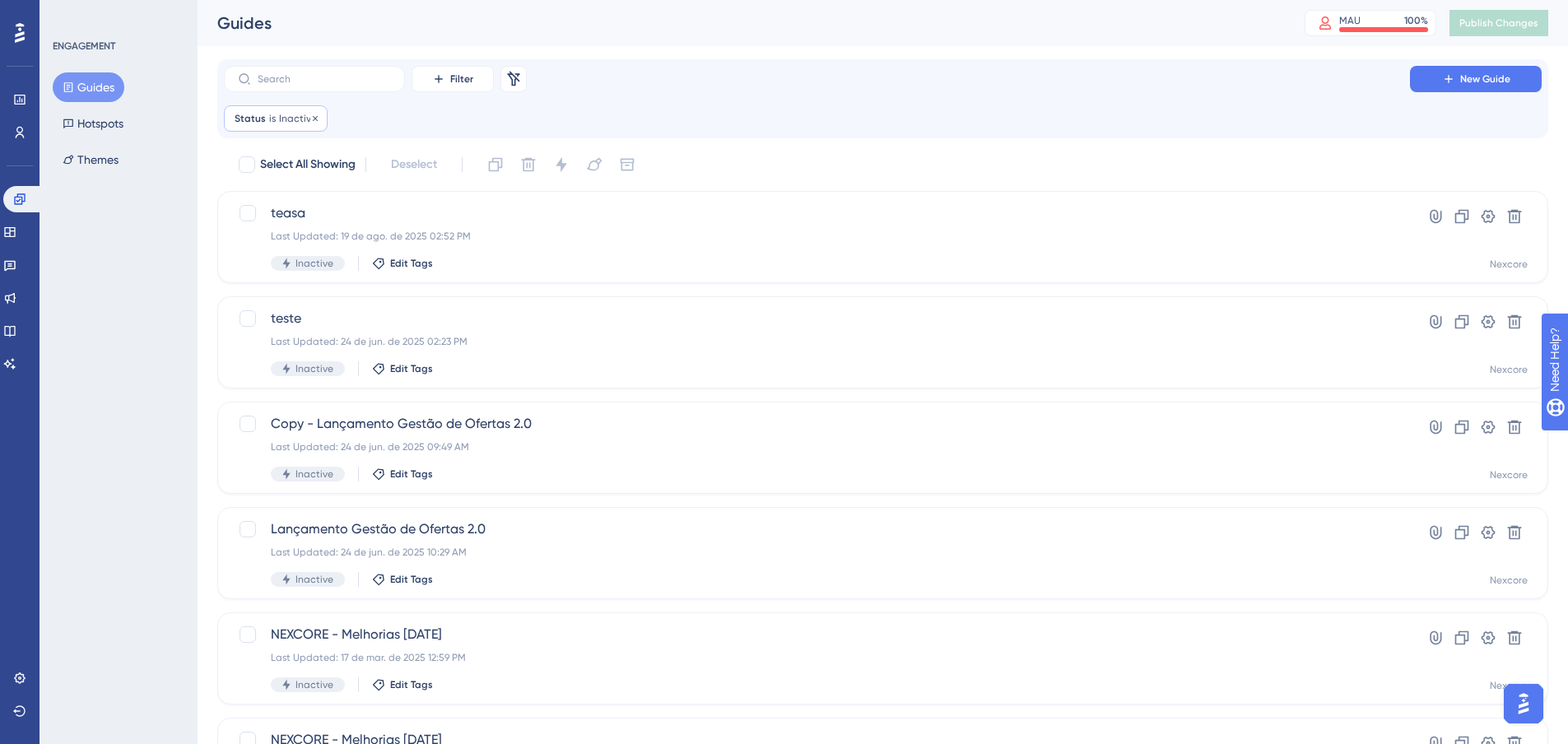
click at [274, 114] on div "Status is Inactive Inactive Remove" at bounding box center [276, 119] width 104 height 27
click at [290, 200] on span "Inactive" at bounding box center [273, 198] width 42 height 19
click at [290, 243] on span "Active" at bounding box center [278, 248] width 33 height 19
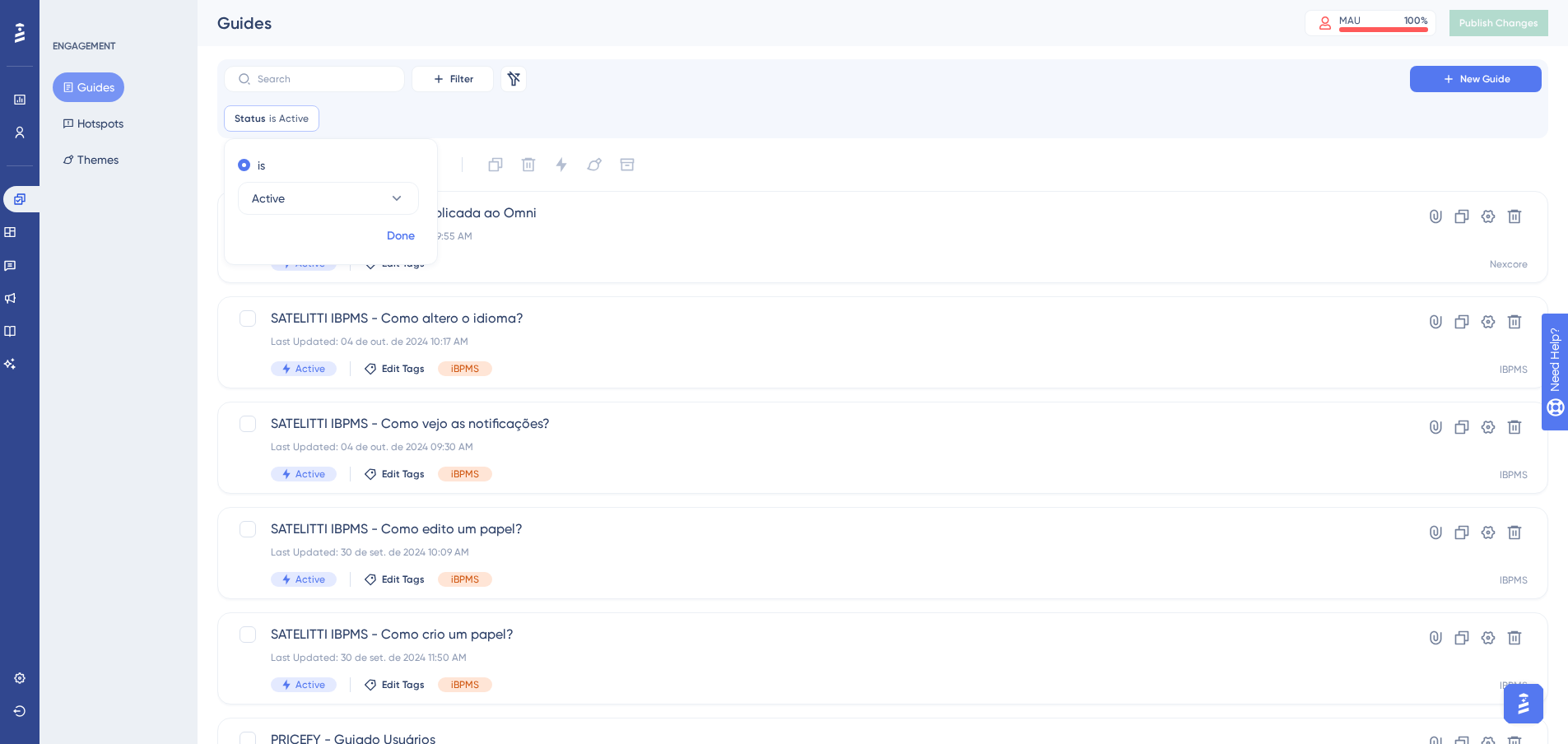
click at [400, 239] on span "Done" at bounding box center [401, 235] width 28 height 19
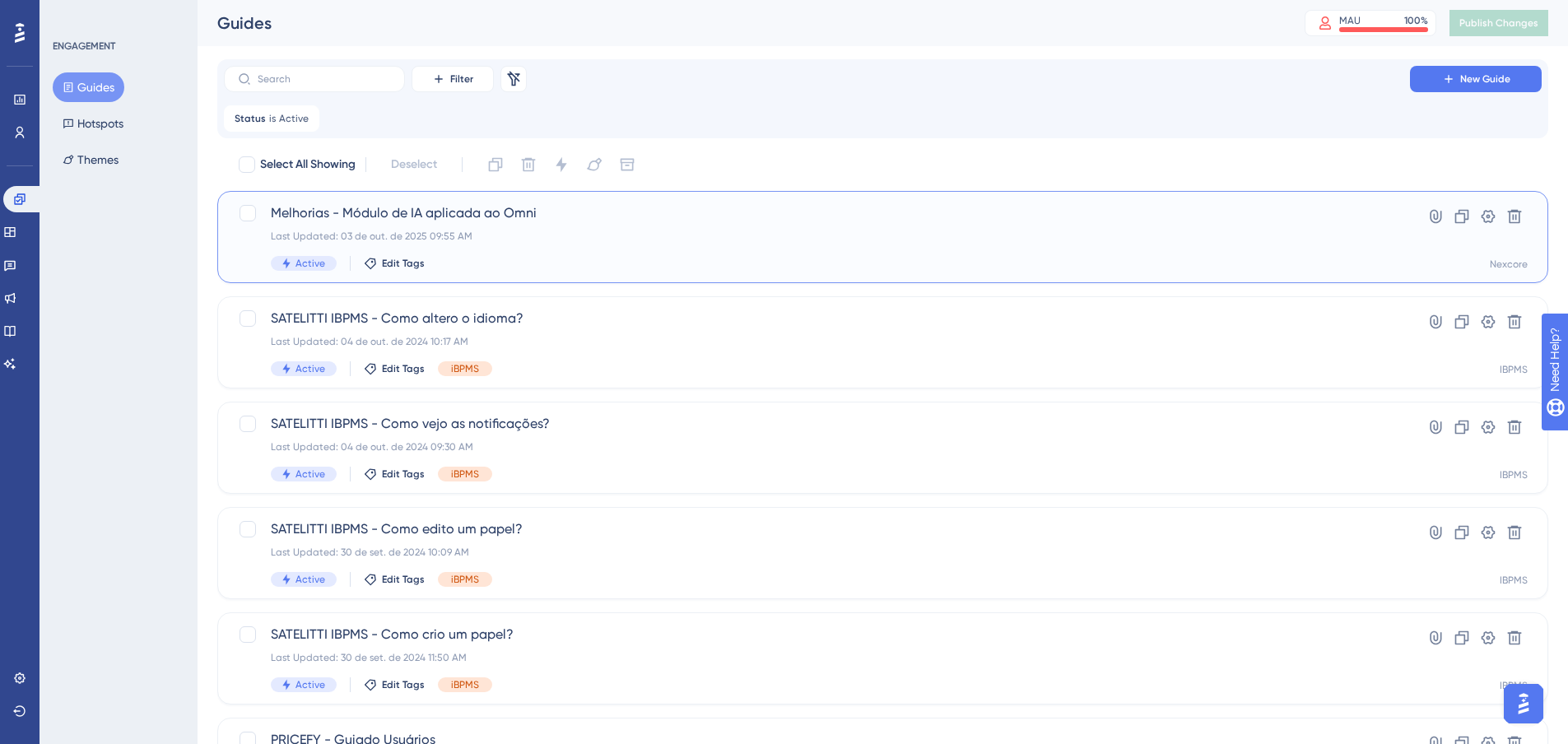
click at [531, 239] on div "Last Updated: 03 de out. de 2025 09:55 AM" at bounding box center [817, 236] width 1092 height 13
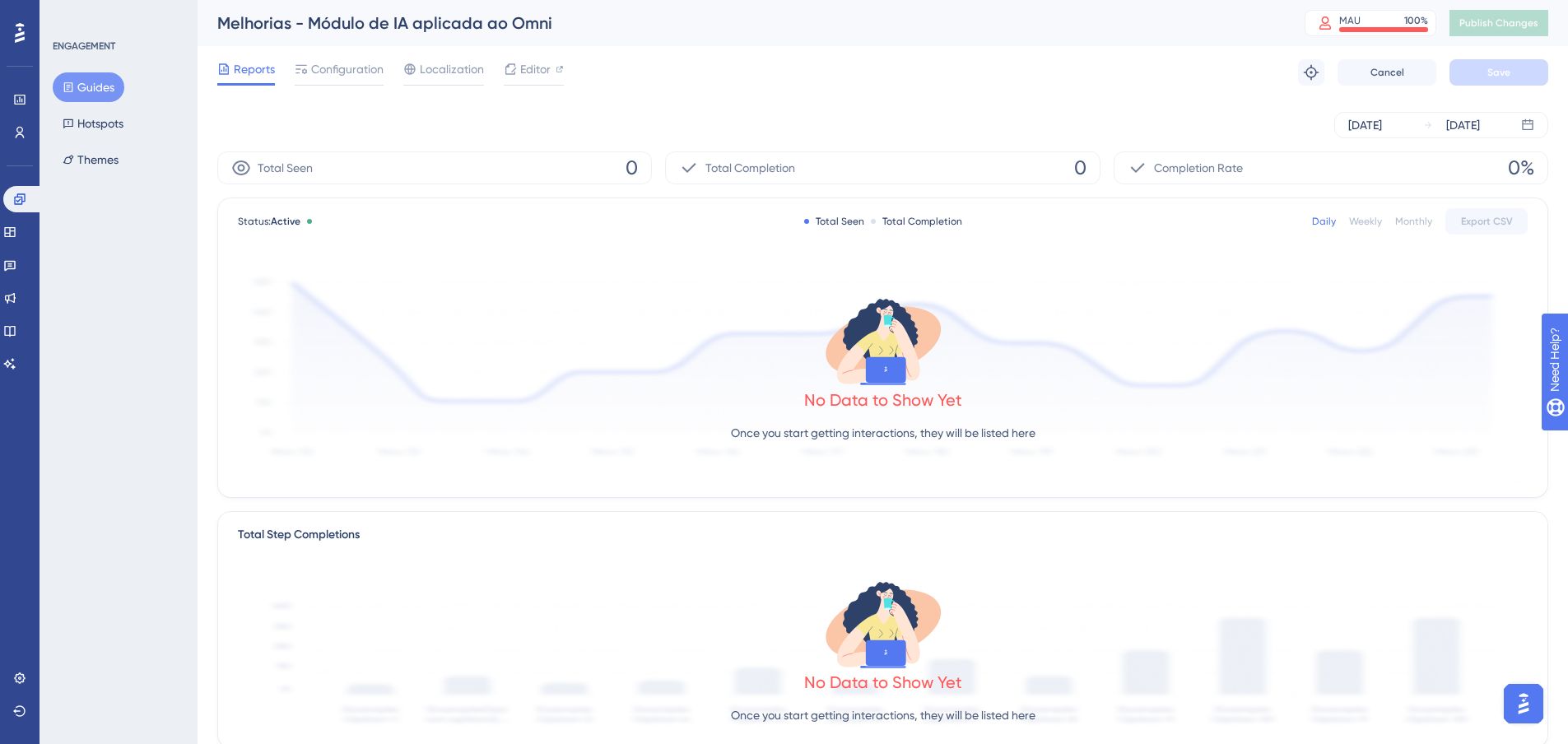
click at [1184, 169] on span "Completion Rate" at bounding box center [1198, 167] width 89 height 19
click at [974, 161] on div "Total Completion 0" at bounding box center [882, 168] width 435 height 33
click at [493, 166] on div "Total Seen 0" at bounding box center [434, 168] width 435 height 33
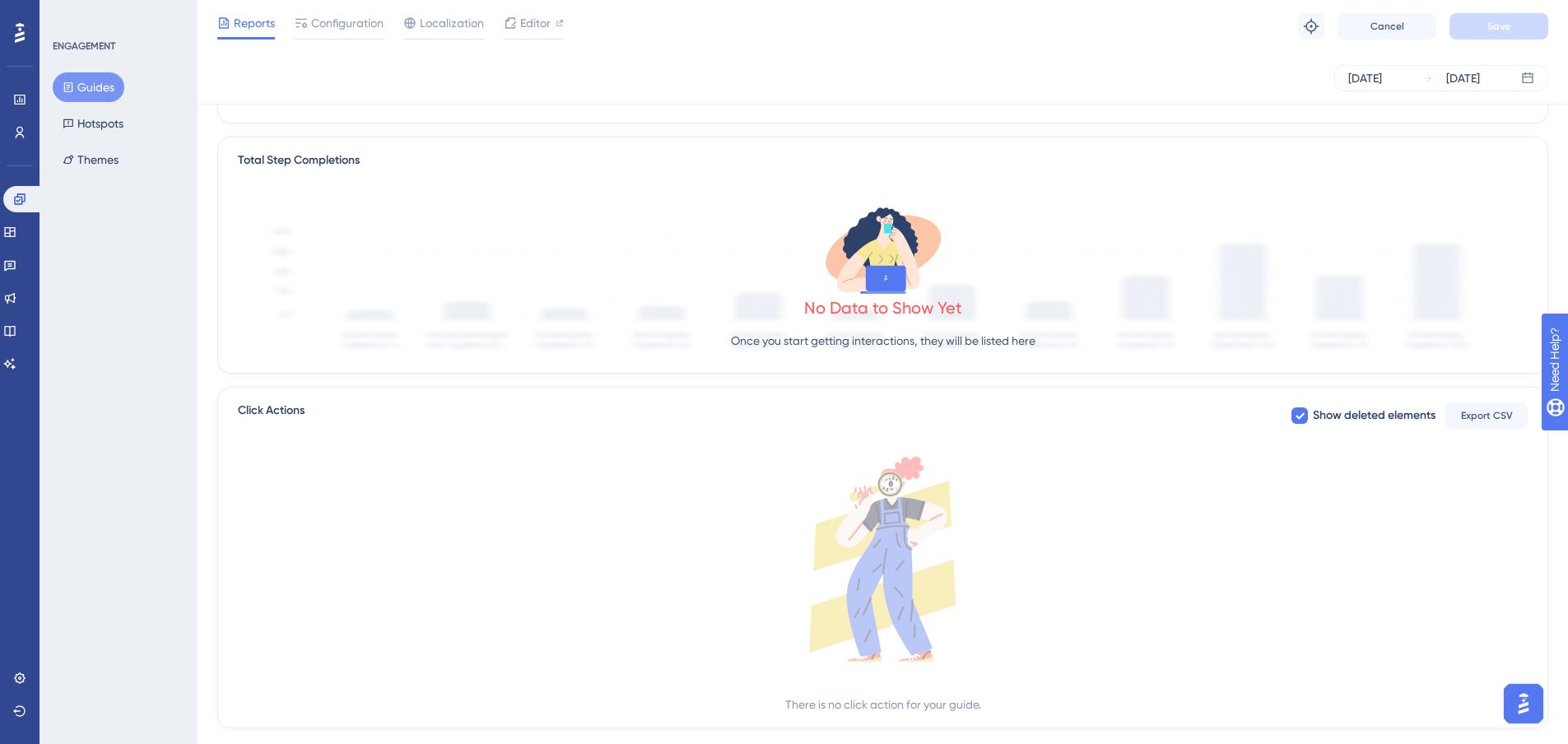
scroll to position [406, 0]
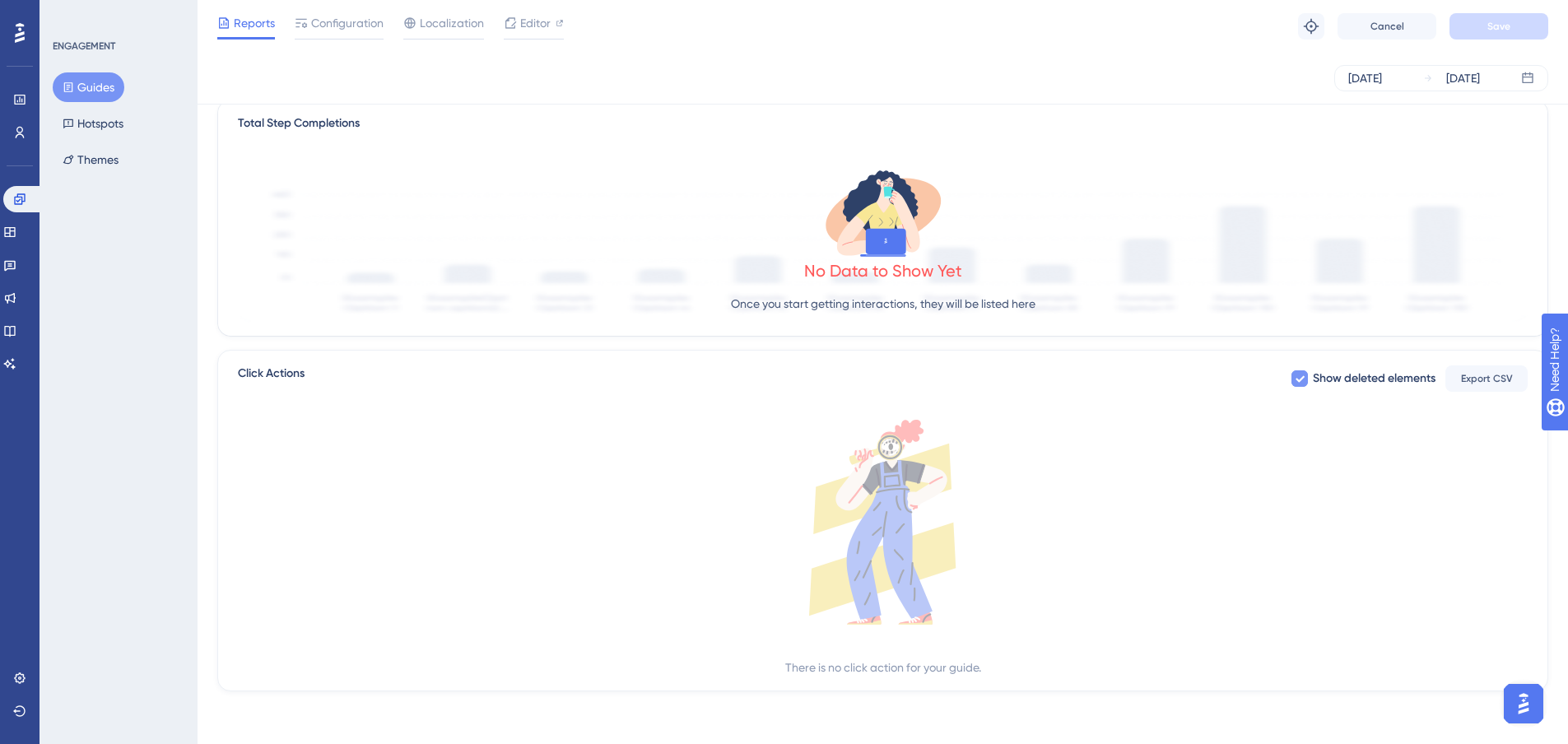
click at [1376, 379] on span "Show deleted elements" at bounding box center [1373, 378] width 122 height 19
click at [1370, 379] on span "Show deleted elements" at bounding box center [1373, 378] width 122 height 19
checkbox input "true"
click at [1123, 547] on icon at bounding box center [882, 522] width 1290 height 205
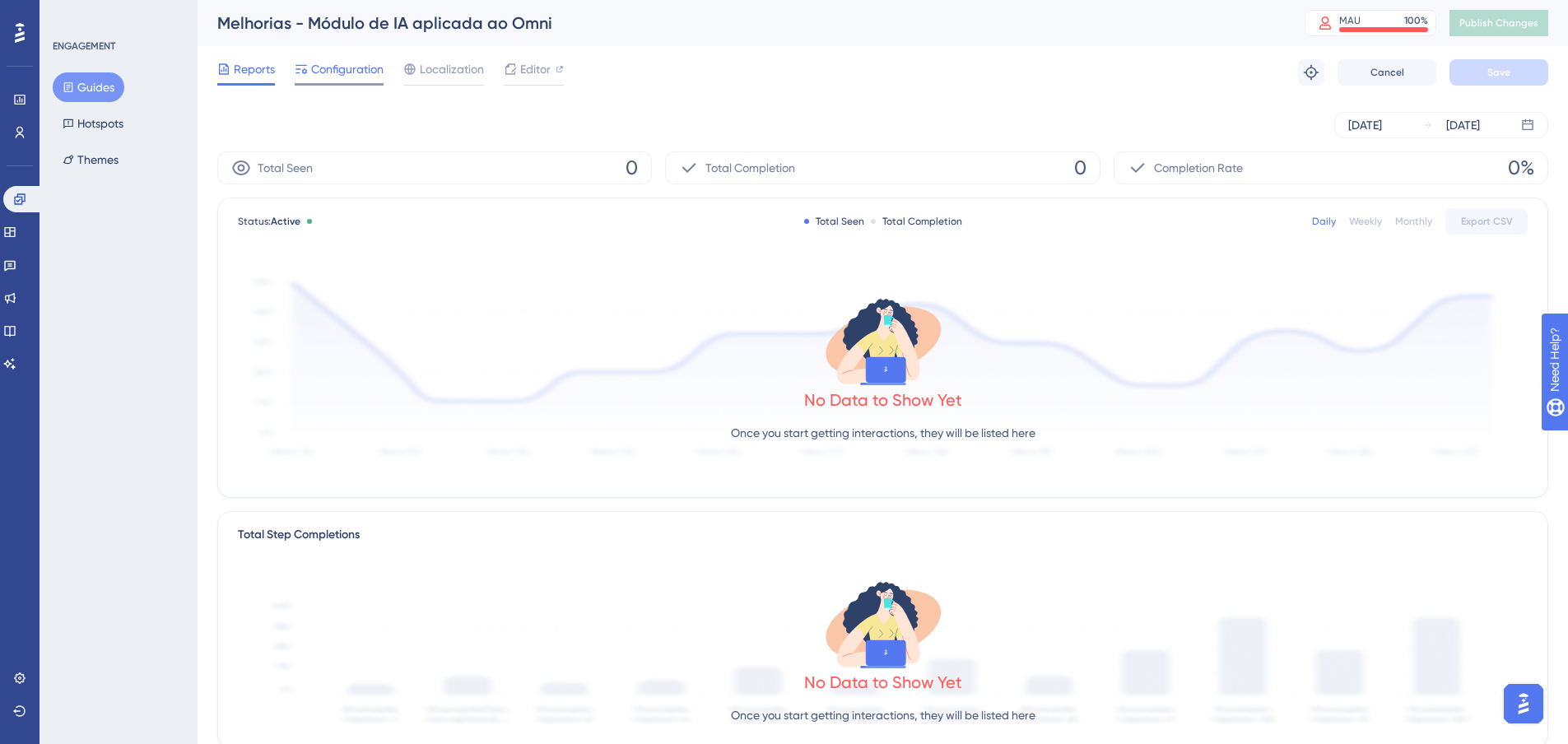
click at [348, 76] on span "Configuration" at bounding box center [347, 68] width 73 height 19
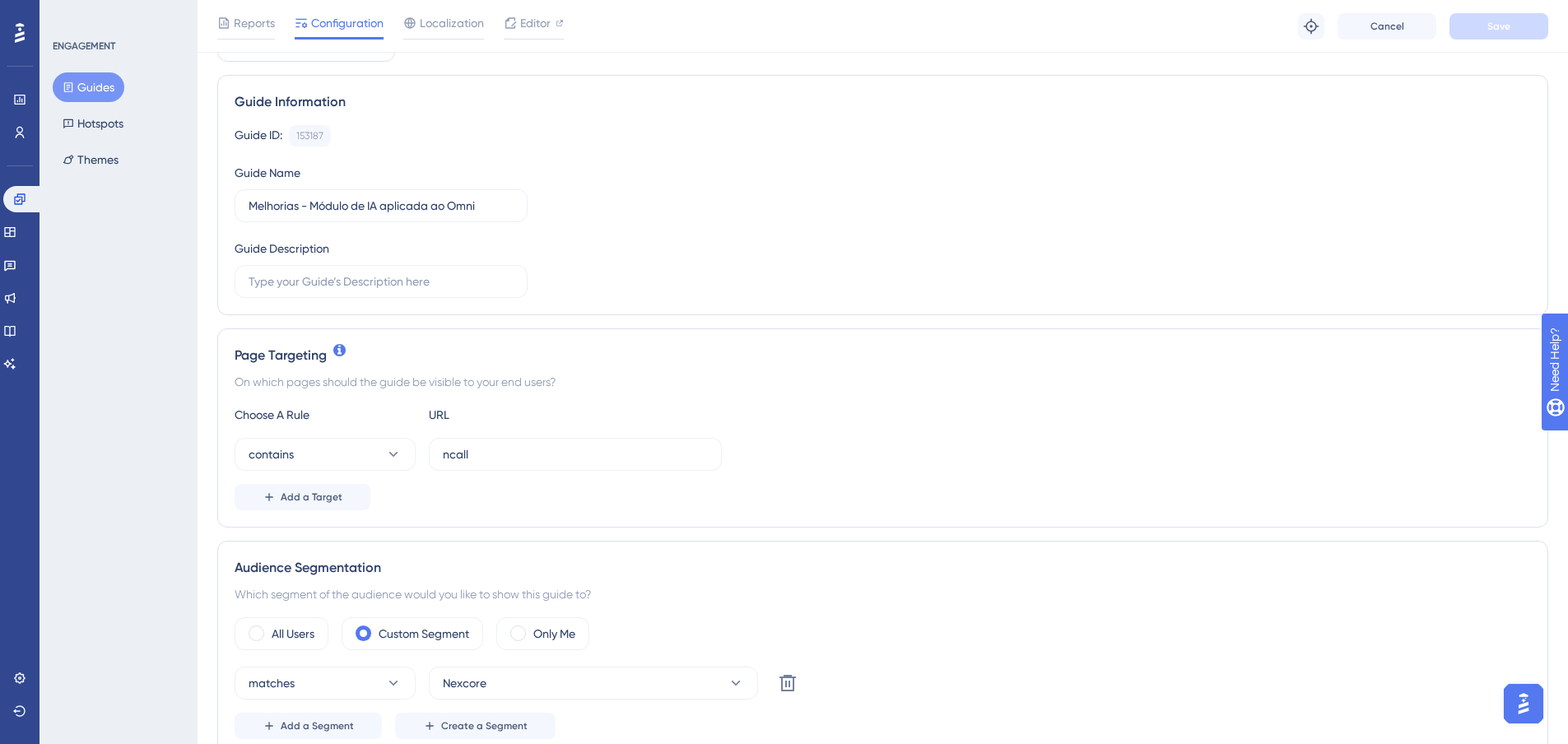
scroll to position [98, 0]
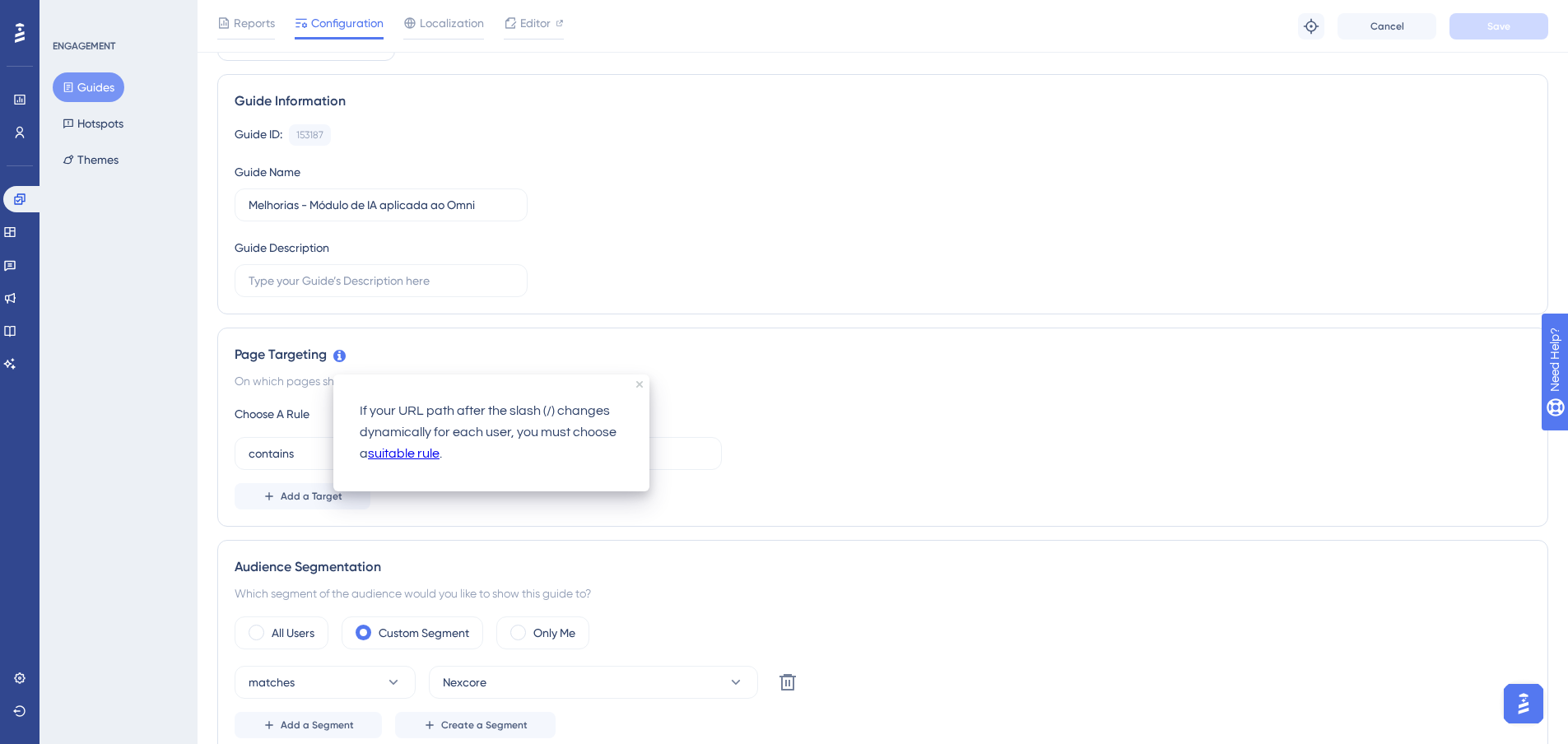
click at [903, 414] on div "Choose A Rule URL" at bounding box center [882, 414] width 1296 height 19
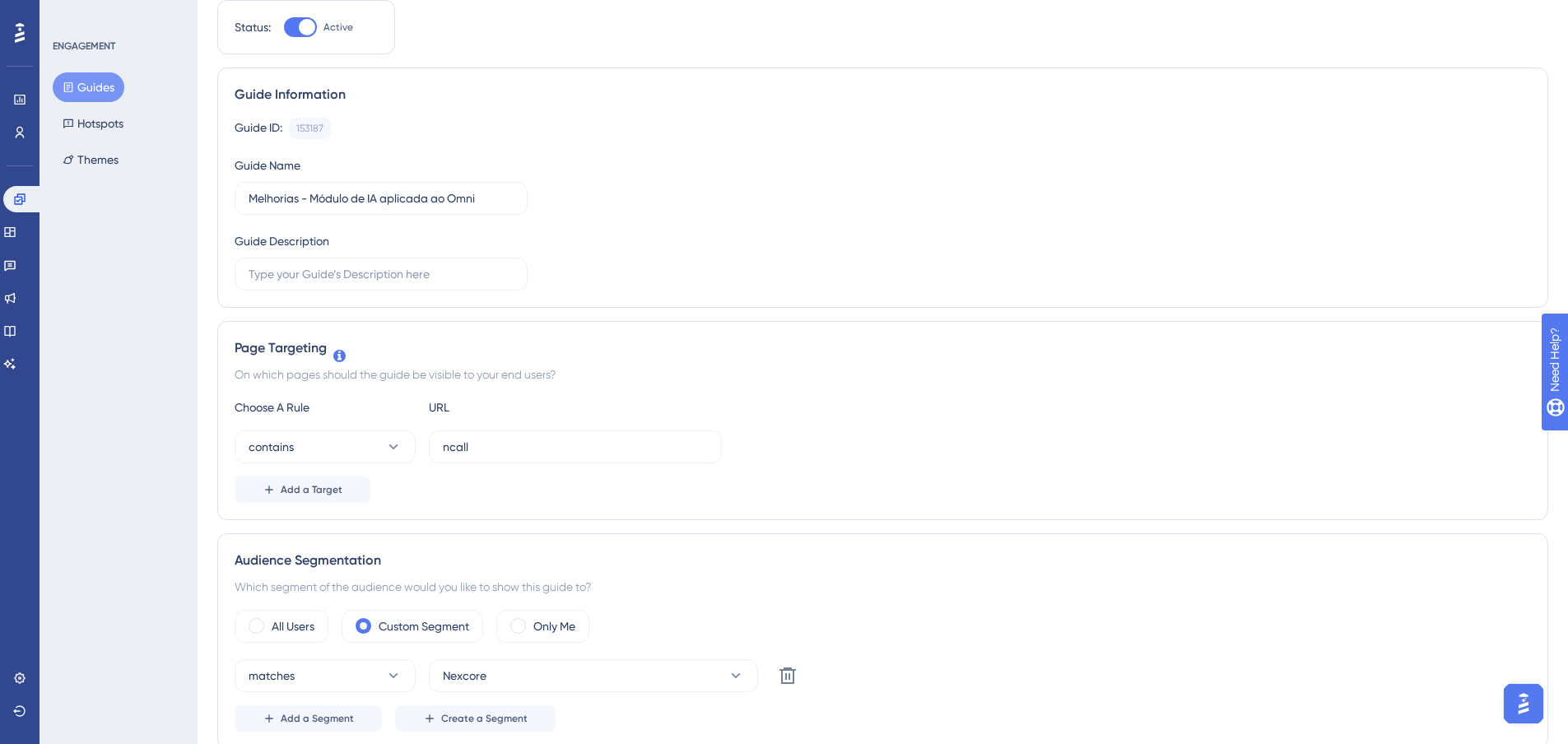
scroll to position [0, 0]
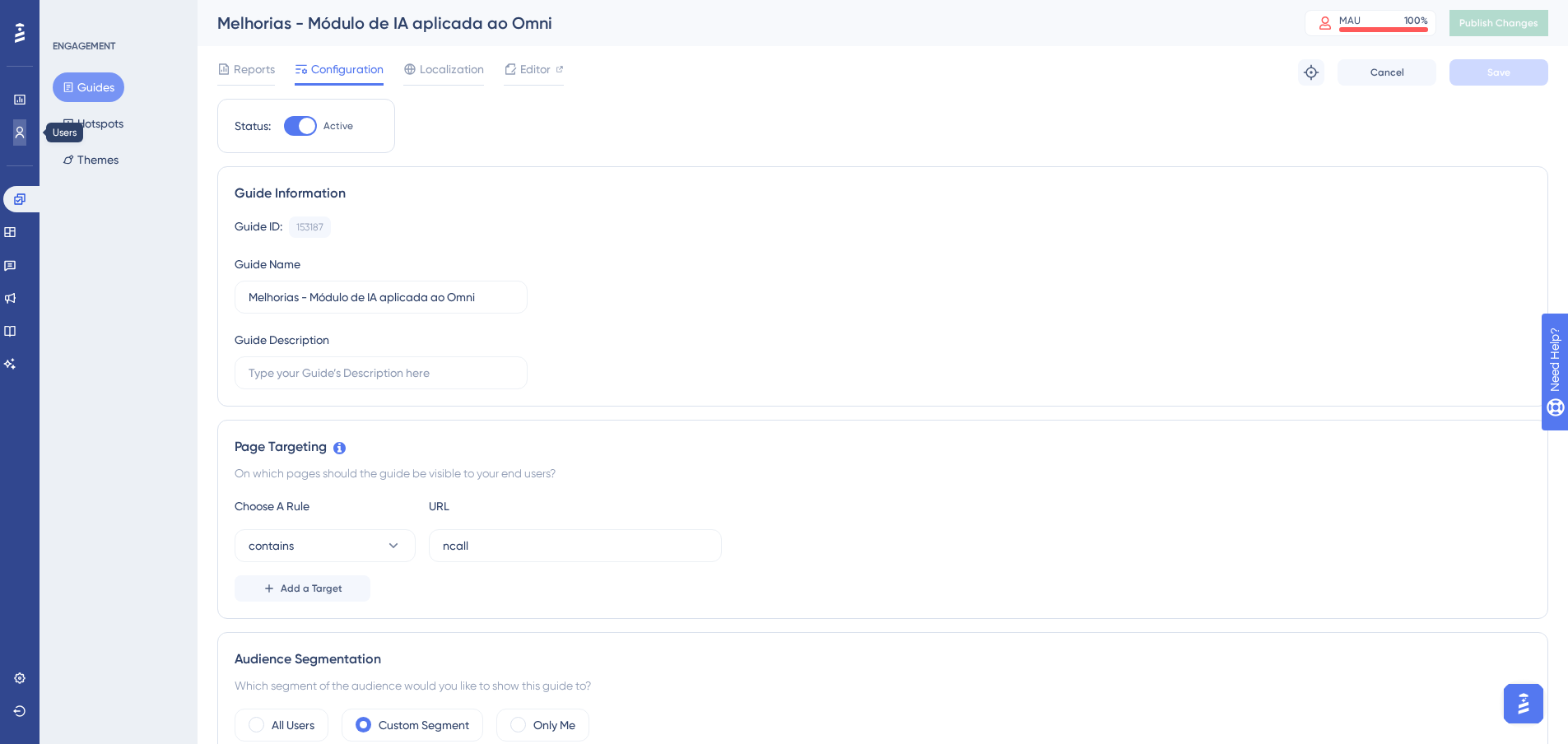
click at [27, 130] on link at bounding box center [19, 132] width 13 height 27
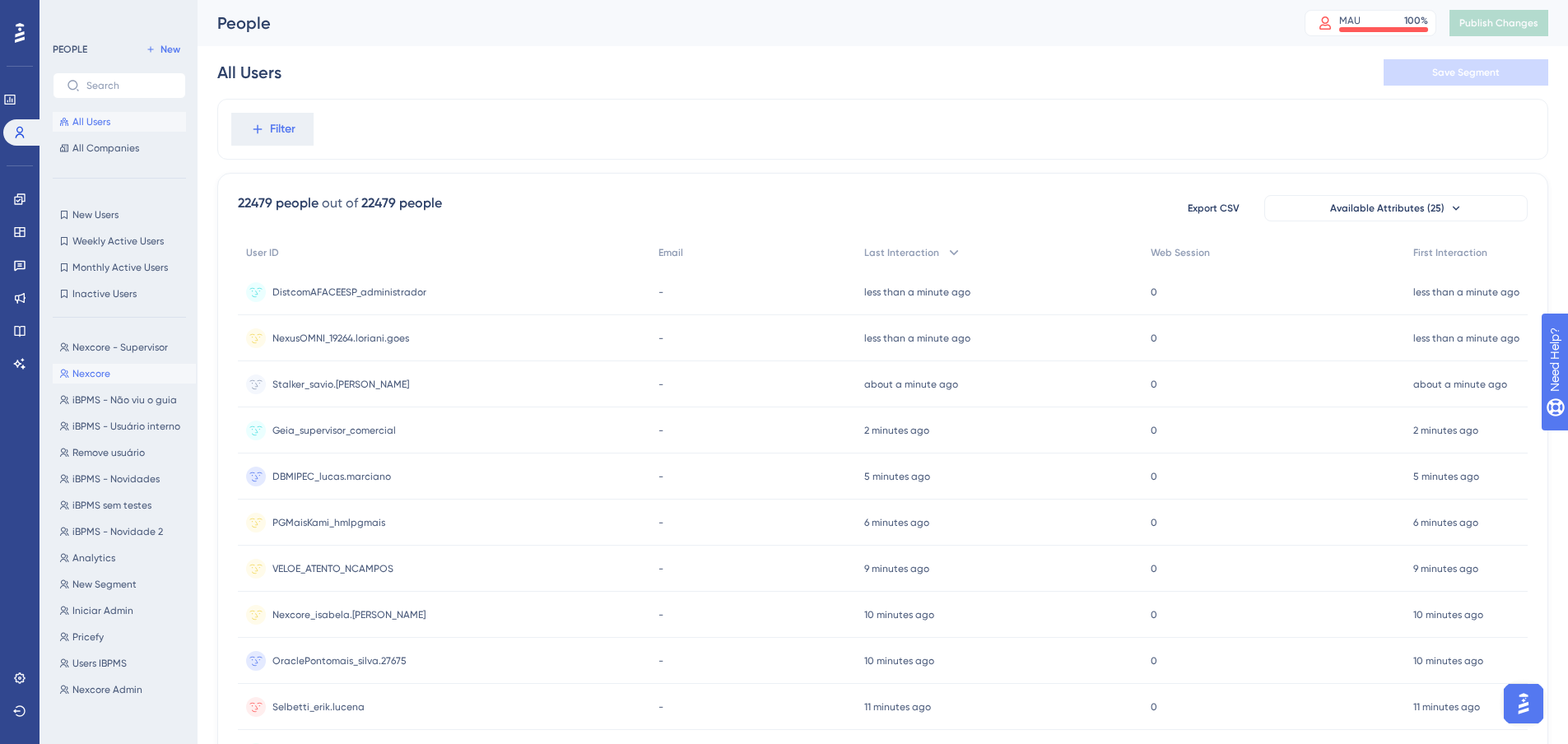
click at [133, 372] on button "Nexcore Nexcore" at bounding box center [124, 373] width 143 height 19
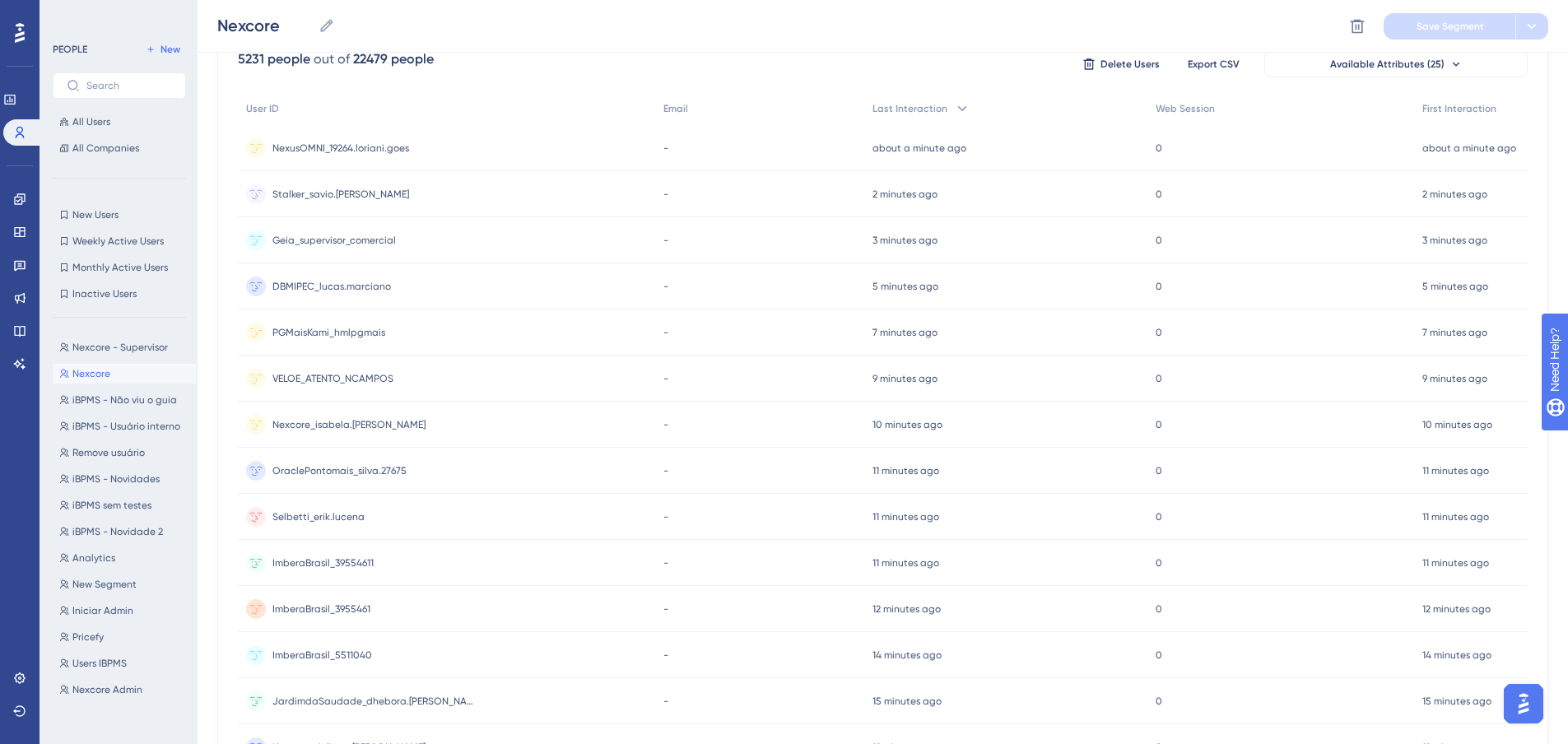
scroll to position [98, 0]
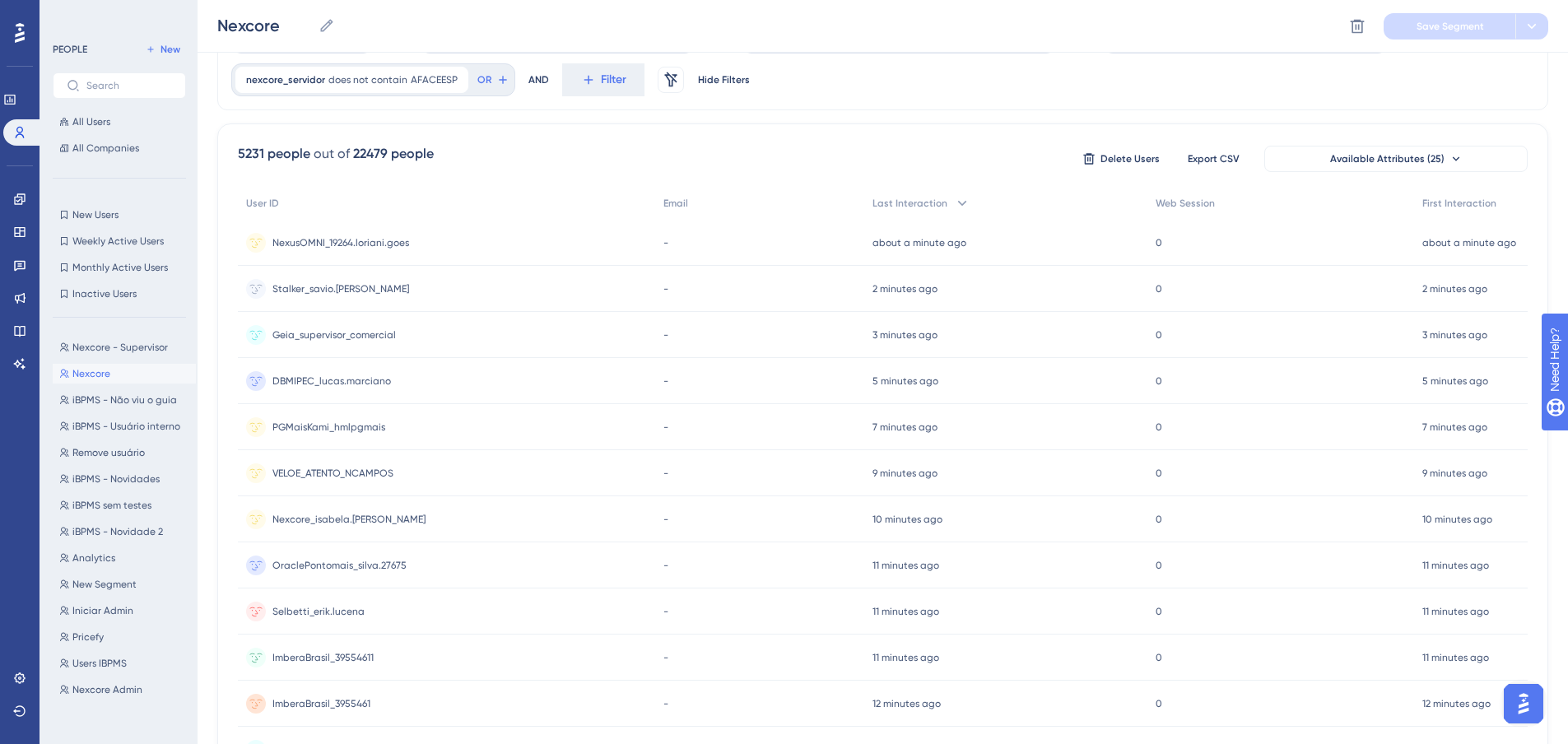
click at [1525, 703] on img "Open AI Assistant Launcher" at bounding box center [1523, 704] width 29 height 29
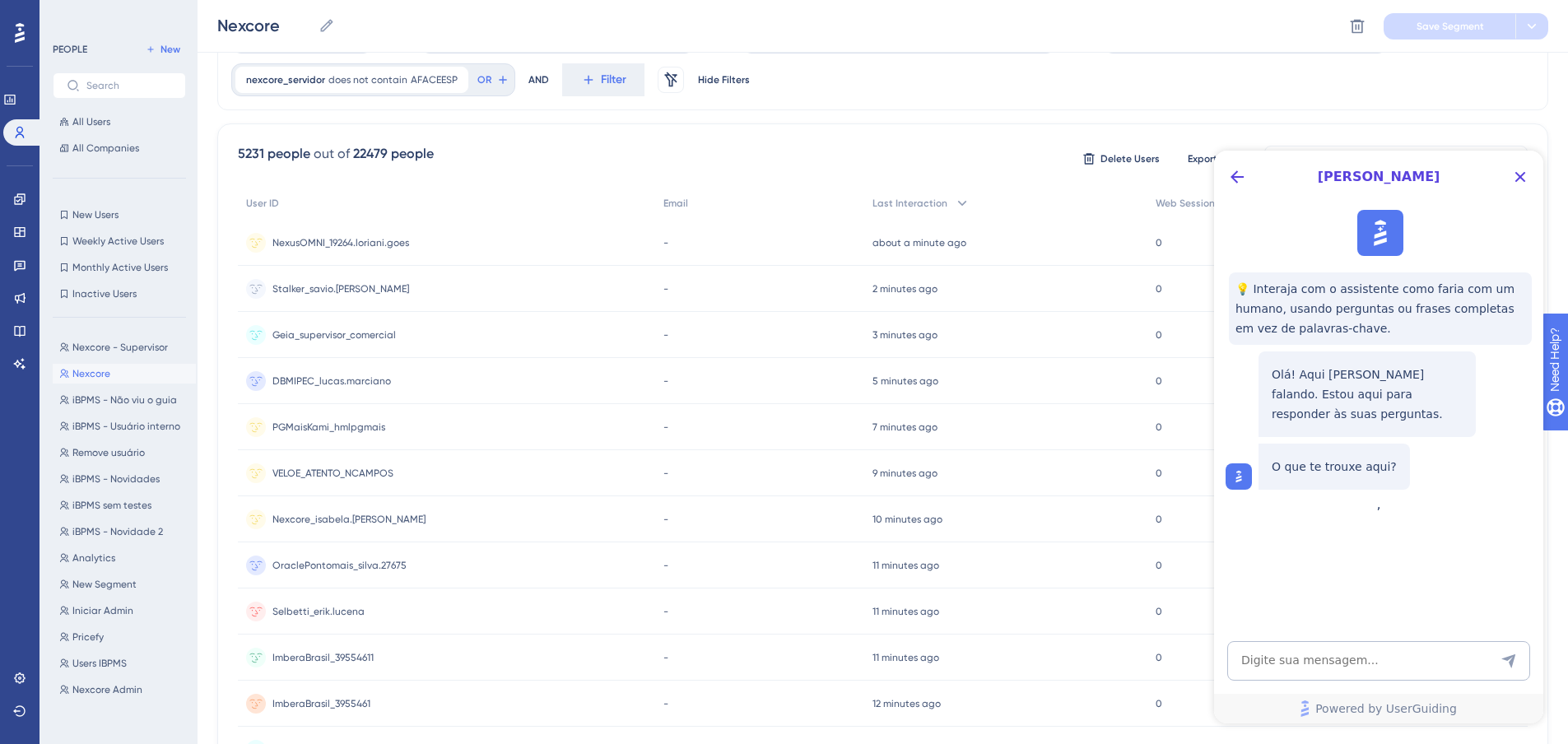
scroll to position [0, 0]
click at [1525, 175] on icon "Close Button" at bounding box center [1519, 177] width 19 height 19
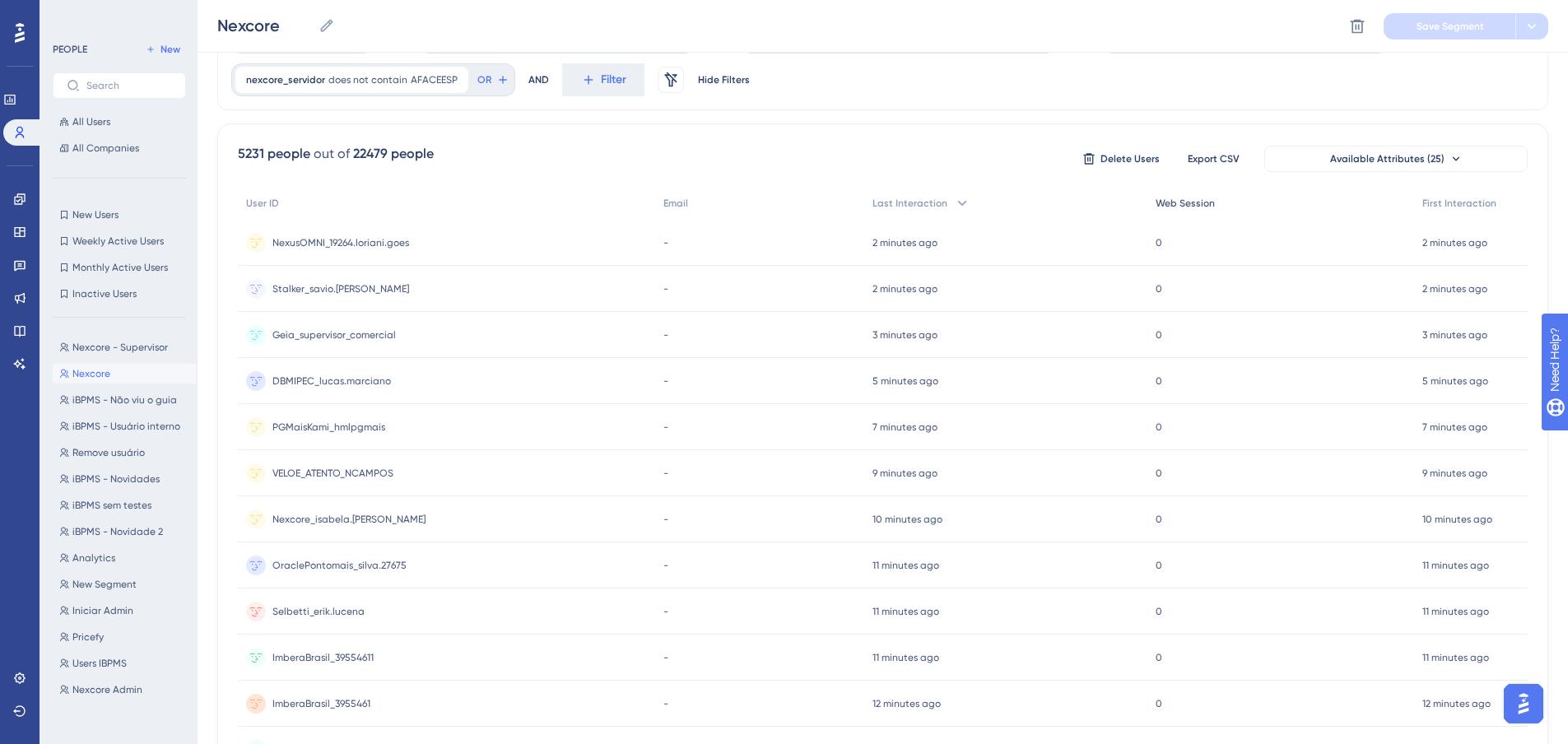
click at [1184, 195] on div "Web Session" at bounding box center [1280, 203] width 267 height 34
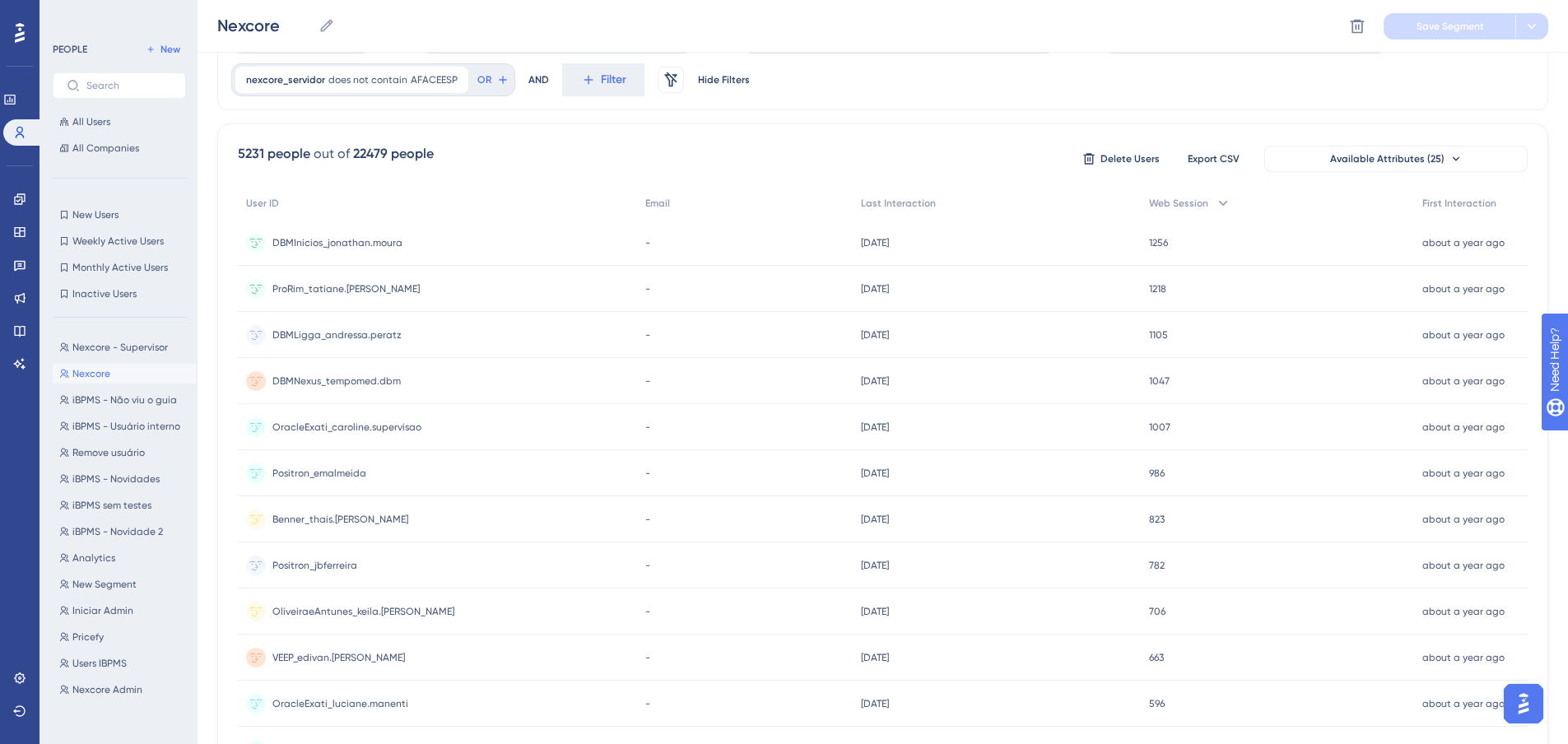
click at [1188, 200] on span "Web Session" at bounding box center [1178, 203] width 59 height 13
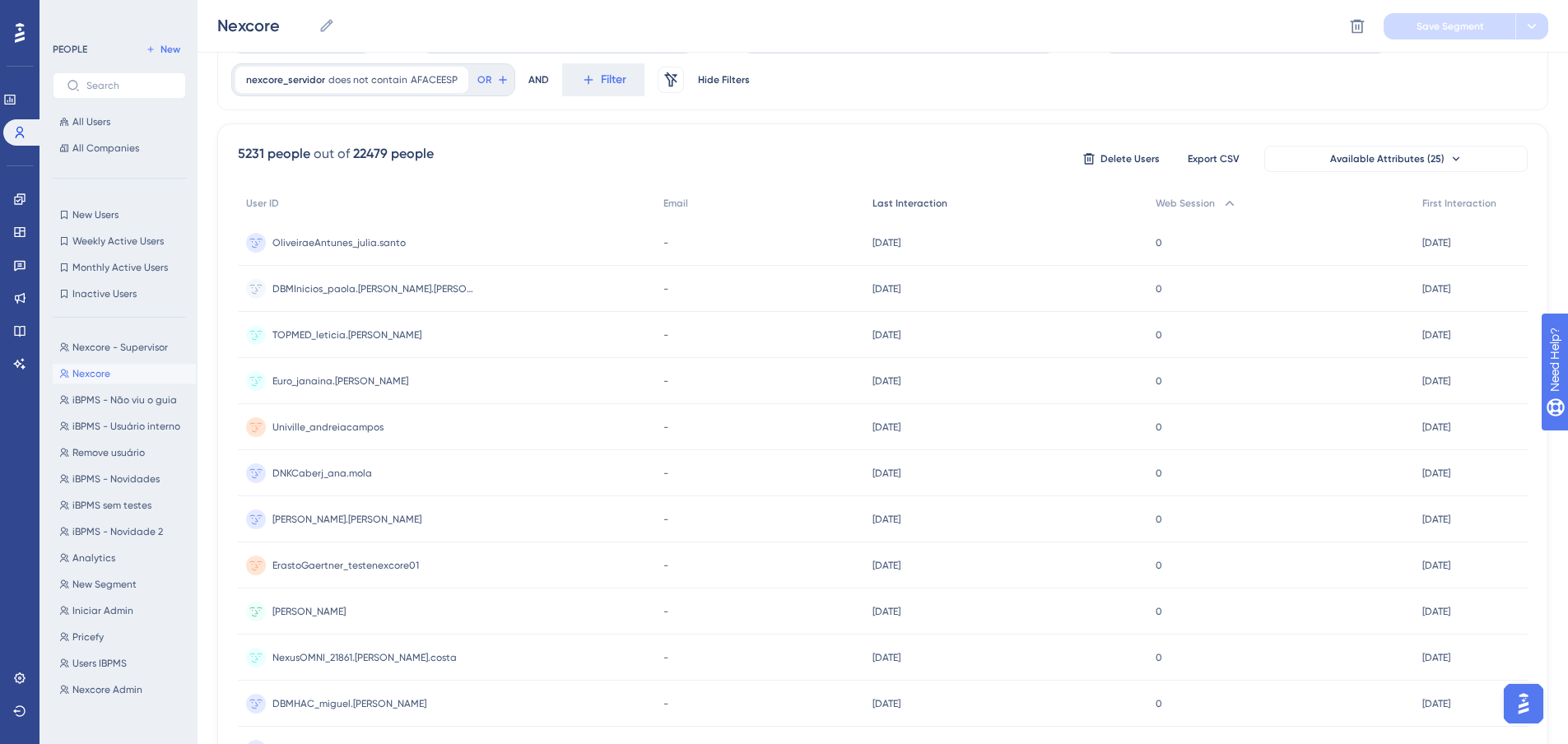
click at [917, 200] on span "Last Interaction" at bounding box center [909, 203] width 74 height 13
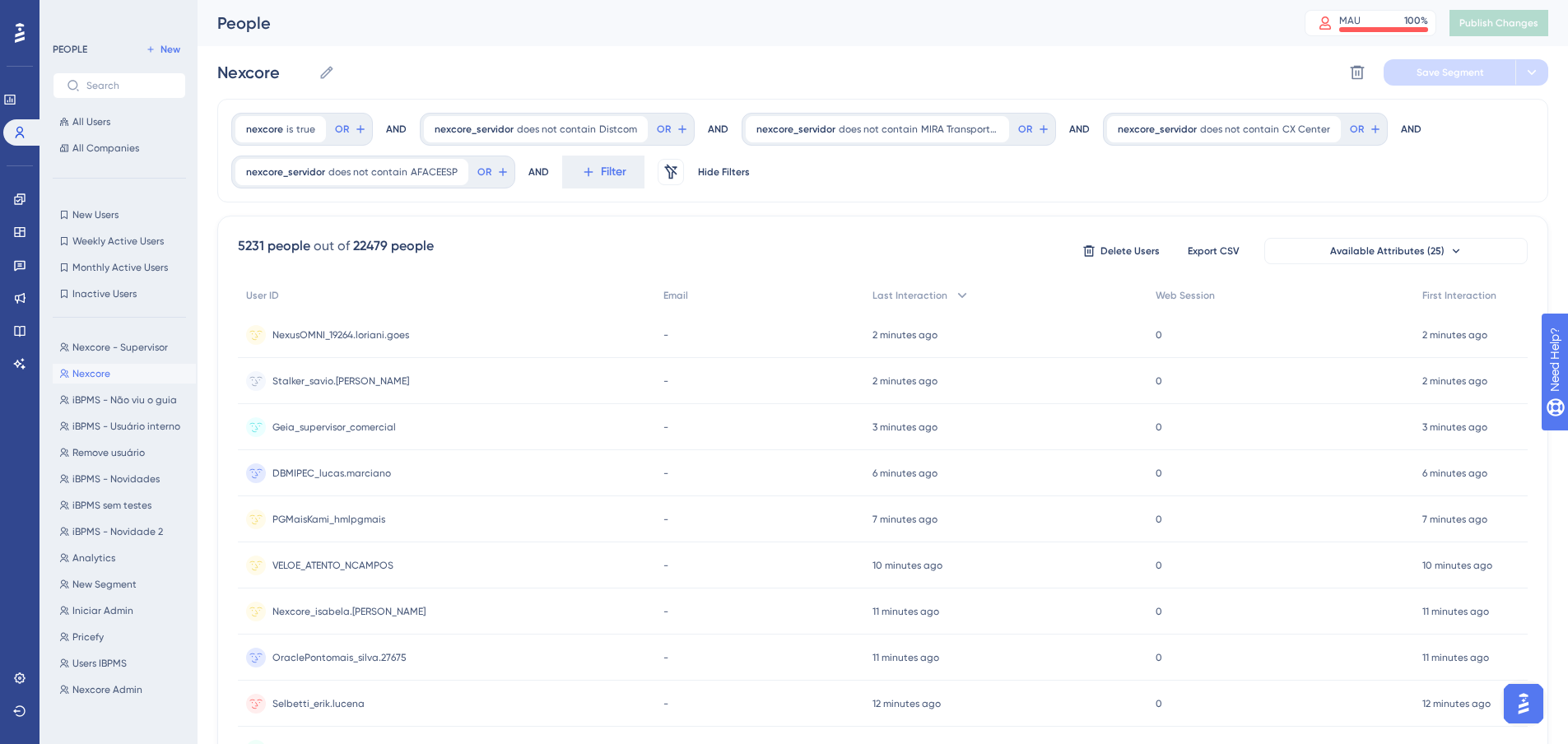
click at [122, 453] on span "Remove usuário" at bounding box center [108, 452] width 73 height 13
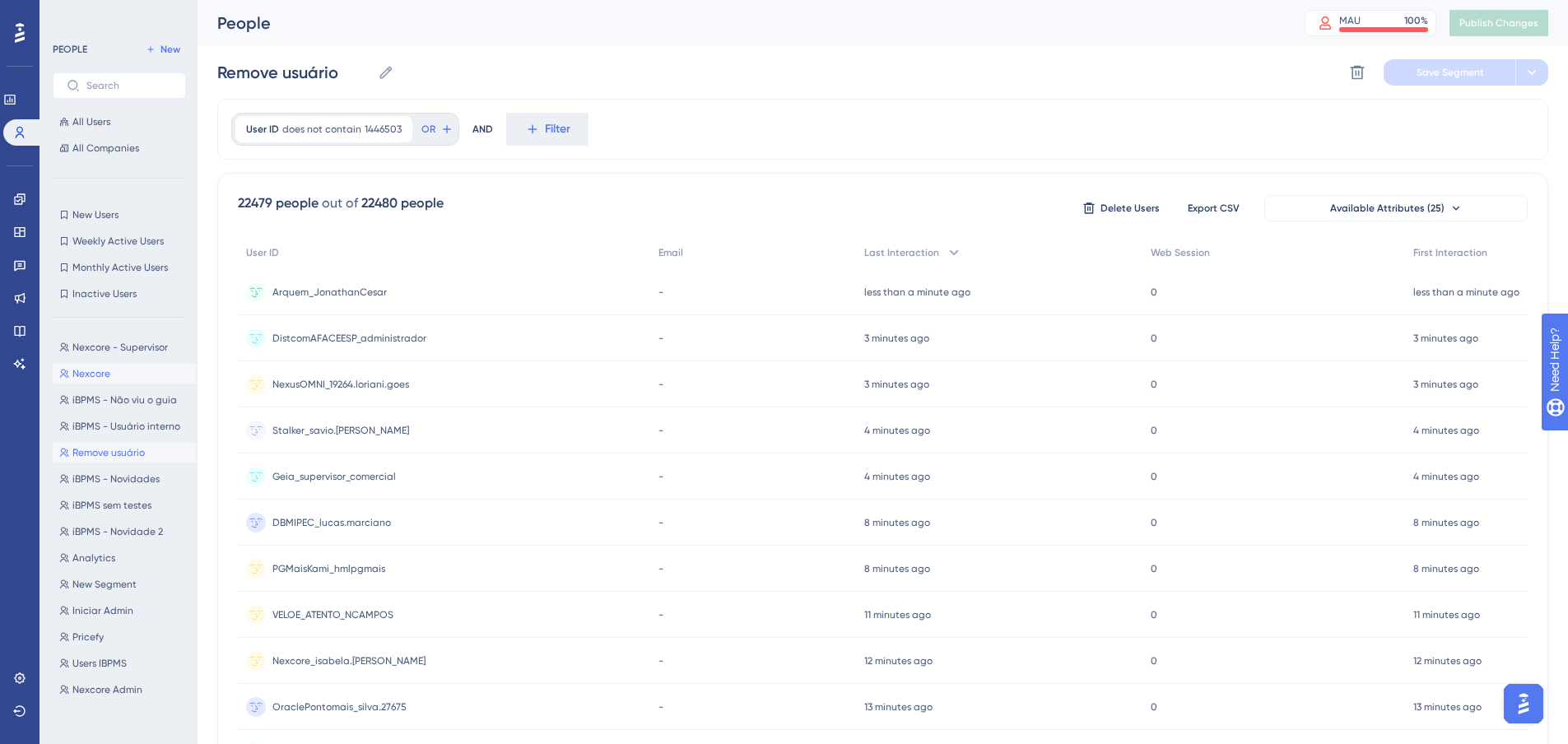
click at [97, 371] on span "Nexcore" at bounding box center [91, 373] width 38 height 13
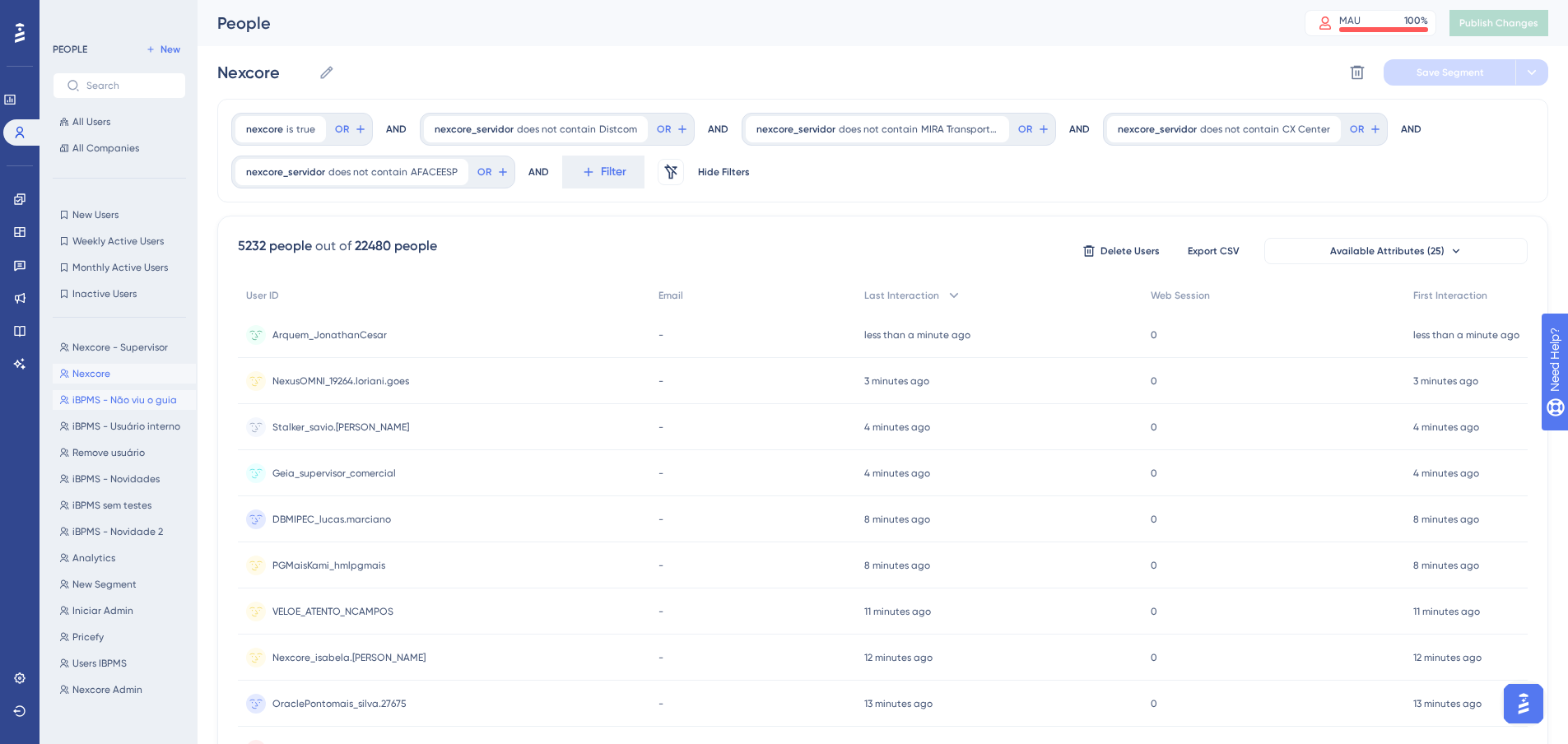
click at [98, 395] on span "iBPMS - Não viu o guia" at bounding box center [125, 400] width 105 height 13
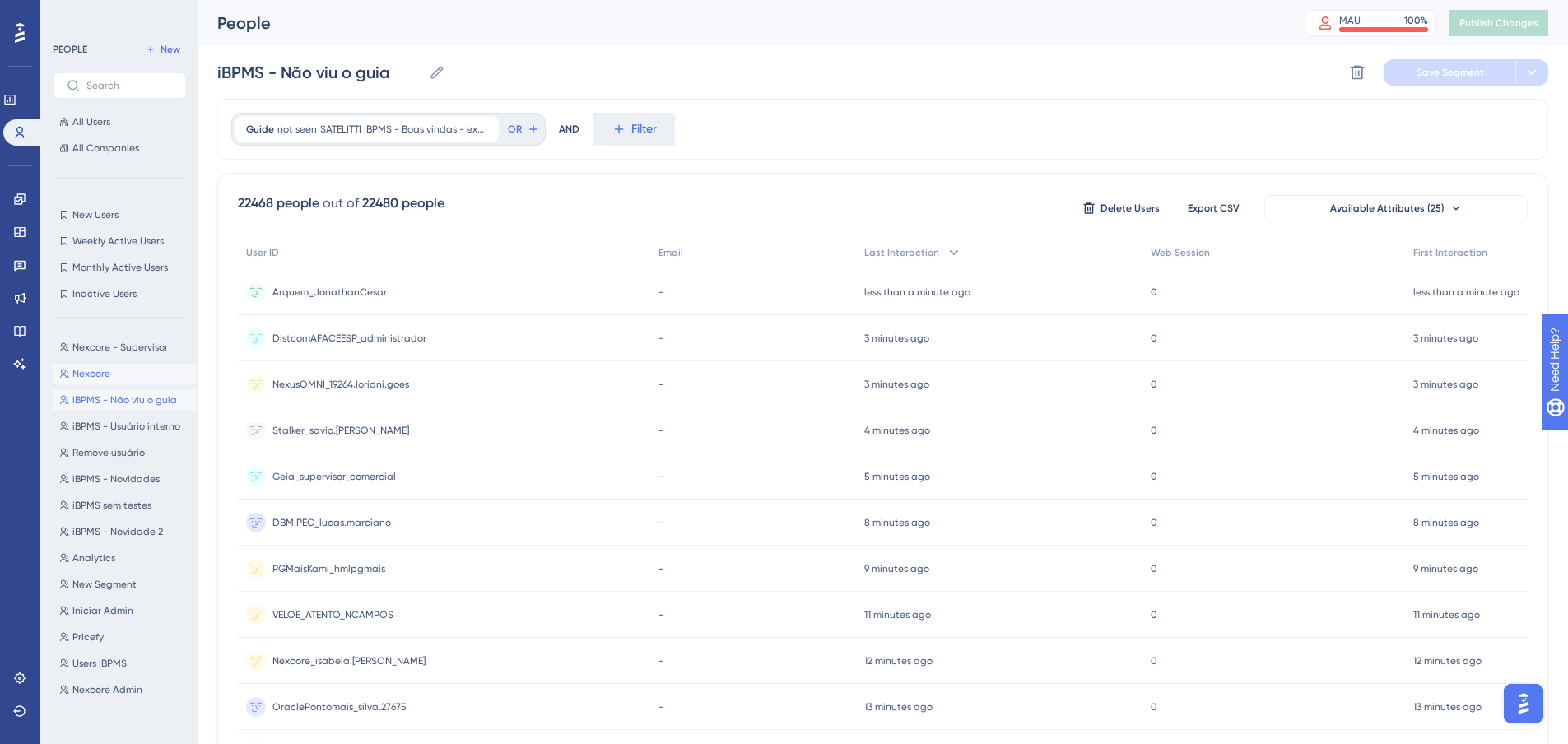
click at [112, 372] on button "Nexcore Nexcore" at bounding box center [124, 373] width 143 height 19
type input "Nexcore"
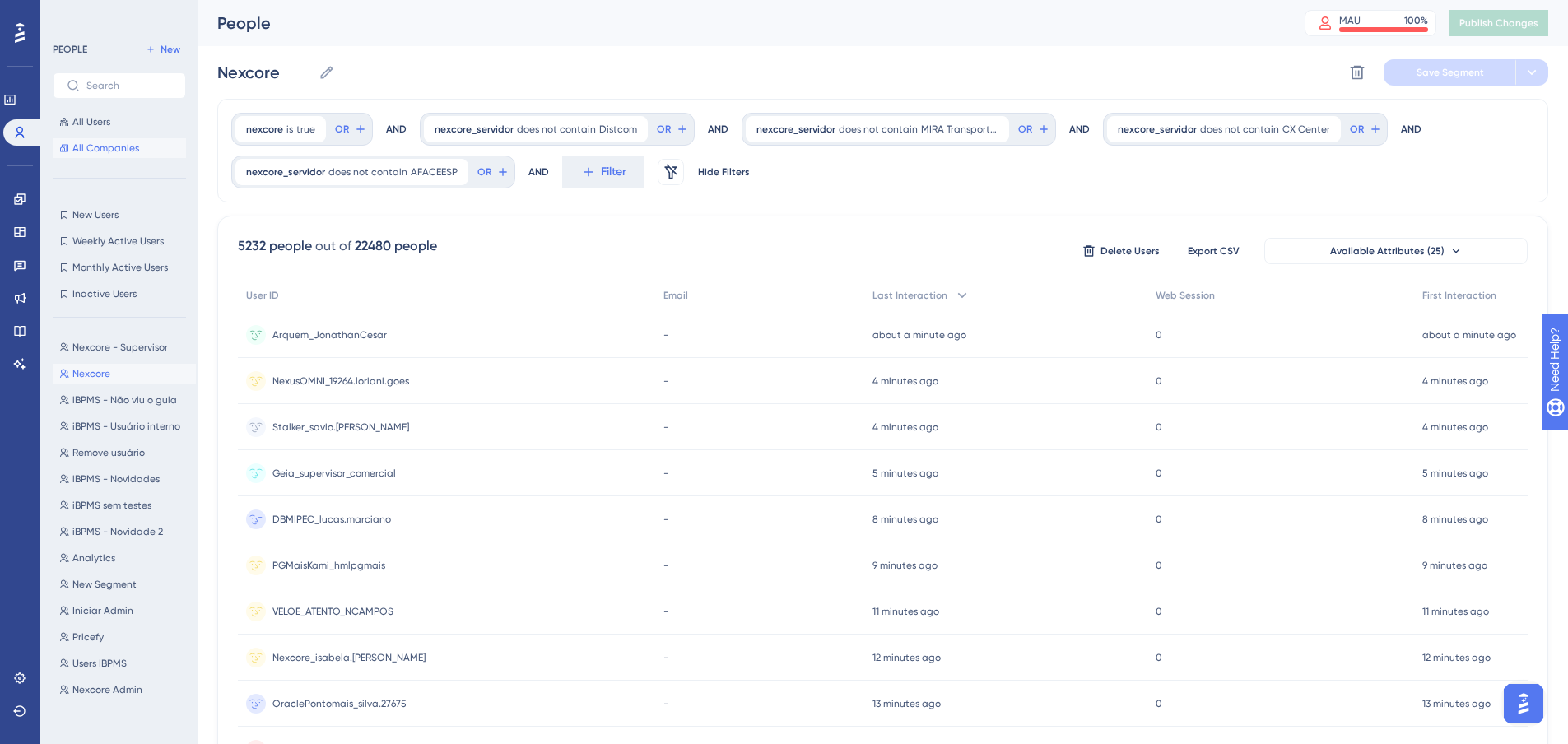
click at [122, 146] on span "All Companies" at bounding box center [106, 148] width 67 height 13
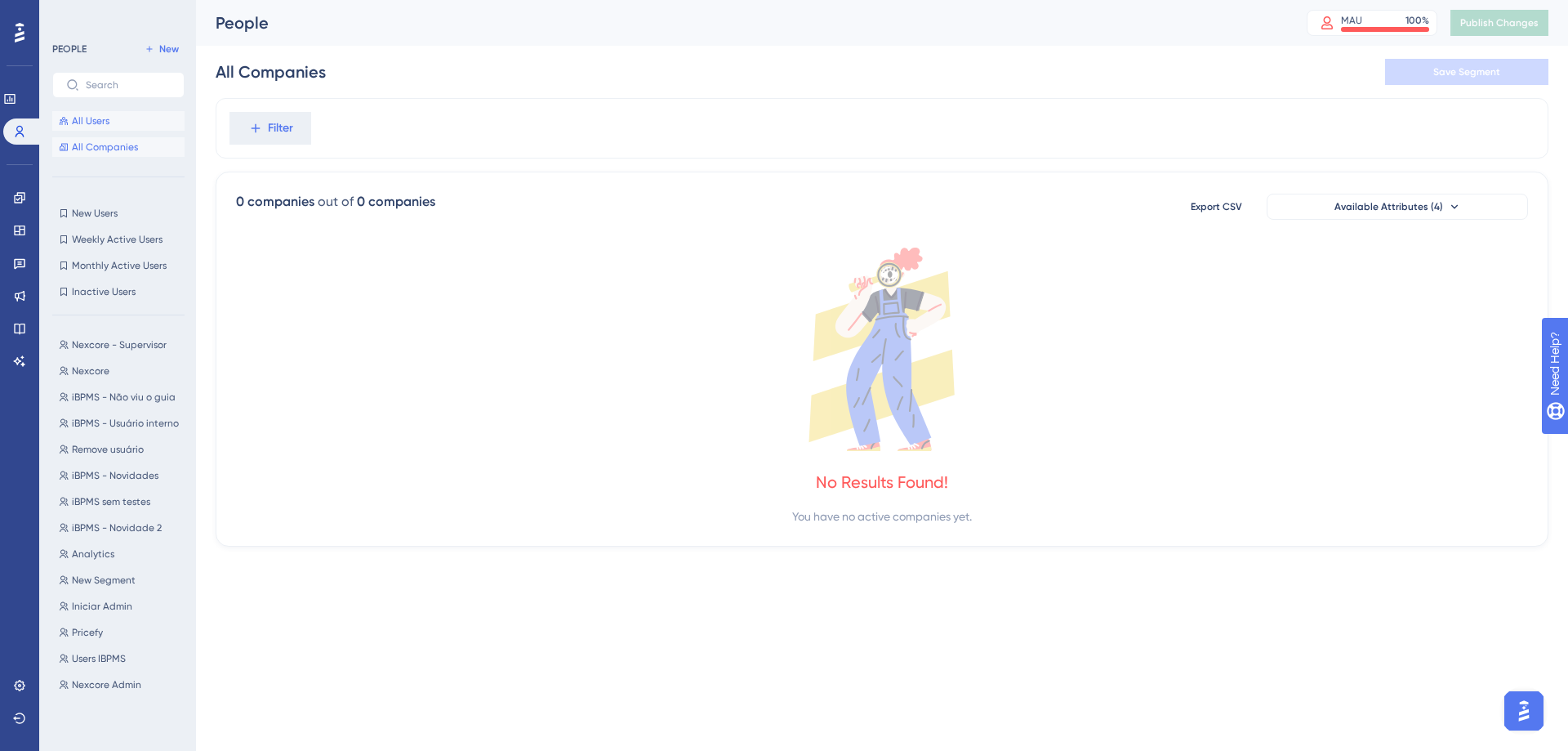
click at [92, 120] on span "All Users" at bounding box center [90, 120] width 37 height 13
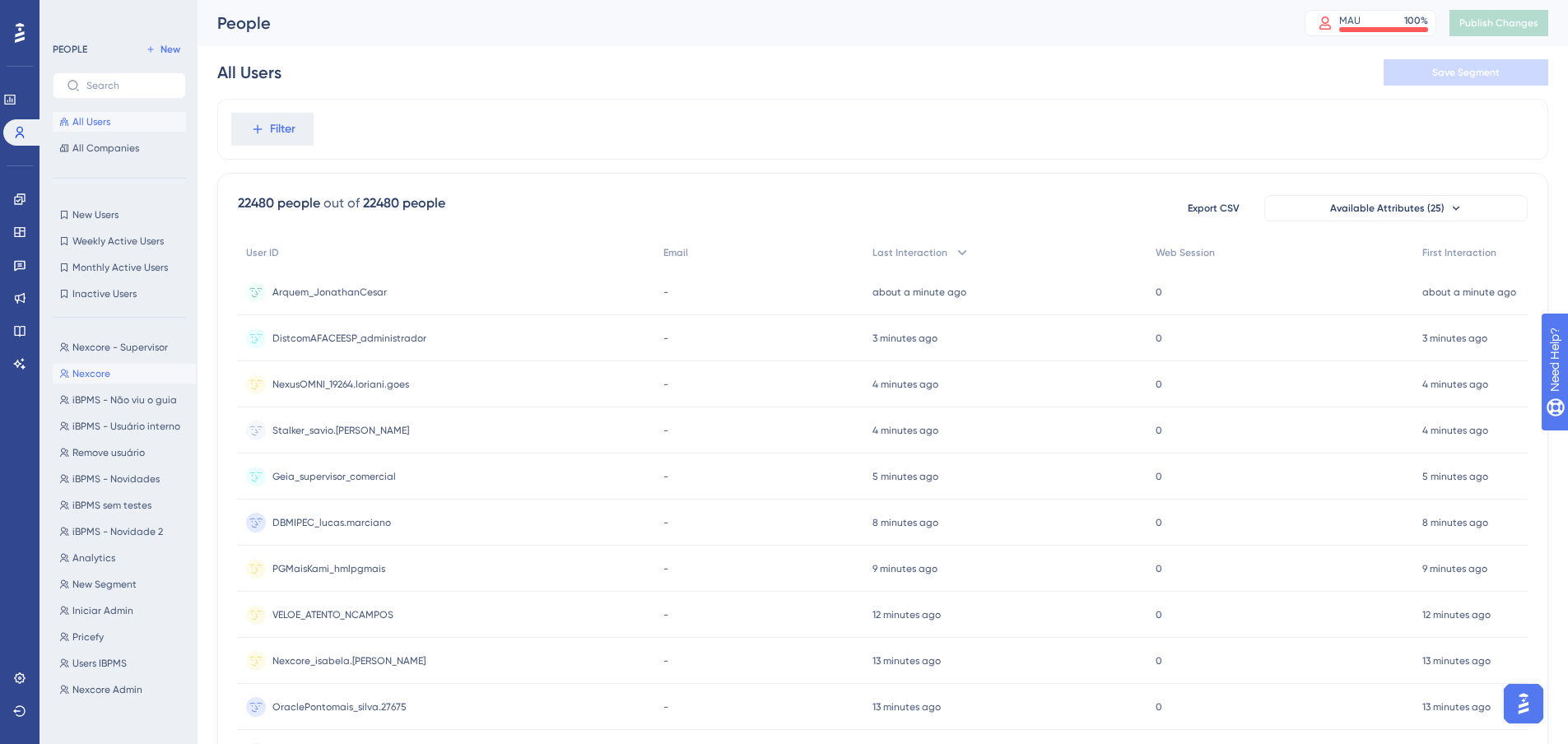
click at [107, 379] on span "Nexcore" at bounding box center [91, 373] width 38 height 13
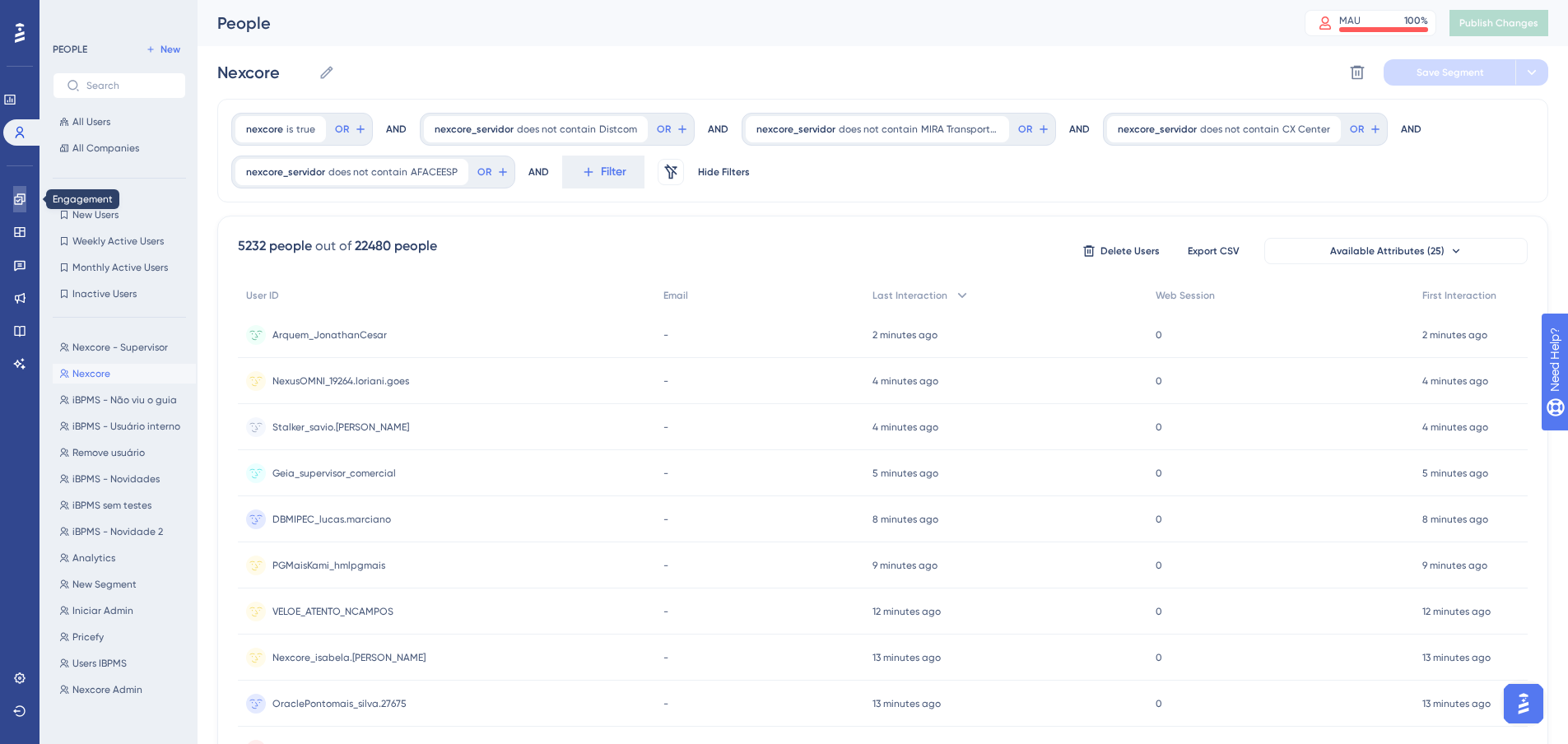
click at [26, 199] on icon at bounding box center [19, 200] width 13 height 13
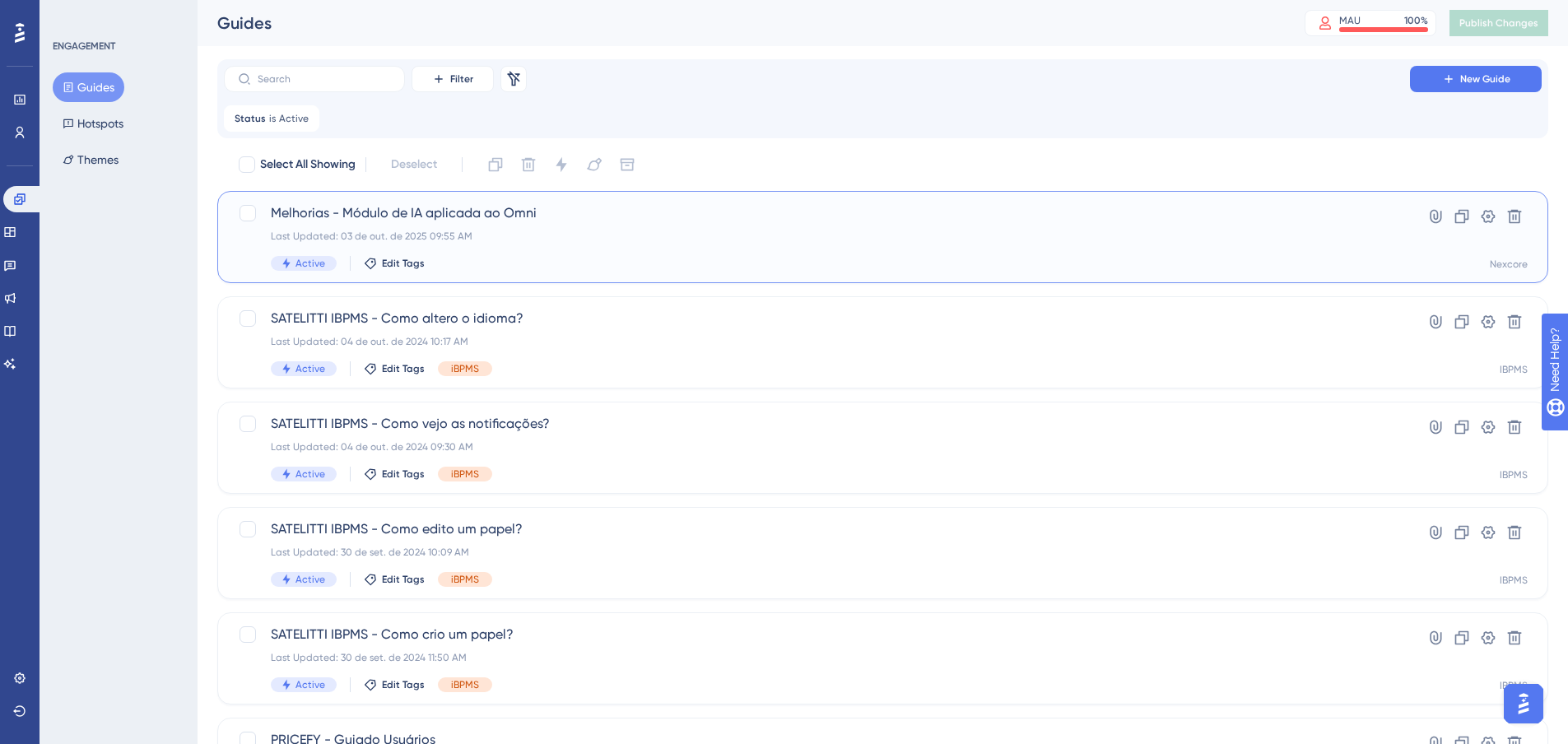
click at [599, 193] on div "Melhorias - Módulo de IA aplicada ao Omni Last Updated: 03 de out. de 2025 09:5…" at bounding box center [882, 237] width 1331 height 92
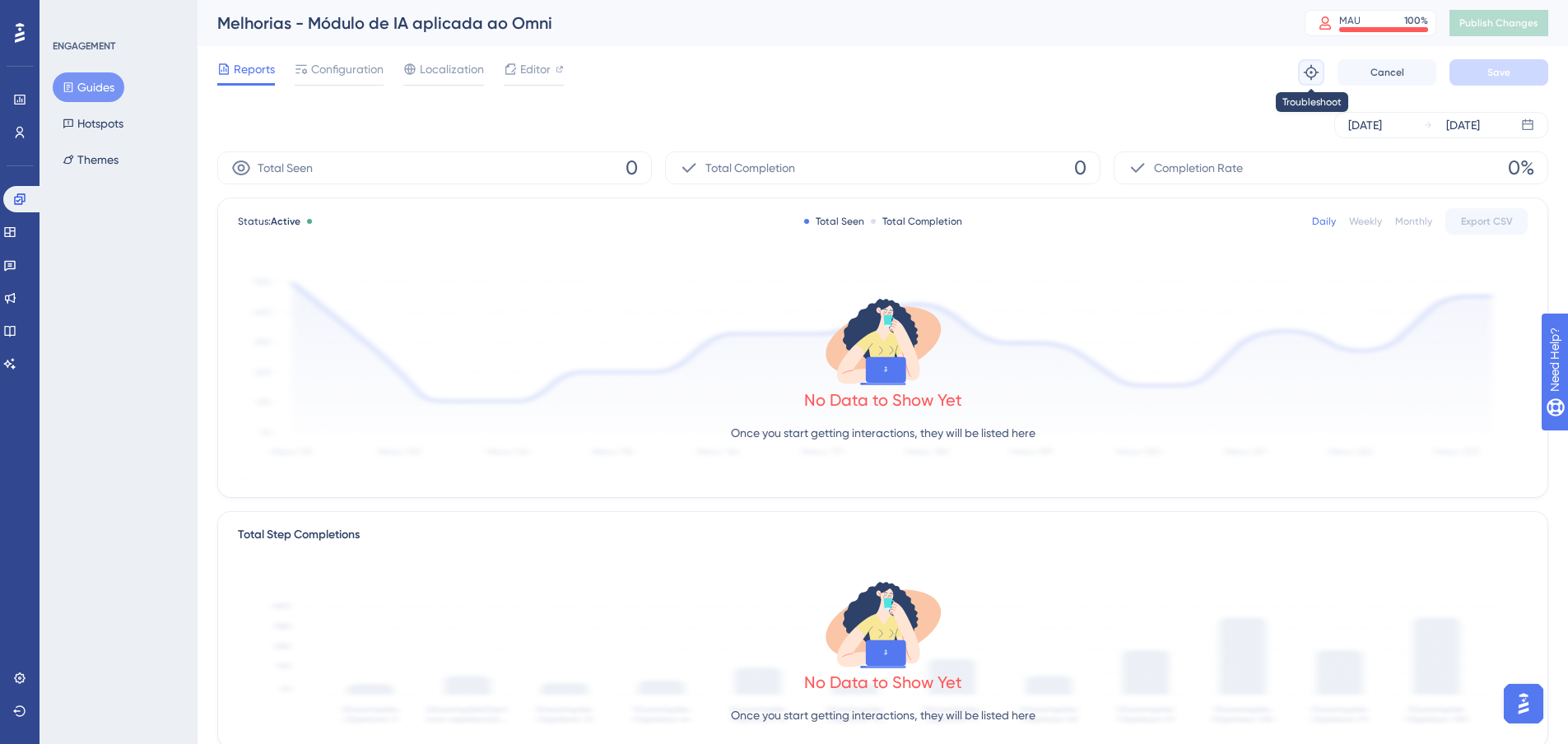
click at [1305, 79] on icon at bounding box center [1312, 73] width 17 height 17
click at [1524, 702] on img "Open AI Assistant Launcher" at bounding box center [1523, 704] width 29 height 29
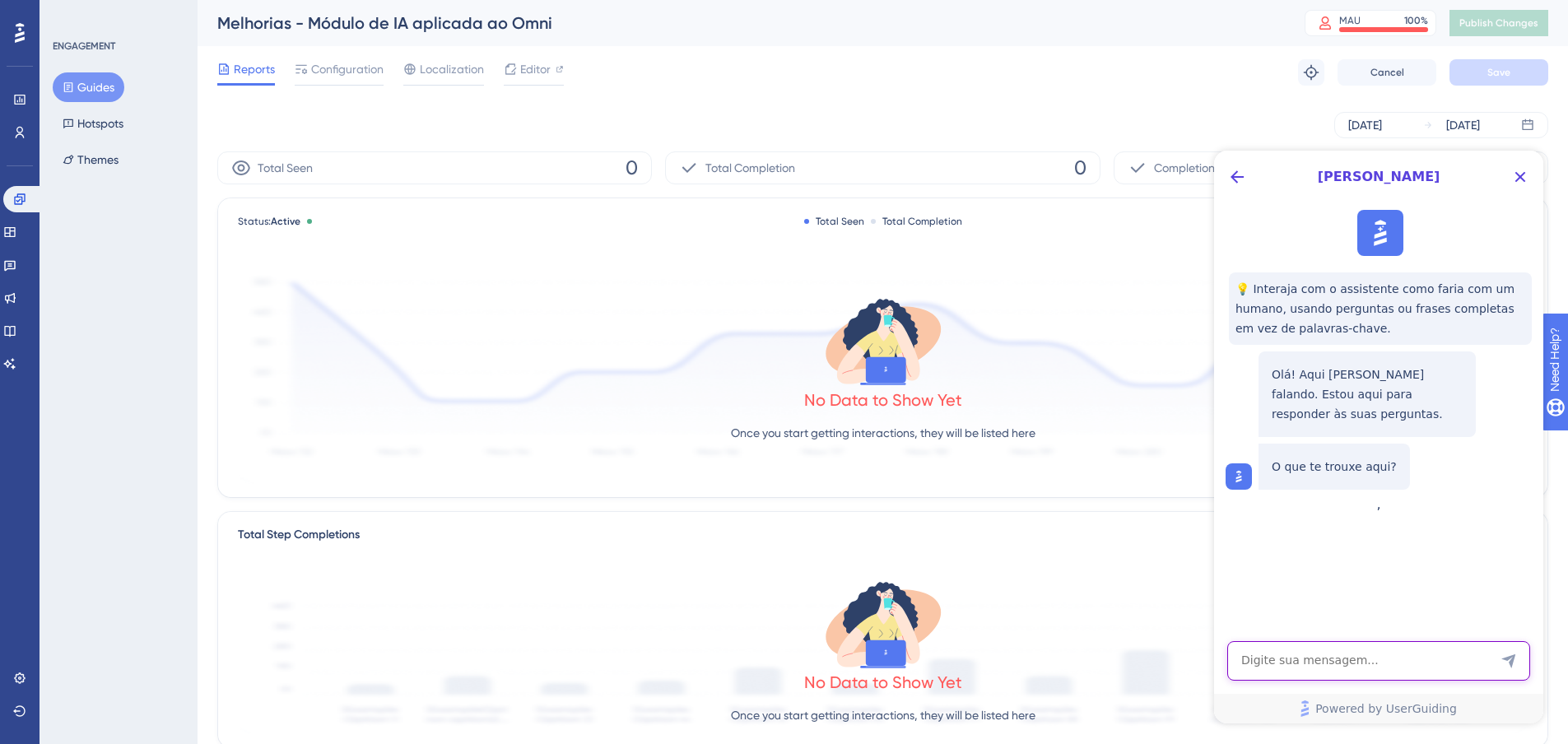
click at [1438, 666] on textarea "AI Assistant Text Input" at bounding box center [1379, 661] width 303 height 40
type textarea "para que ser o troubleshoot?"
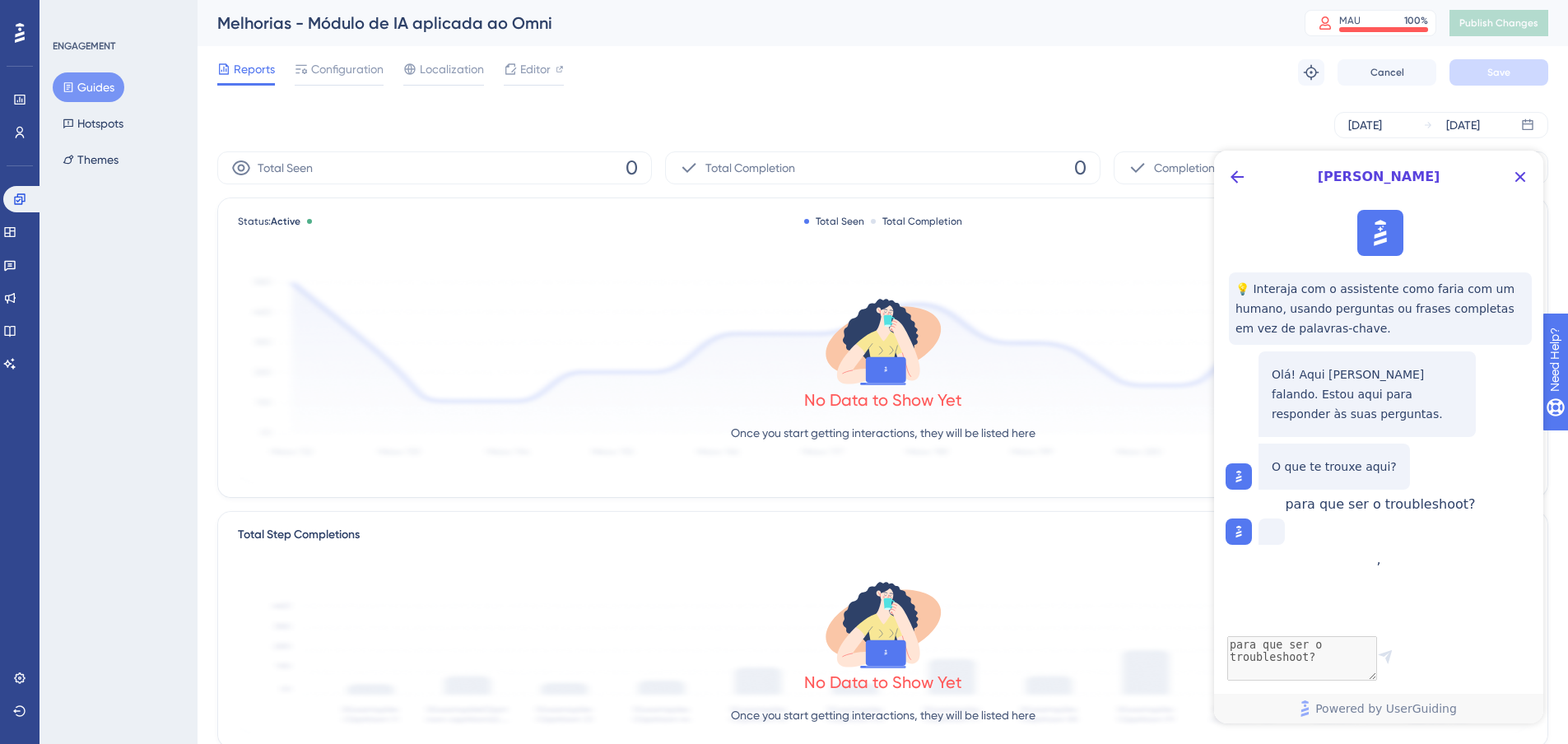
click at [921, 81] on div "Reports Configuration Localization Editor Troubleshoot Cancel Save" at bounding box center [882, 72] width 1331 height 52
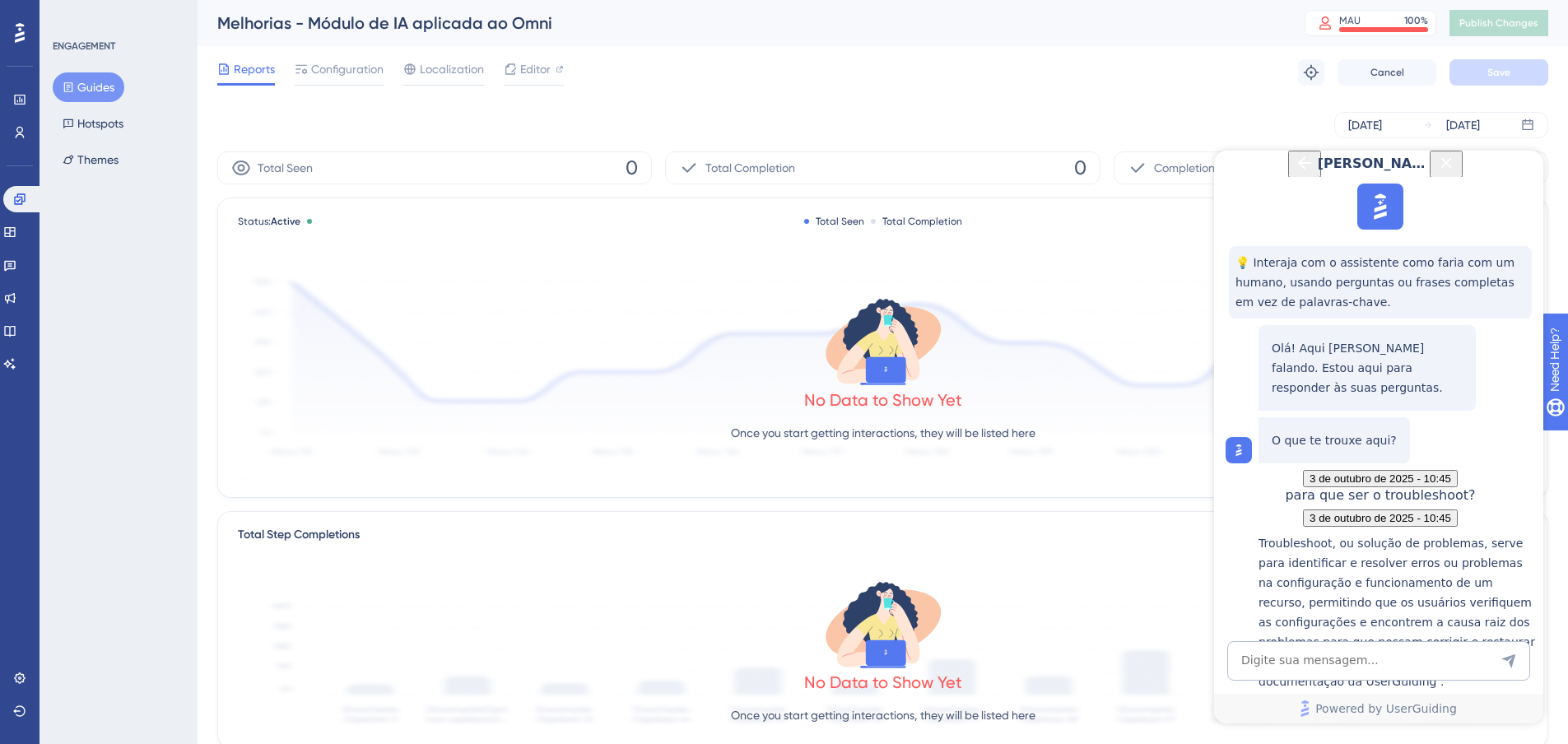
click at [1379, 707] on div "Using UserGuiding Troubleshooter" at bounding box center [1396, 725] width 277 height 36
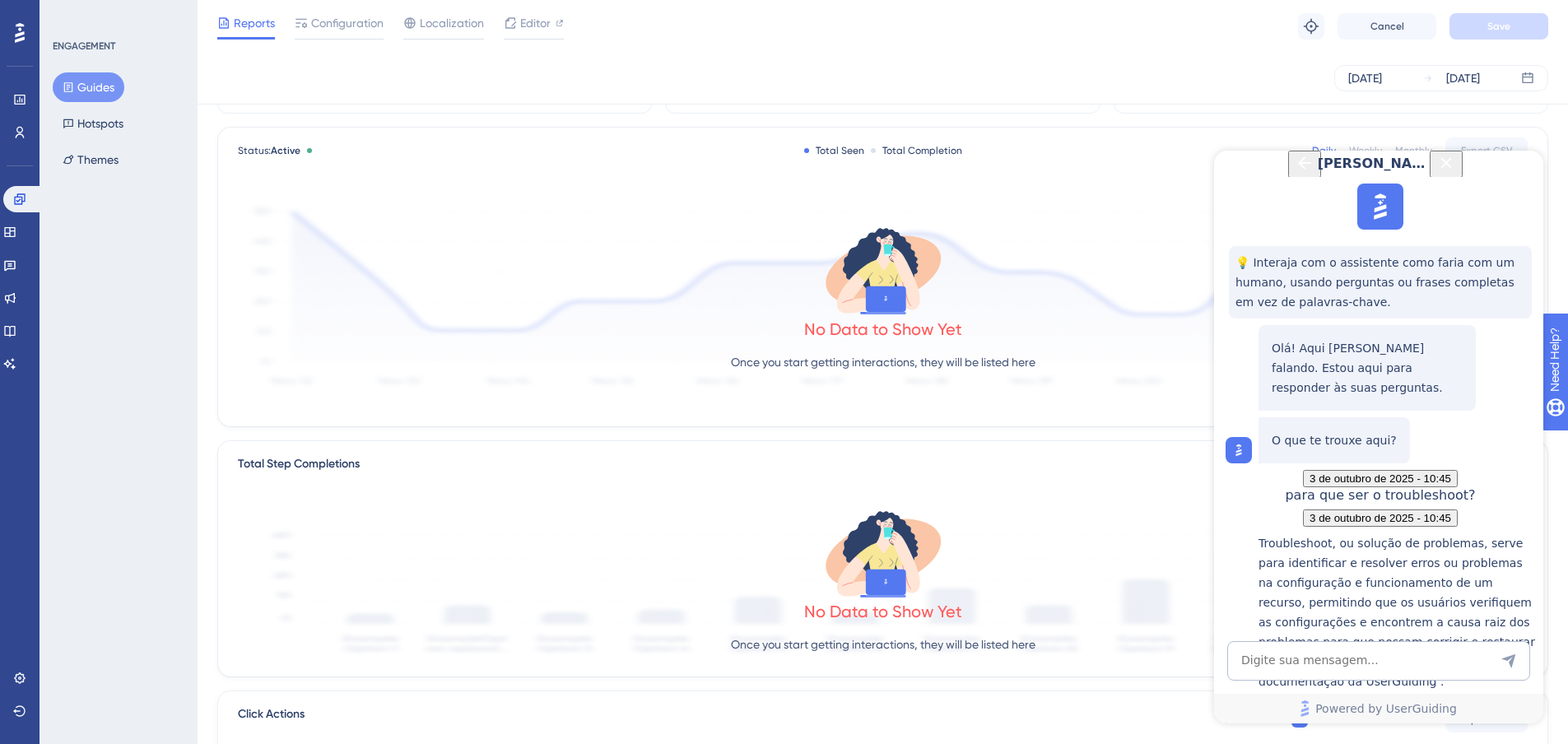
scroll to position [98, 0]
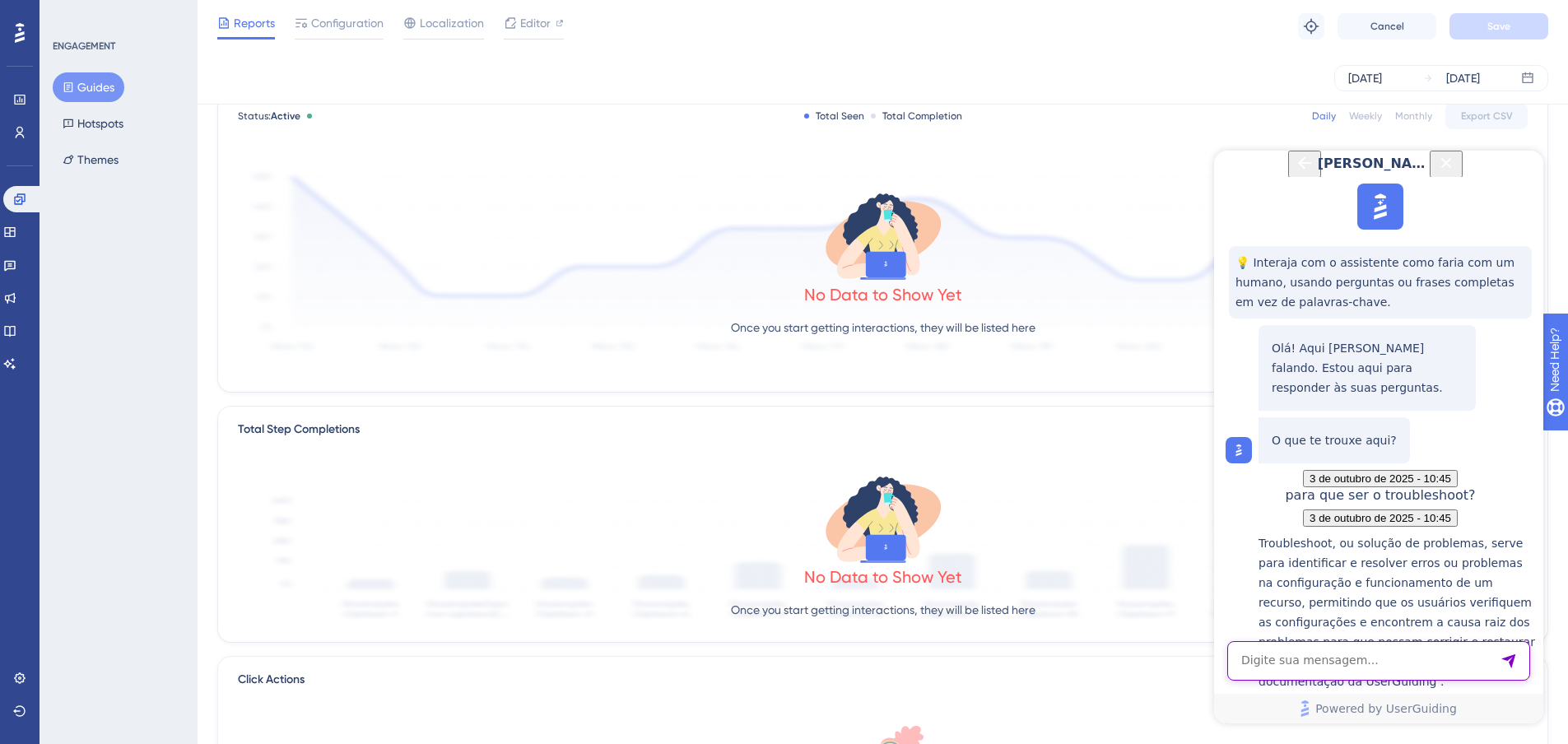
click at [1406, 663] on textarea "AI Assistant Text Input" at bounding box center [1379, 661] width 303 height 40
click at [1301, 533] on p "Troubleshoot, ou solução de problemas, serve para identificar e resolver erros …" at bounding box center [1396, 612] width 277 height 158
copy p "Troubleshoot"
click at [1347, 677] on textarea "o código está instalado na página e mesmo assim o" at bounding box center [1379, 653] width 303 height 54
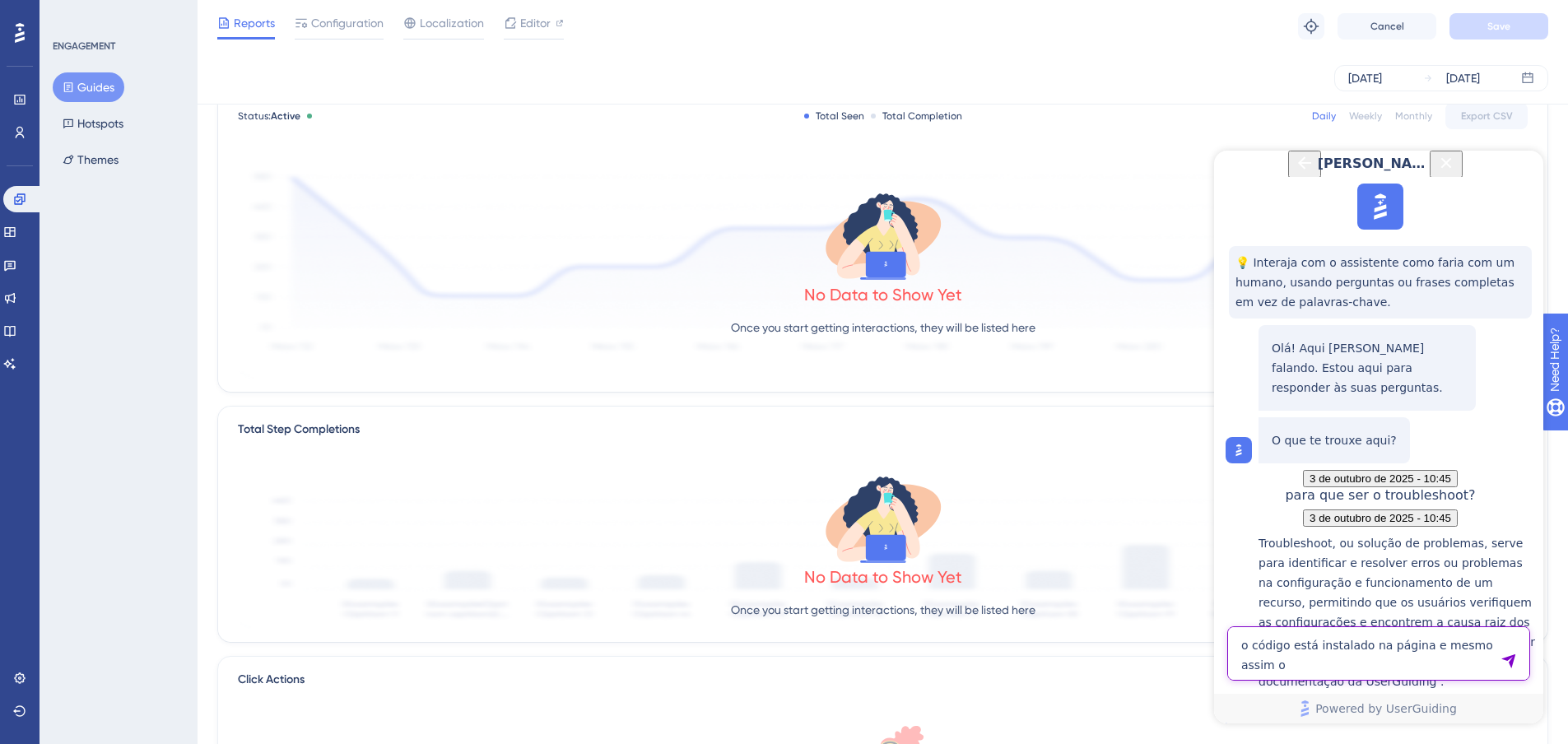
paste textarea "Troubleshoot"
type textarea "o código está instalado na página e mesmo assim o Troubleshoot não funciona"
drag, startPoint x: 1334, startPoint y: 475, endPoint x: 1421, endPoint y: 475, distance: 87.0
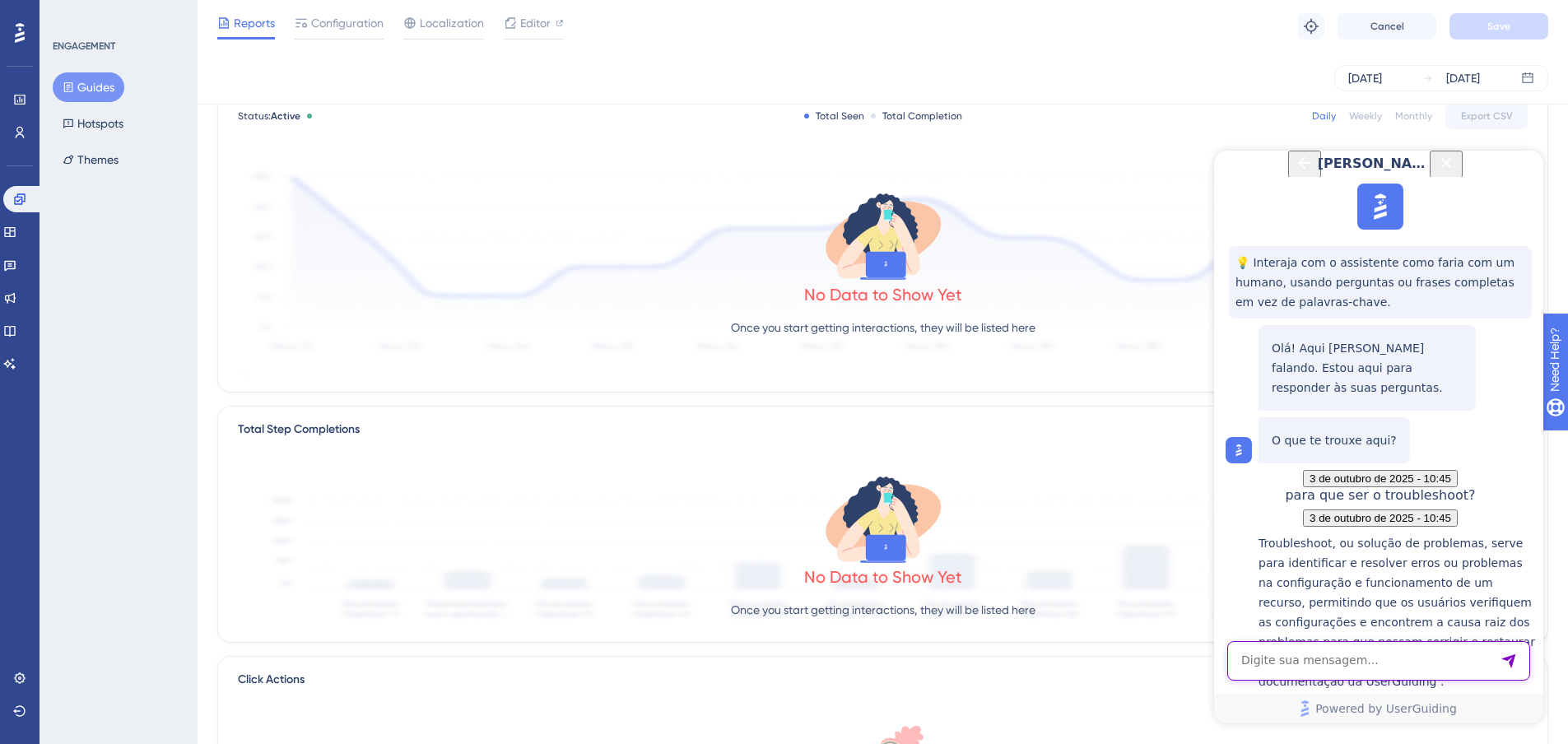
click at [1348, 662] on textarea "AI Assistant Text Input" at bounding box center [1379, 661] width 303 height 40
type textarea "sim"
click at [13, 678] on link at bounding box center [19, 679] width 13 height 27
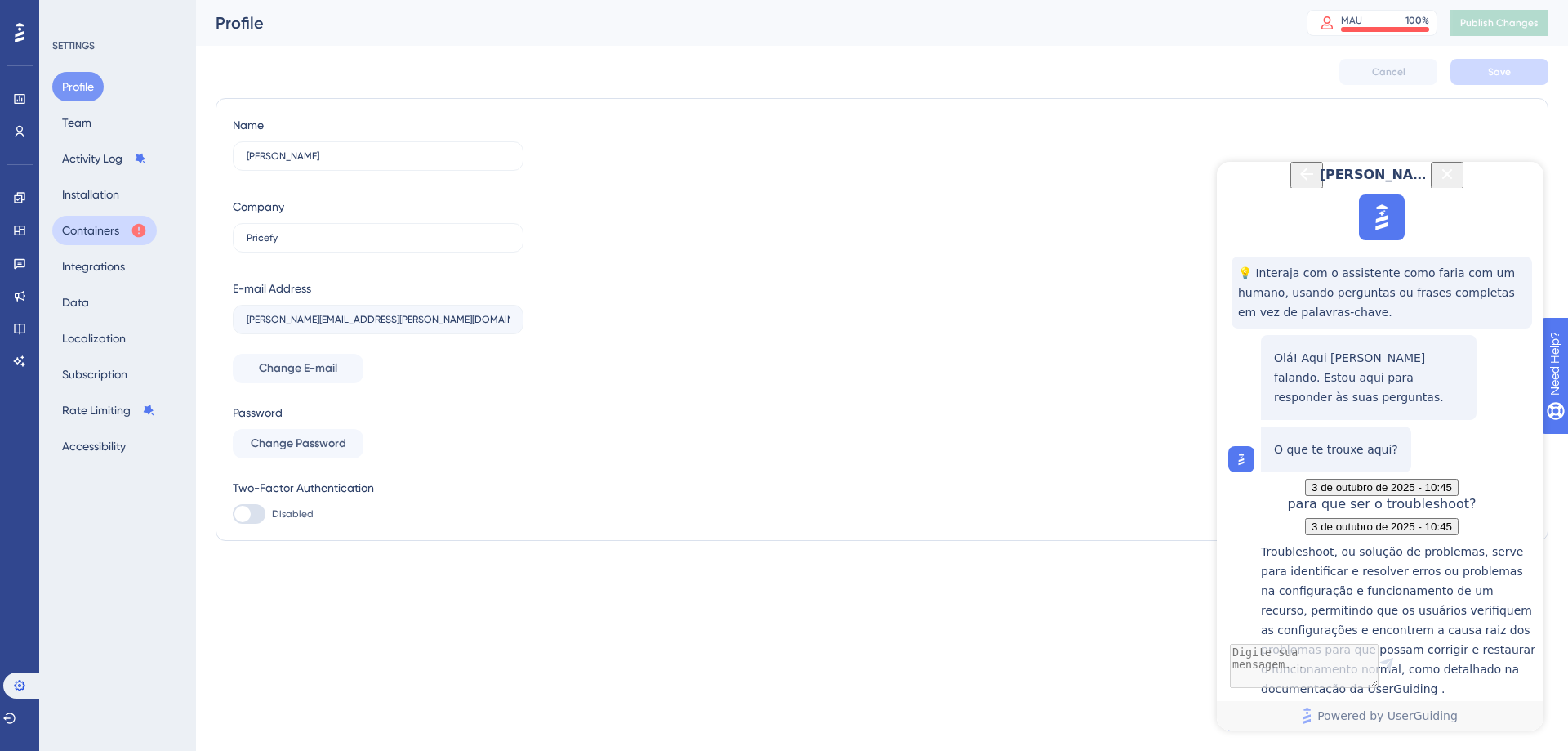
click at [120, 235] on button "Containers" at bounding box center [104, 230] width 105 height 29
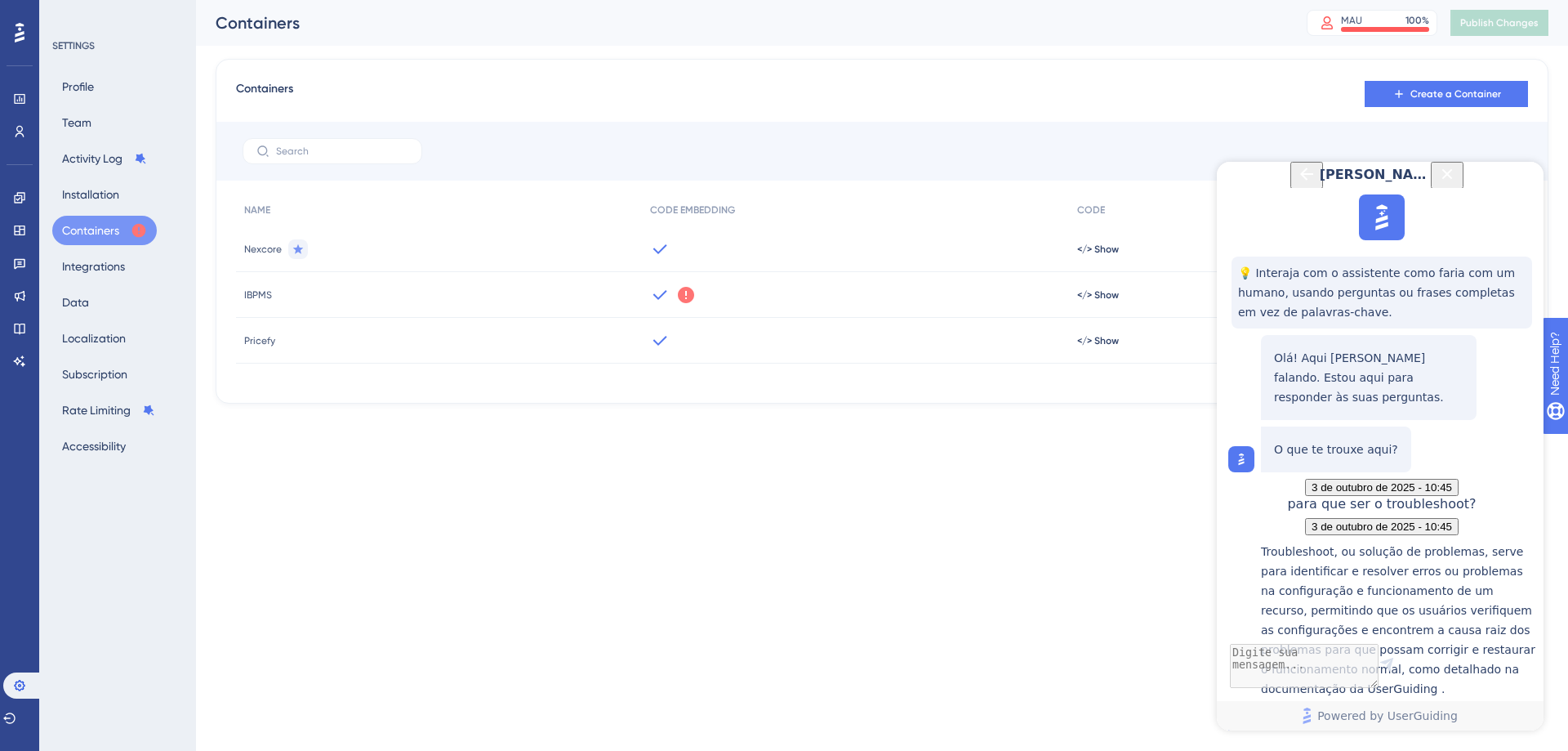
click at [655, 249] on icon at bounding box center [659, 248] width 14 height 10
click at [1037, 0] on html "Performance Users Engagement Widgets Feedback Product Updates Knowledge Base AI…" at bounding box center [784, 0] width 1568 height 0
click at [1103, 248] on span "</> Show" at bounding box center [1098, 249] width 42 height 13
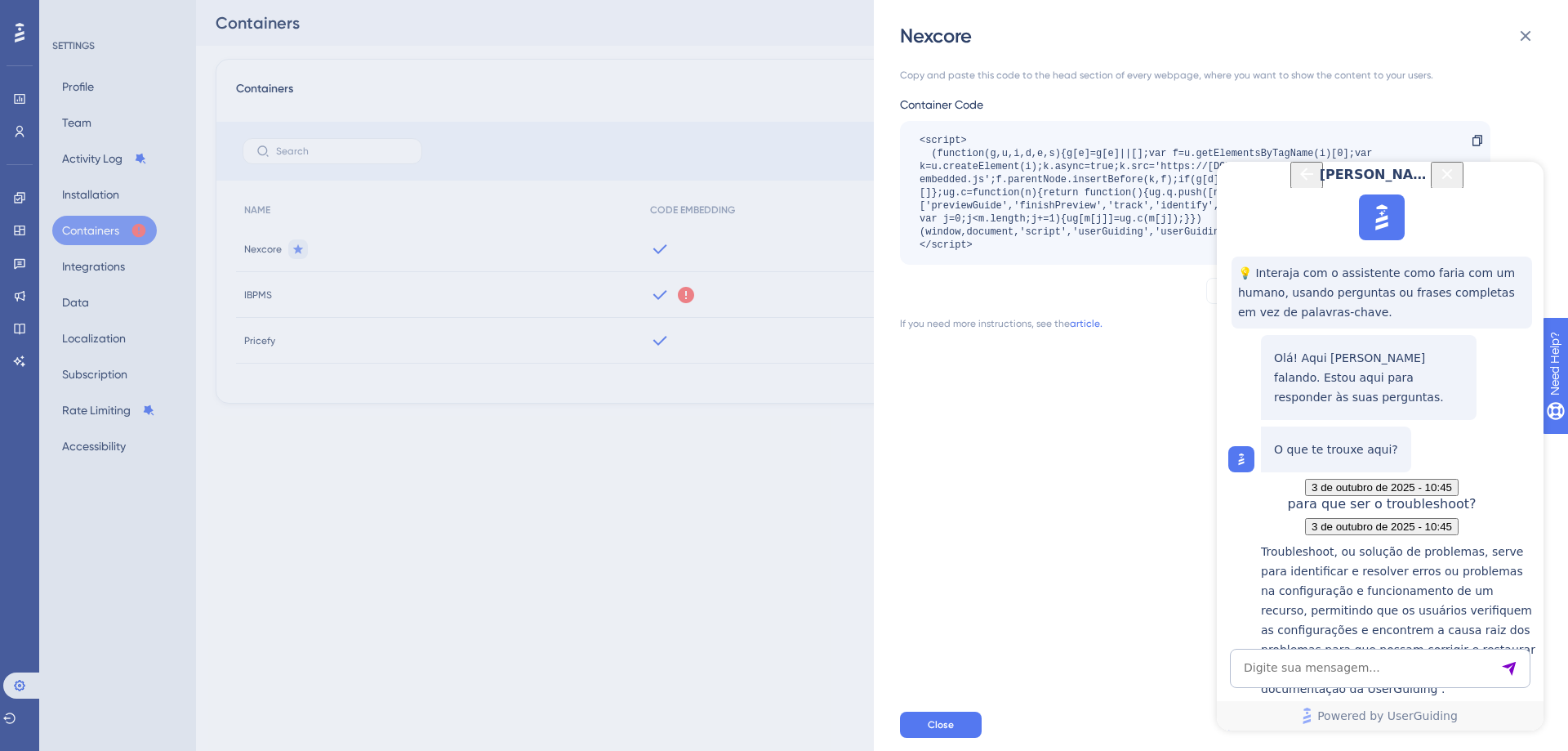
scroll to position [1064, 0]
click at [1109, 440] on div "Copy and paste this code to the head section of every webpage, where you want t…" at bounding box center [1230, 374] width 659 height 650
click at [1453, 179] on icon "Close Button" at bounding box center [1448, 173] width 11 height 11
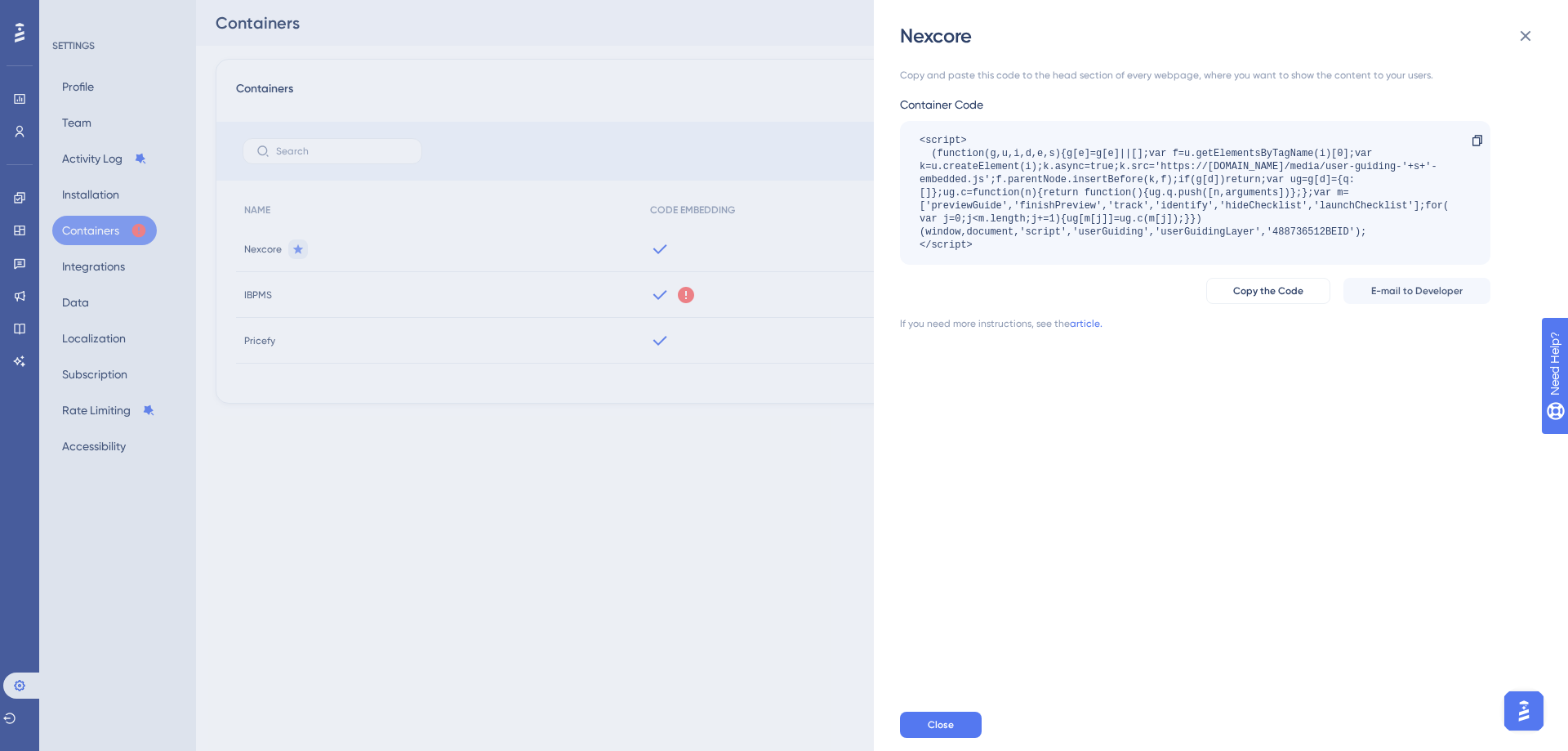
scroll to position [0, 0]
click at [1318, 227] on div "<script> (function(g,u,i,d,e,s){g[e]=g[e]||[];var f=u.getElementsByTagName(i)[0…" at bounding box center [1187, 193] width 535 height 118
click at [750, 540] on div "Nexcore Copy and paste this code to the head section of every webpage, where yo…" at bounding box center [784, 375] width 1568 height 751
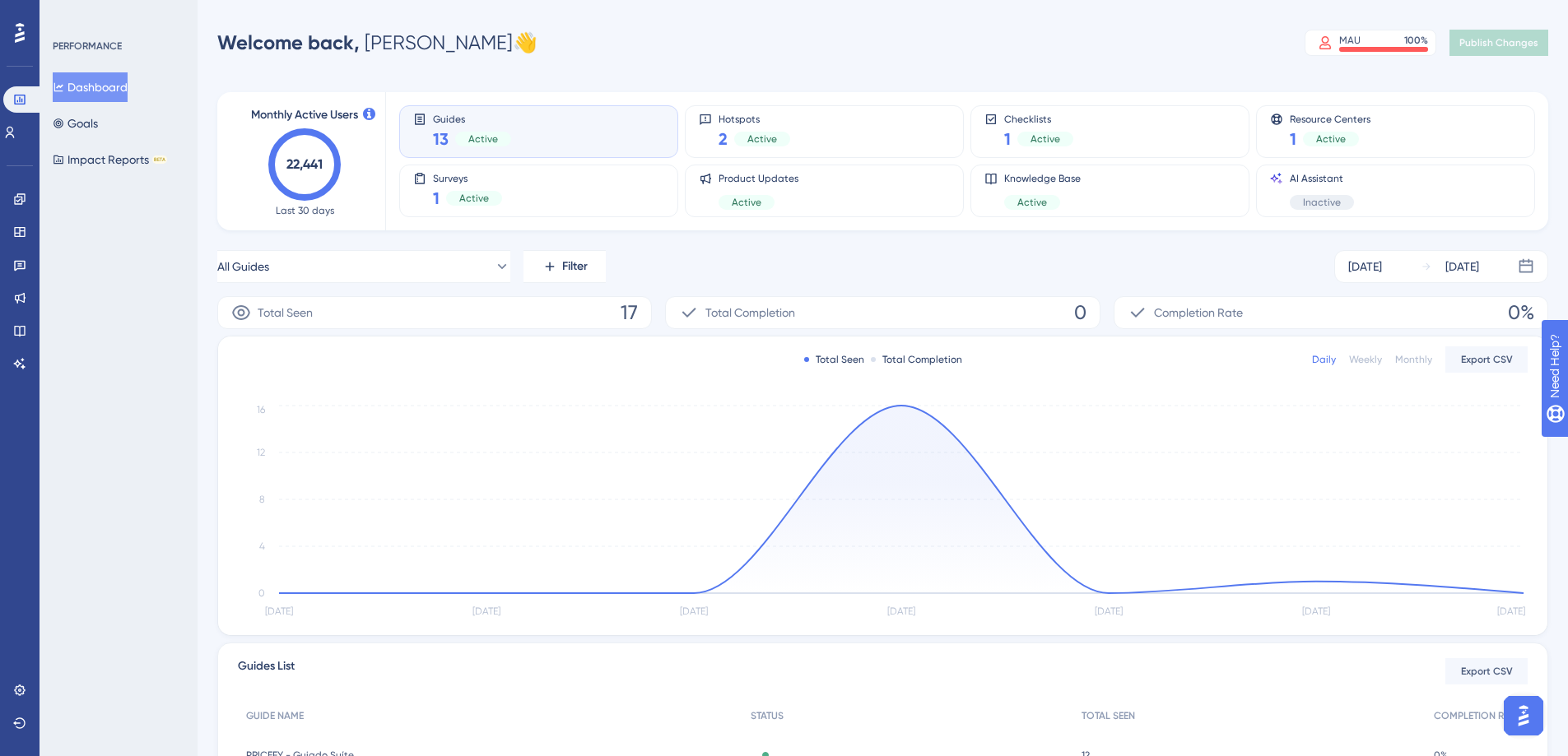
click at [520, 133] on div "Guides 13 Active" at bounding box center [539, 131] width 251 height 38
click at [460, 276] on button "All Guides" at bounding box center [363, 266] width 293 height 33
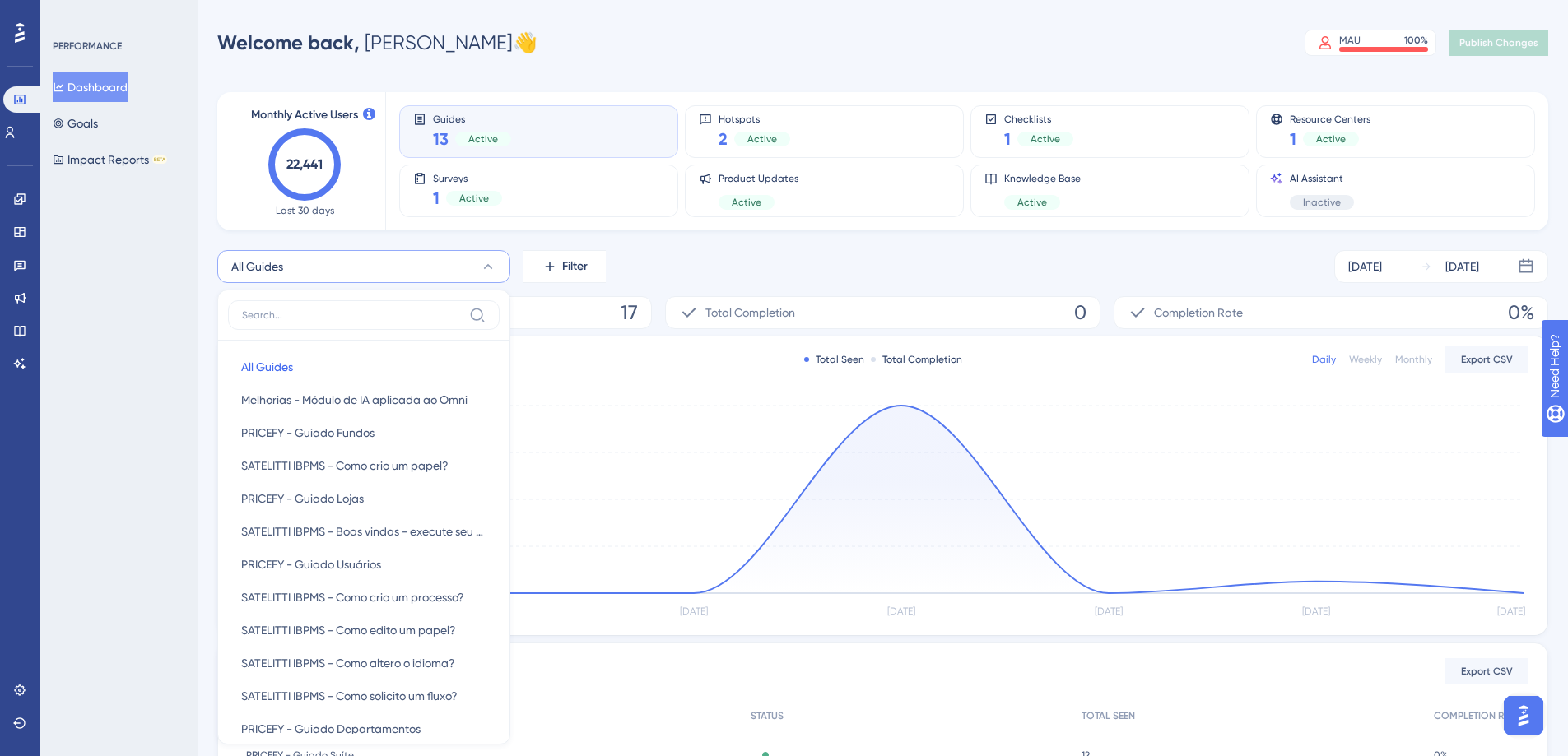
scroll to position [43, 0]
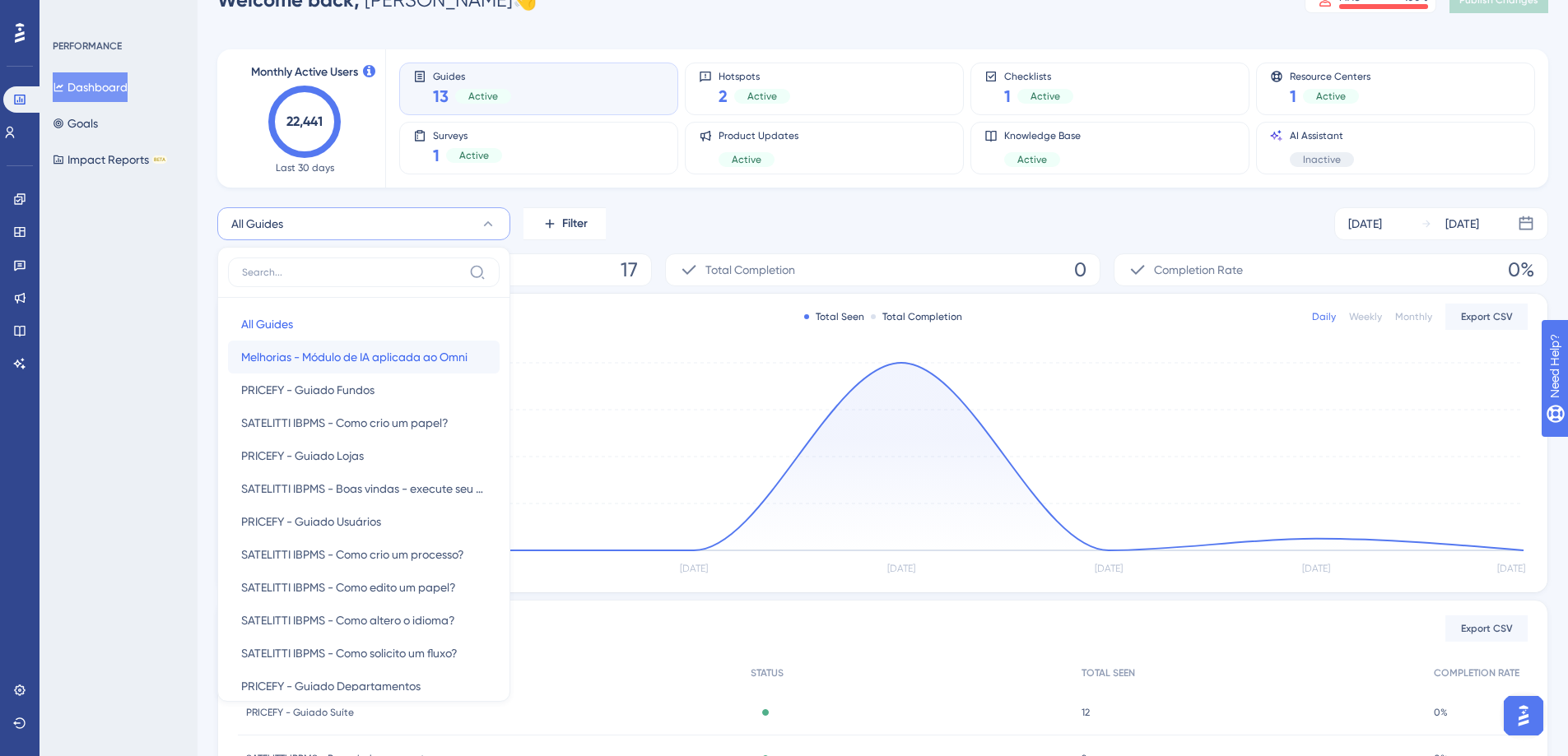
click at [314, 353] on span "Melhorias - Módulo de IA aplicada ao Omni" at bounding box center [354, 356] width 226 height 19
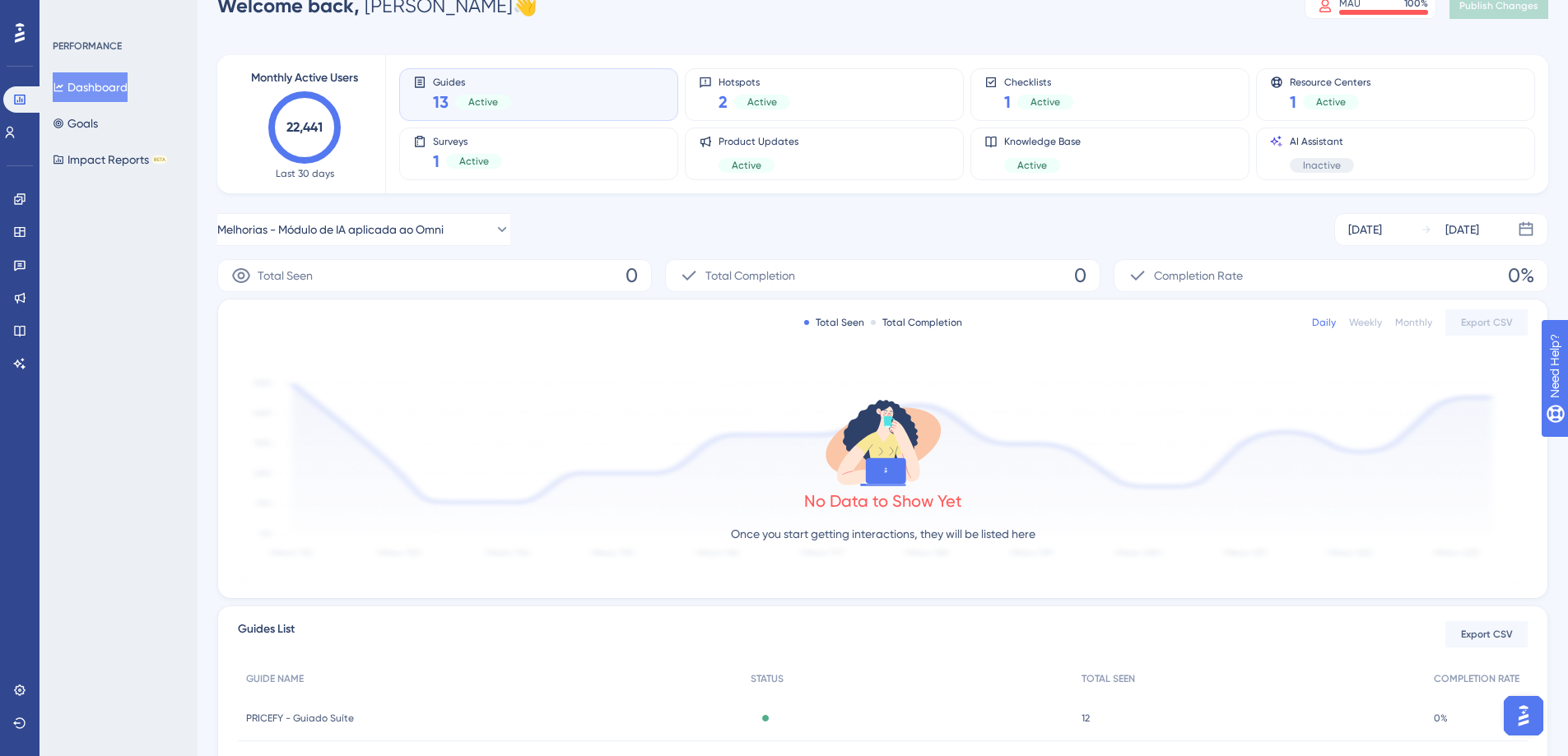
scroll to position [0, 0]
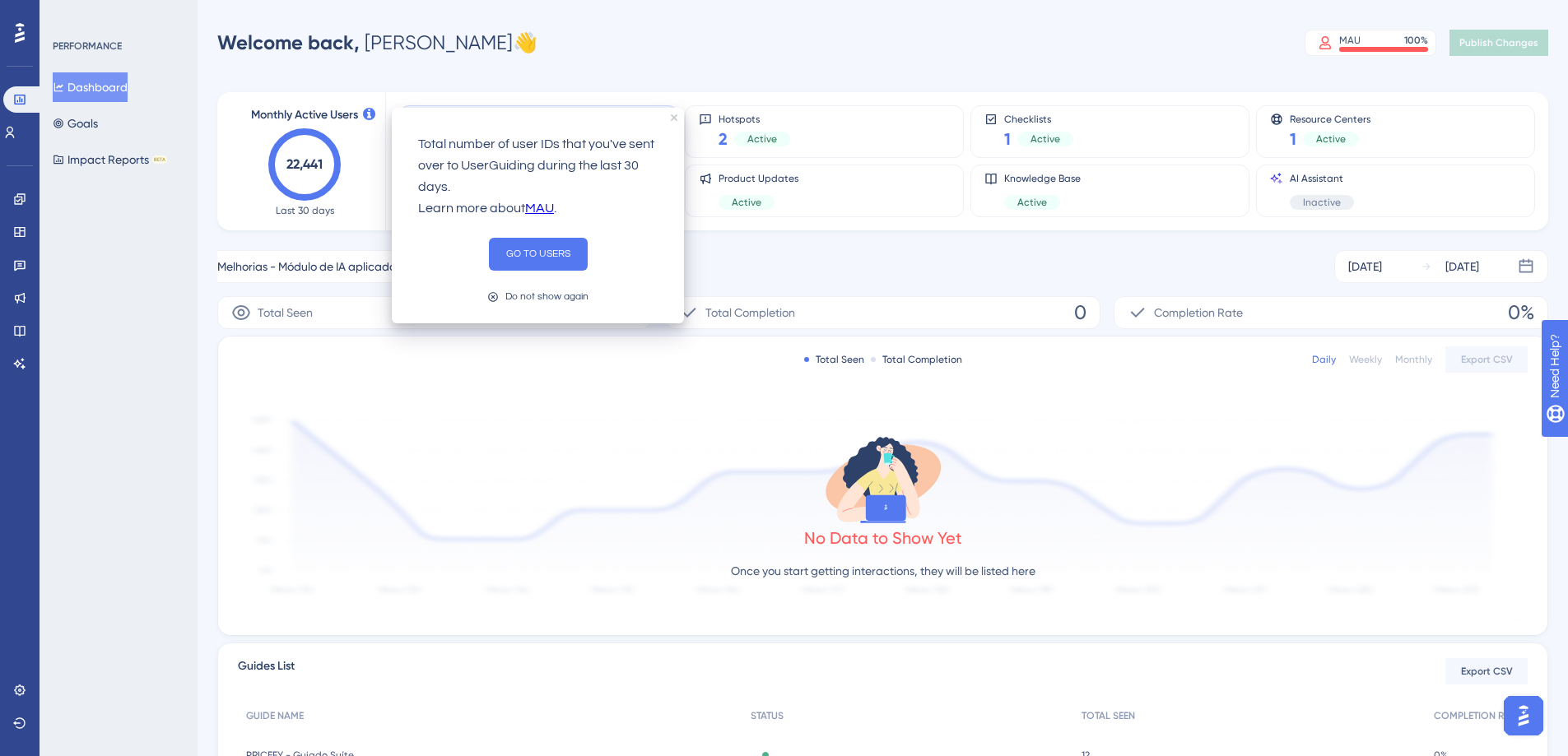
click at [864, 247] on div "Monthly Active Users 22,441 Last 30 days Guides 13 Active Hotspots 2 Active Che…" at bounding box center [882, 511] width 1331 height 877
